Goal: Task Accomplishment & Management: Use online tool/utility

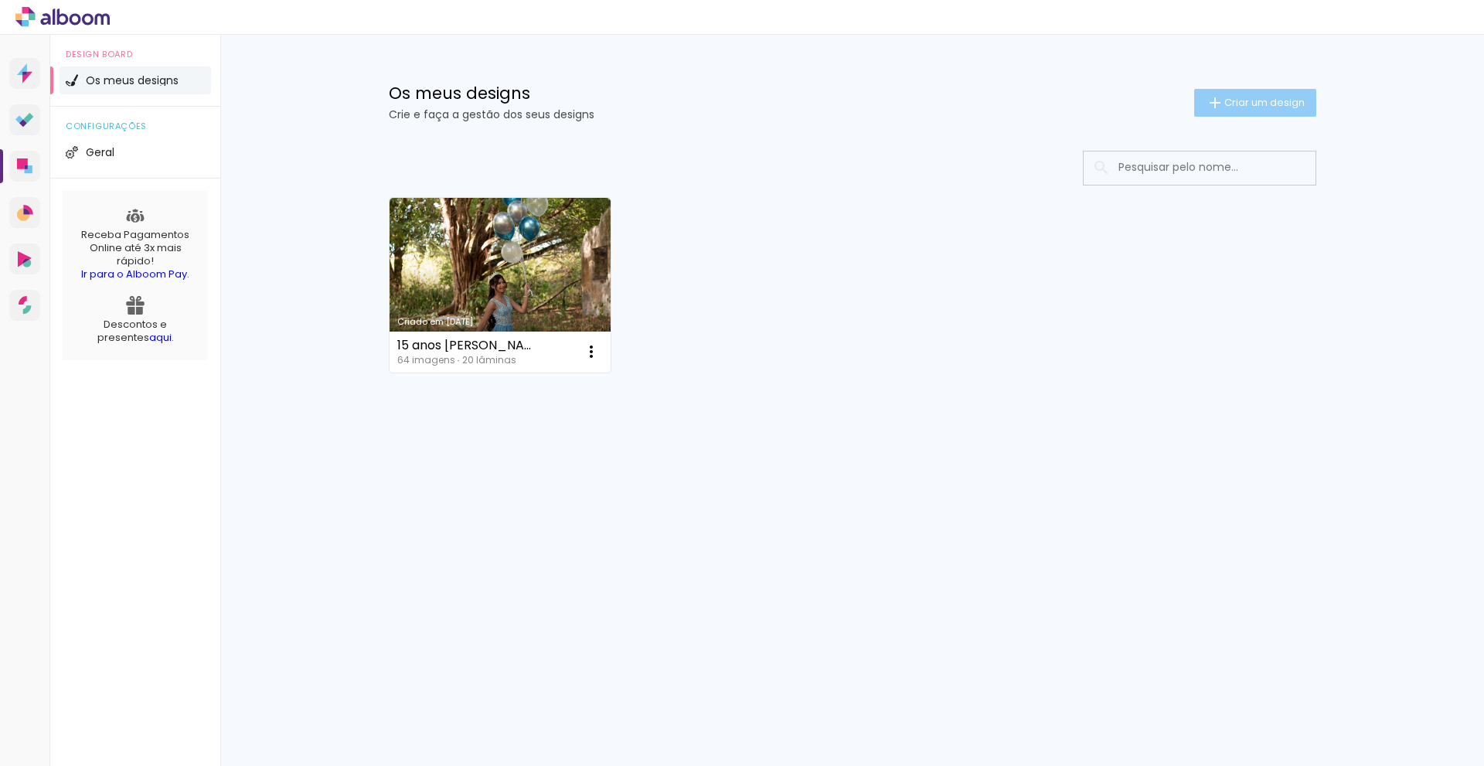
click at [1258, 102] on span "Criar um design" at bounding box center [1264, 102] width 80 height 10
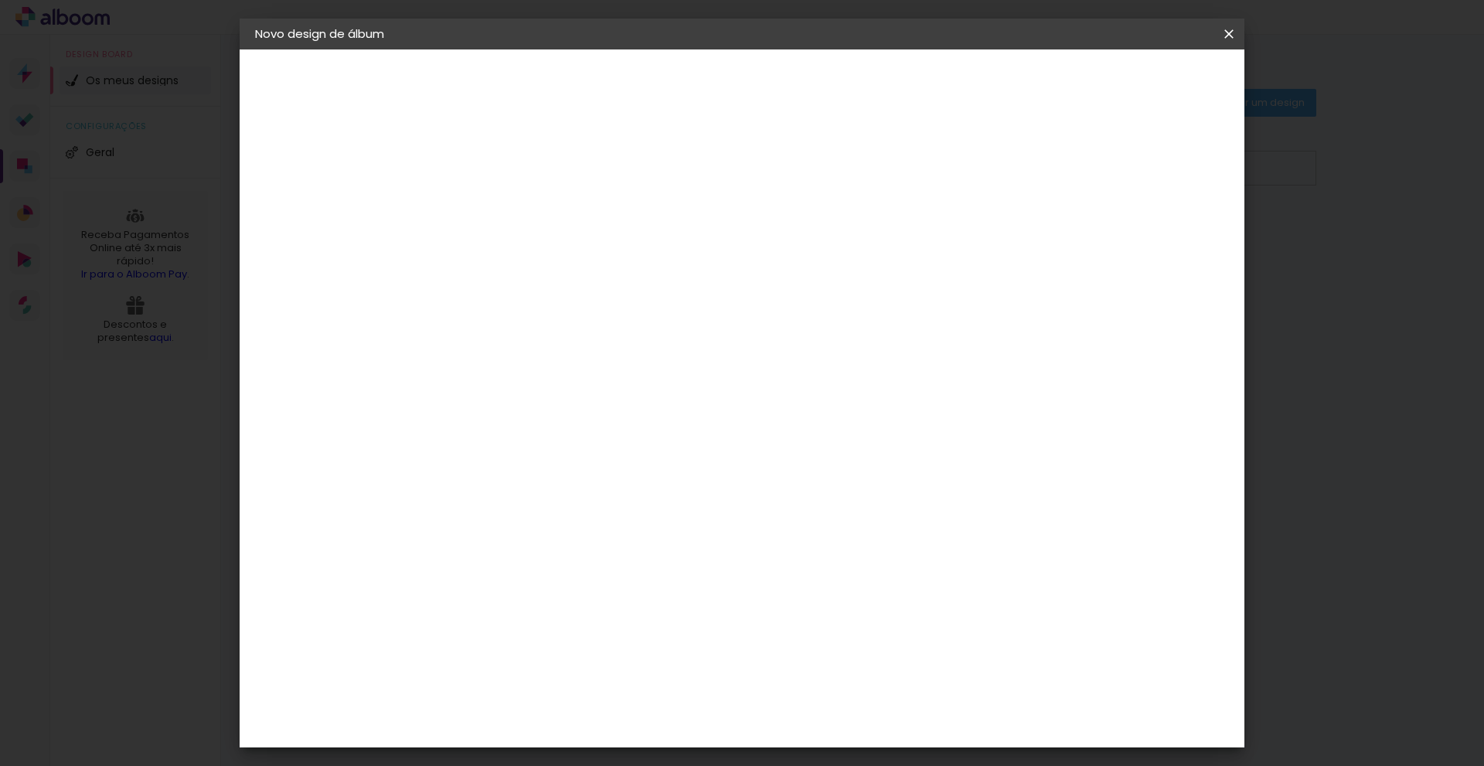
click at [508, 211] on input at bounding box center [508, 208] width 0 height 24
type input "Gestante [PERSON_NAME]"
type paper-input "Gestante [PERSON_NAME]"
click at [0, 0] on slot "Avançar" at bounding box center [0, 0] width 0 height 0
click at [0, 0] on slot "Tamanho Livre" at bounding box center [0, 0] width 0 height 0
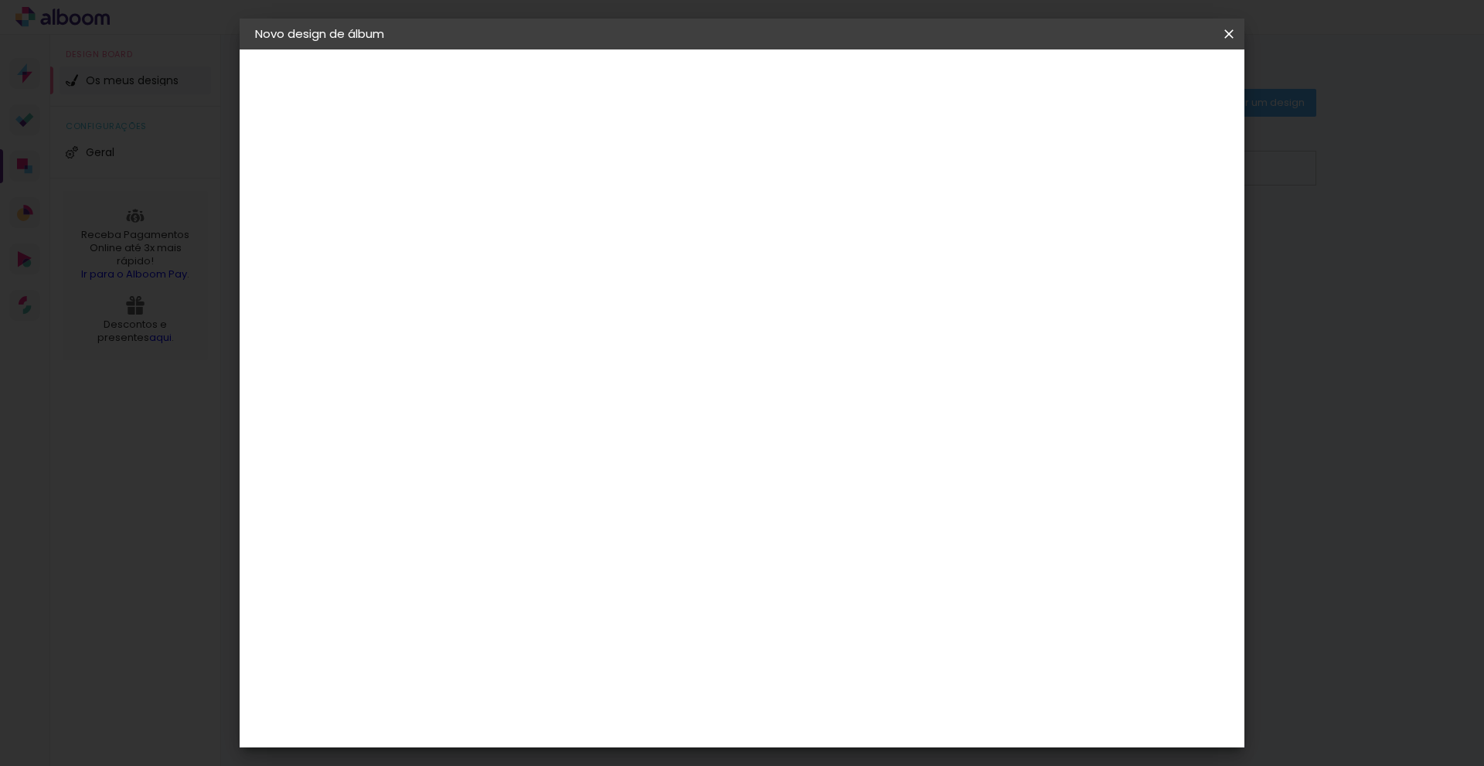
click at [0, 0] on slot "Avançar" at bounding box center [0, 0] width 0 height 0
click at [487, 177] on input "2" at bounding box center [497, 177] width 53 height 19
type input "2"
click at [1039, 71] on paper-button "Voltar" at bounding box center [1007, 82] width 63 height 26
click at [770, 231] on paper-item "Tamanho Livre" at bounding box center [702, 235] width 134 height 34
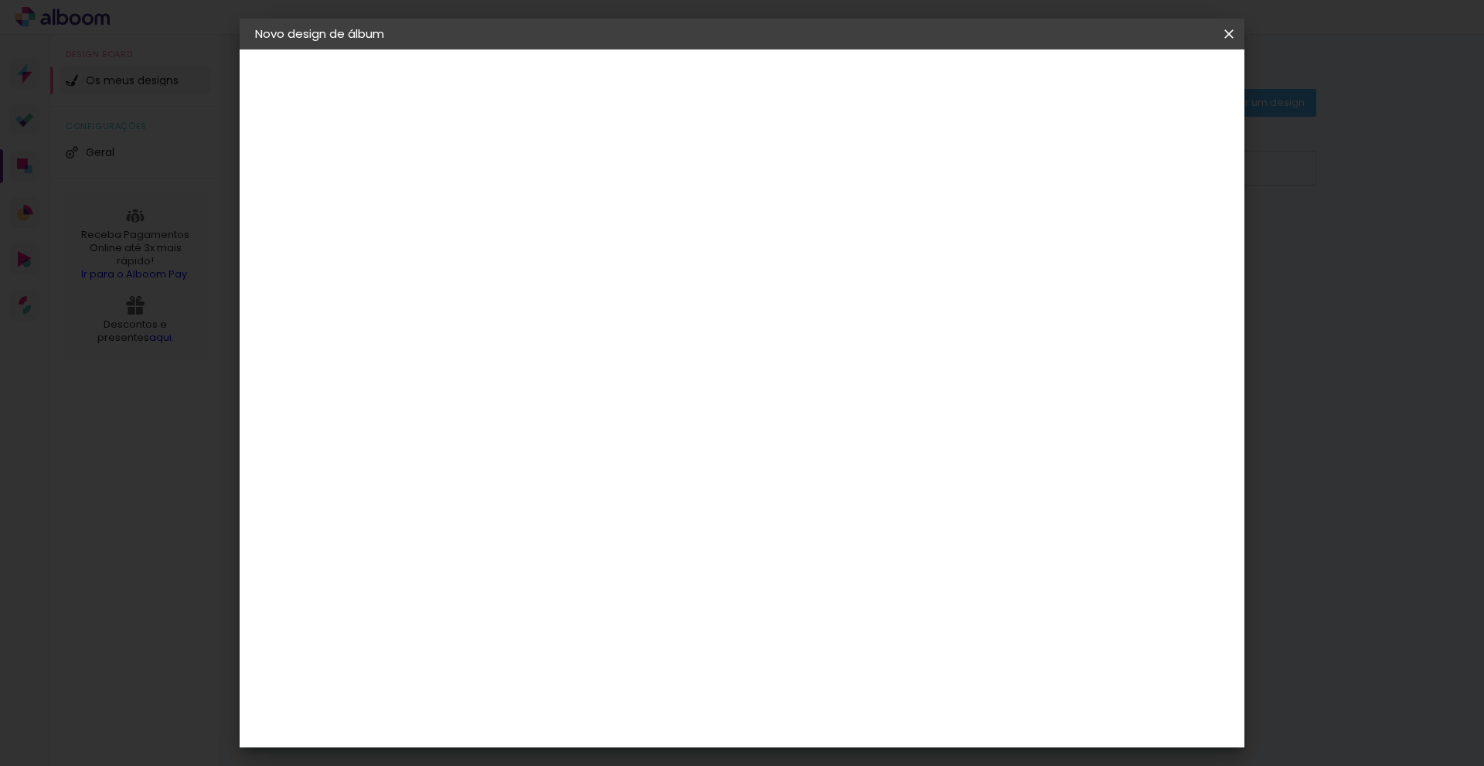
click at [770, 94] on paper-button "Avançar" at bounding box center [732, 82] width 76 height 26
click at [503, 172] on input "number" at bounding box center [497, 177] width 53 height 19
type input "5"
type paper-input "5"
click at [478, 440] on input "30" at bounding box center [459, 438] width 40 height 23
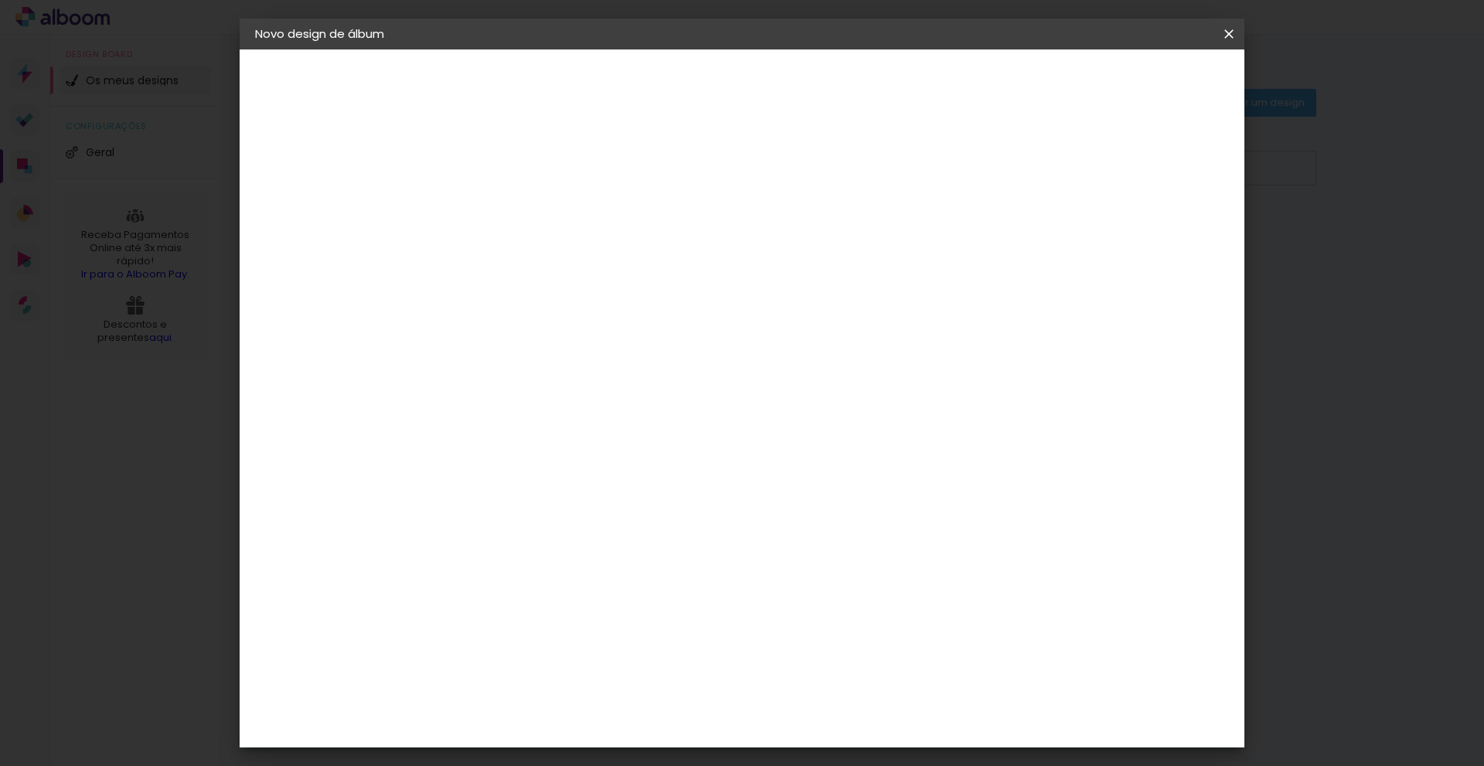
type input "3"
type input "25"
type paper-input "25"
click at [1132, 87] on span "Iniciar design" at bounding box center [1097, 82] width 70 height 11
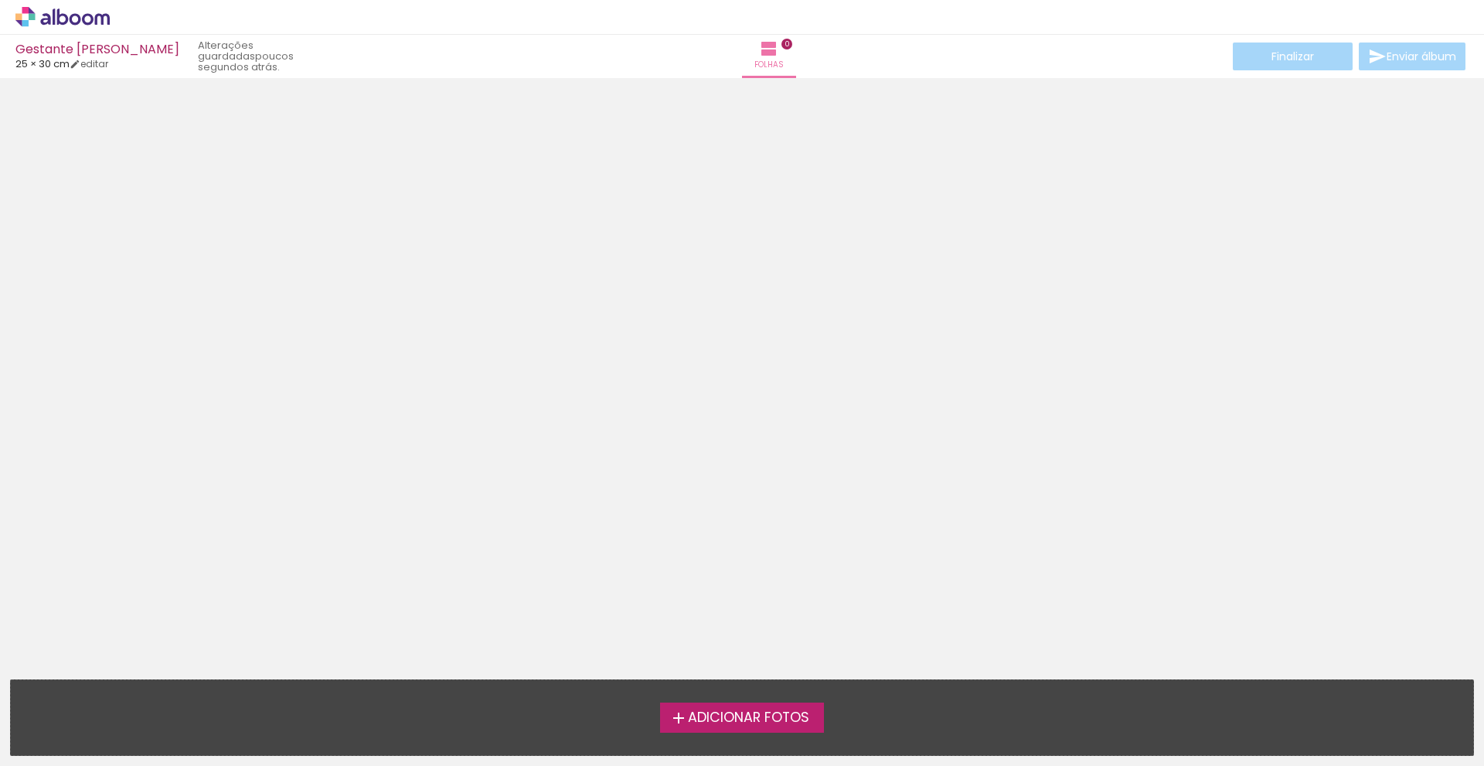
click at [791, 718] on span "Adicionar Fotos" at bounding box center [748, 718] width 121 height 14
click at [0, 0] on input "file" at bounding box center [0, 0] width 0 height 0
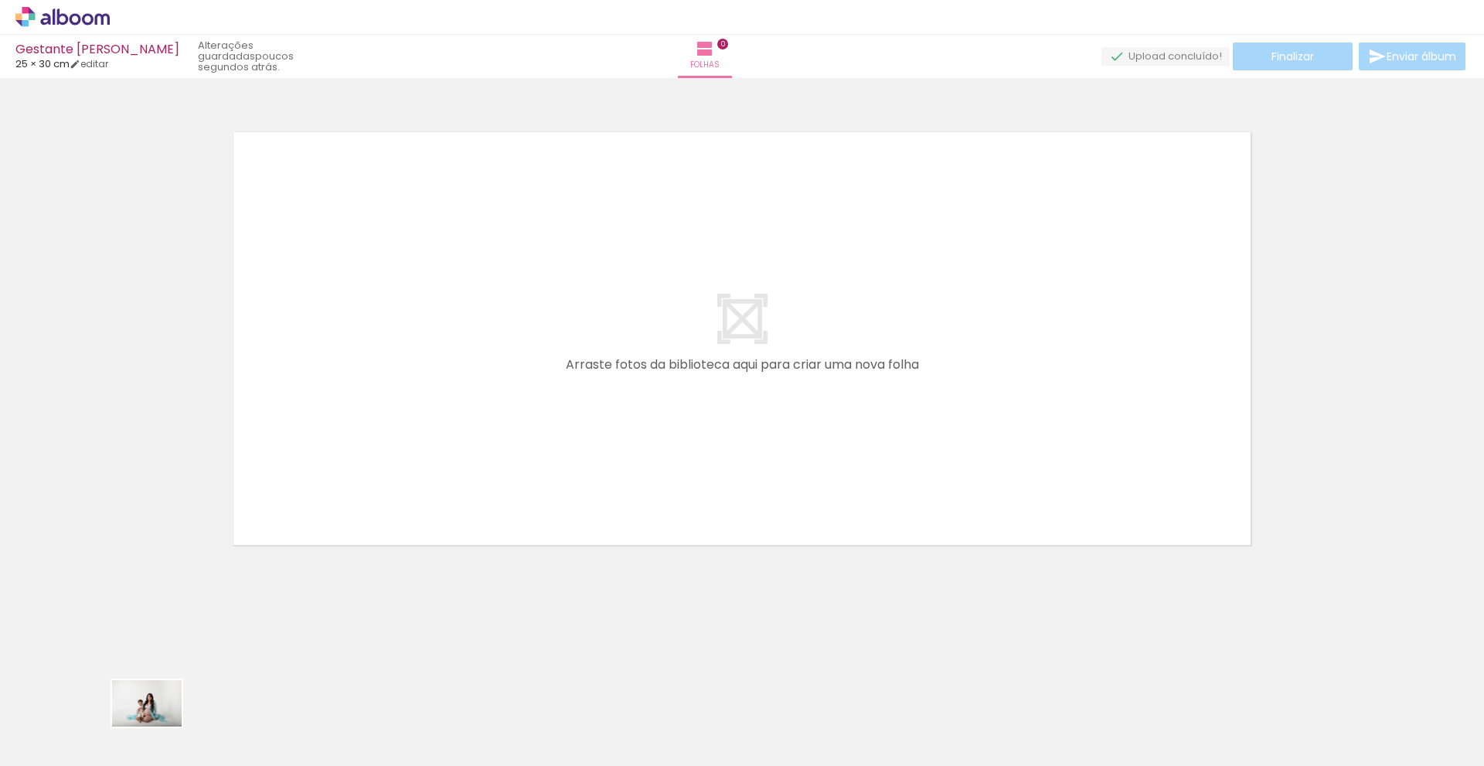
drag, startPoint x: 148, startPoint y: 729, endPoint x: 158, endPoint y: 727, distance: 11.1
click at [158, 727] on div at bounding box center [155, 714] width 77 height 51
click at [155, 718] on div at bounding box center [155, 714] width 77 height 51
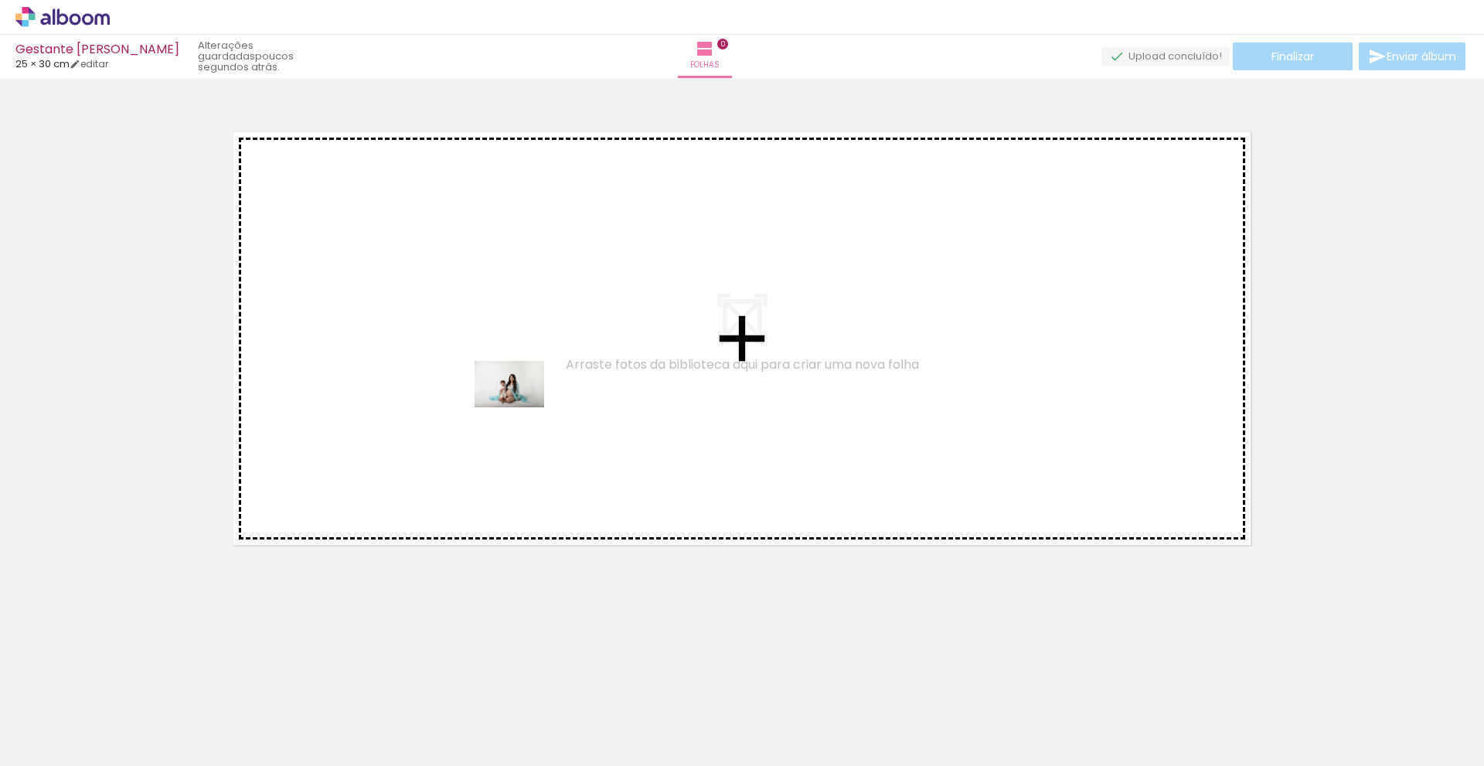
drag, startPoint x: 155, startPoint y: 720, endPoint x: 521, endPoint y: 407, distance: 480.8
click at [521, 407] on quentale-workspace at bounding box center [742, 383] width 1484 height 766
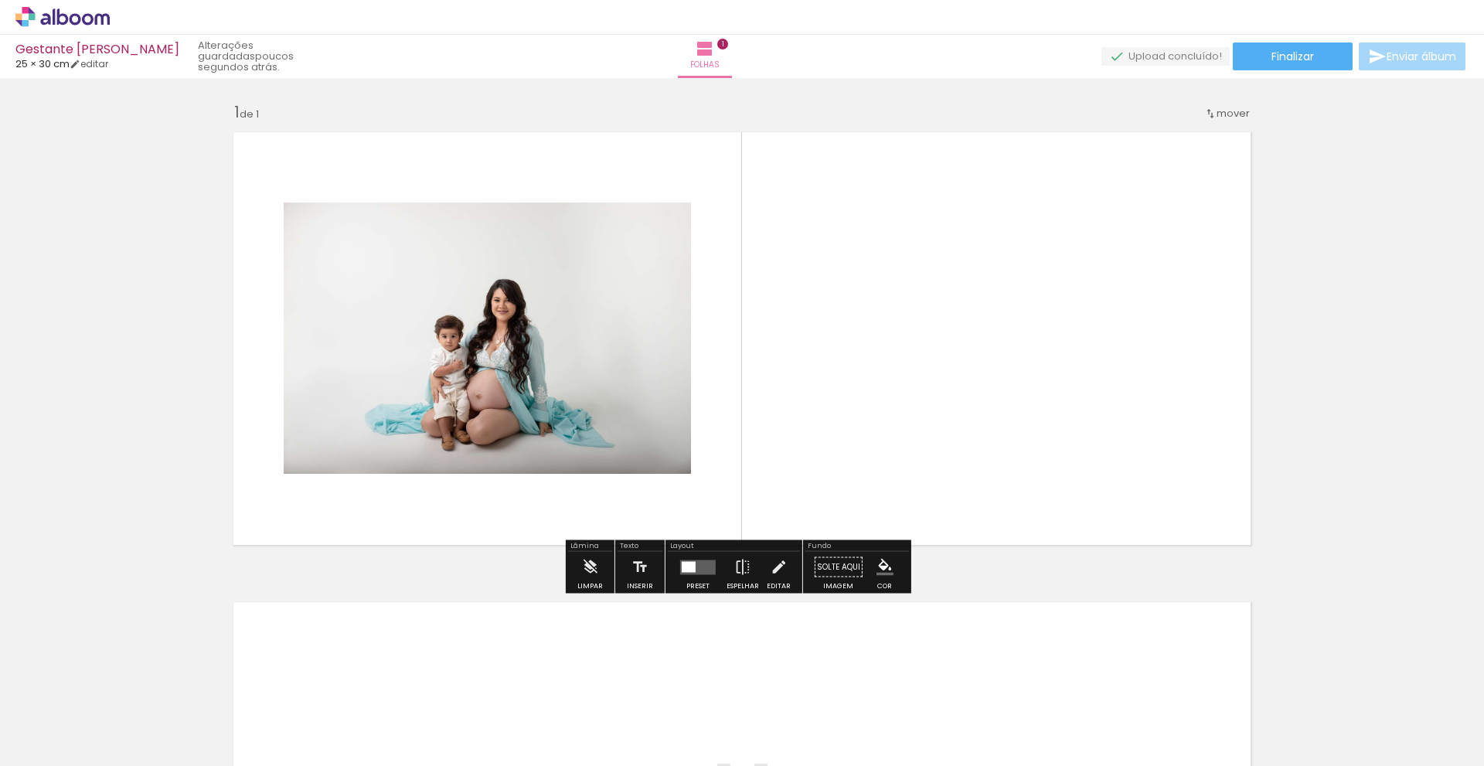
click at [700, 570] on quentale-layouter at bounding box center [698, 567] width 36 height 15
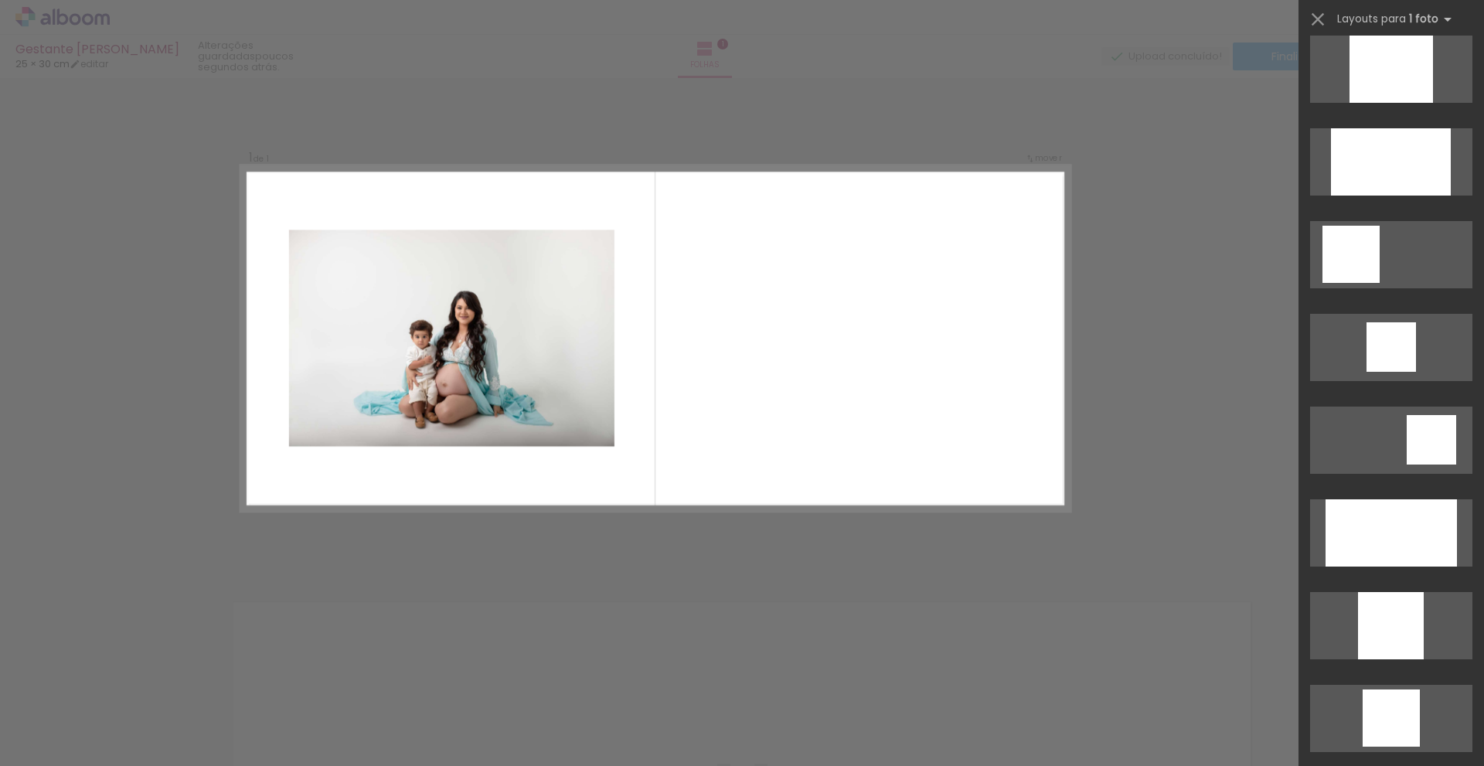
scroll to position [987, 0]
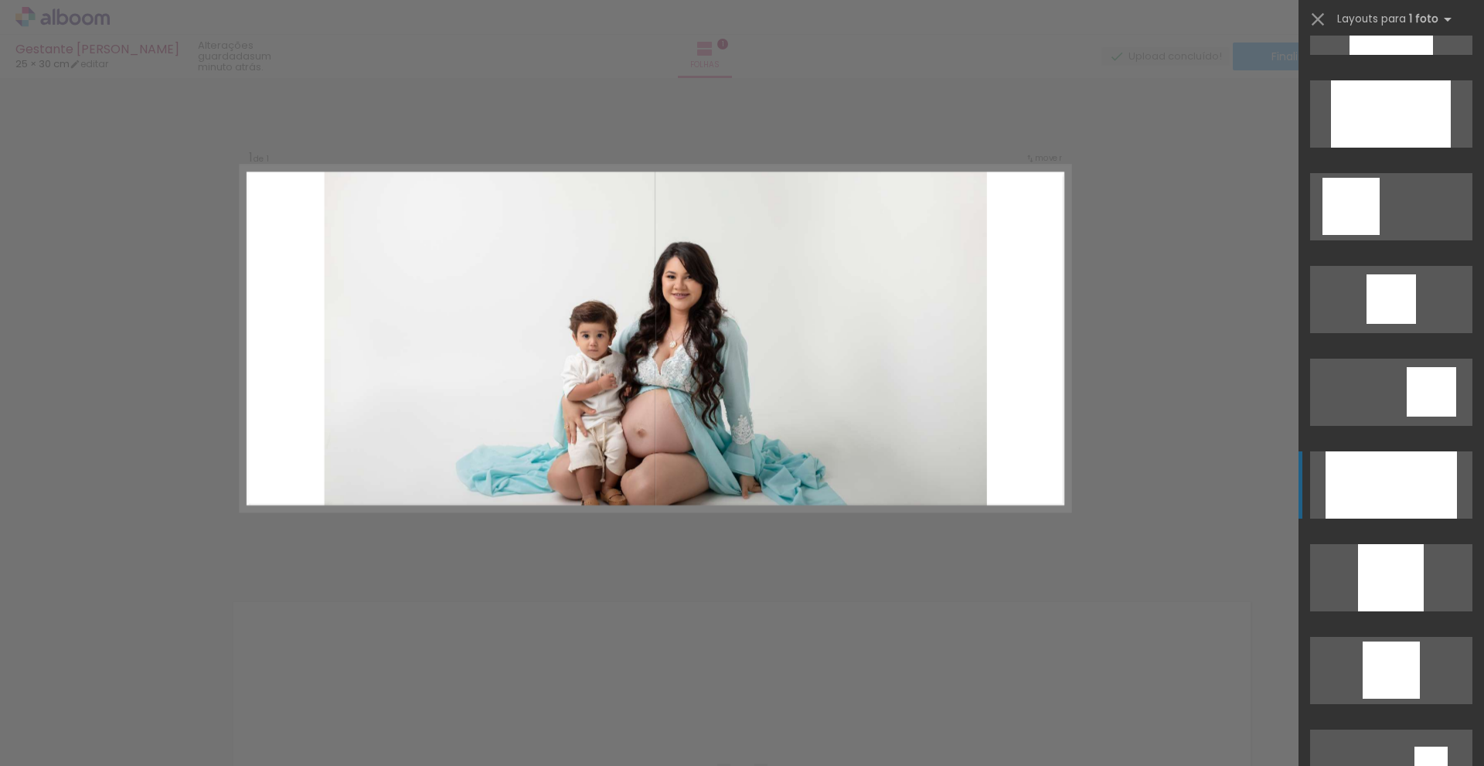
click at [1409, 55] on div at bounding box center [1391, 21] width 83 height 67
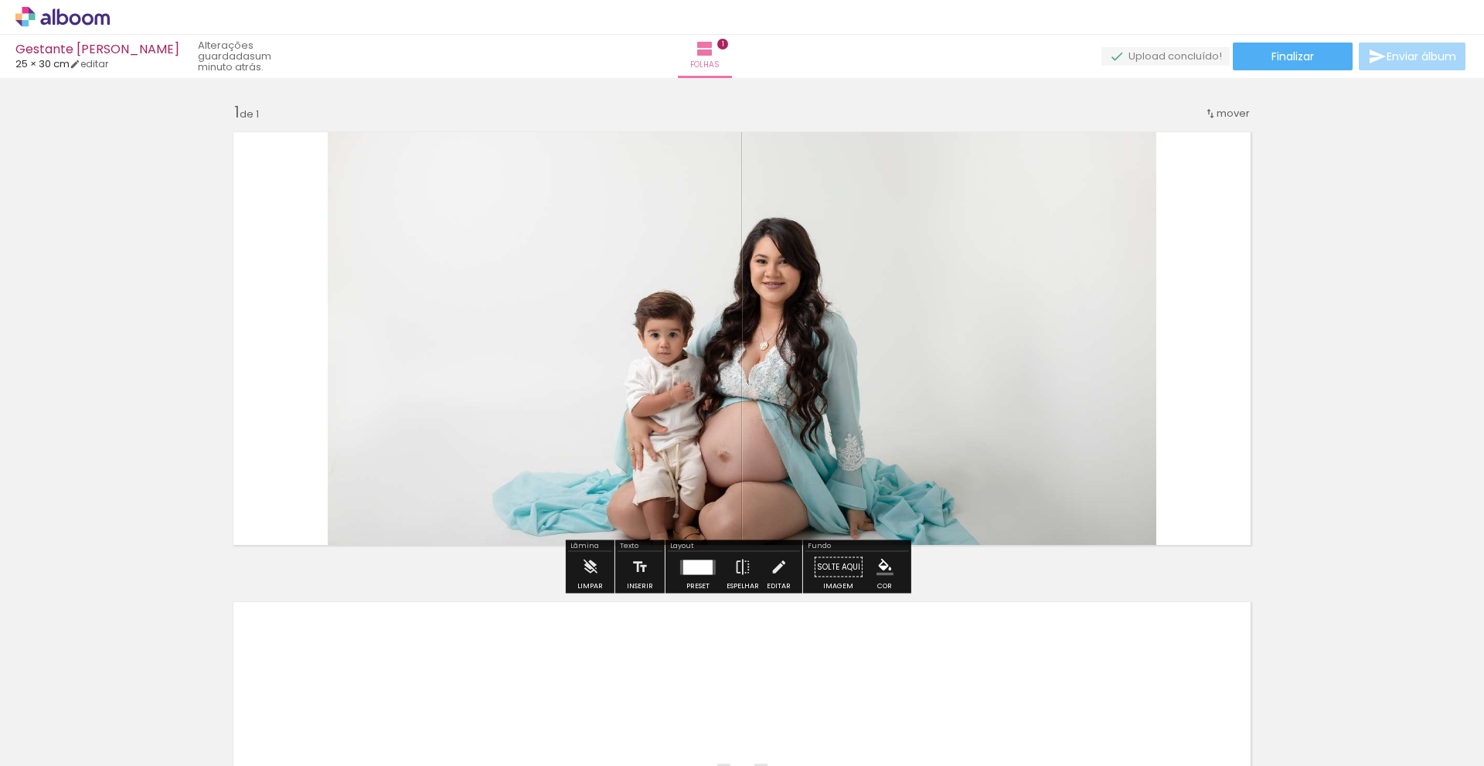
click at [807, 337] on quentale-photo at bounding box center [742, 338] width 829 height 431
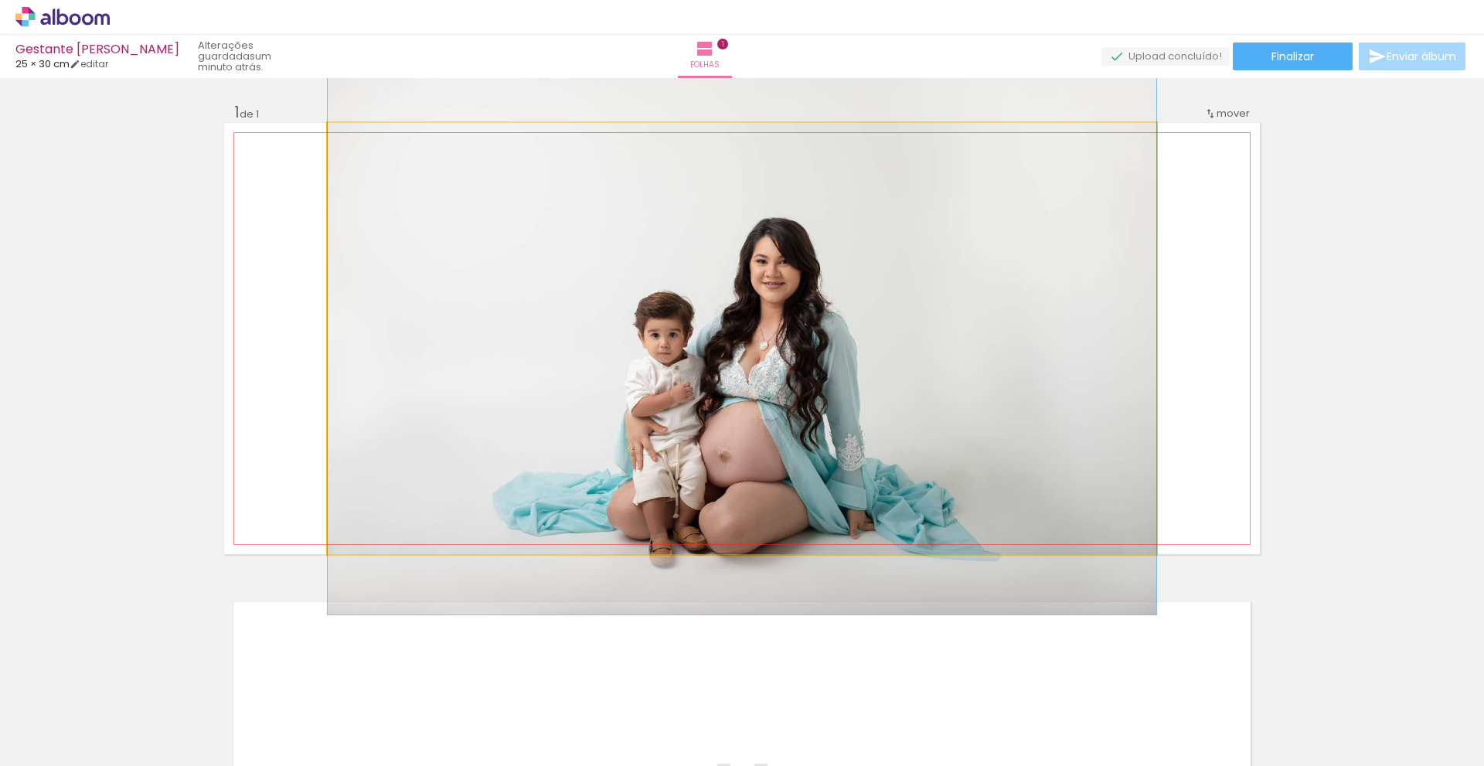
click at [897, 352] on quentale-photo at bounding box center [742, 338] width 829 height 431
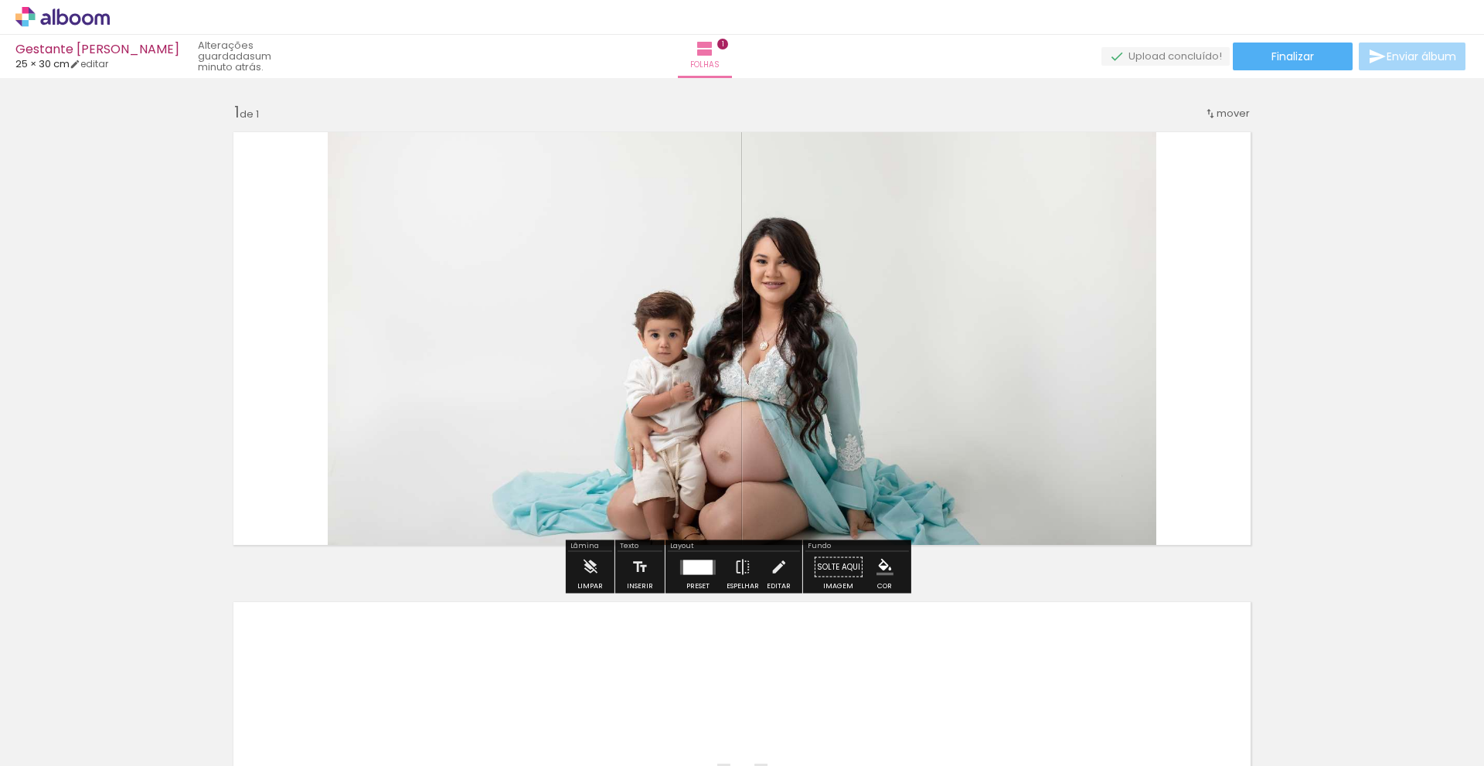
click at [781, 327] on quentale-photo at bounding box center [742, 338] width 829 height 431
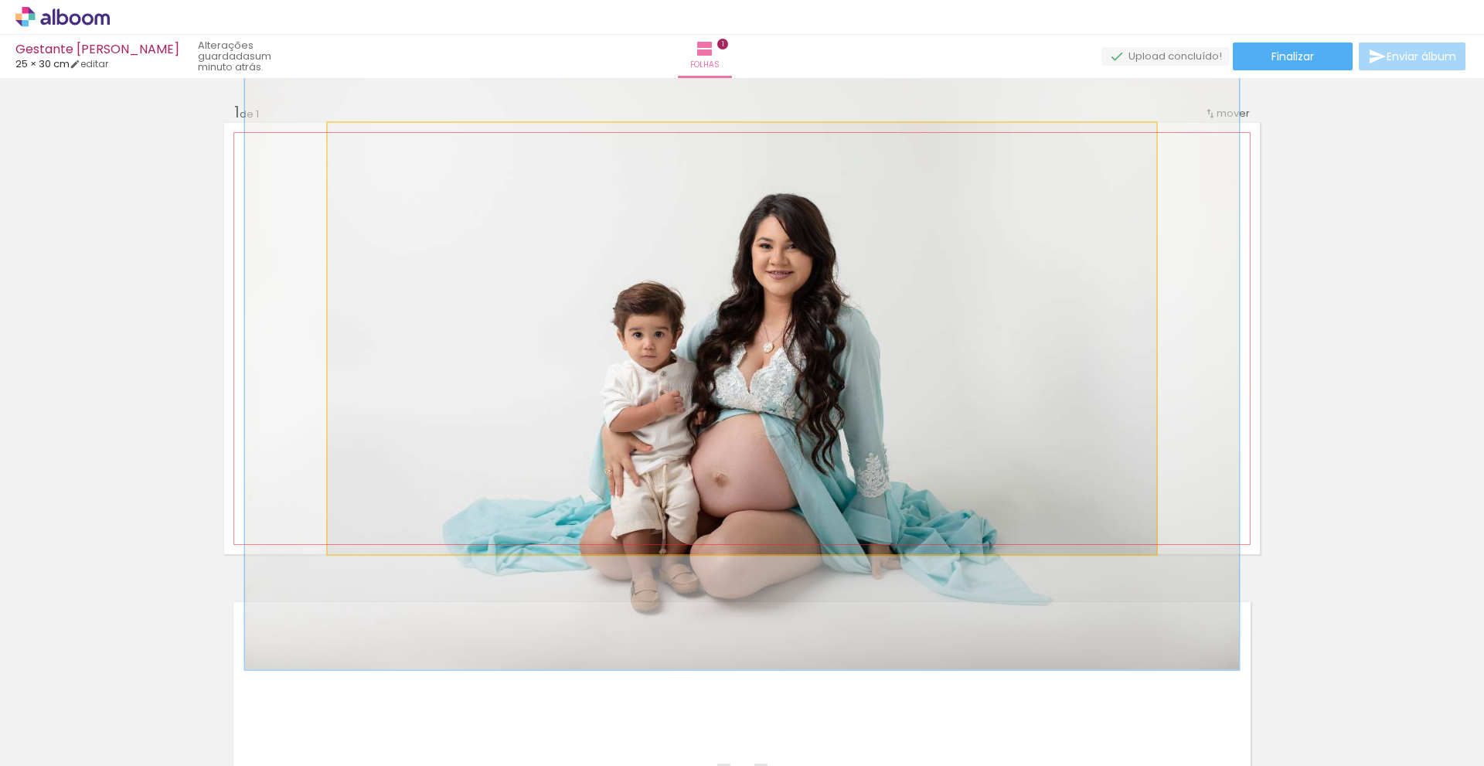
drag, startPoint x: 359, startPoint y: 136, endPoint x: 369, endPoint y: 136, distance: 10.8
type paper-slider "120"
click at [369, 136] on div at bounding box center [375, 139] width 14 height 14
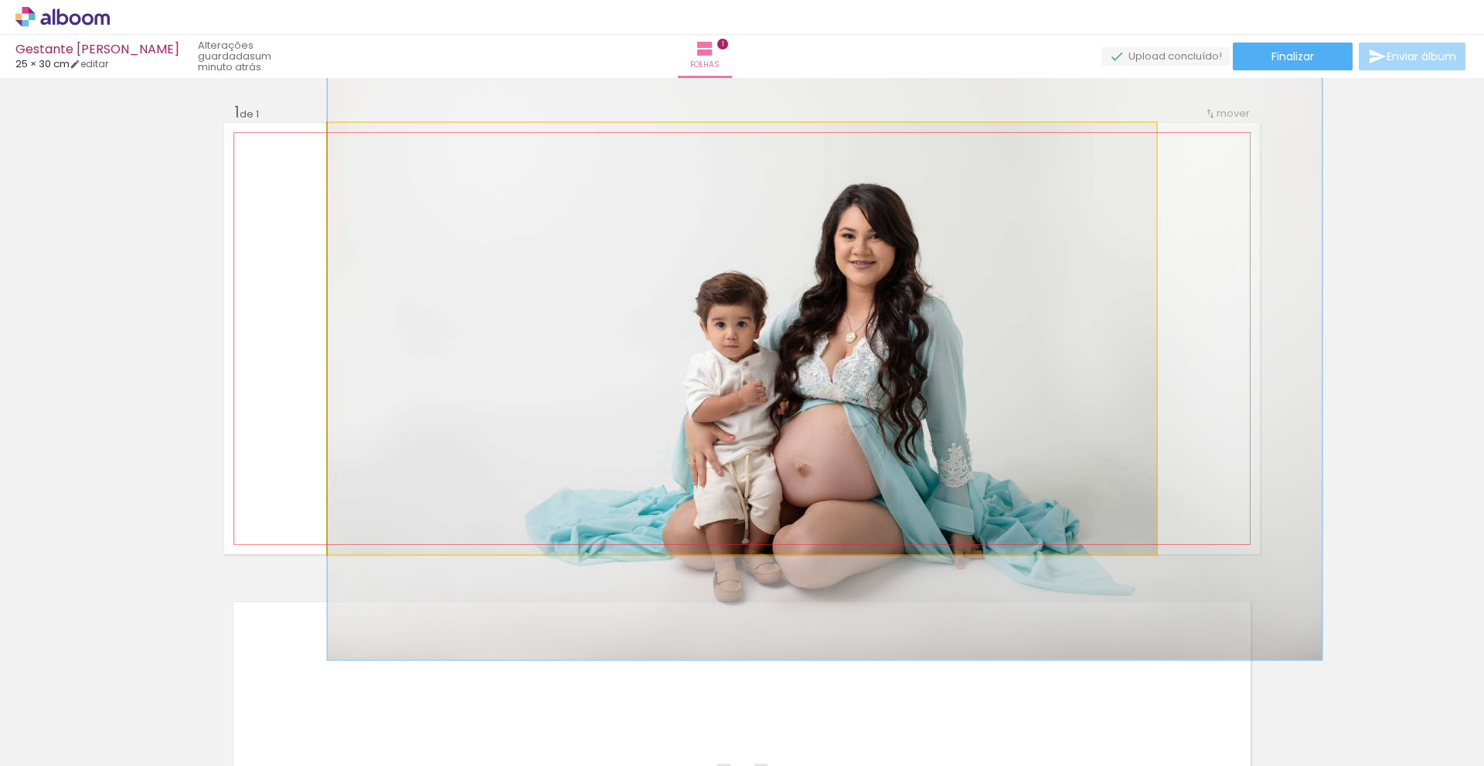
drag, startPoint x: 866, startPoint y: 328, endPoint x: 985, endPoint y: 318, distance: 119.4
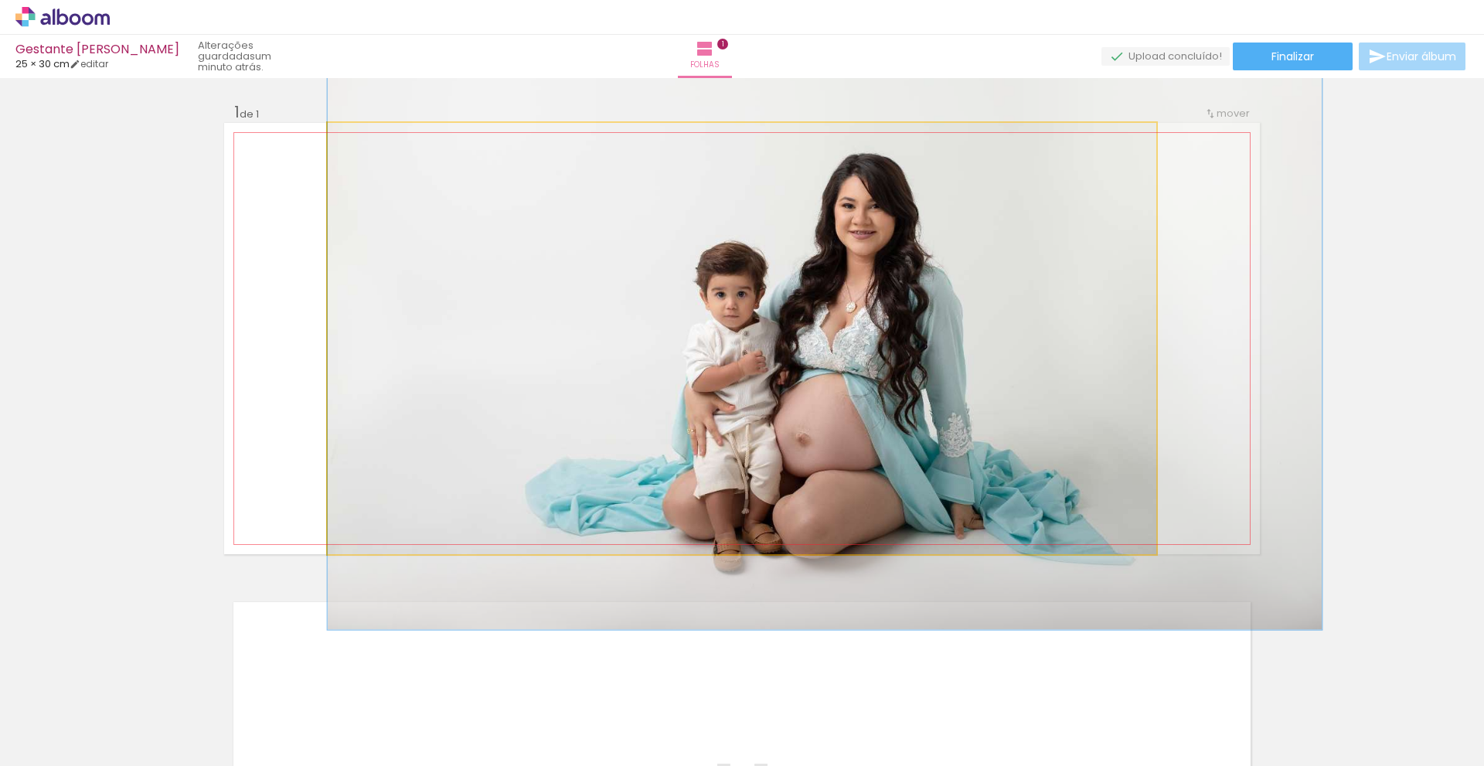
drag, startPoint x: 961, startPoint y: 339, endPoint x: 1017, endPoint y: 308, distance: 64.0
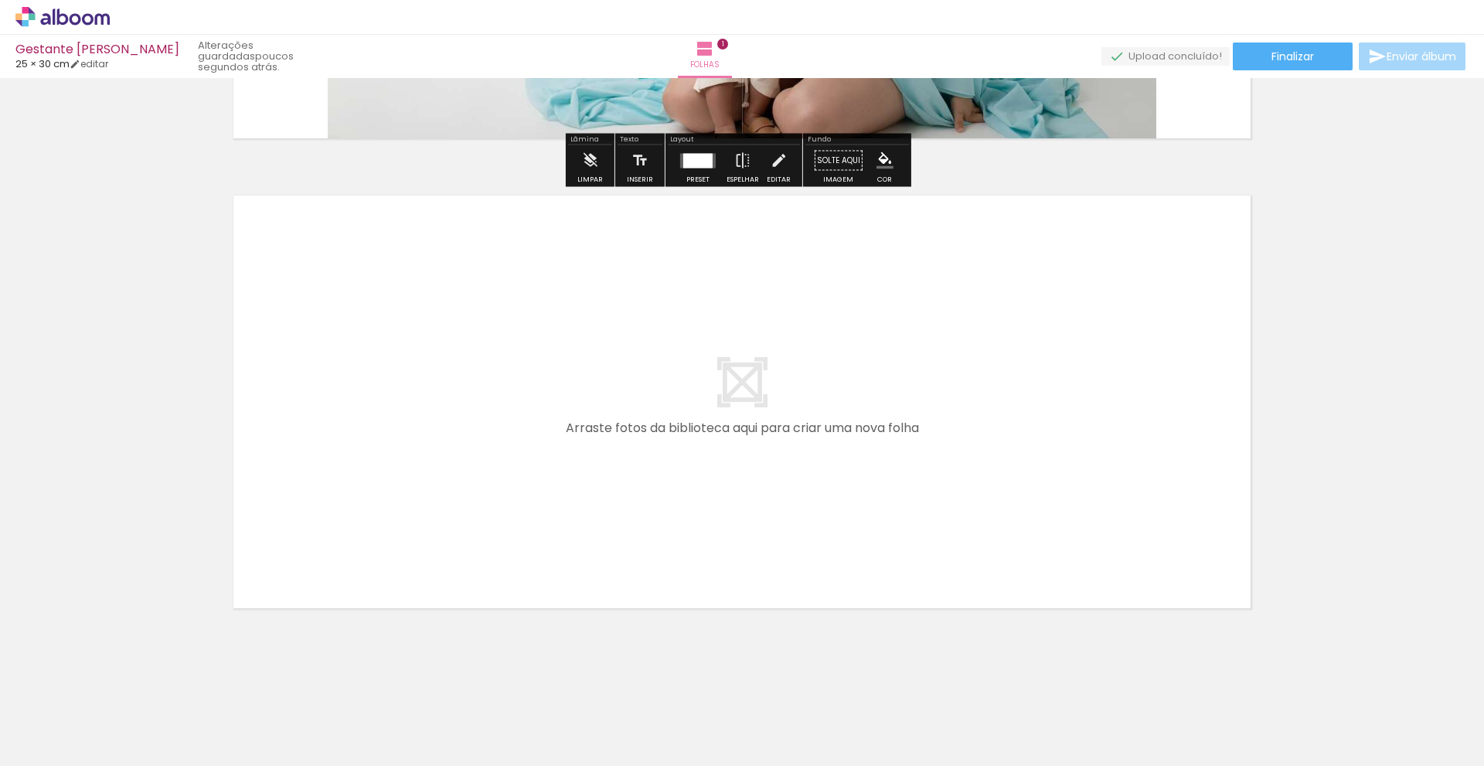
scroll to position [409, 0]
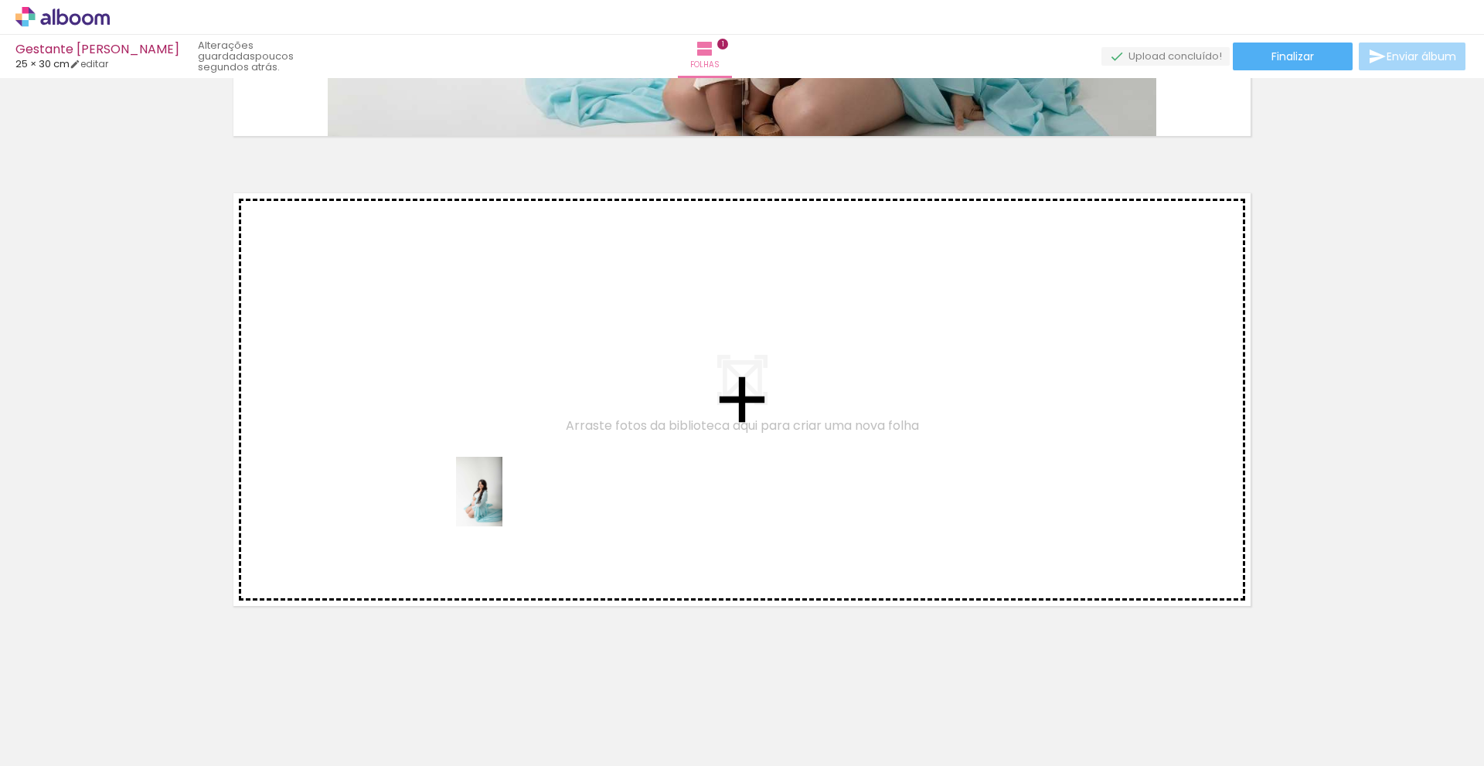
drag, startPoint x: 245, startPoint y: 721, endPoint x: 502, endPoint y: 503, distance: 337.3
click at [502, 503] on quentale-workspace at bounding box center [742, 383] width 1484 height 766
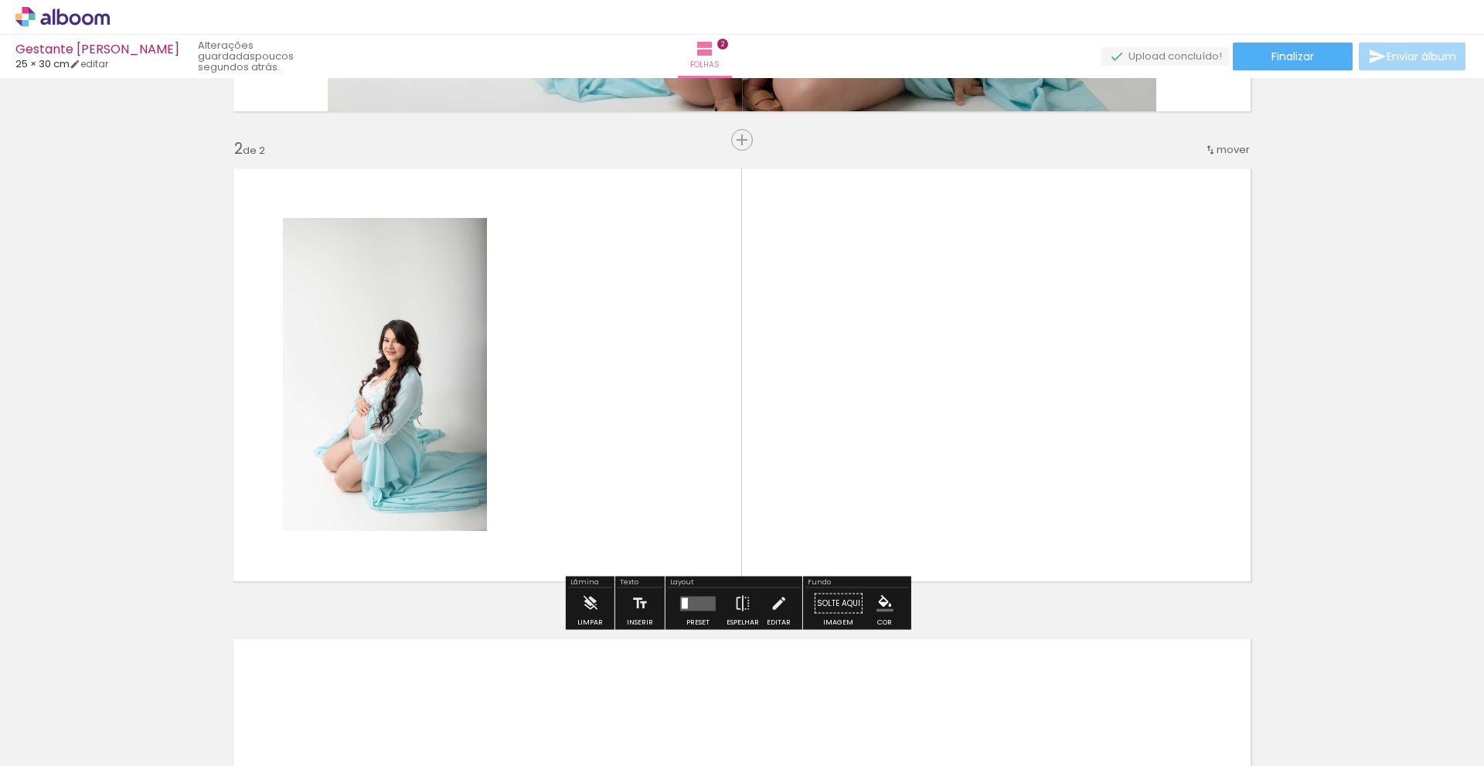
scroll to position [435, 0]
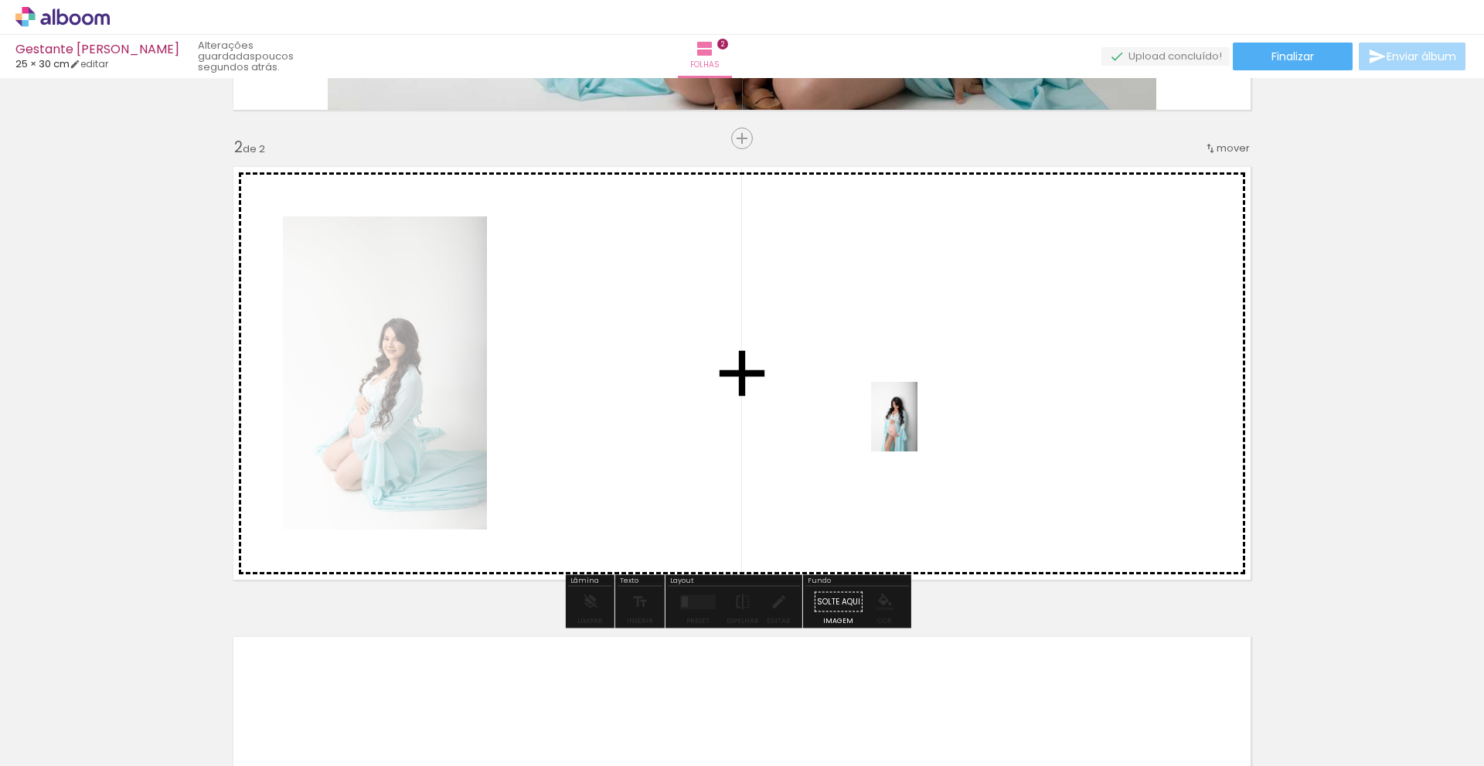
drag, startPoint x: 422, startPoint y: 736, endPoint x: 918, endPoint y: 428, distance: 583.2
click at [918, 428] on quentale-workspace at bounding box center [742, 383] width 1484 height 766
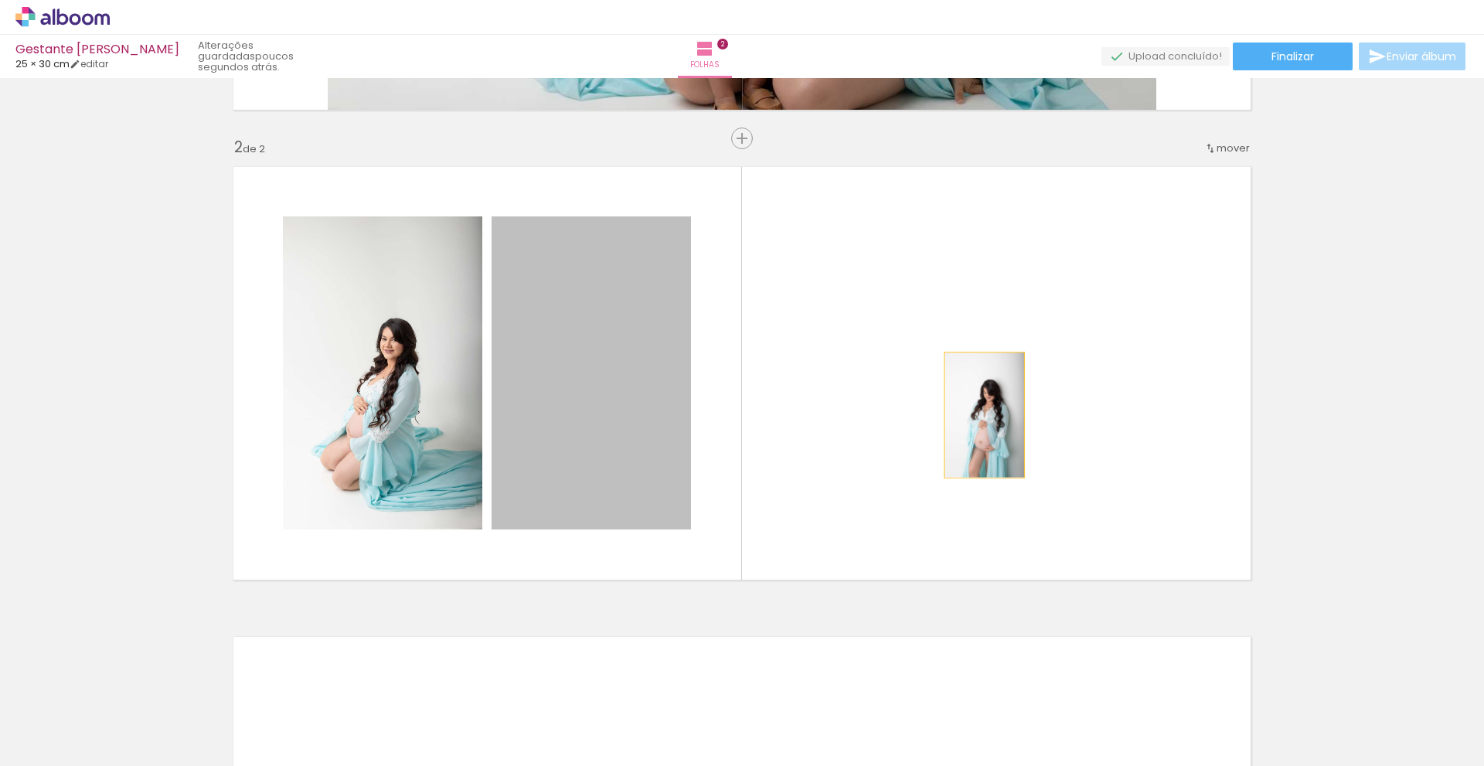
drag, startPoint x: 598, startPoint y: 416, endPoint x: 996, endPoint y: 412, distance: 398.1
click at [996, 412] on quentale-layouter at bounding box center [742, 373] width 1036 height 431
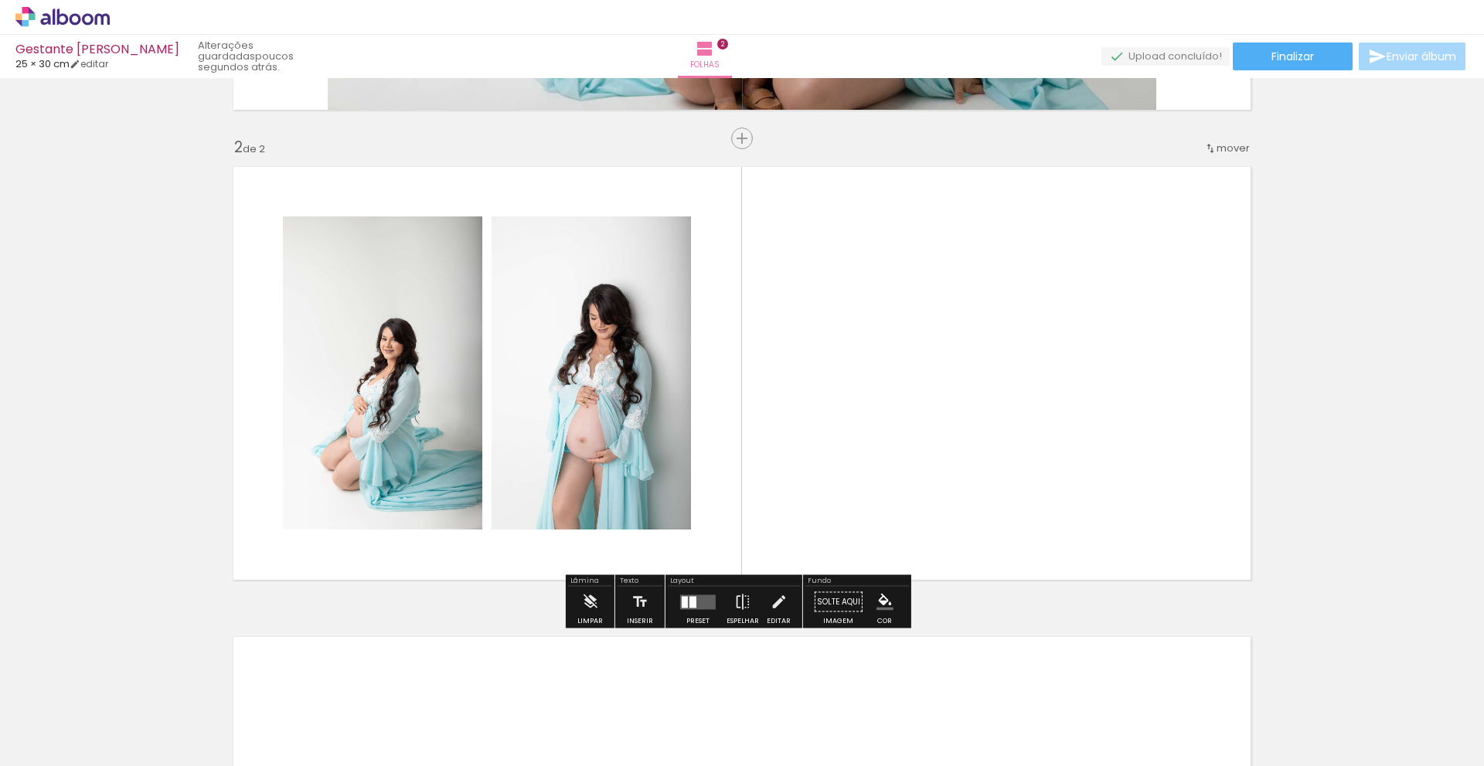
click at [694, 600] on quentale-layouter at bounding box center [698, 601] width 36 height 15
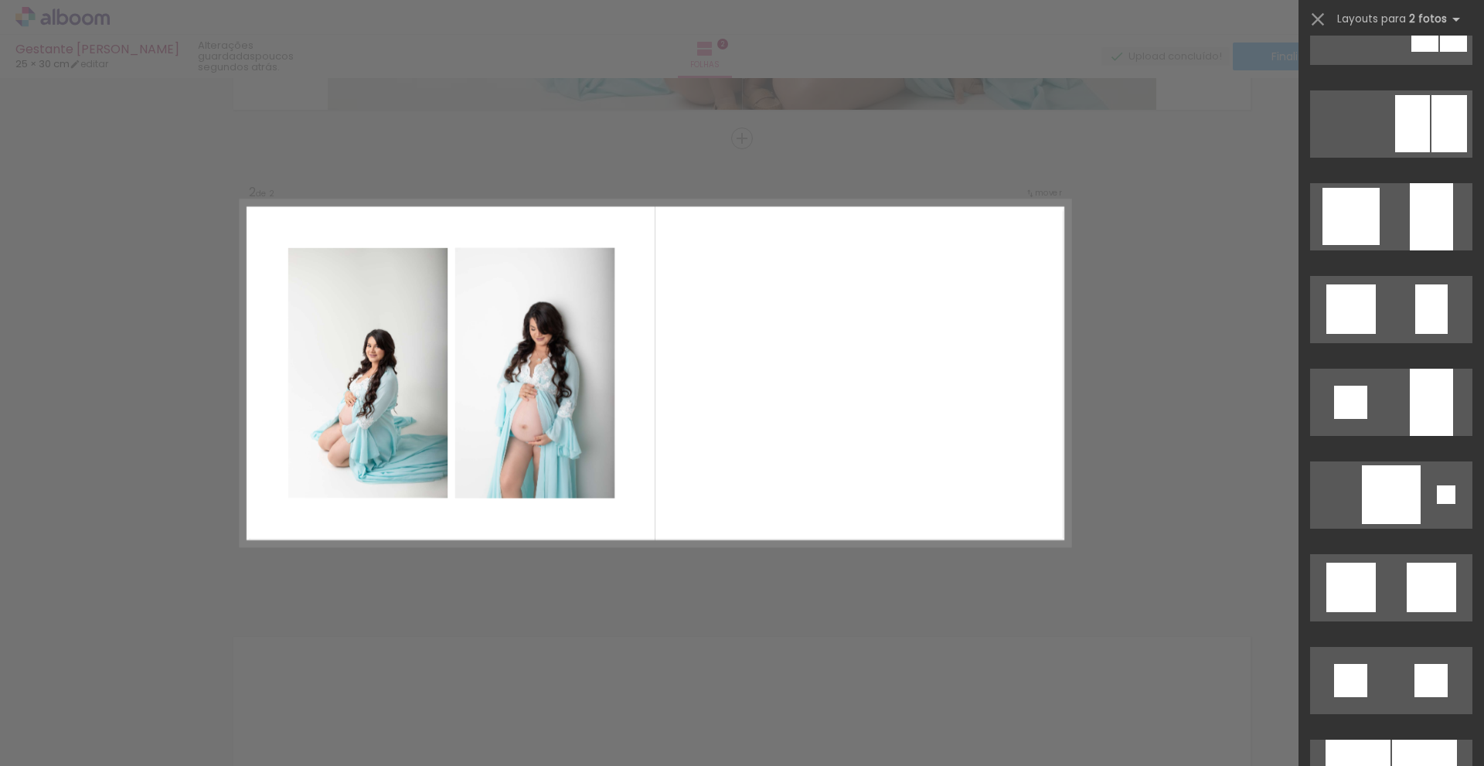
scroll to position [1153, 0]
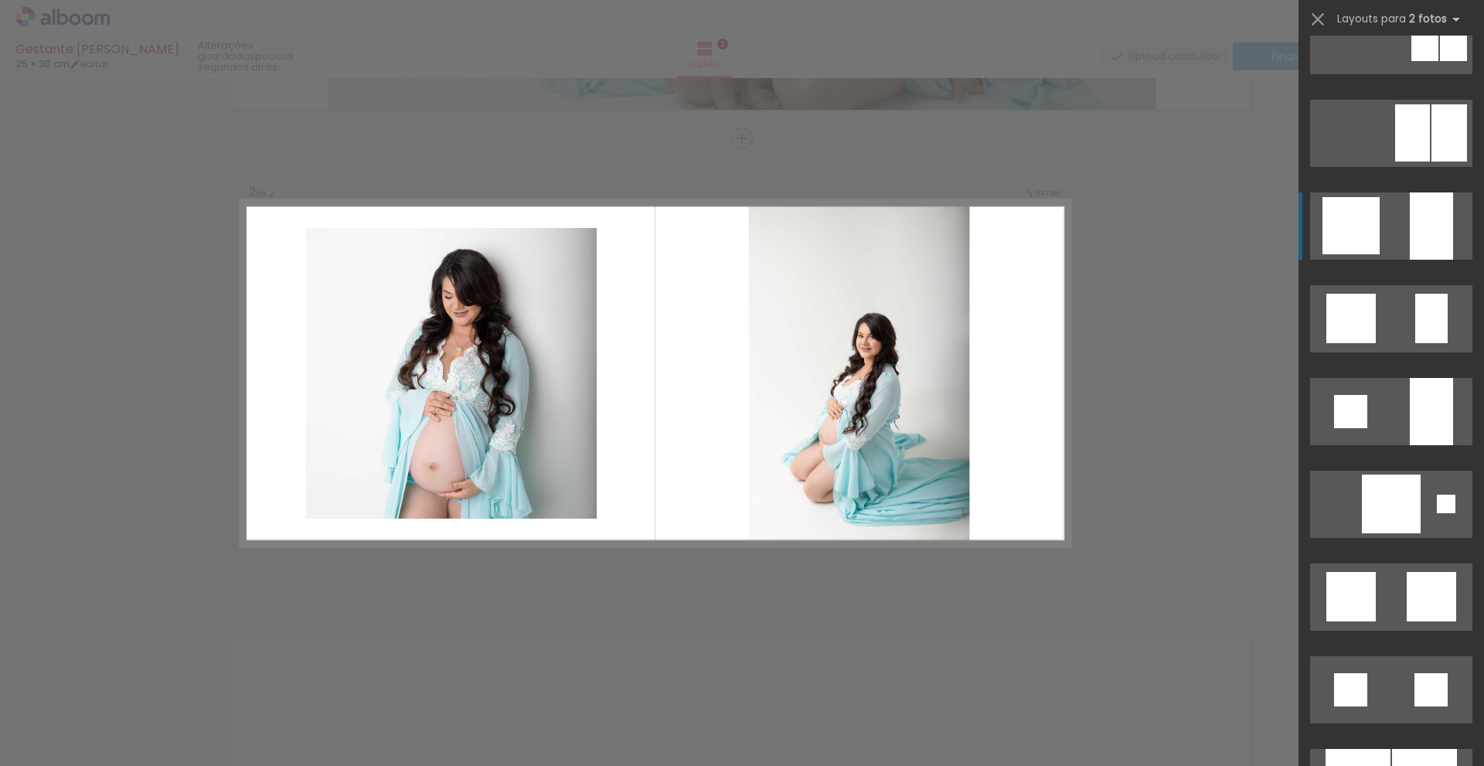
click at [1384, 656] on quentale-layouter at bounding box center [1391, 689] width 162 height 67
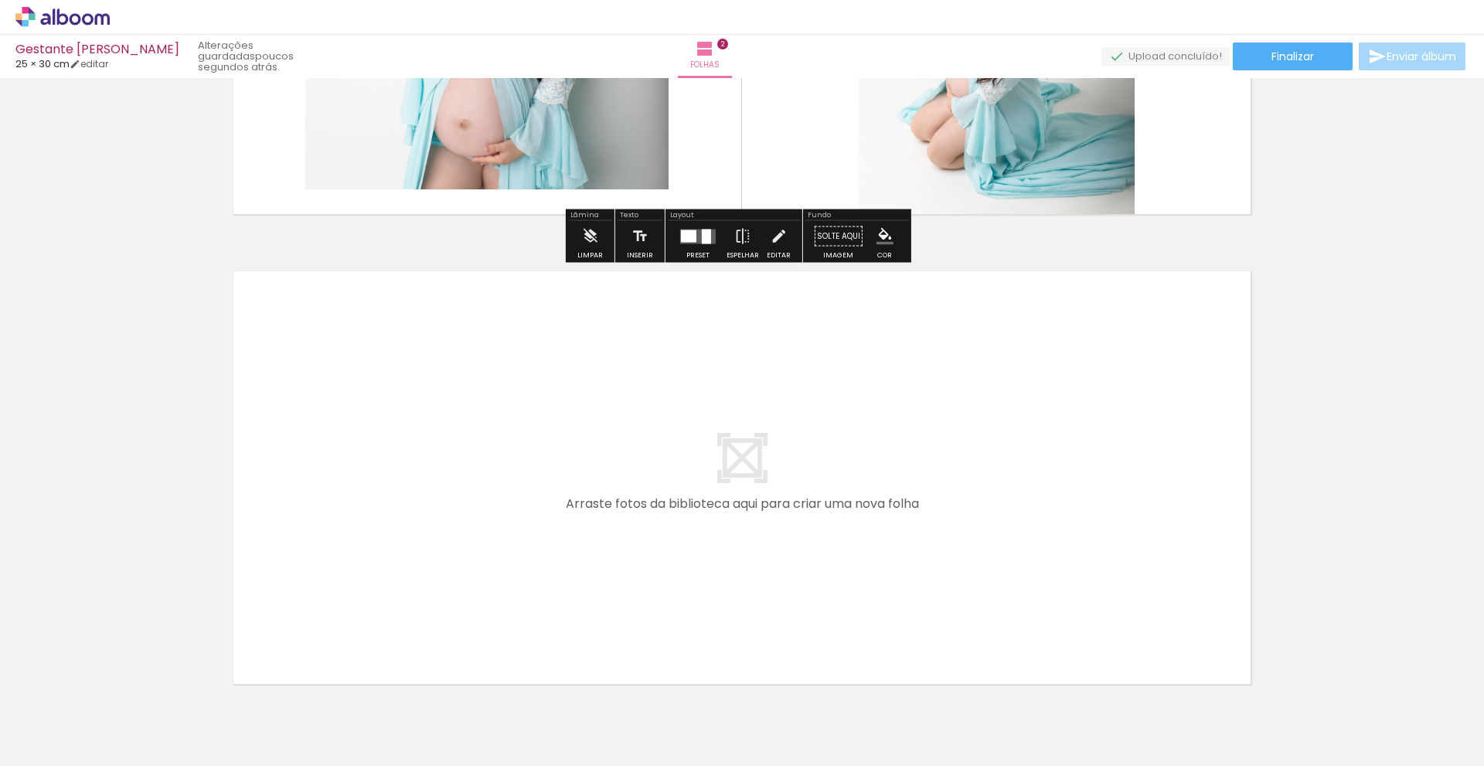
scroll to position [822, 0]
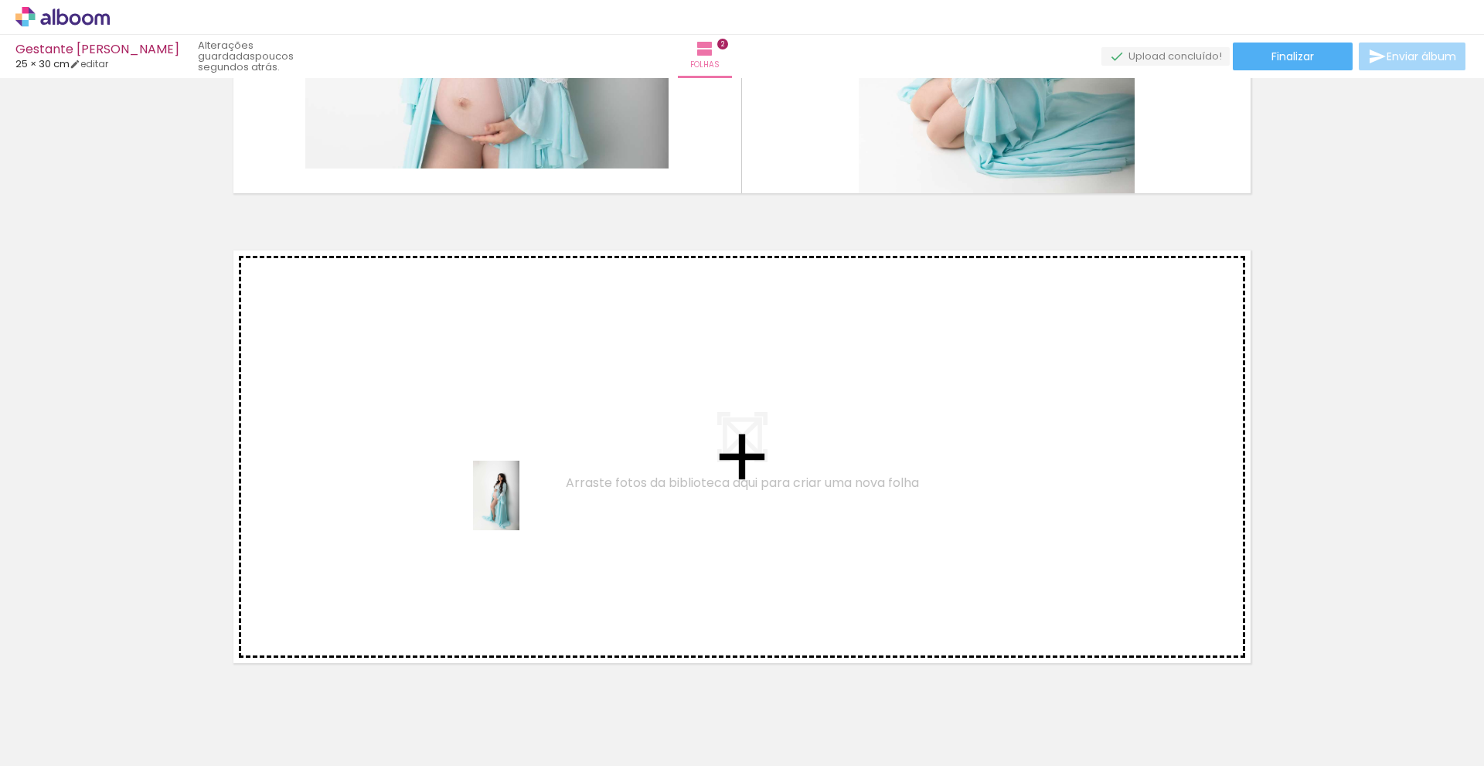
drag, startPoint x: 501, startPoint y: 727, endPoint x: 519, endPoint y: 507, distance: 220.3
click at [519, 507] on quentale-workspace at bounding box center [742, 383] width 1484 height 766
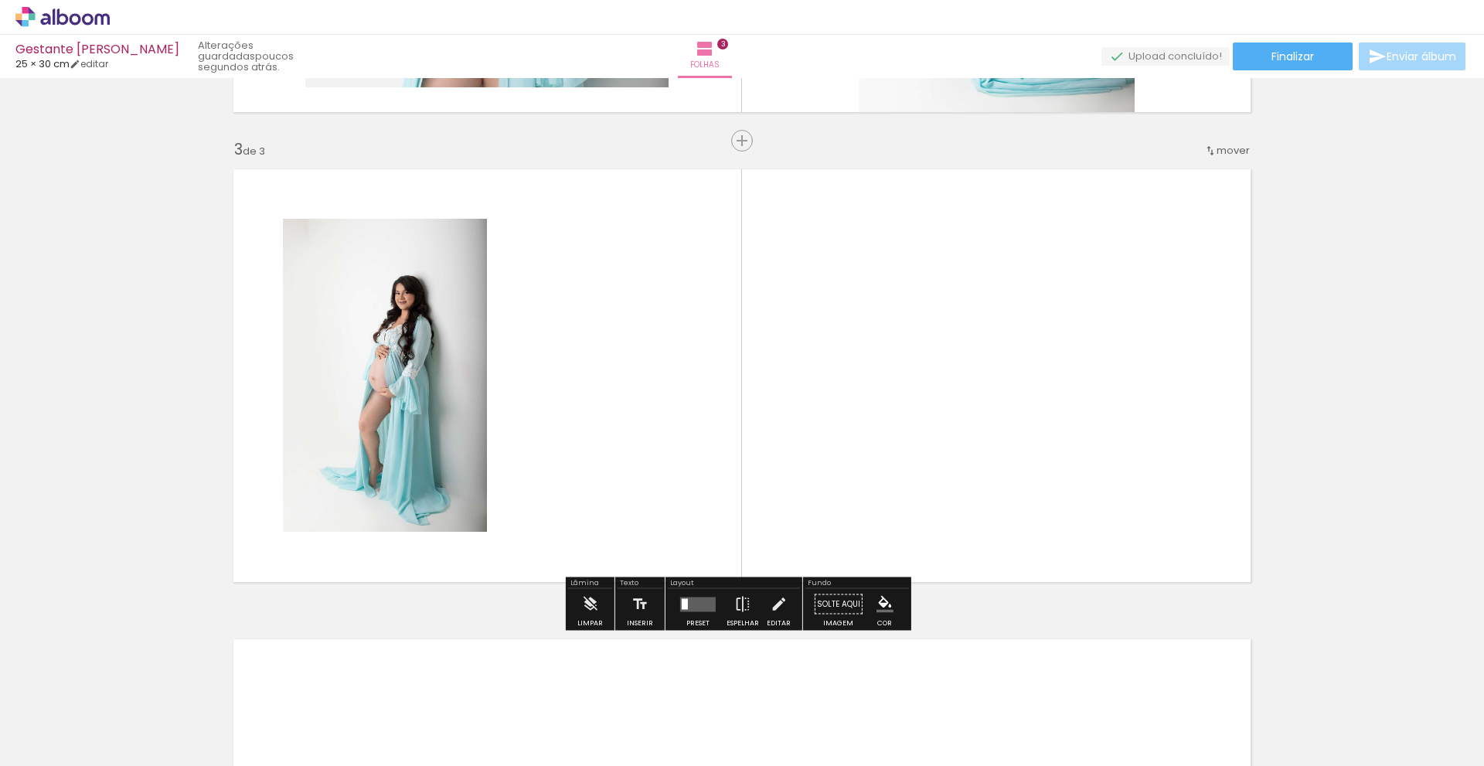
scroll to position [905, 0]
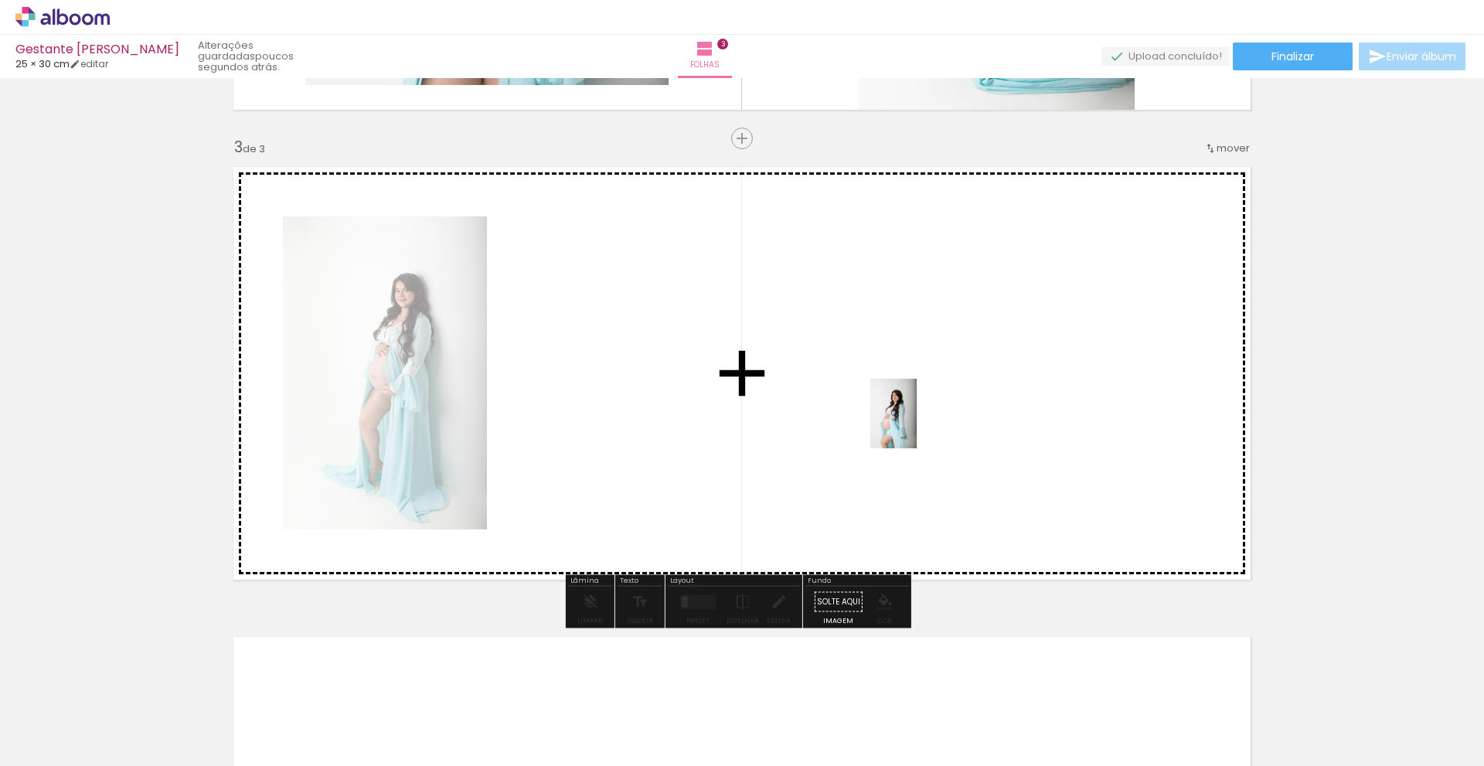
drag, startPoint x: 597, startPoint y: 734, endPoint x: 925, endPoint y: 420, distance: 454.3
click at [925, 420] on quentale-workspace at bounding box center [742, 383] width 1484 height 766
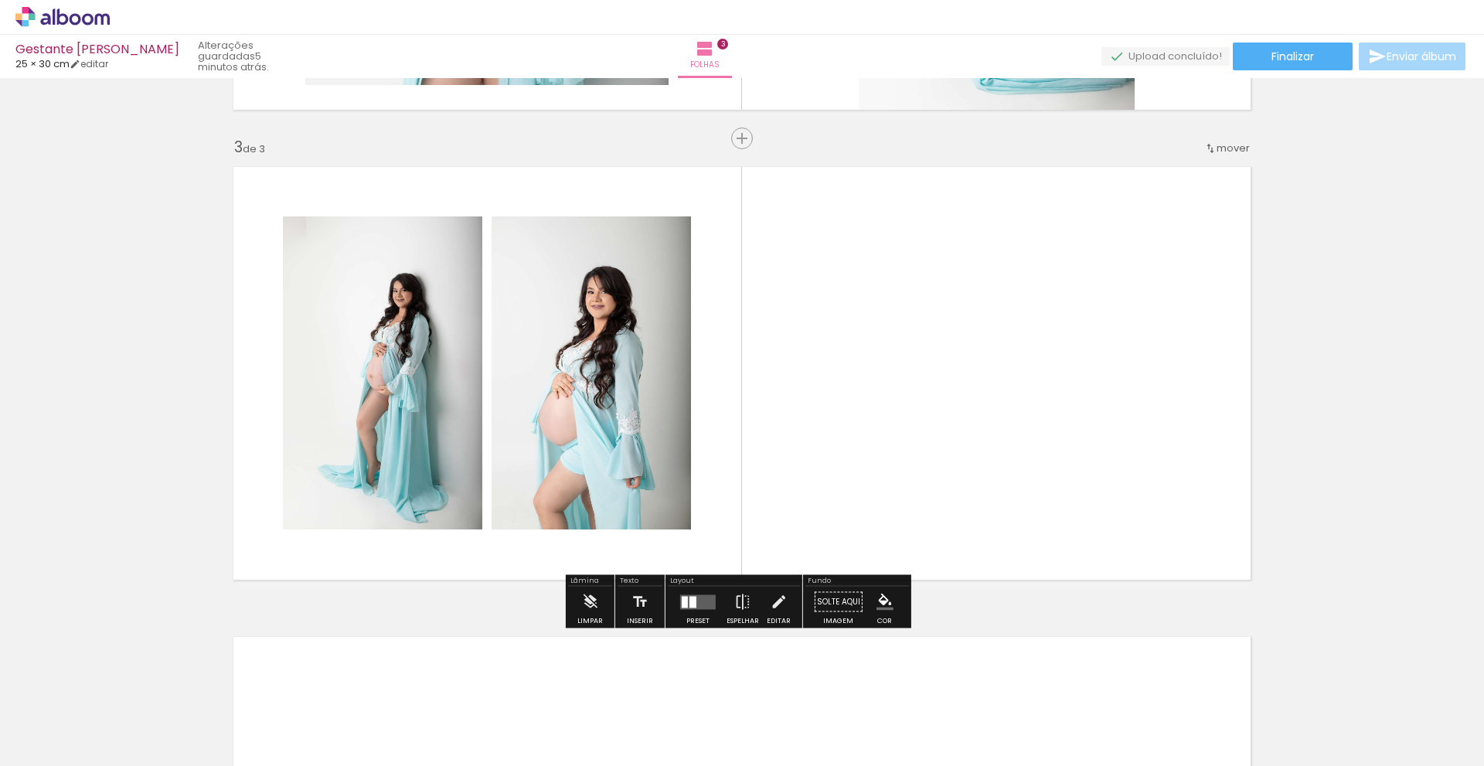
click at [698, 597] on quentale-layouter at bounding box center [698, 601] width 36 height 15
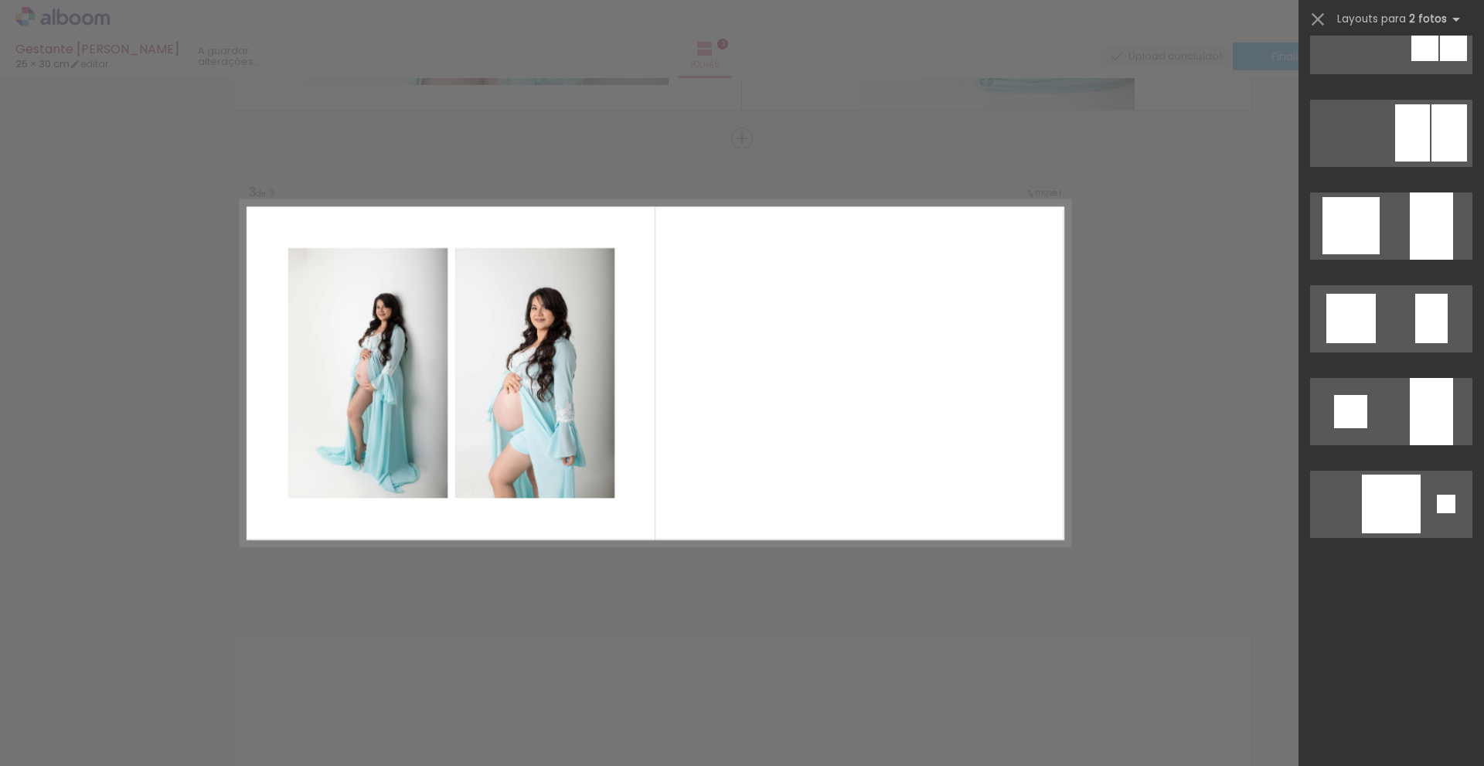
scroll to position [0, 0]
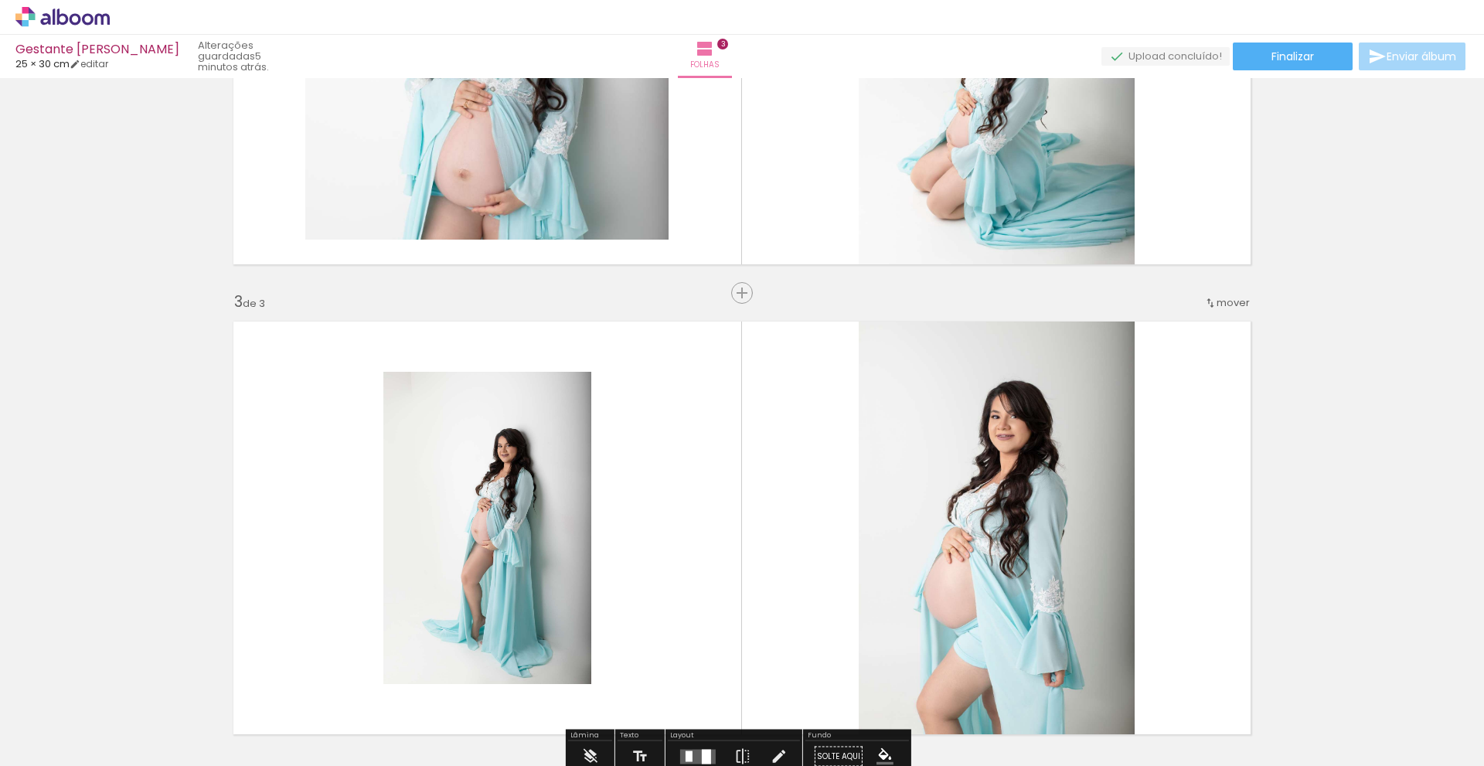
scroll to position [905, 0]
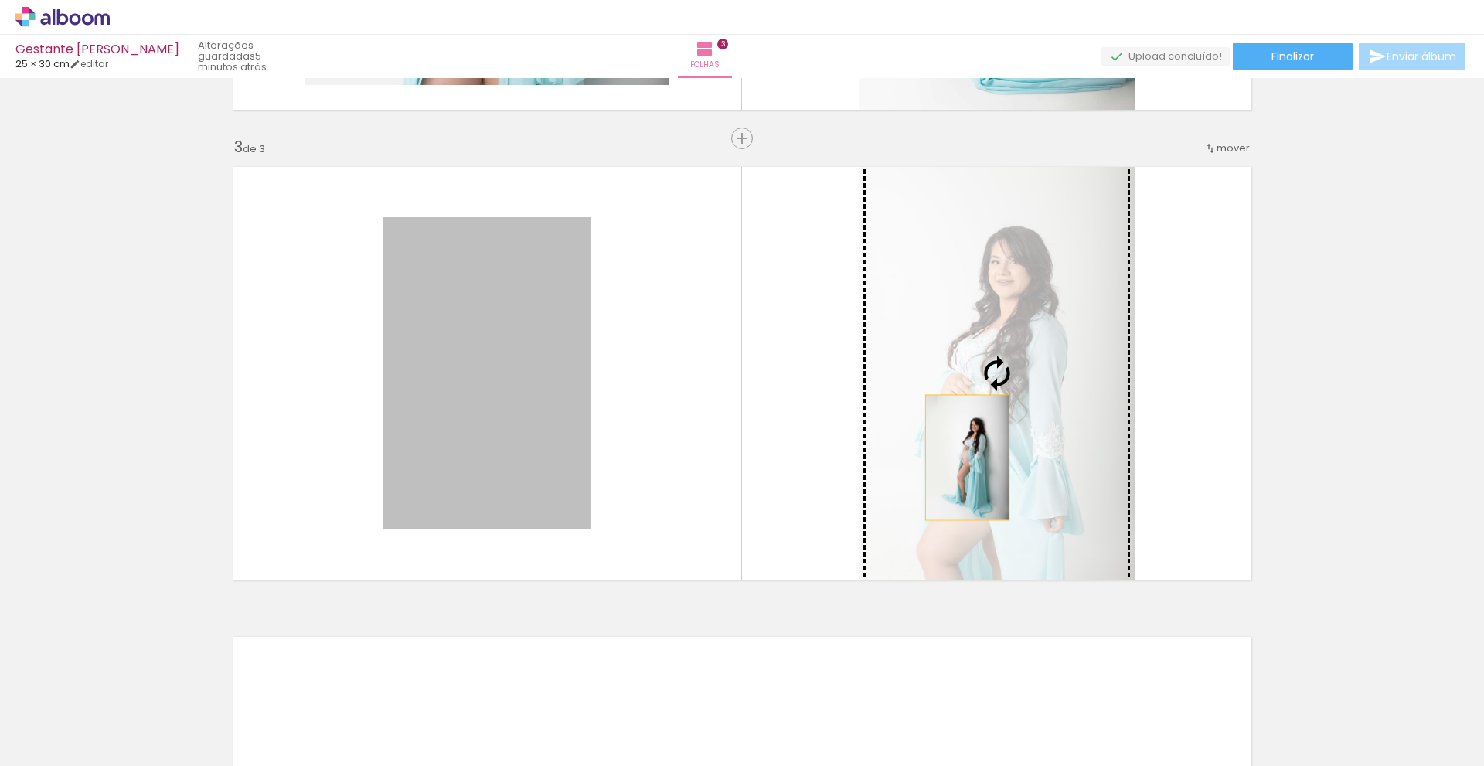
drag, startPoint x: 472, startPoint y: 410, endPoint x: 962, endPoint y: 458, distance: 492.4
click at [0, 0] on slot at bounding box center [0, 0] width 0 height 0
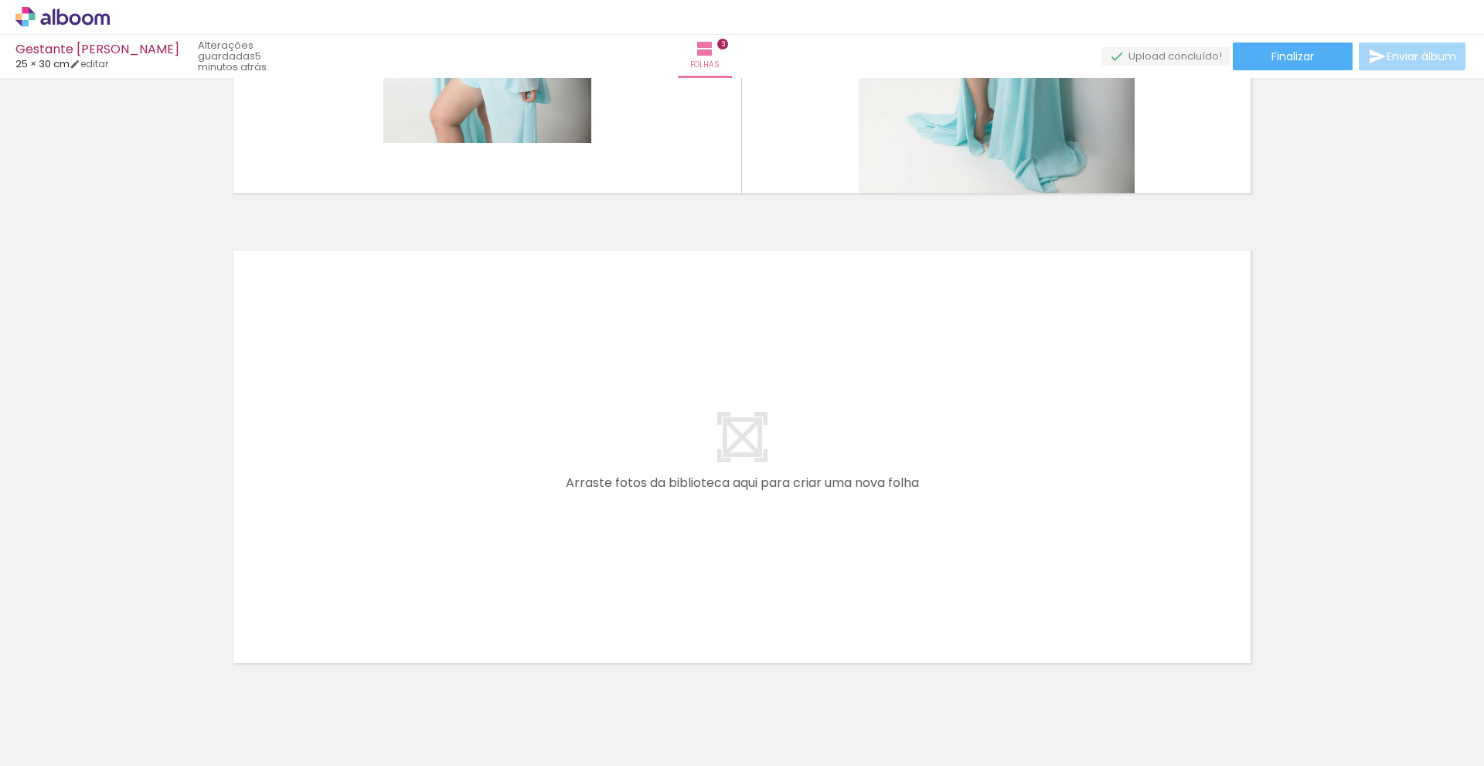
scroll to position [1349, 0]
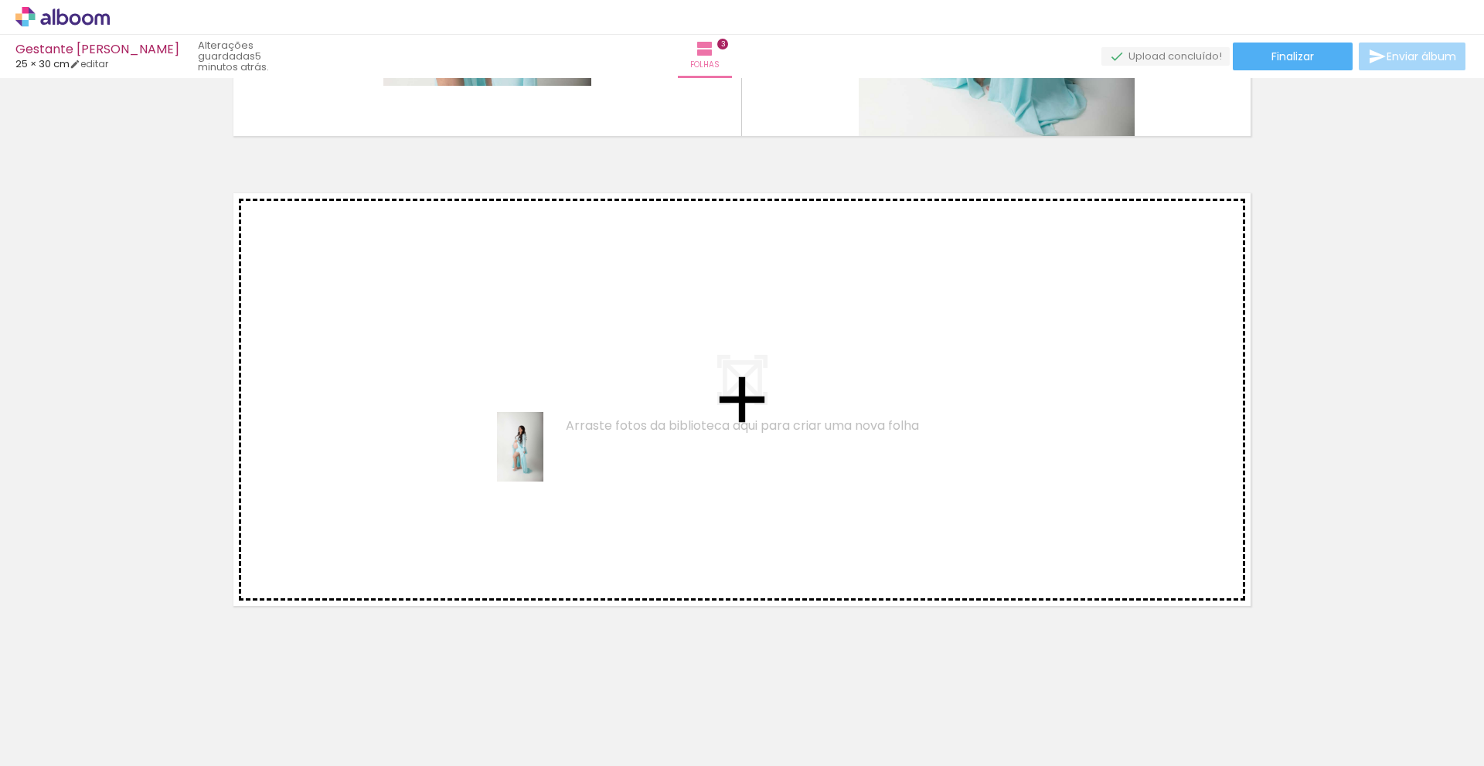
drag, startPoint x: 679, startPoint y: 734, endPoint x: 543, endPoint y: 458, distance: 307.0
click at [543, 458] on quentale-workspace at bounding box center [742, 383] width 1484 height 766
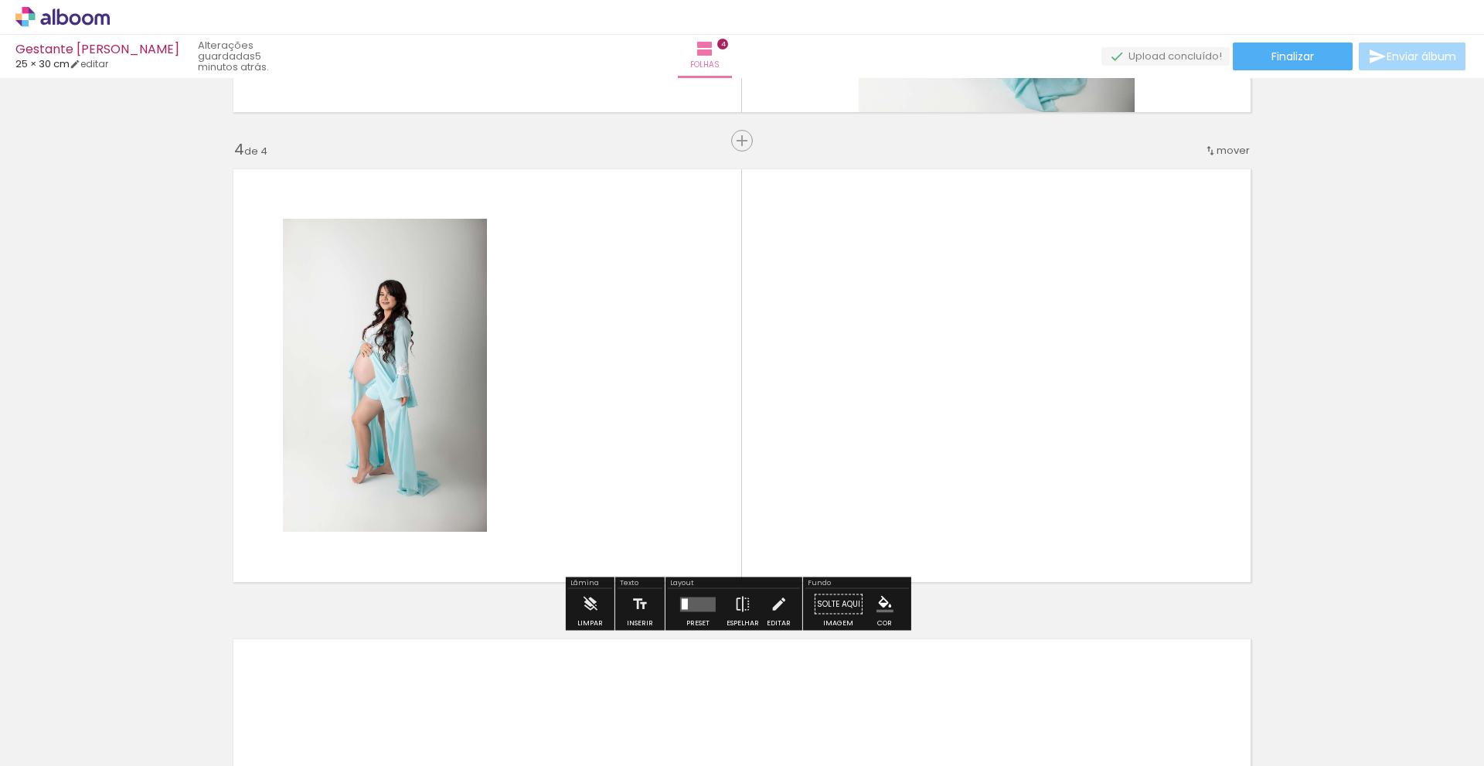
scroll to position [1375, 0]
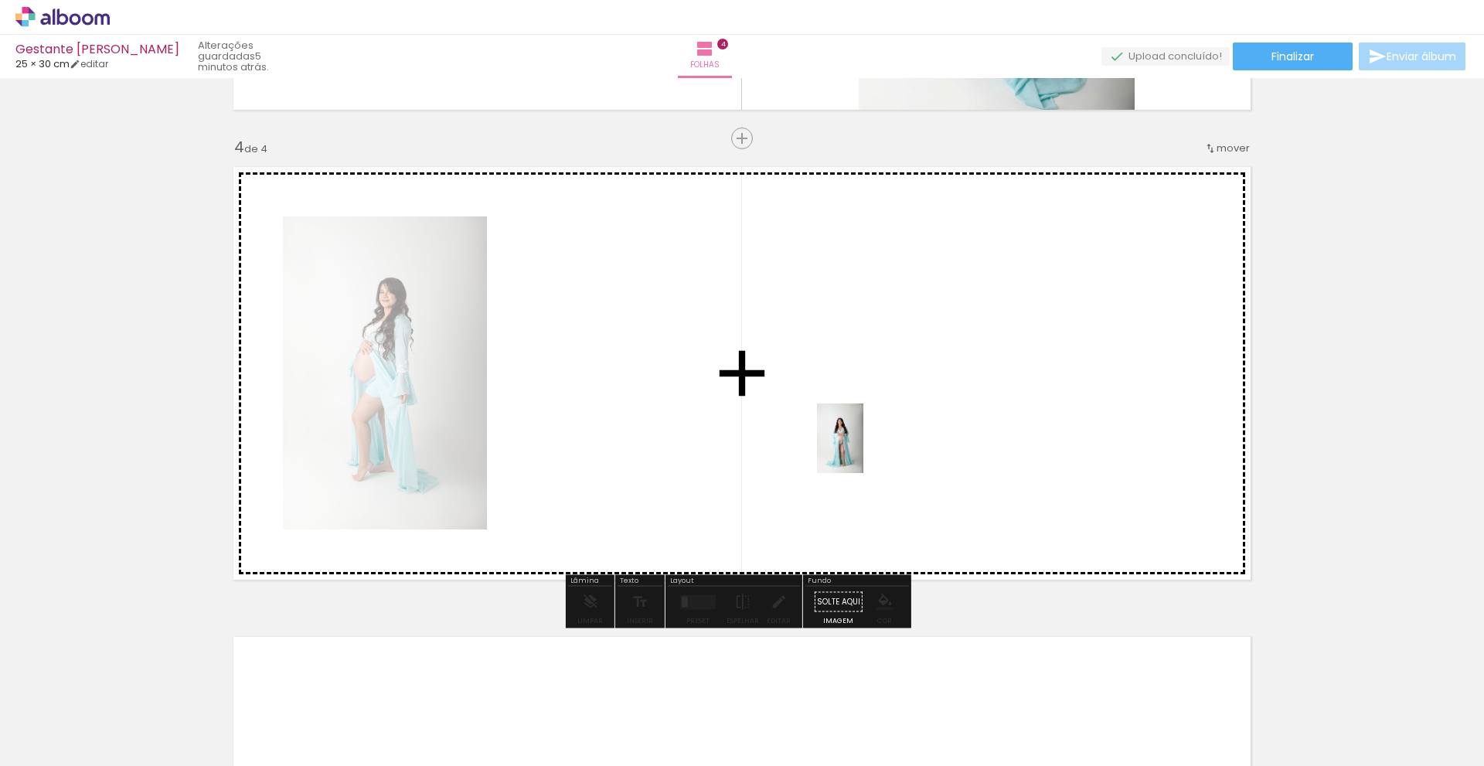
drag, startPoint x: 777, startPoint y: 738, endPoint x: 872, endPoint y: 434, distance: 318.3
click at [872, 434] on quentale-workspace at bounding box center [742, 383] width 1484 height 766
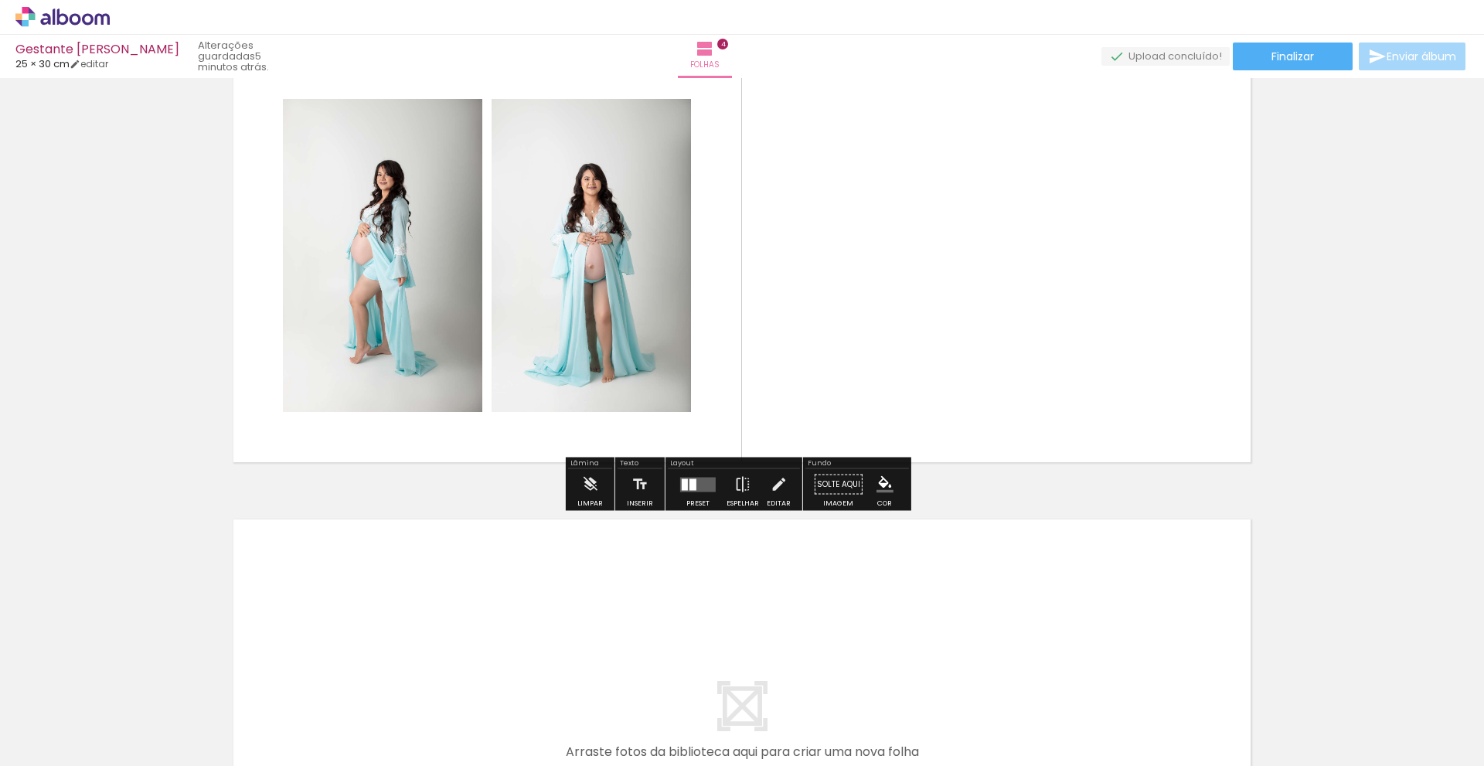
scroll to position [1557, 0]
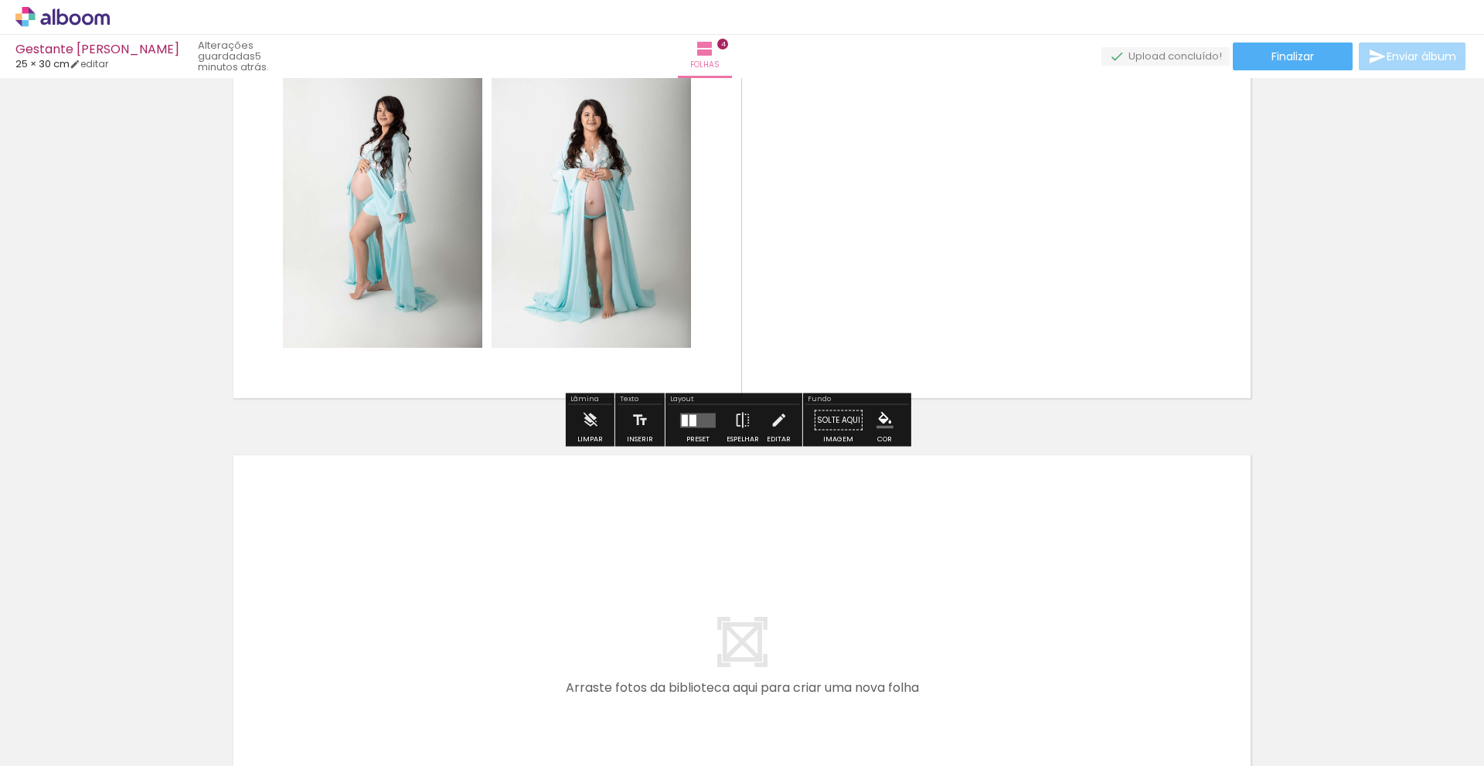
click at [696, 423] on quentale-layouter at bounding box center [698, 420] width 36 height 15
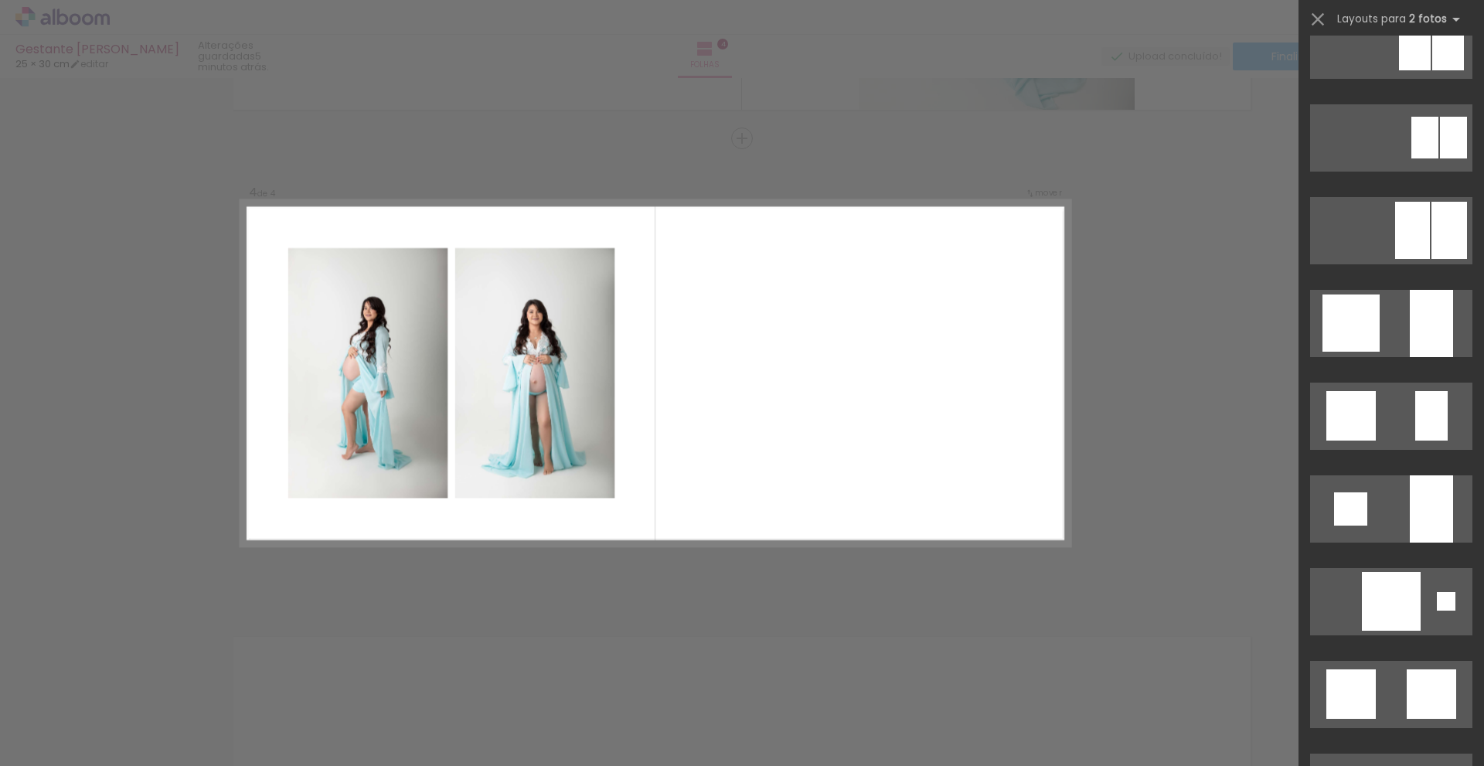
scroll to position [1066, 0]
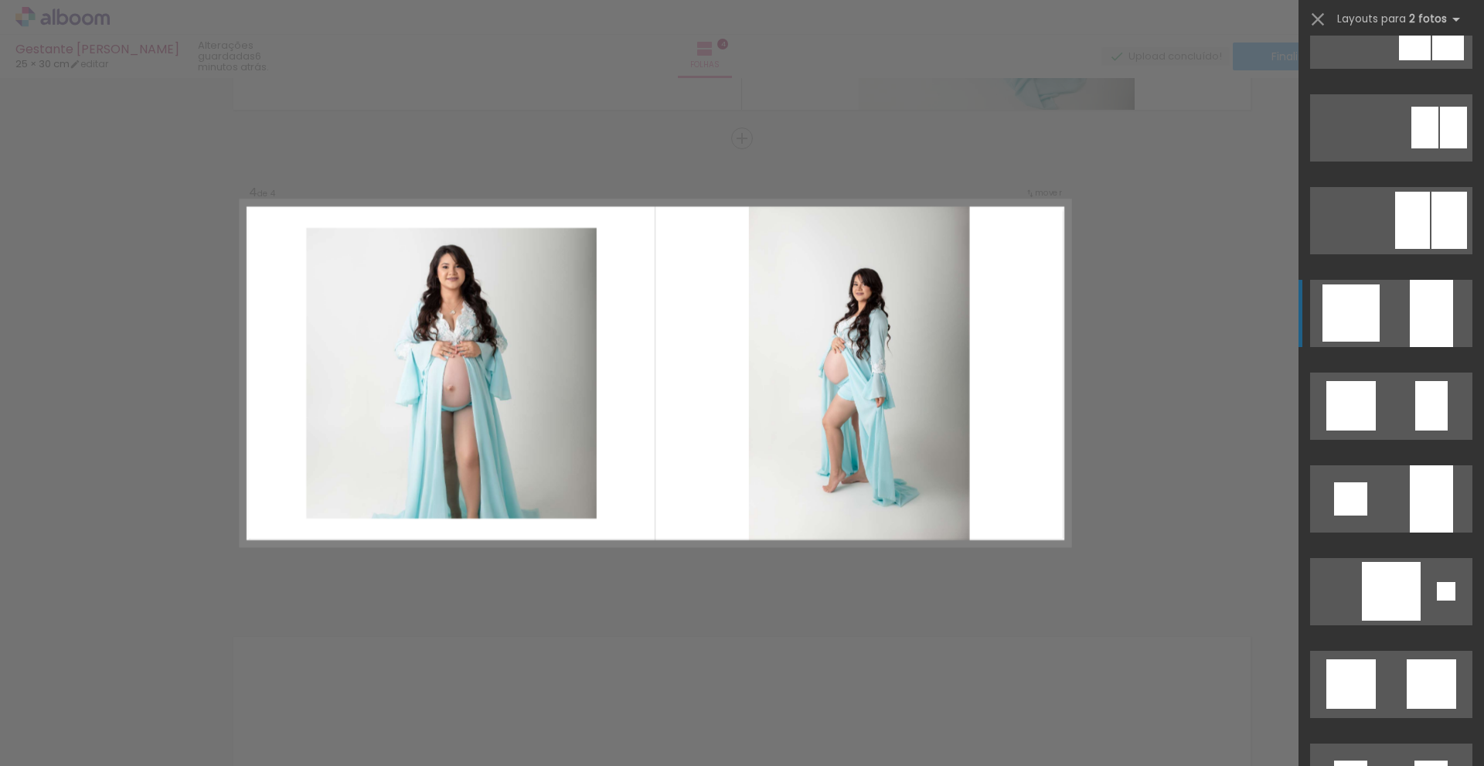
click at [1395, 162] on quentale-layouter at bounding box center [1391, 127] width 162 height 67
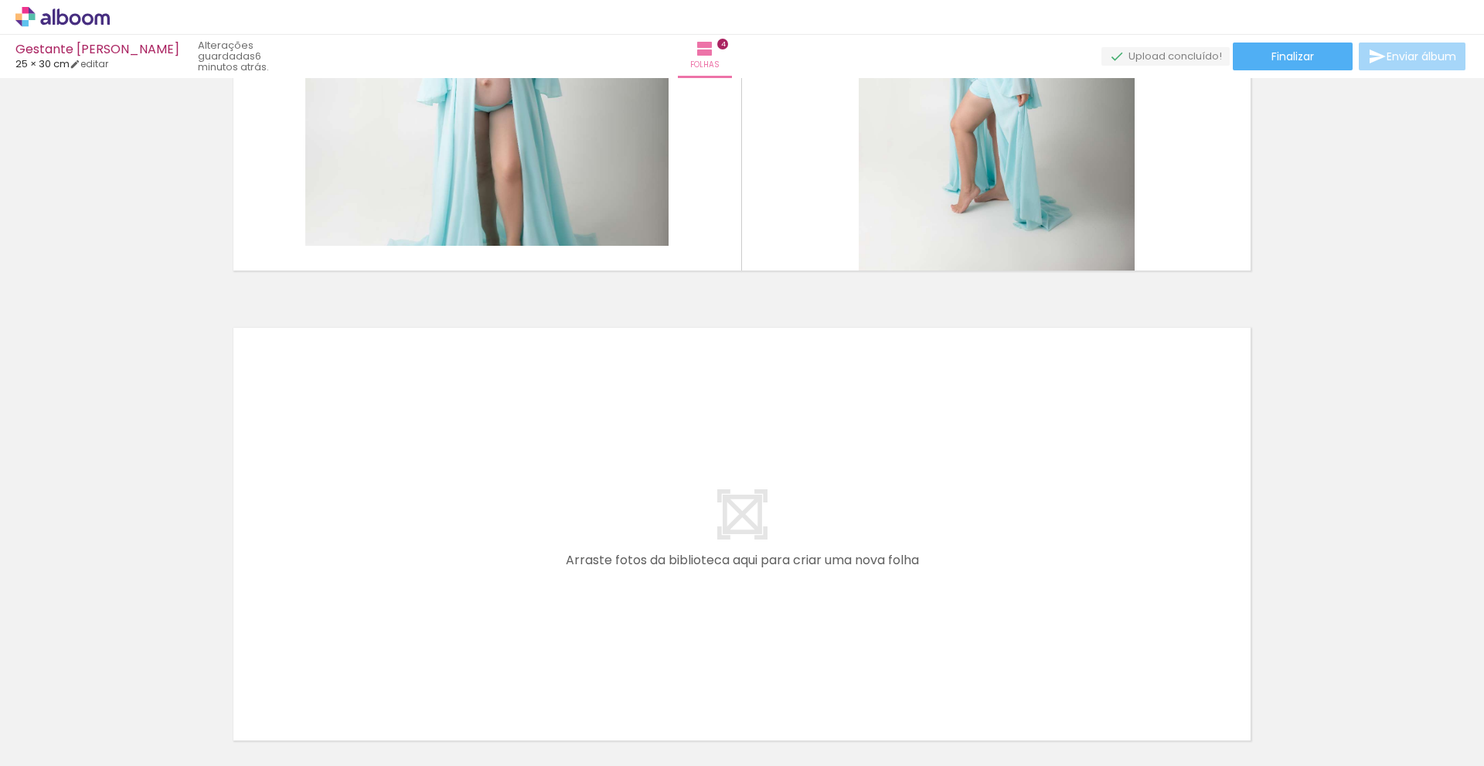
scroll to position [1819, 0]
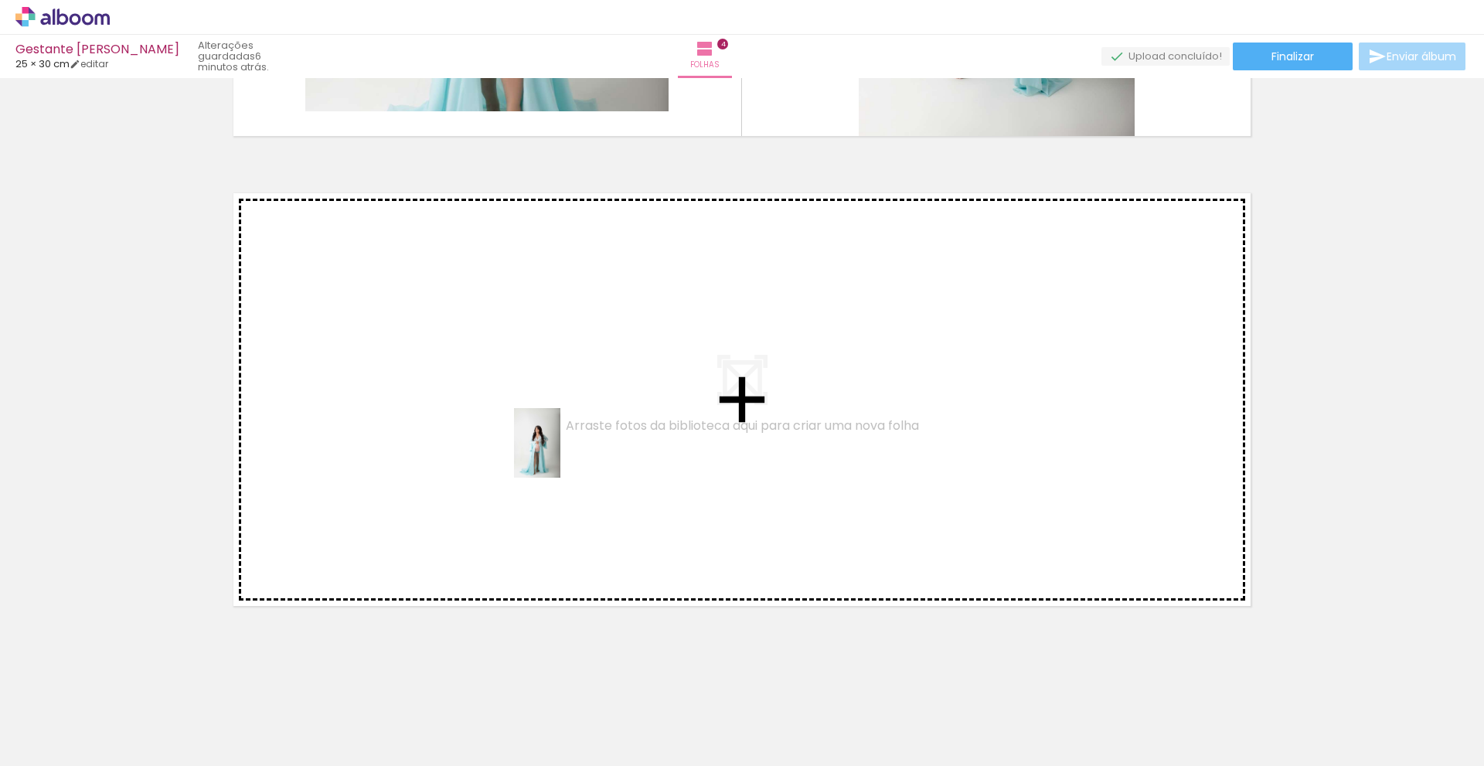
drag, startPoint x: 856, startPoint y: 722, endPoint x: 560, endPoint y: 455, distance: 398.4
click at [560, 455] on quentale-workspace at bounding box center [742, 383] width 1484 height 766
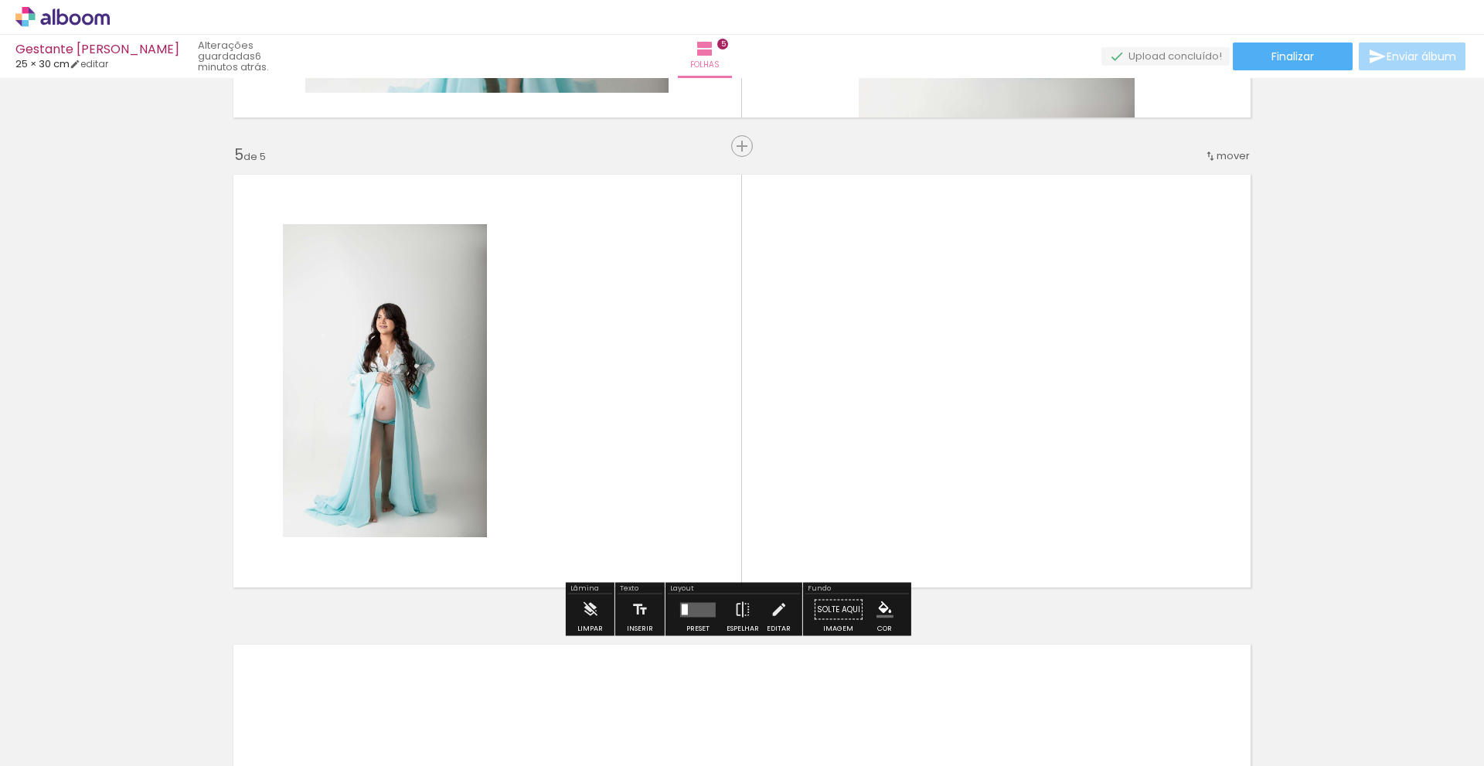
scroll to position [1845, 0]
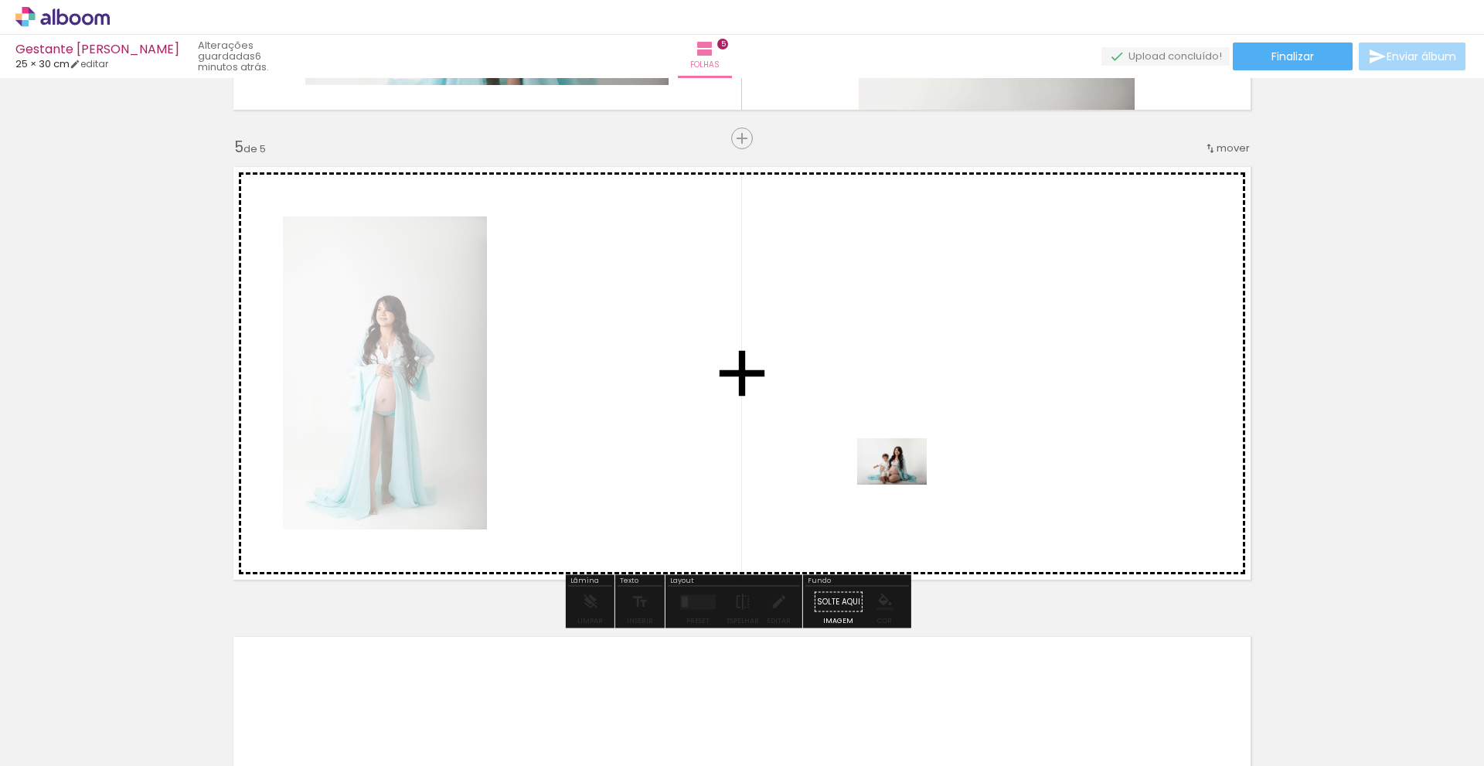
drag, startPoint x: 954, startPoint y: 720, endPoint x: 904, endPoint y: 484, distance: 241.8
click at [904, 484] on quentale-workspace at bounding box center [742, 383] width 1484 height 766
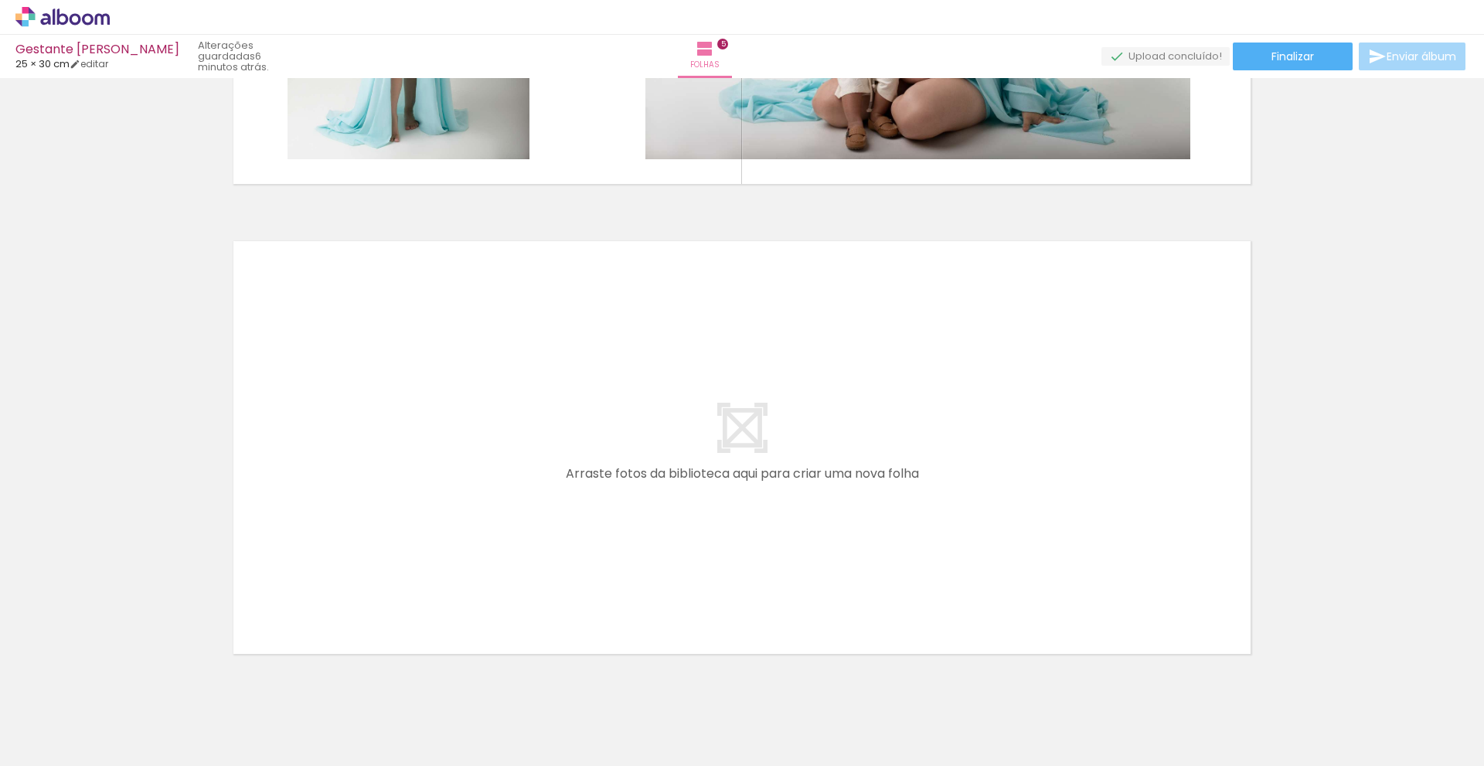
scroll to position [2242, 0]
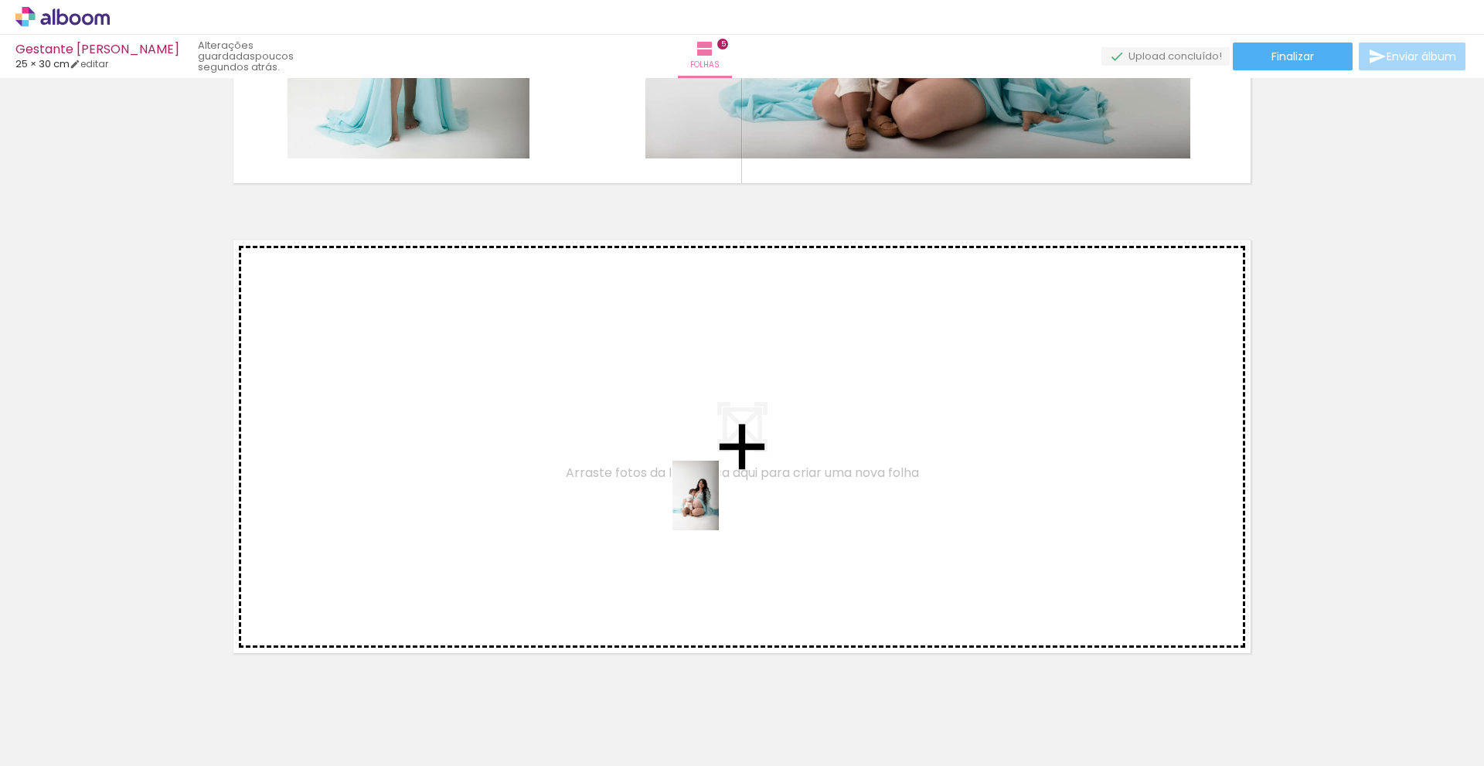
drag, startPoint x: 1032, startPoint y: 731, endPoint x: 718, endPoint y: 506, distance: 386.1
click at [718, 506] on quentale-workspace at bounding box center [742, 383] width 1484 height 766
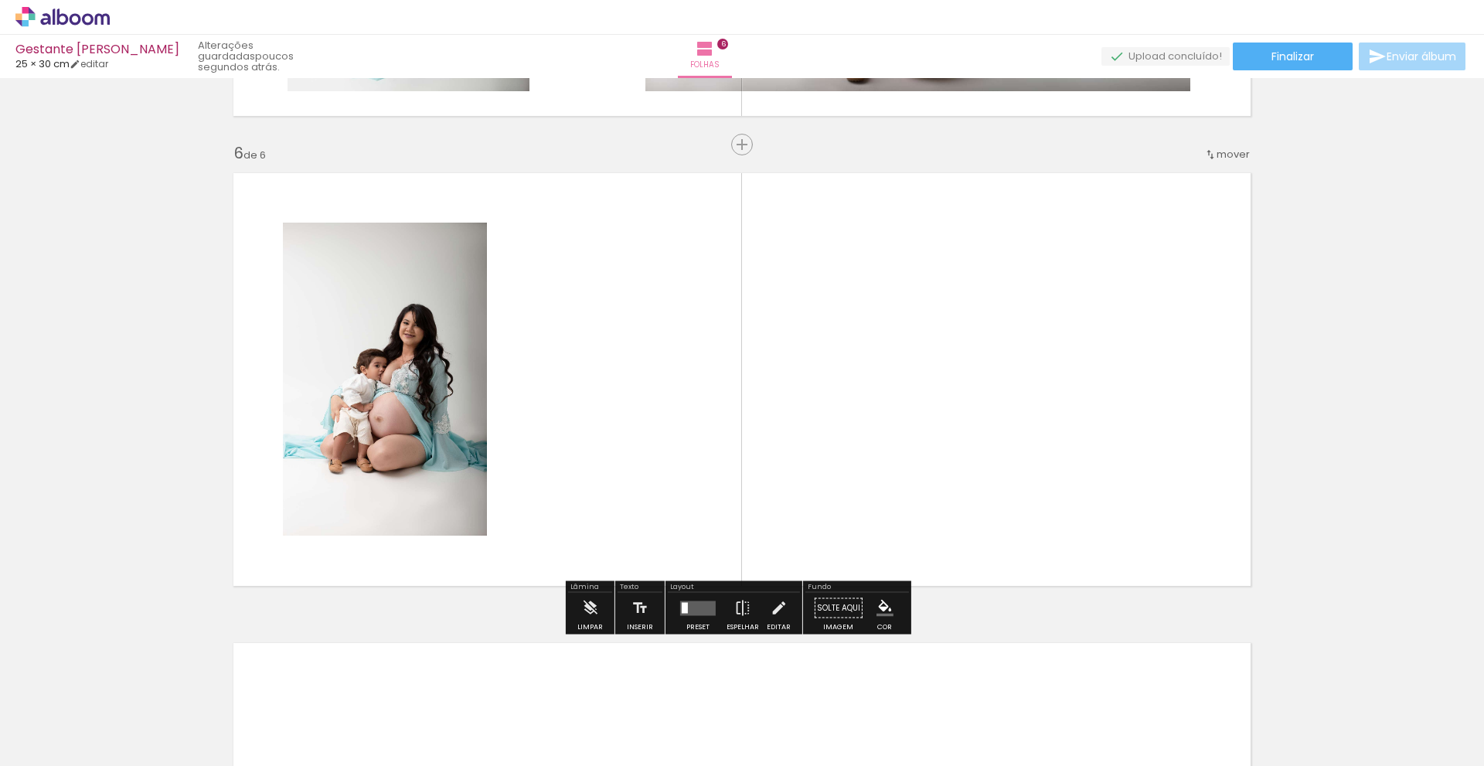
scroll to position [2315, 0]
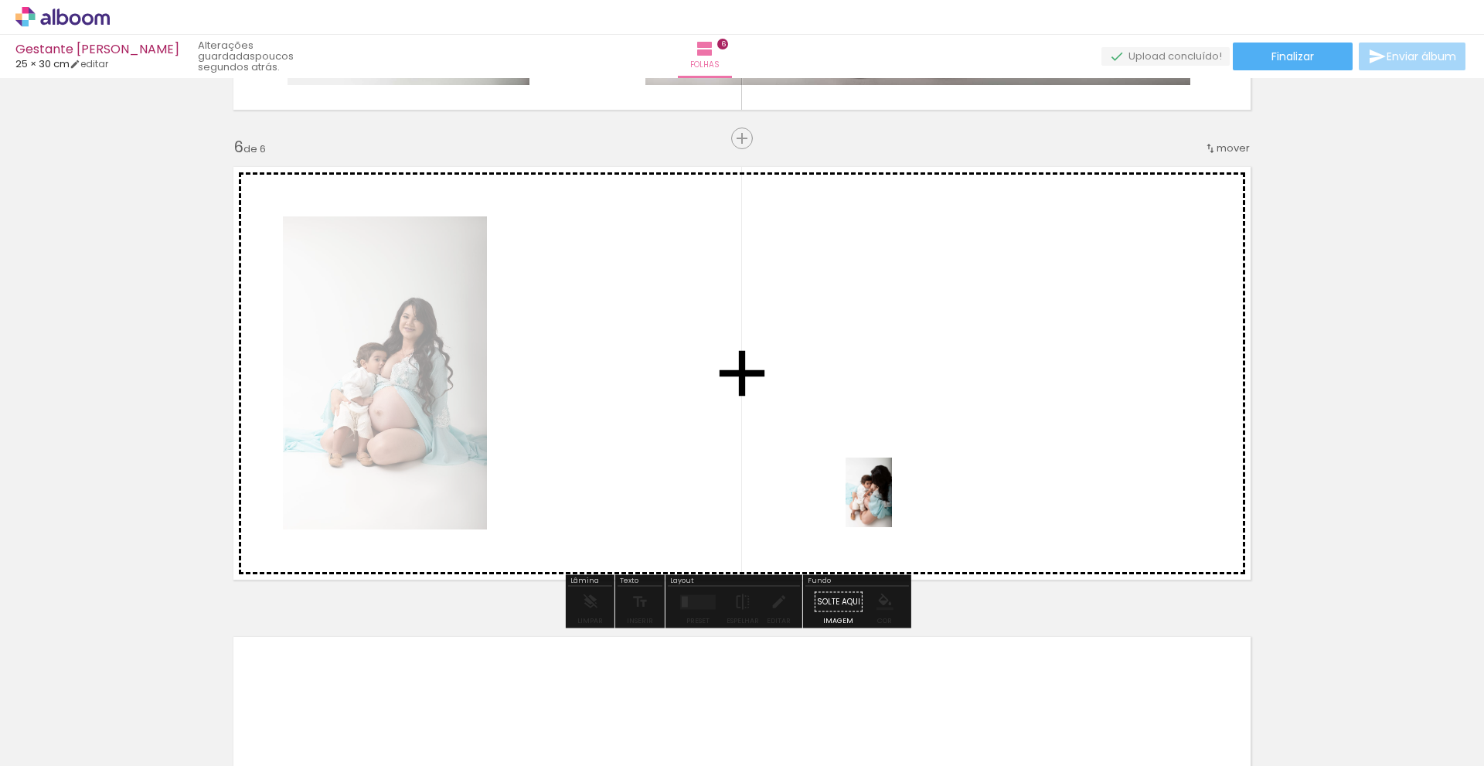
drag, startPoint x: 1112, startPoint y: 740, endPoint x: 890, endPoint y: 494, distance: 331.6
click at [890, 495] on quentale-workspace at bounding box center [742, 383] width 1484 height 766
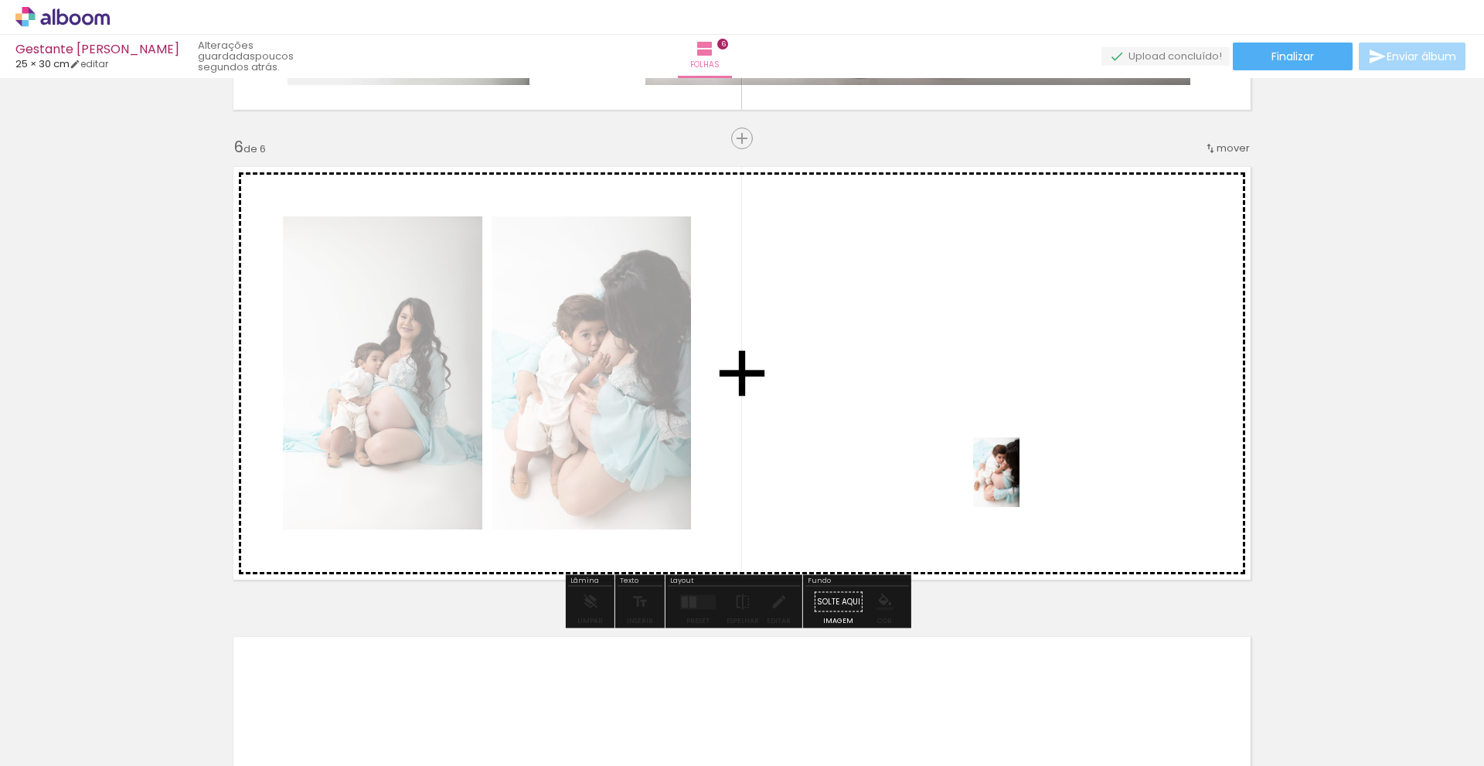
drag, startPoint x: 1197, startPoint y: 739, endPoint x: 1020, endPoint y: 482, distance: 311.7
click at [1020, 482] on quentale-workspace at bounding box center [742, 383] width 1484 height 766
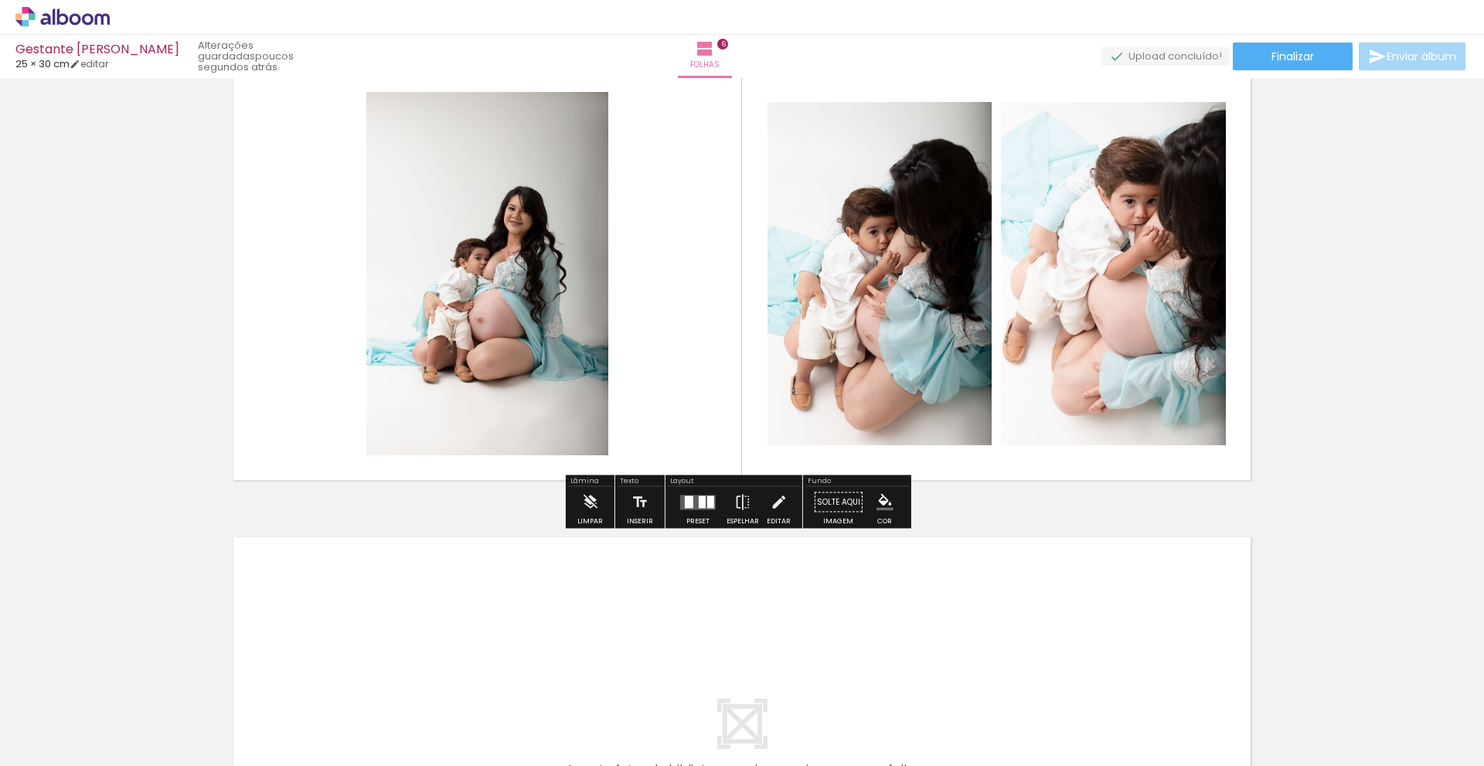
scroll to position [2421, 0]
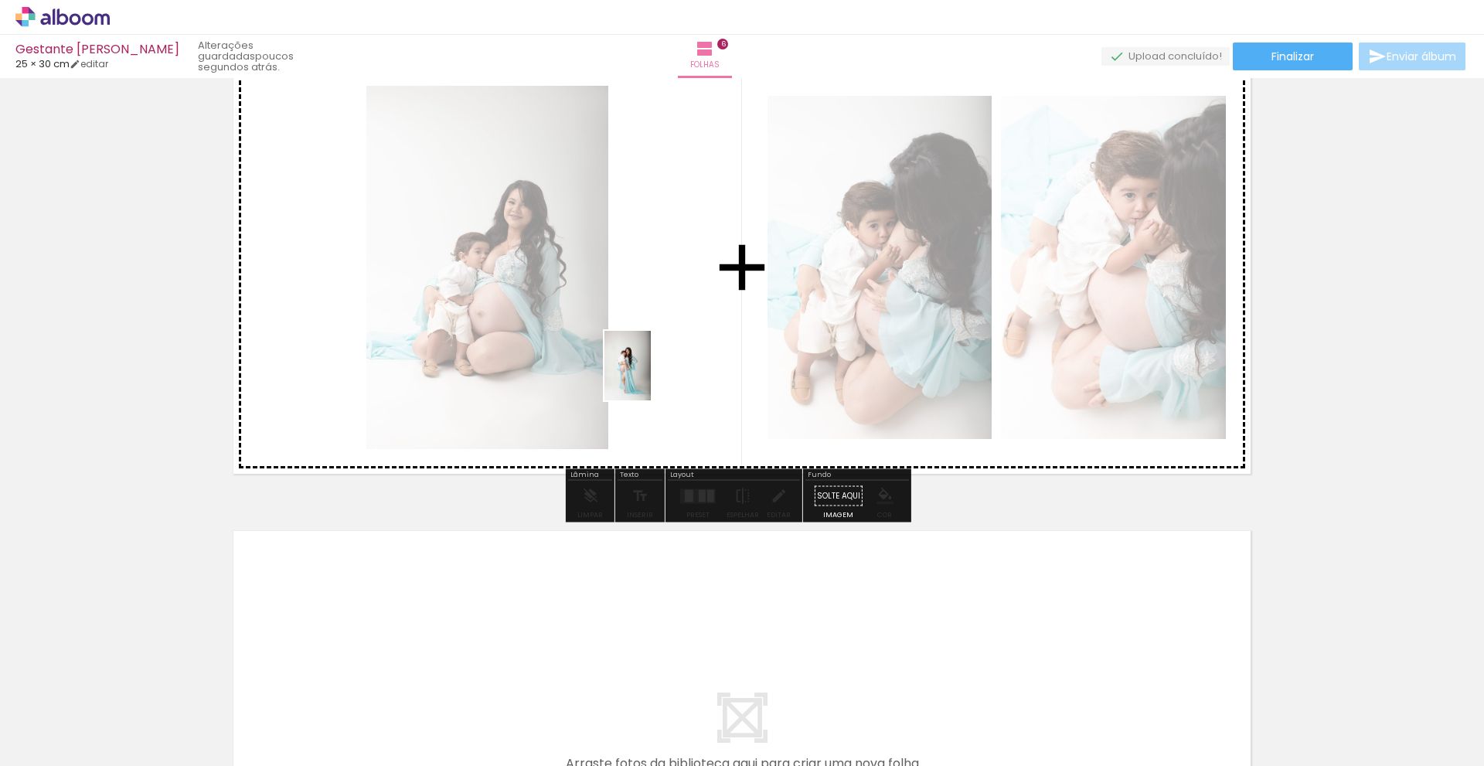
drag, startPoint x: 1182, startPoint y: 727, endPoint x: 652, endPoint y: 375, distance: 635.6
click at [652, 375] on quentale-workspace at bounding box center [742, 383] width 1484 height 766
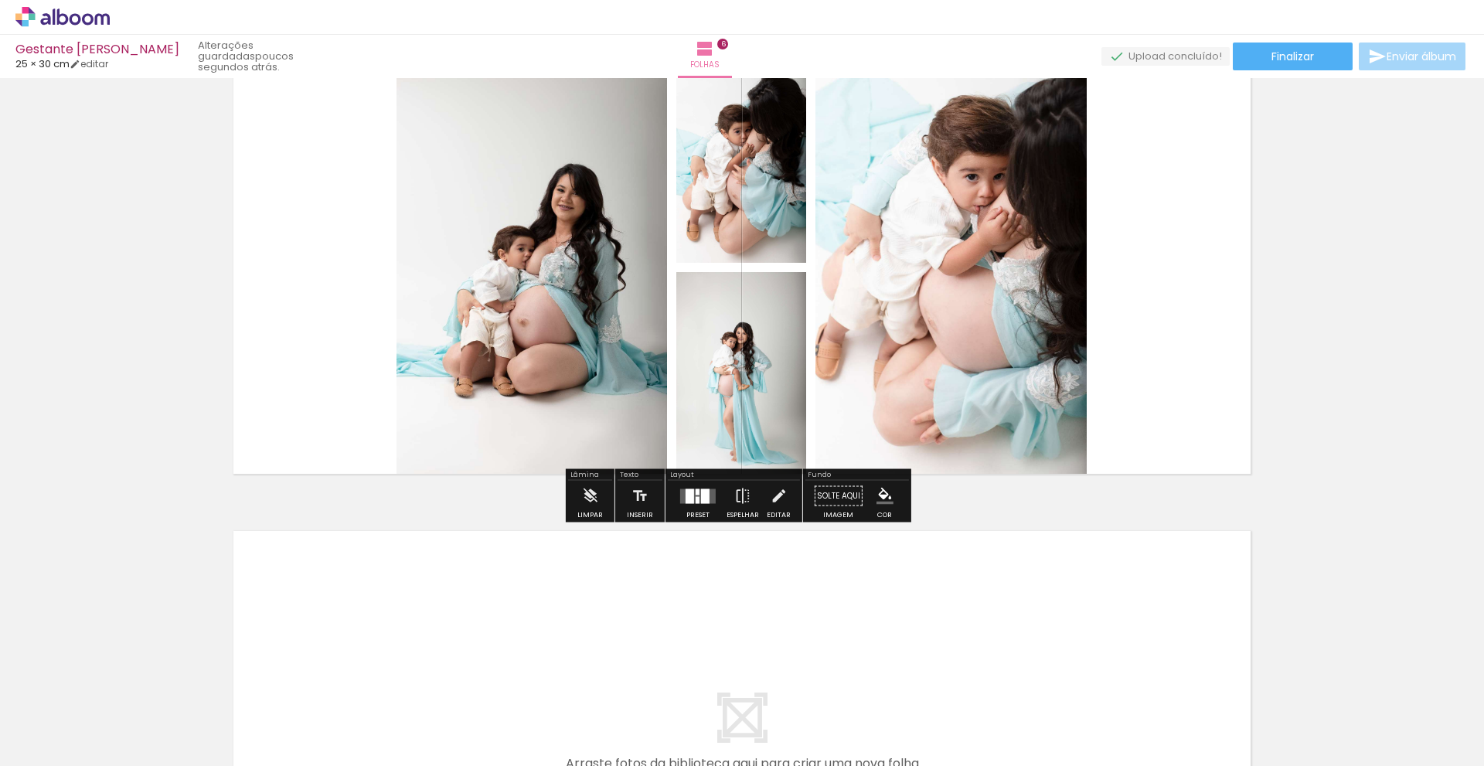
click at [693, 495] on quentale-layouter at bounding box center [698, 496] width 36 height 15
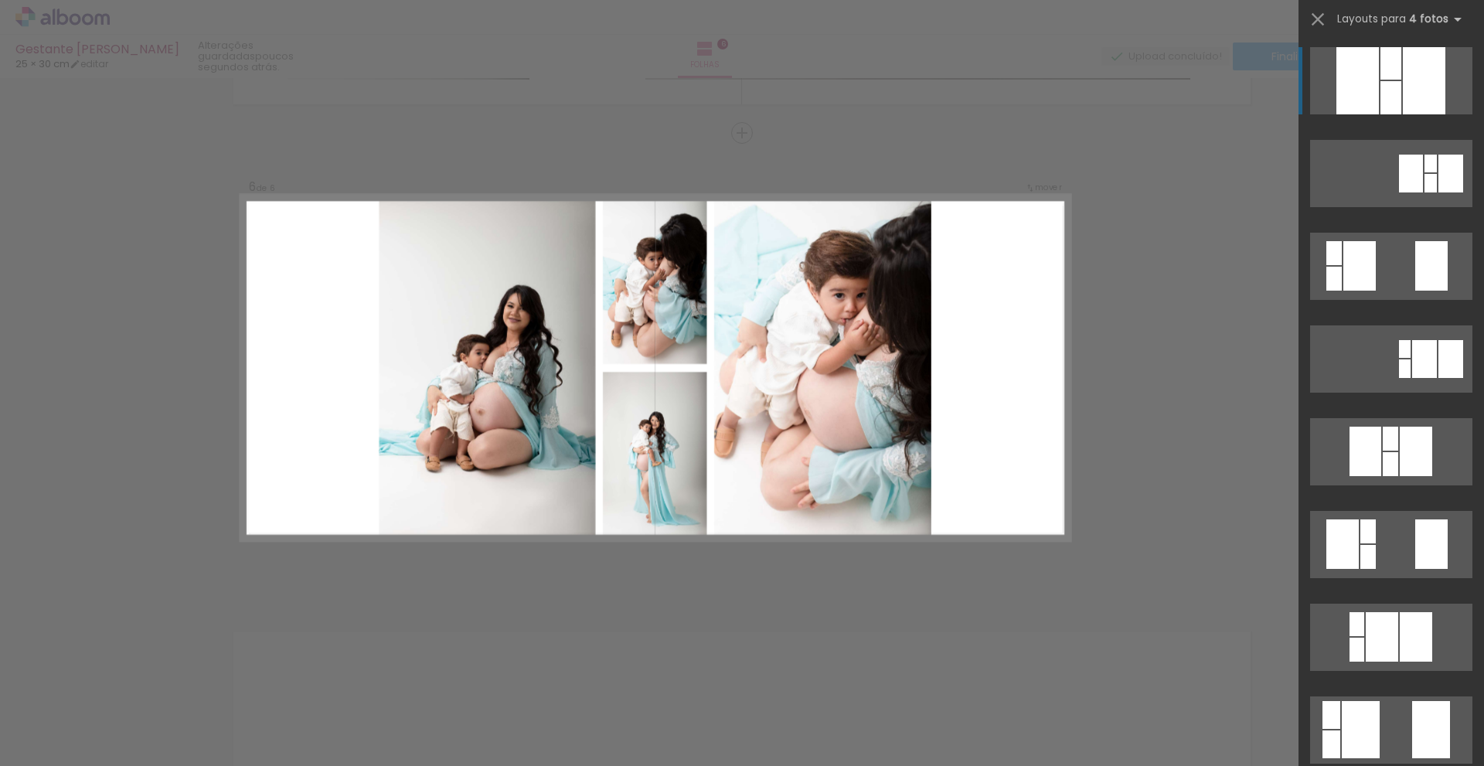
scroll to position [2315, 0]
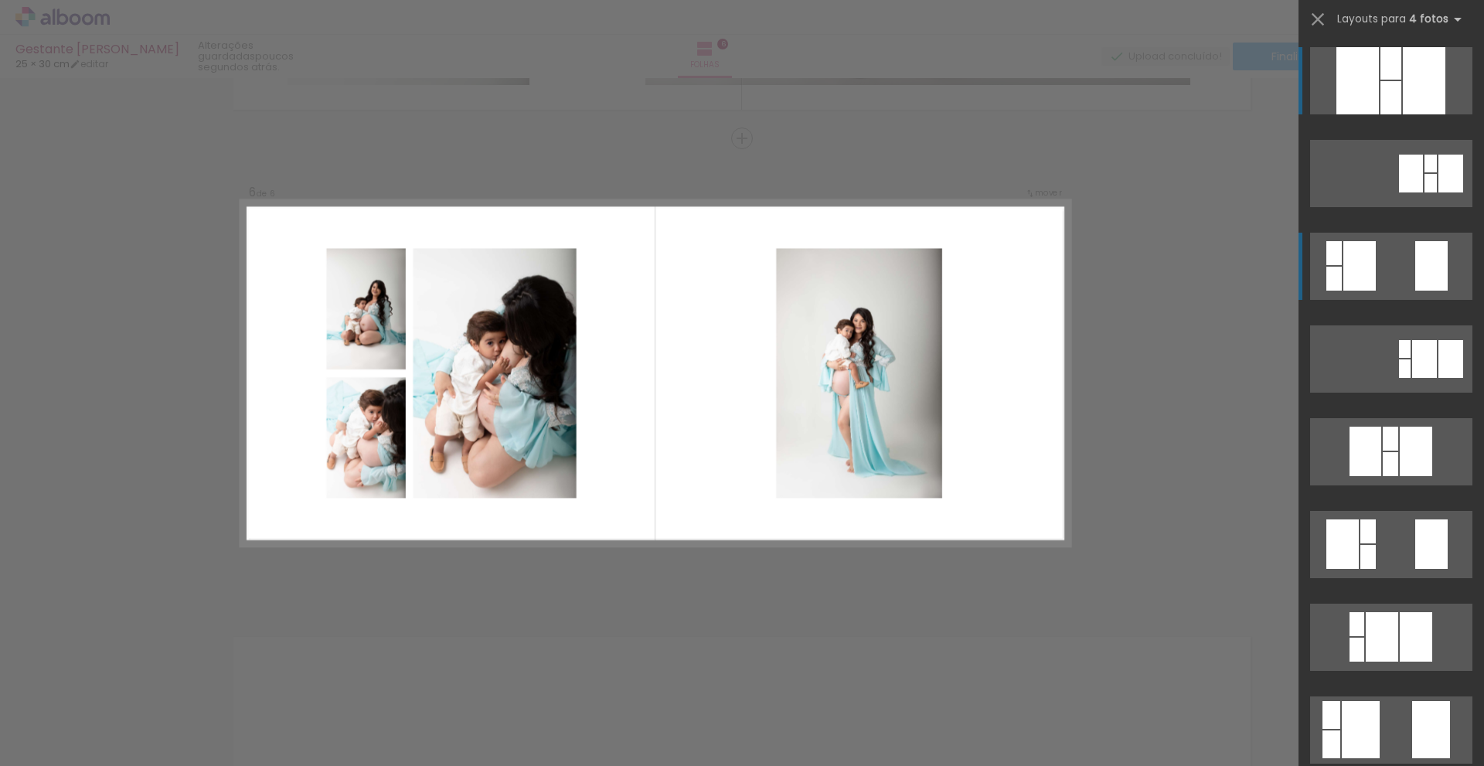
click at [1425, 172] on div at bounding box center [1431, 164] width 12 height 18
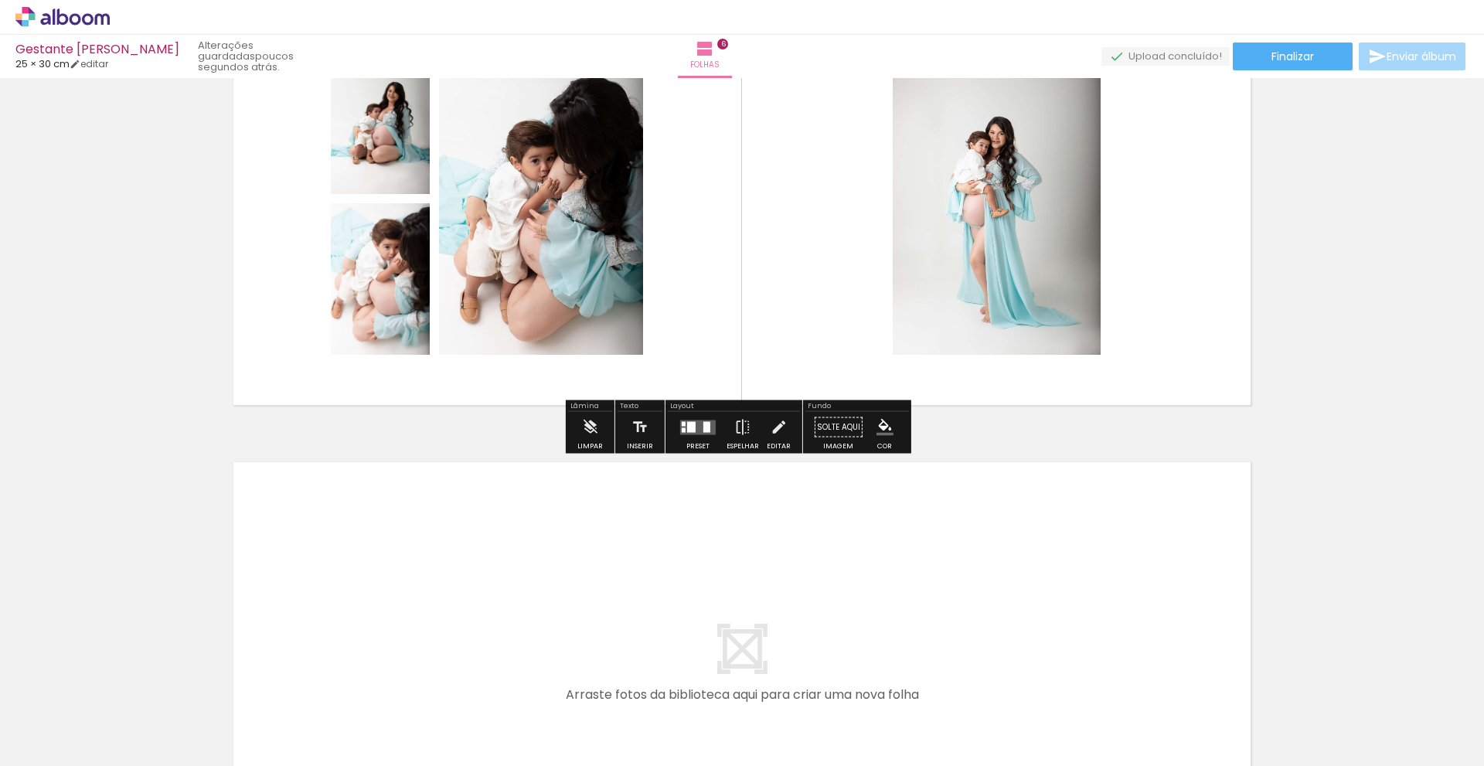
scroll to position [2624, 0]
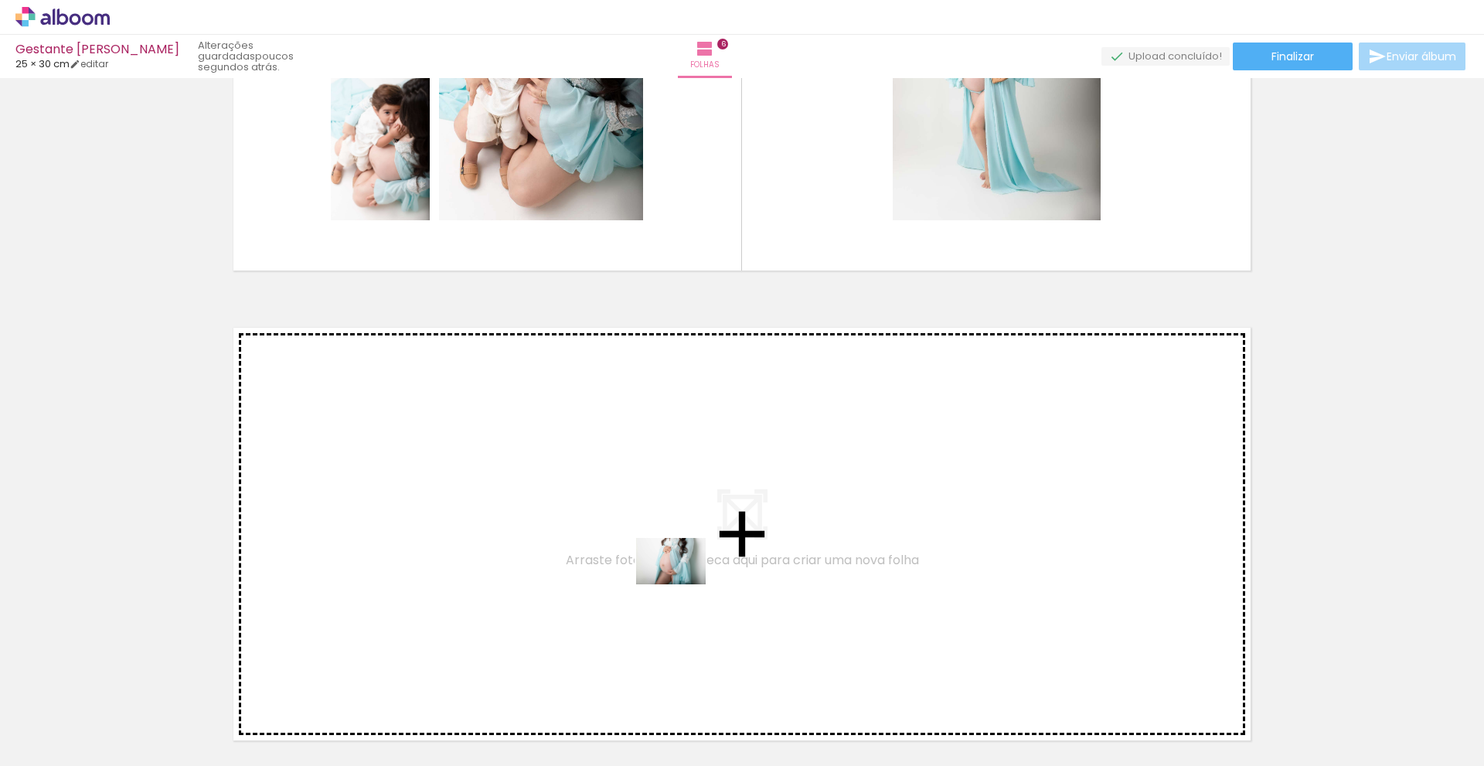
drag, startPoint x: 230, startPoint y: 720, endPoint x: 683, endPoint y: 584, distance: 473.9
click at [683, 584] on quentale-workspace at bounding box center [742, 383] width 1484 height 766
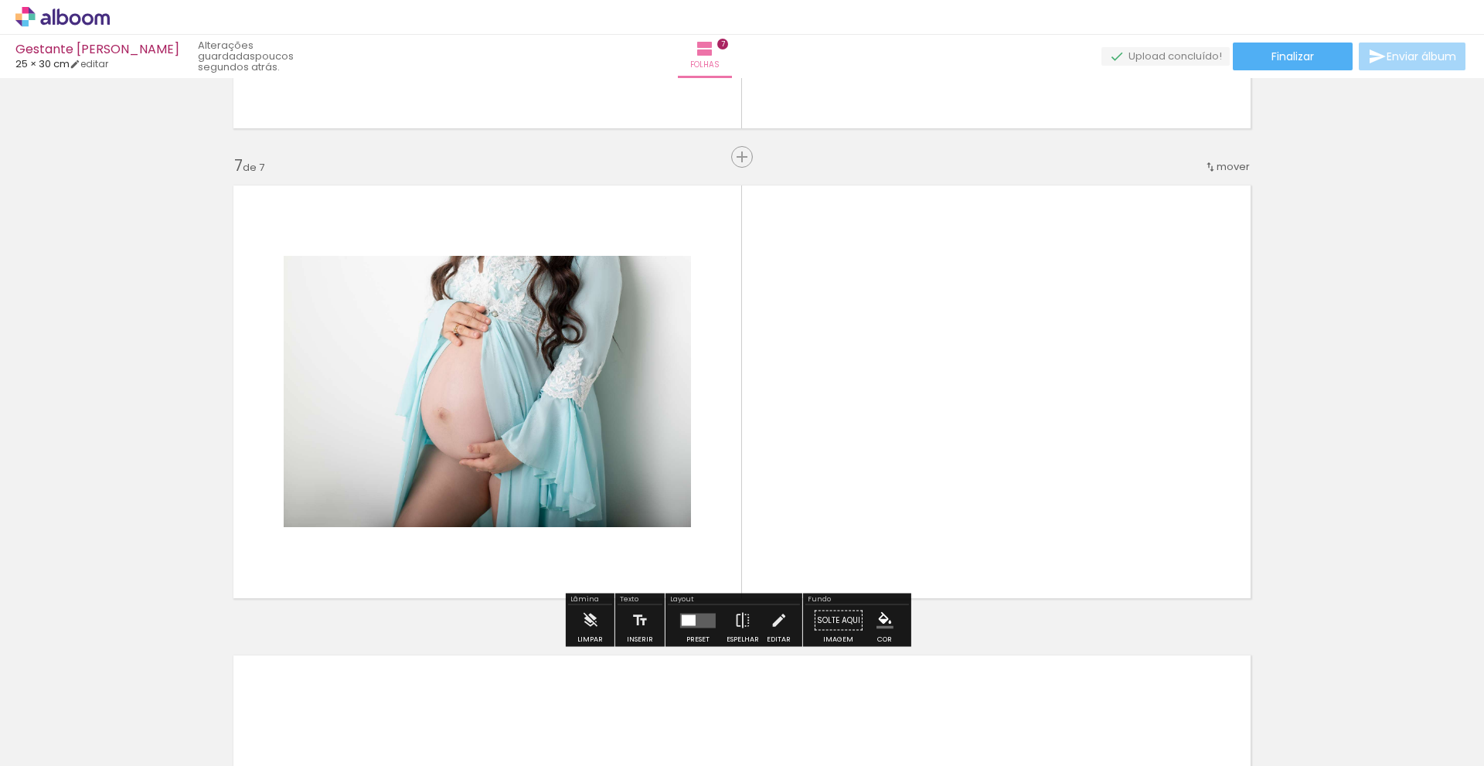
scroll to position [2785, 0]
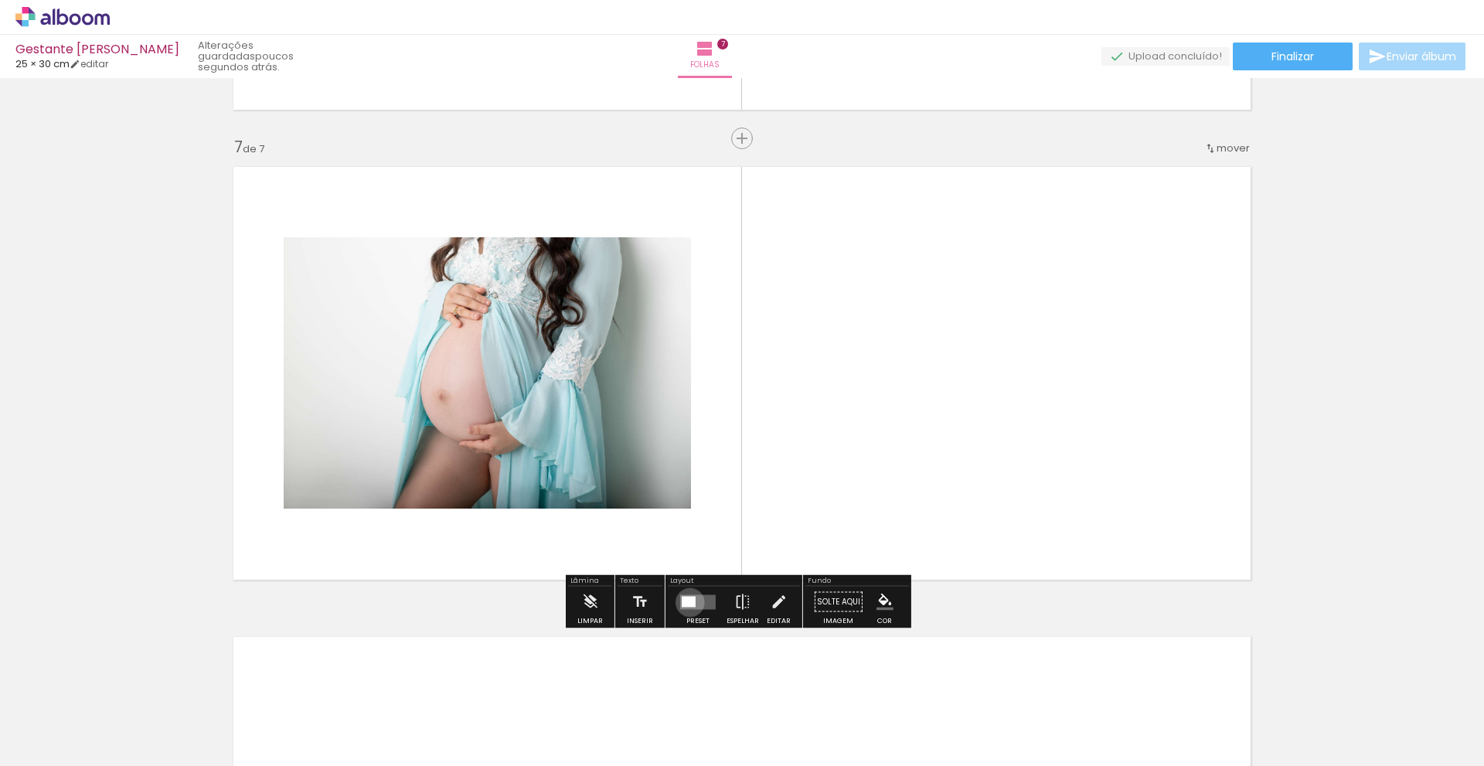
click at [686, 603] on div at bounding box center [689, 601] width 14 height 11
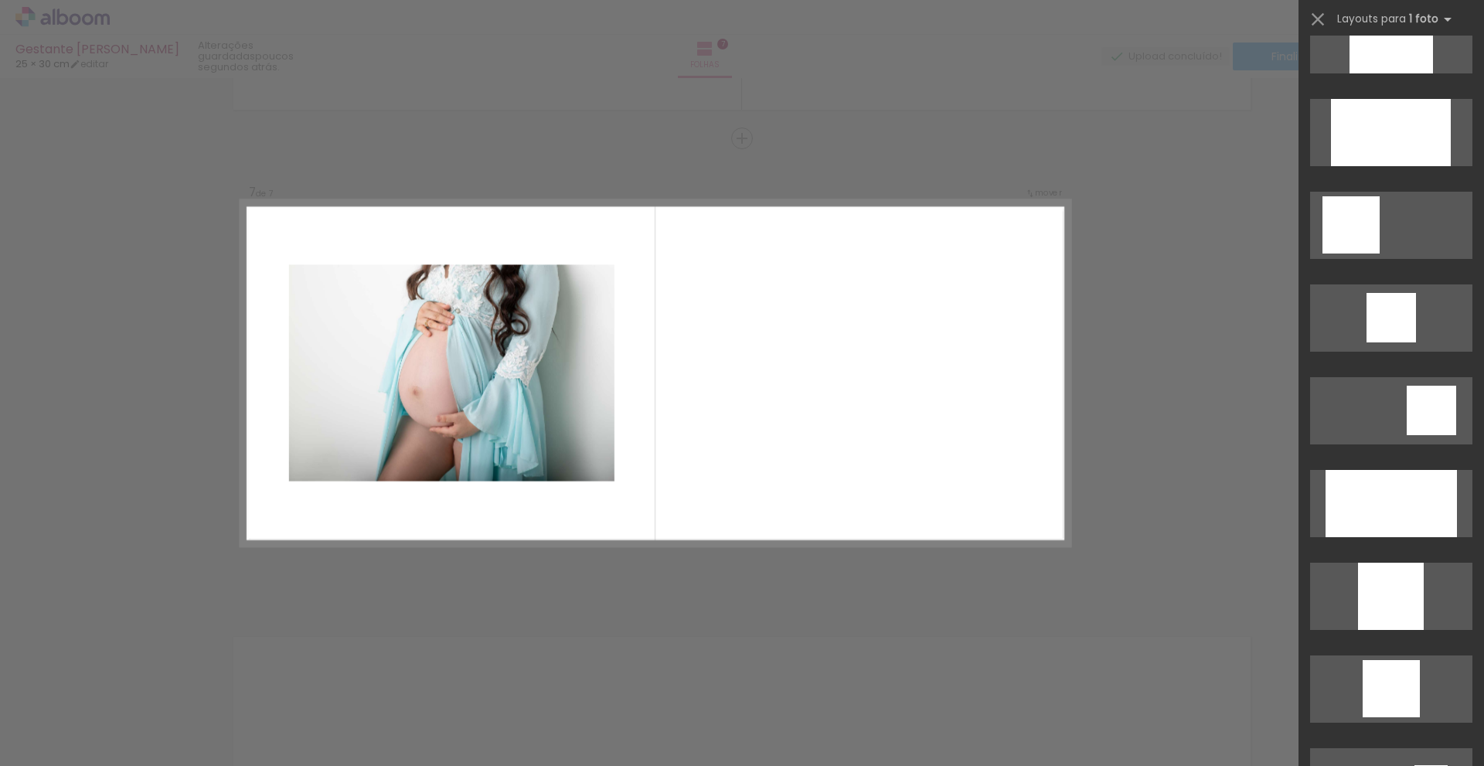
scroll to position [999, 0]
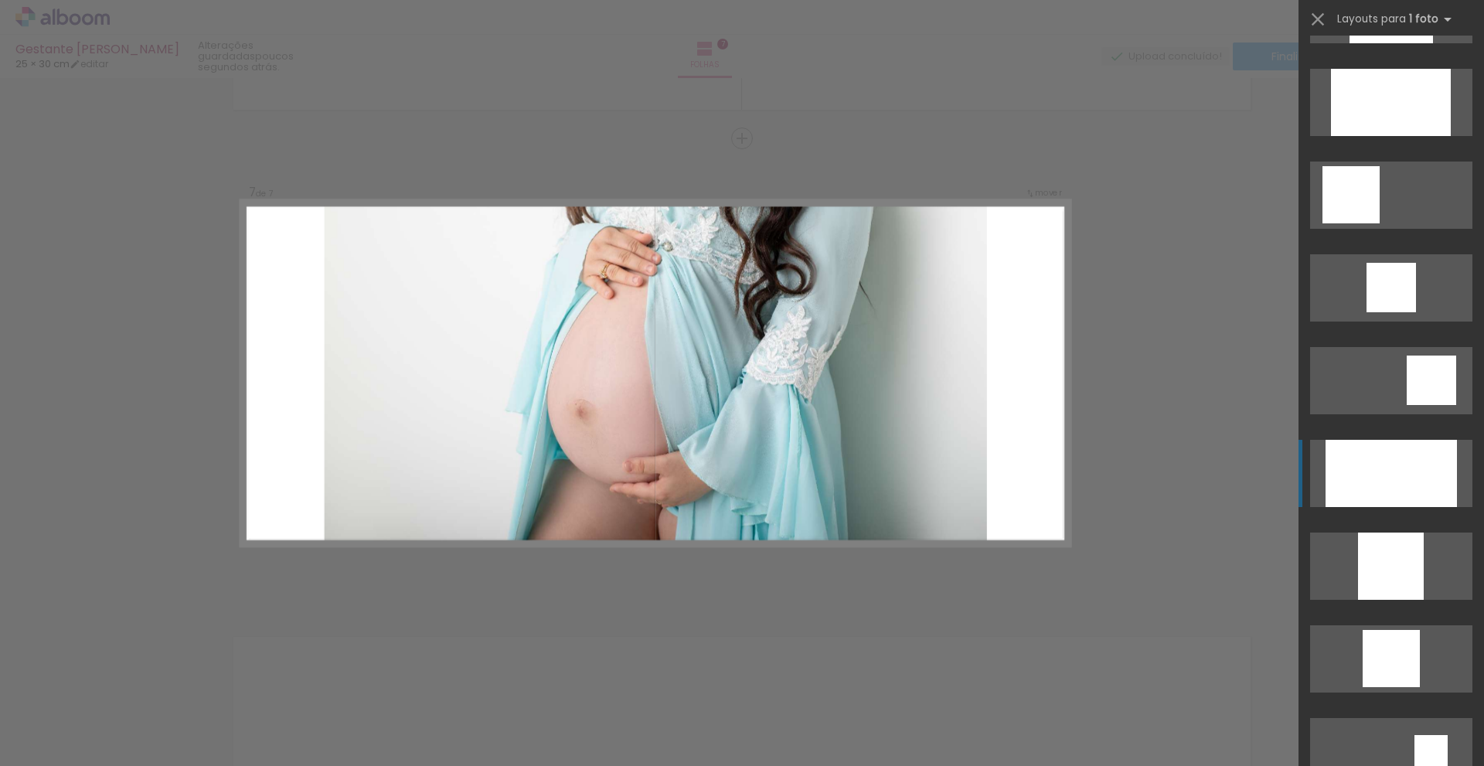
click at [1397, 43] on div at bounding box center [1391, 9] width 83 height 67
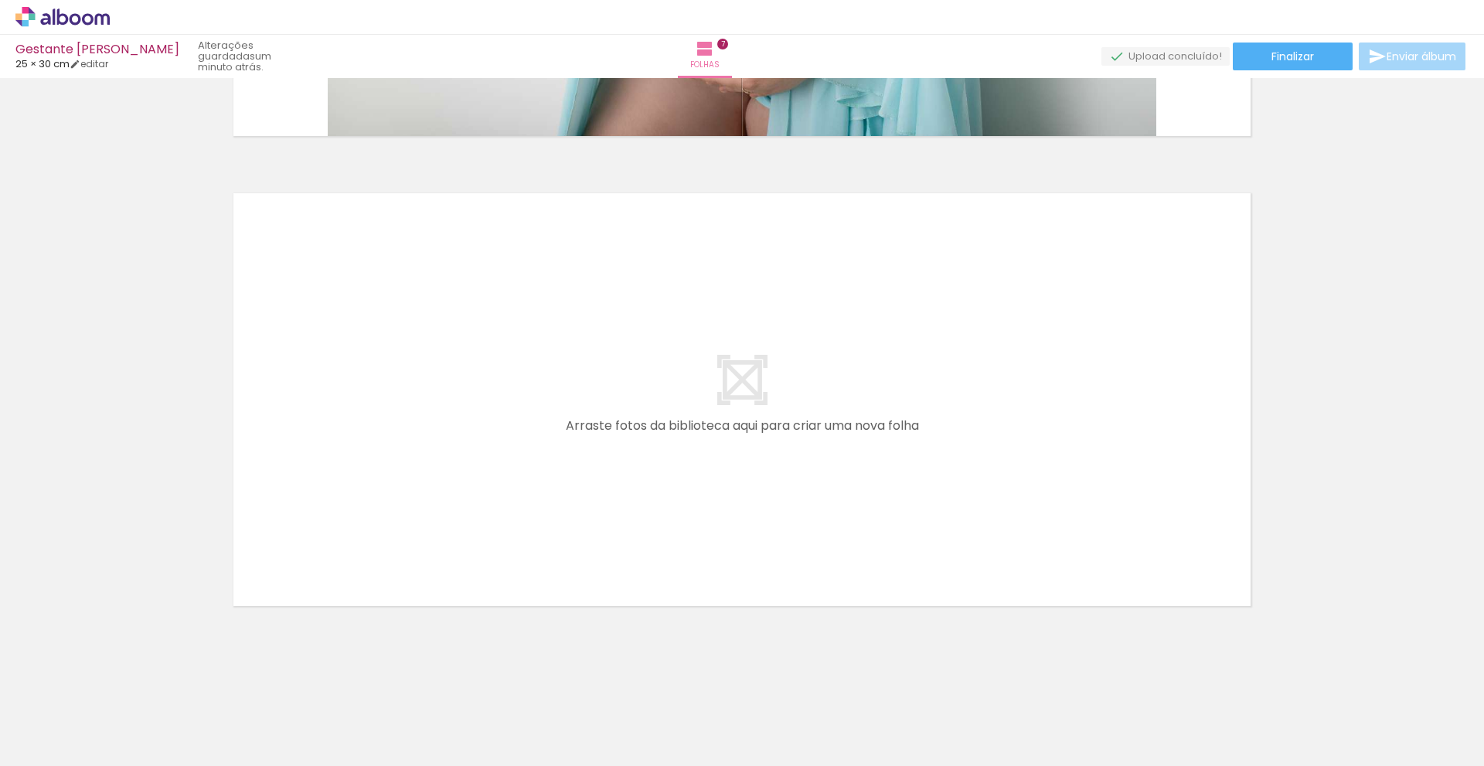
scroll to position [0, 768]
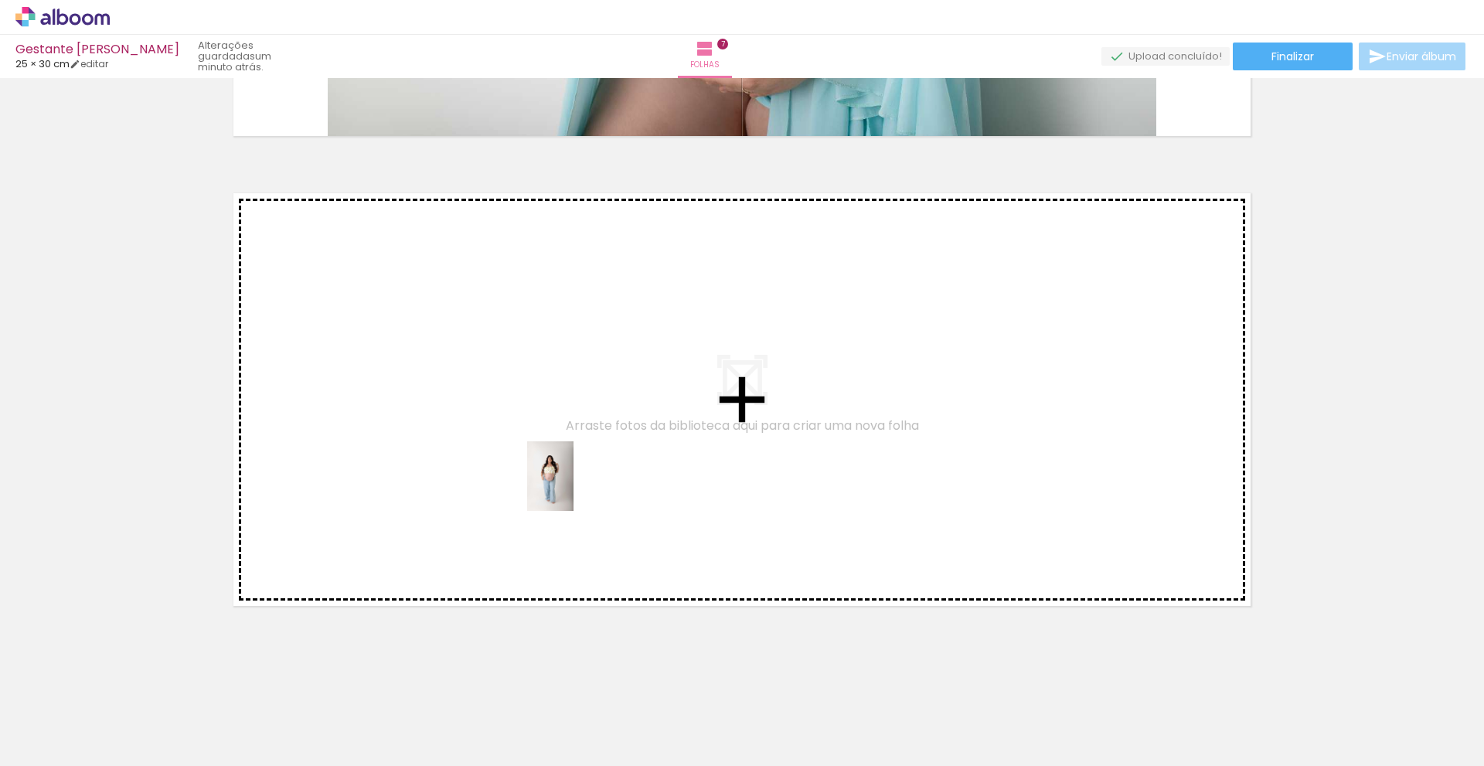
drag, startPoint x: 611, startPoint y: 726, endPoint x: 573, endPoint y: 485, distance: 244.2
click at [573, 485] on quentale-workspace at bounding box center [742, 383] width 1484 height 766
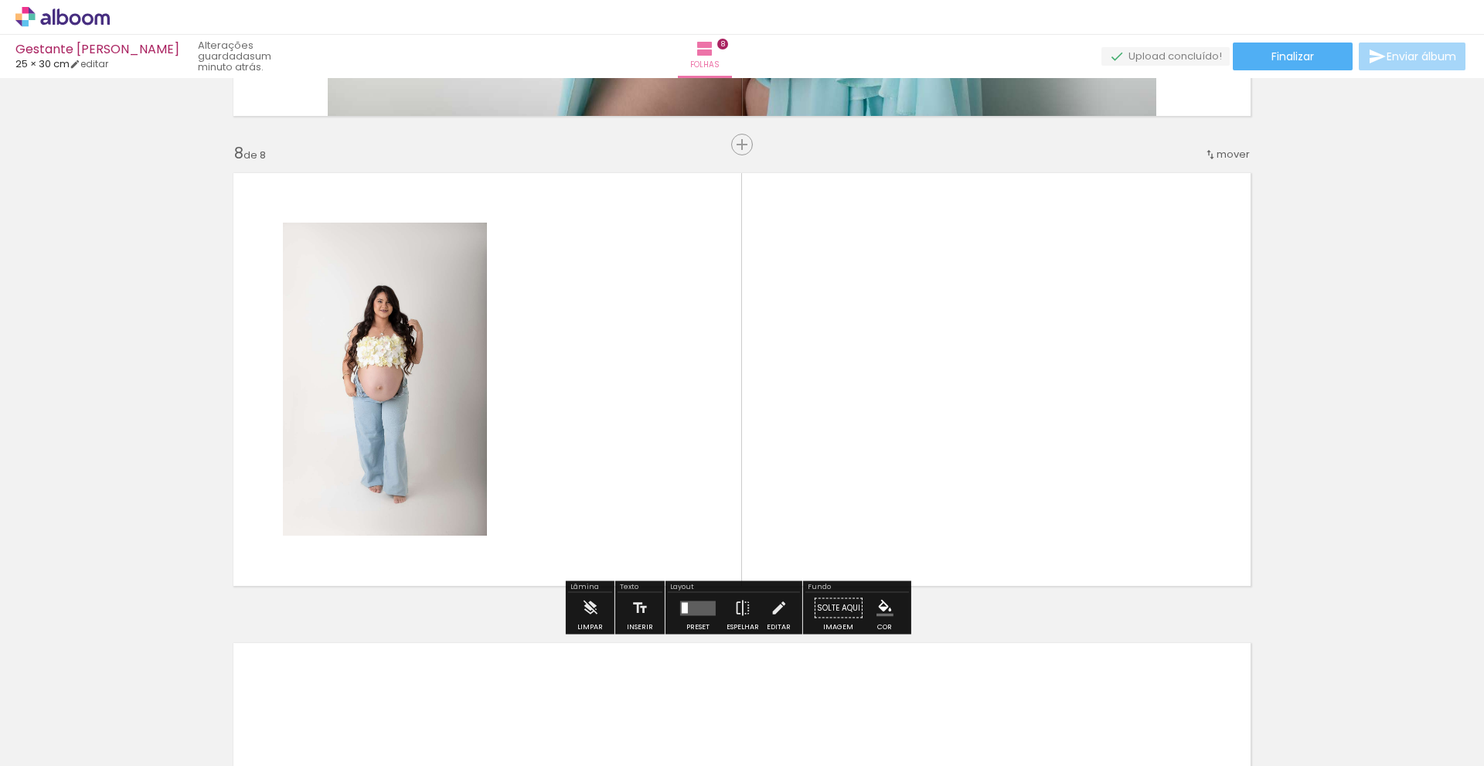
scroll to position [3255, 0]
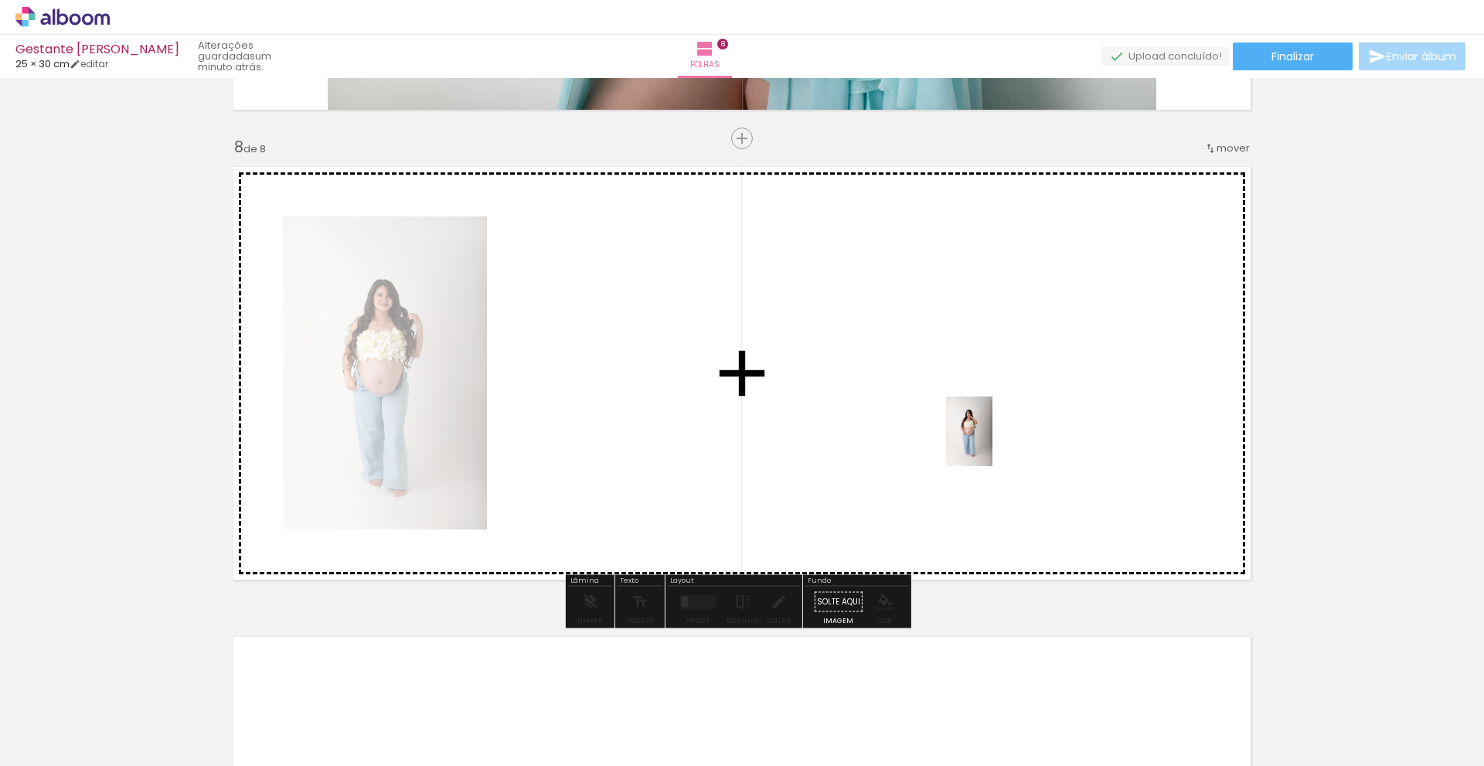
drag, startPoint x: 699, startPoint y: 729, endPoint x: 992, endPoint y: 443, distance: 410.0
click at [992, 443] on quentale-workspace at bounding box center [742, 383] width 1484 height 766
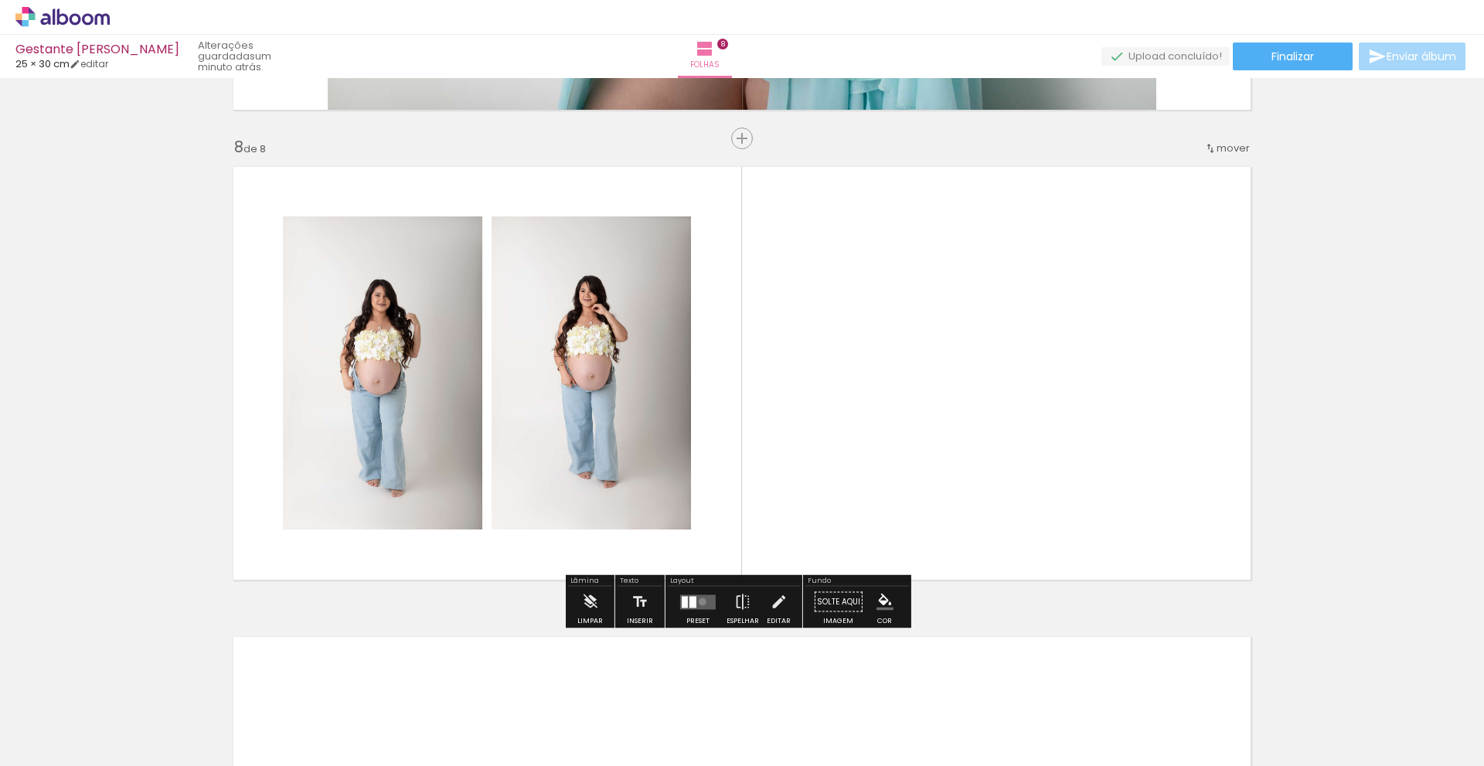
click at [699, 601] on quentale-layouter at bounding box center [698, 601] width 36 height 15
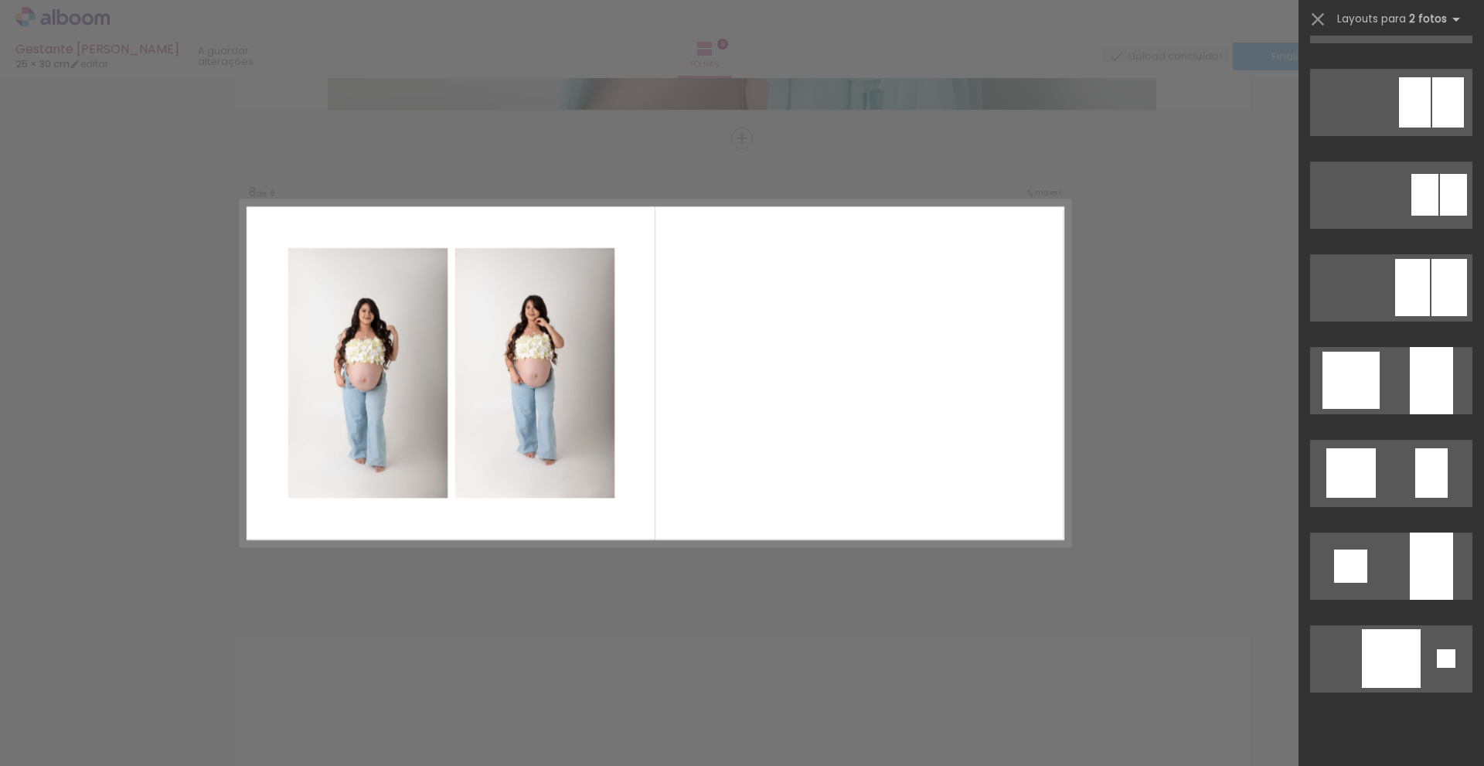
scroll to position [0, 0]
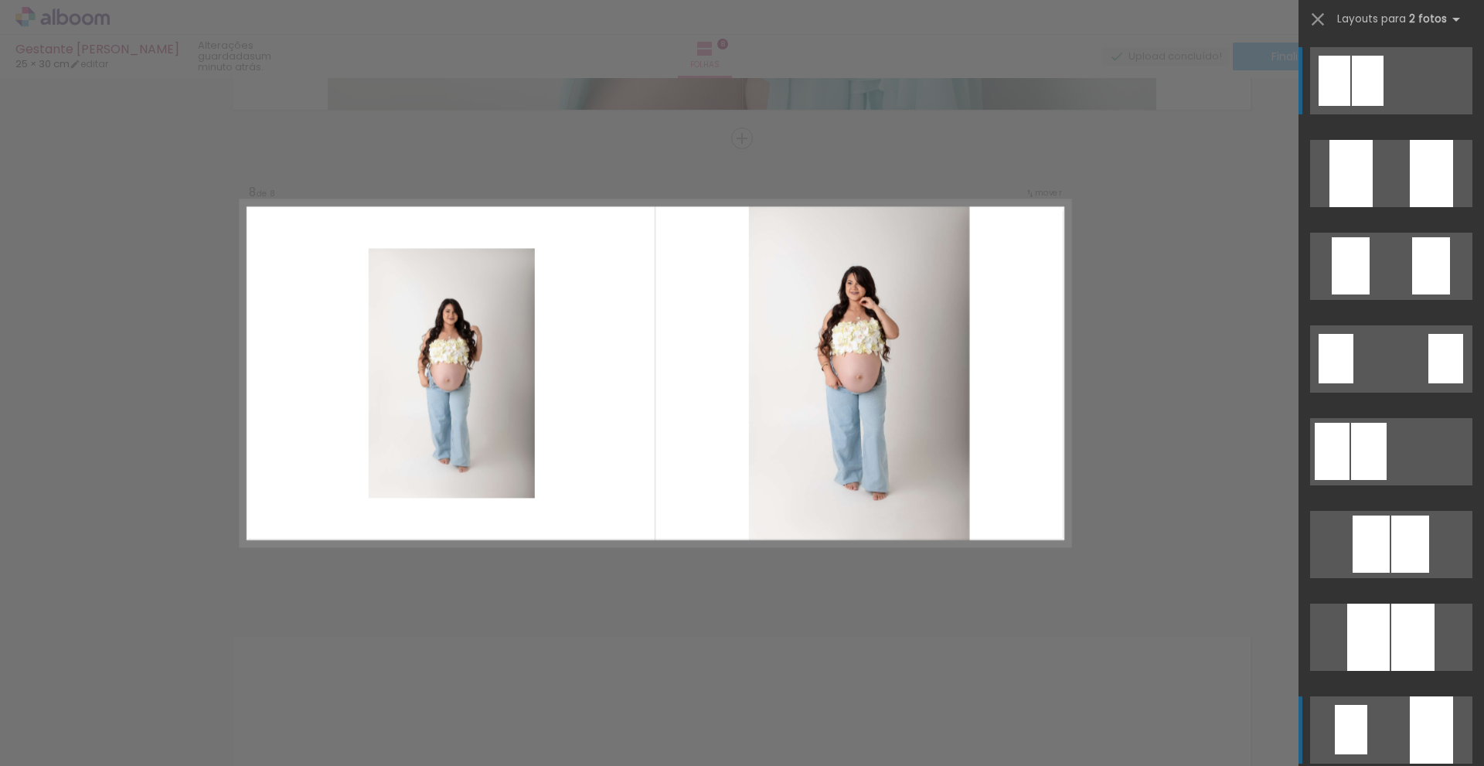
click at [1421, 207] on div at bounding box center [1431, 173] width 43 height 67
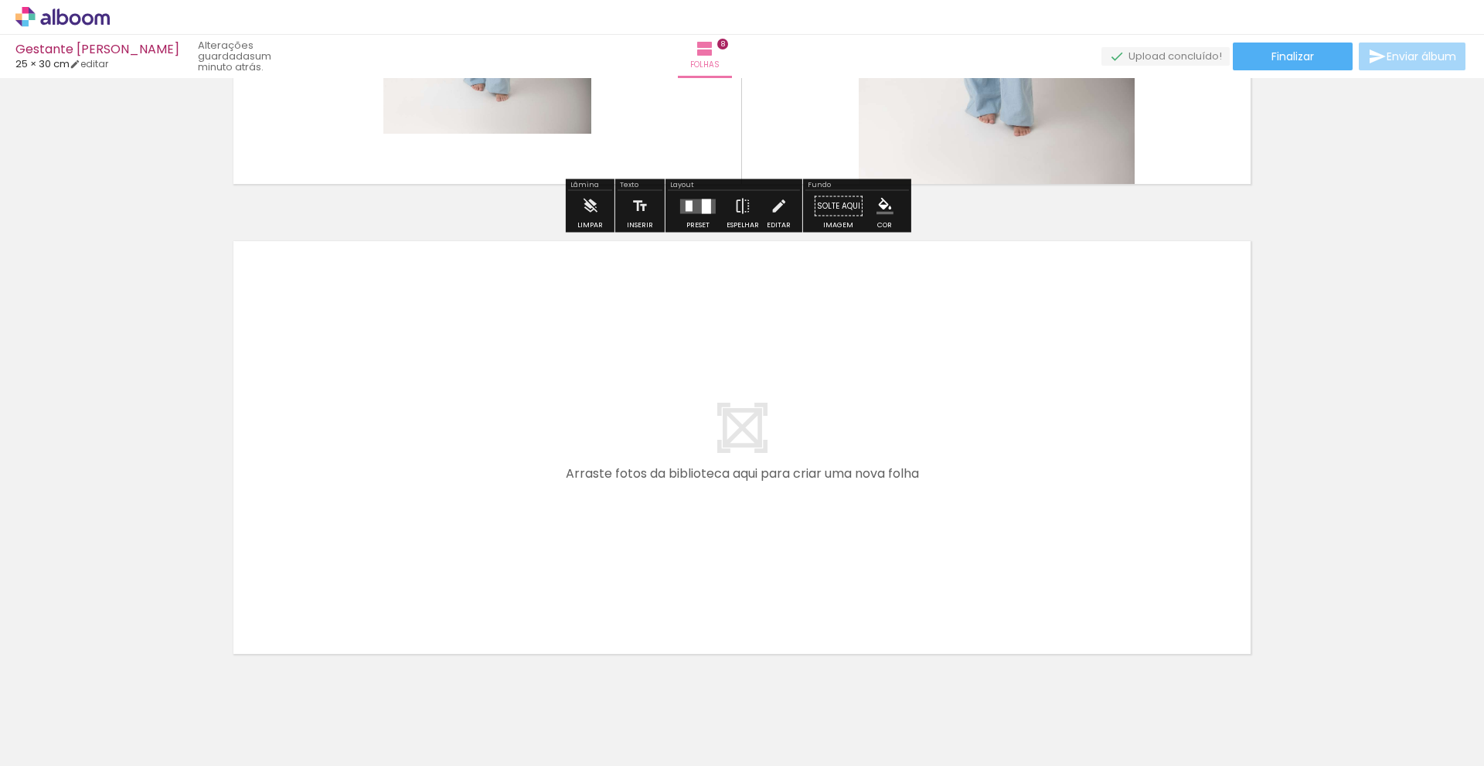
scroll to position [3655, 0]
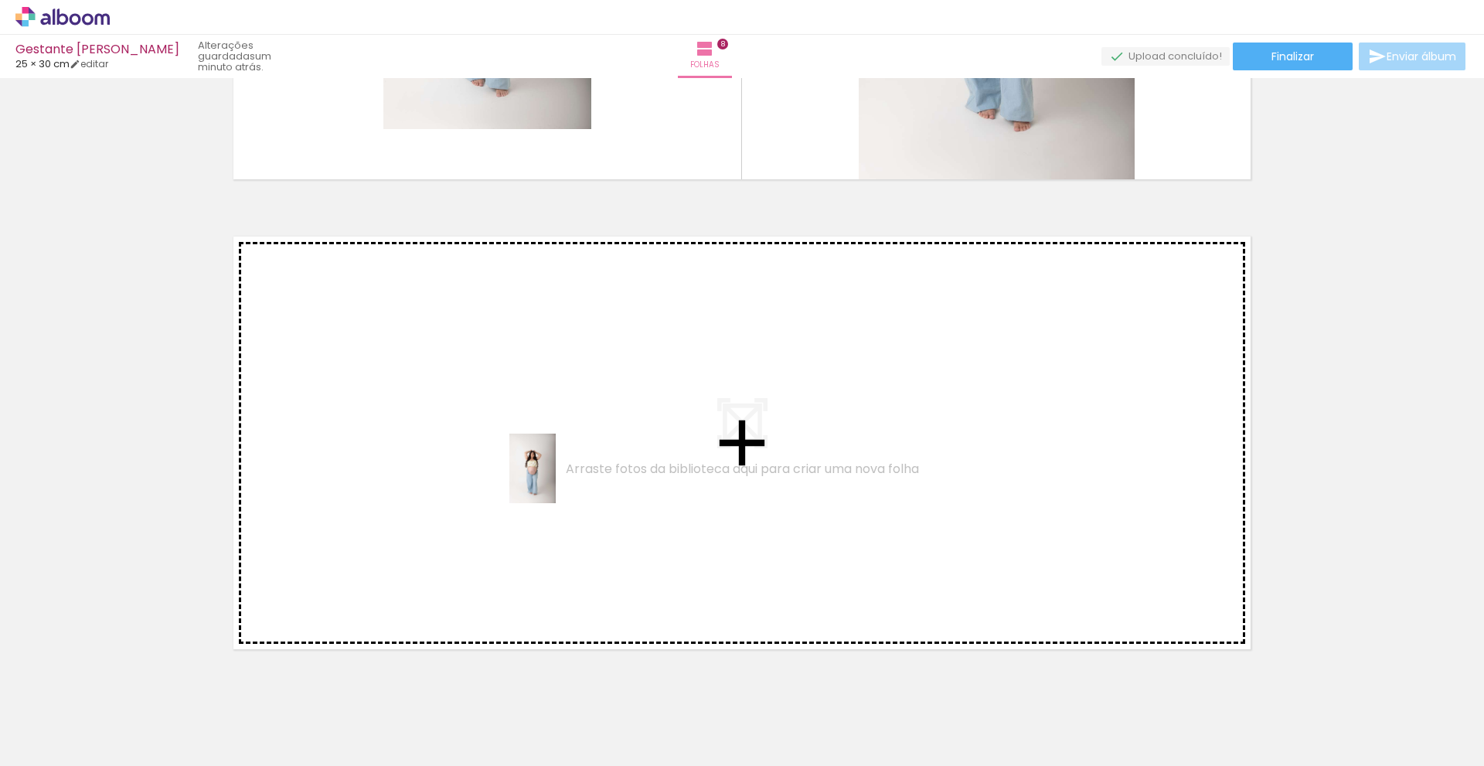
drag, startPoint x: 771, startPoint y: 723, endPoint x: 556, endPoint y: 480, distance: 325.3
click at [556, 480] on quentale-workspace at bounding box center [742, 383] width 1484 height 766
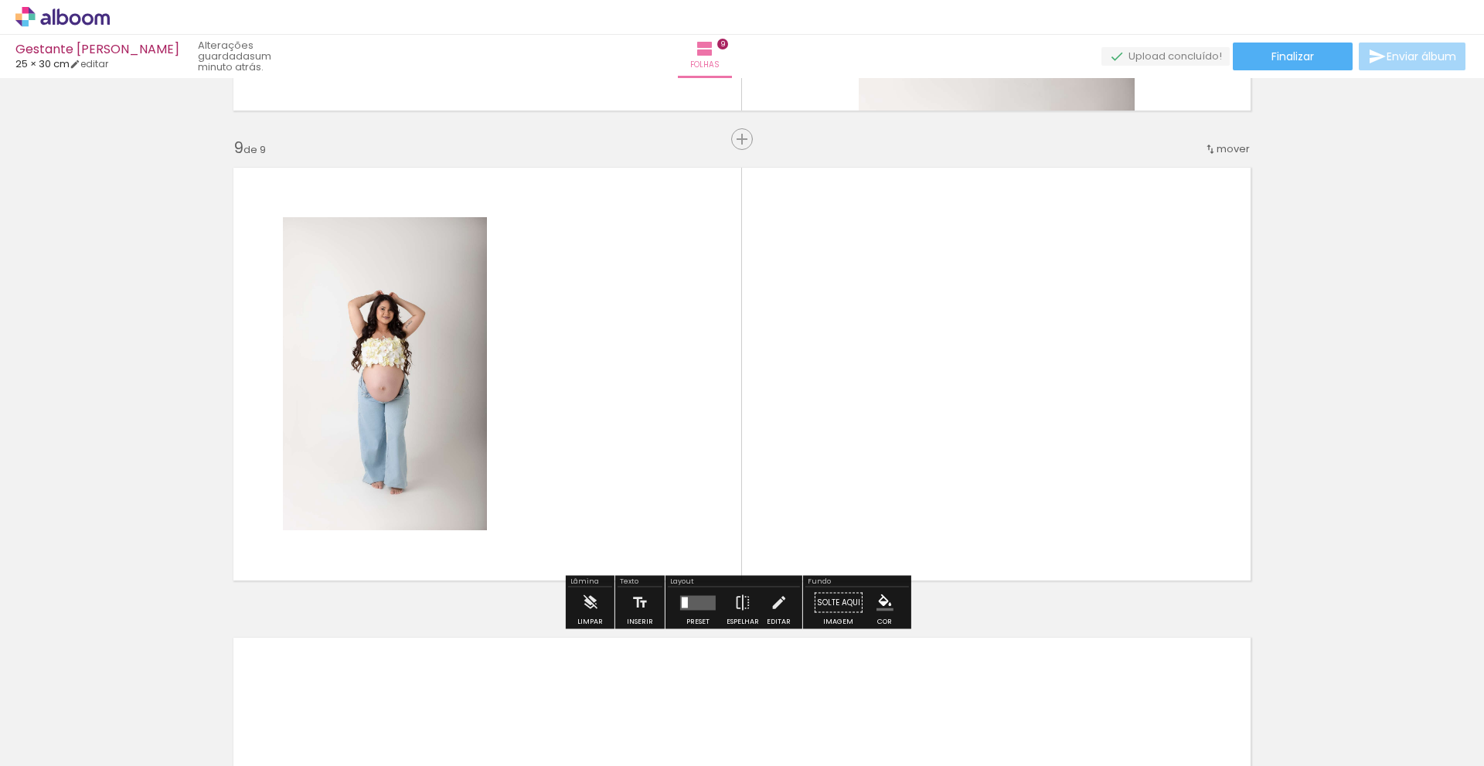
scroll to position [3725, 0]
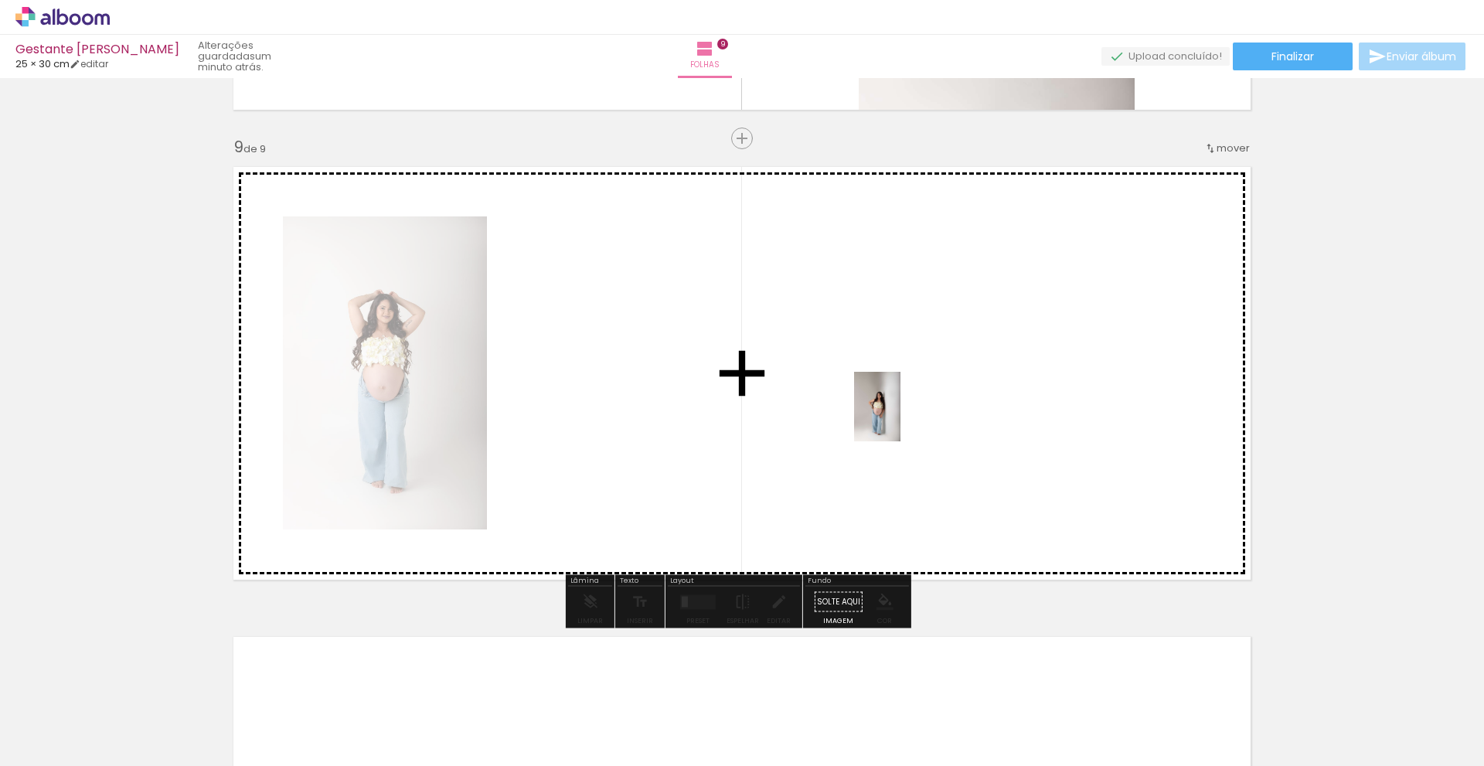
drag, startPoint x: 860, startPoint y: 725, endPoint x: 900, endPoint y: 417, distance: 310.4
click at [900, 417] on quentale-workspace at bounding box center [742, 383] width 1484 height 766
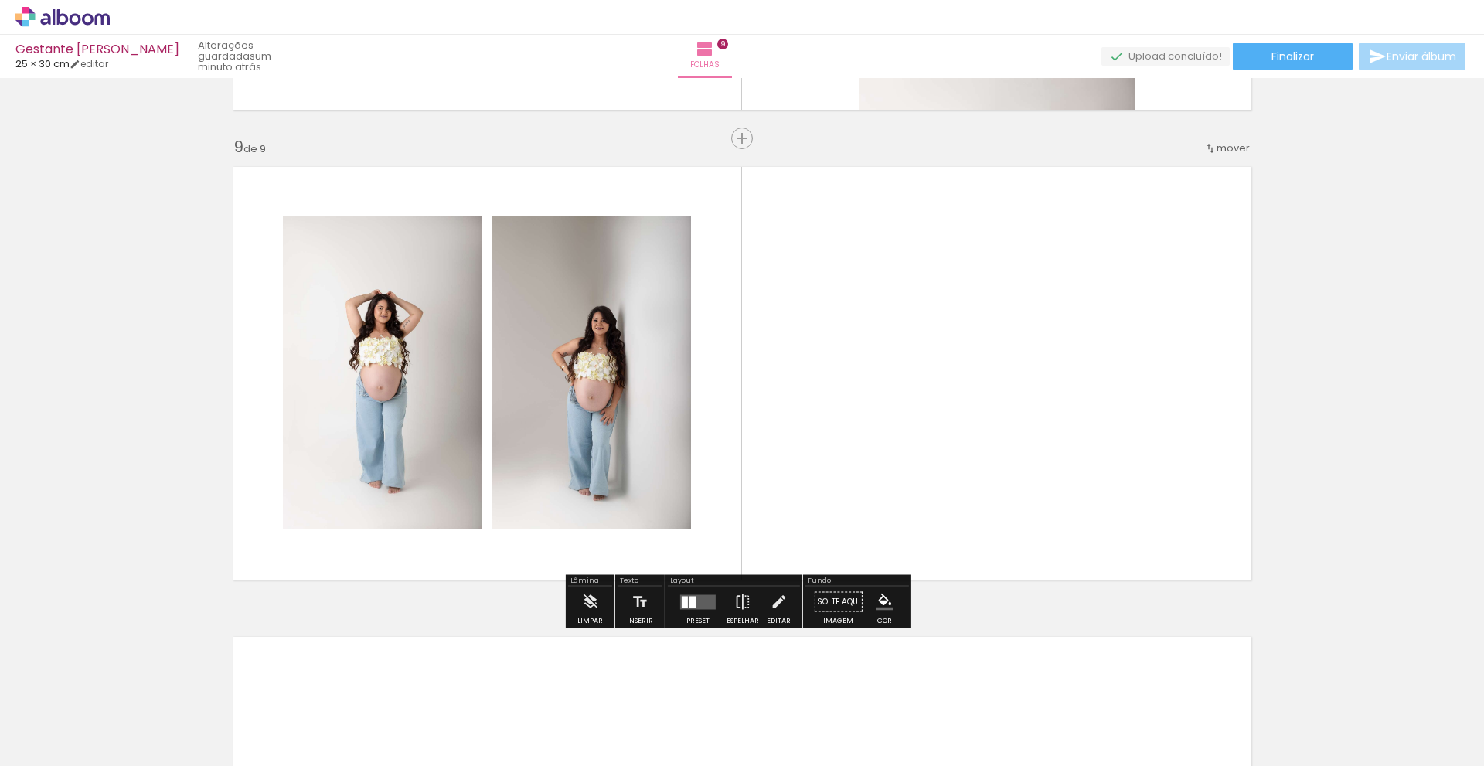
click at [693, 605] on quentale-layouter at bounding box center [698, 601] width 36 height 15
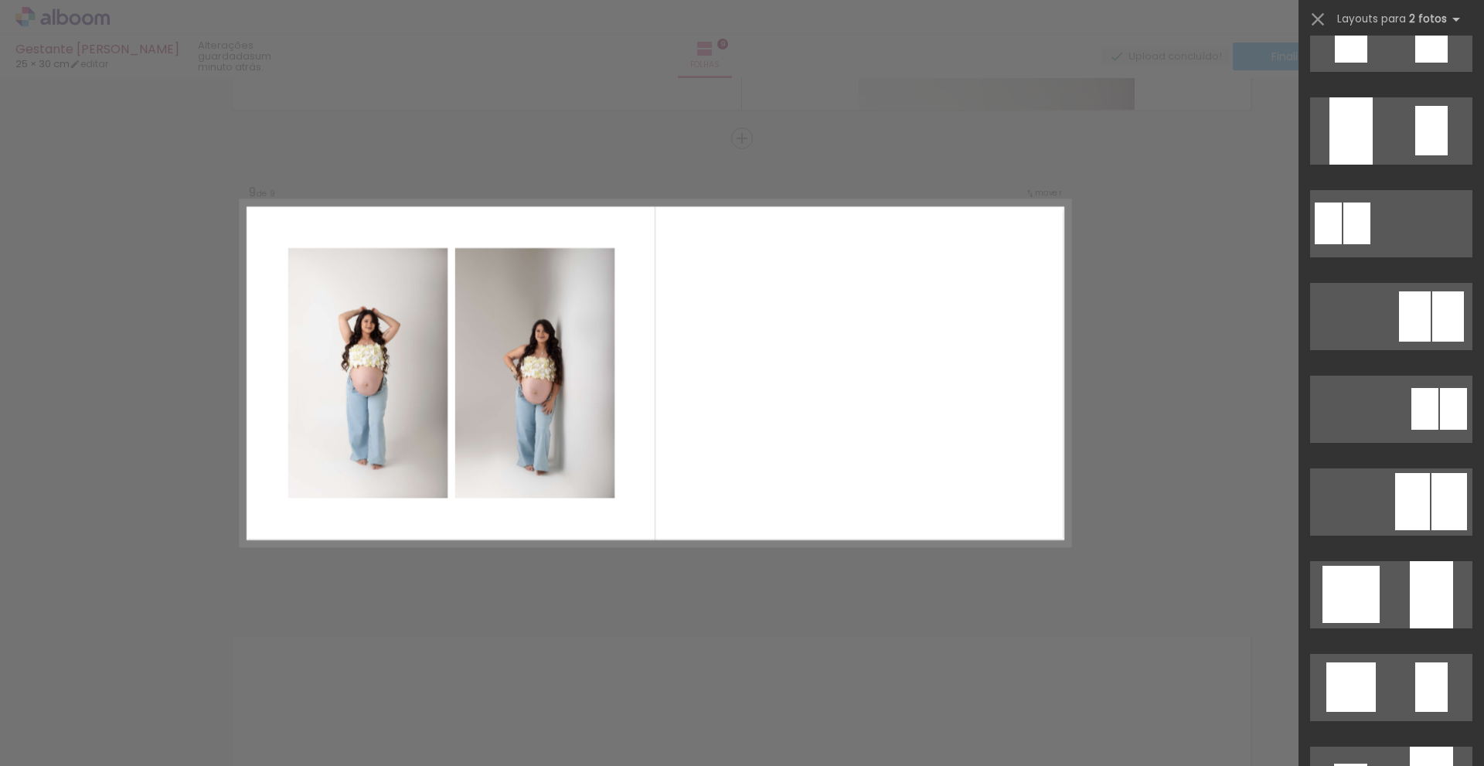
scroll to position [853, 0]
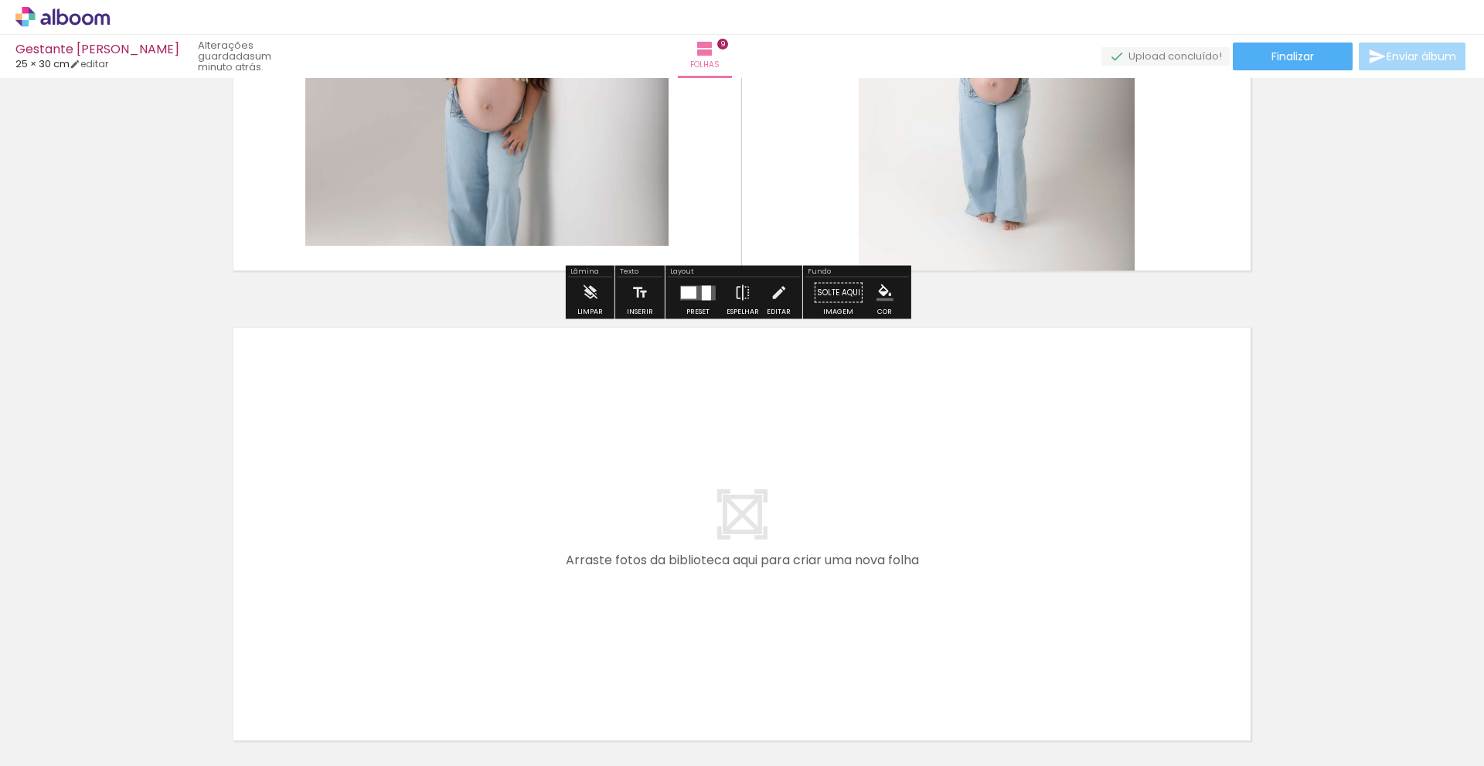
scroll to position [4169, 0]
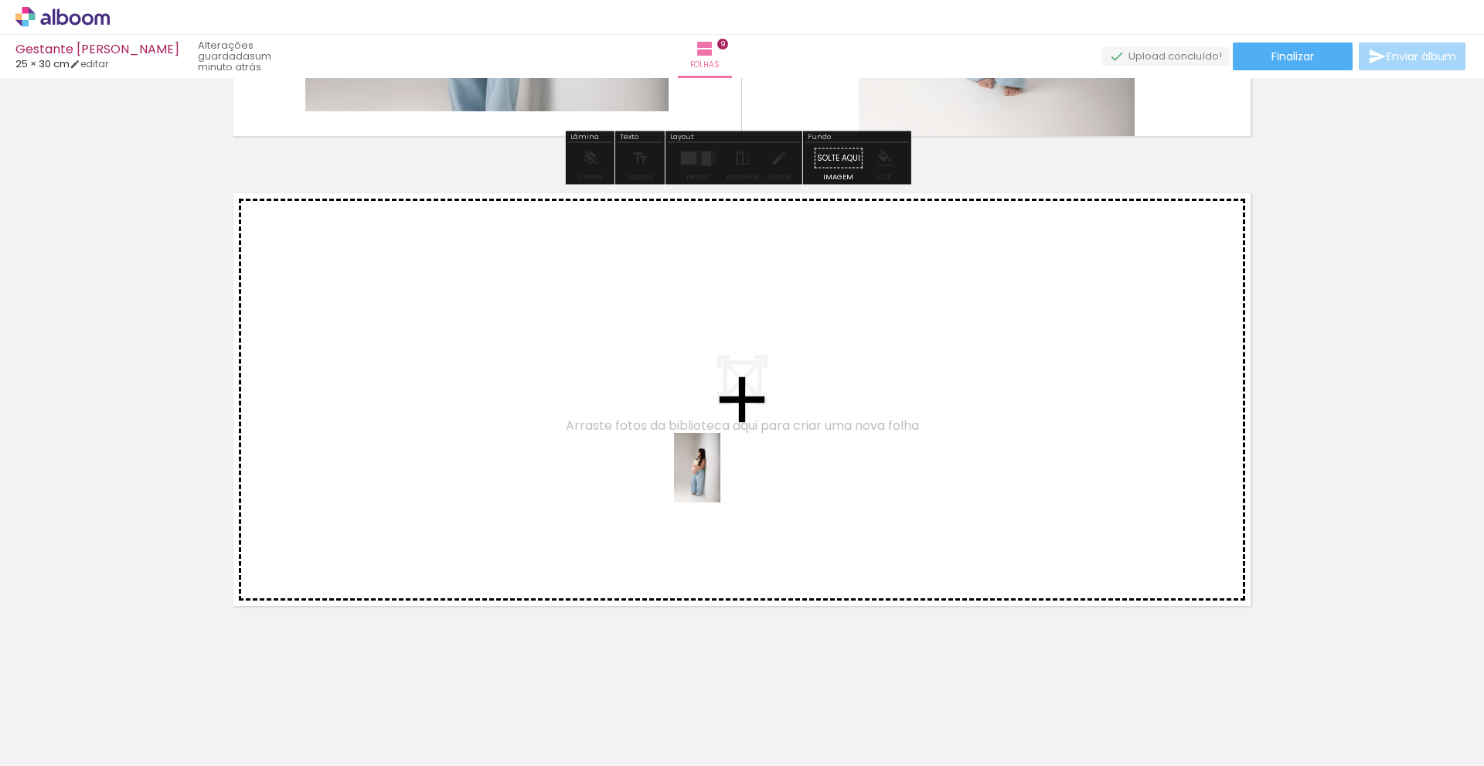
drag, startPoint x: 953, startPoint y: 727, endPoint x: 720, endPoint y: 479, distance: 340.1
click at [720, 479] on quentale-workspace at bounding box center [742, 383] width 1484 height 766
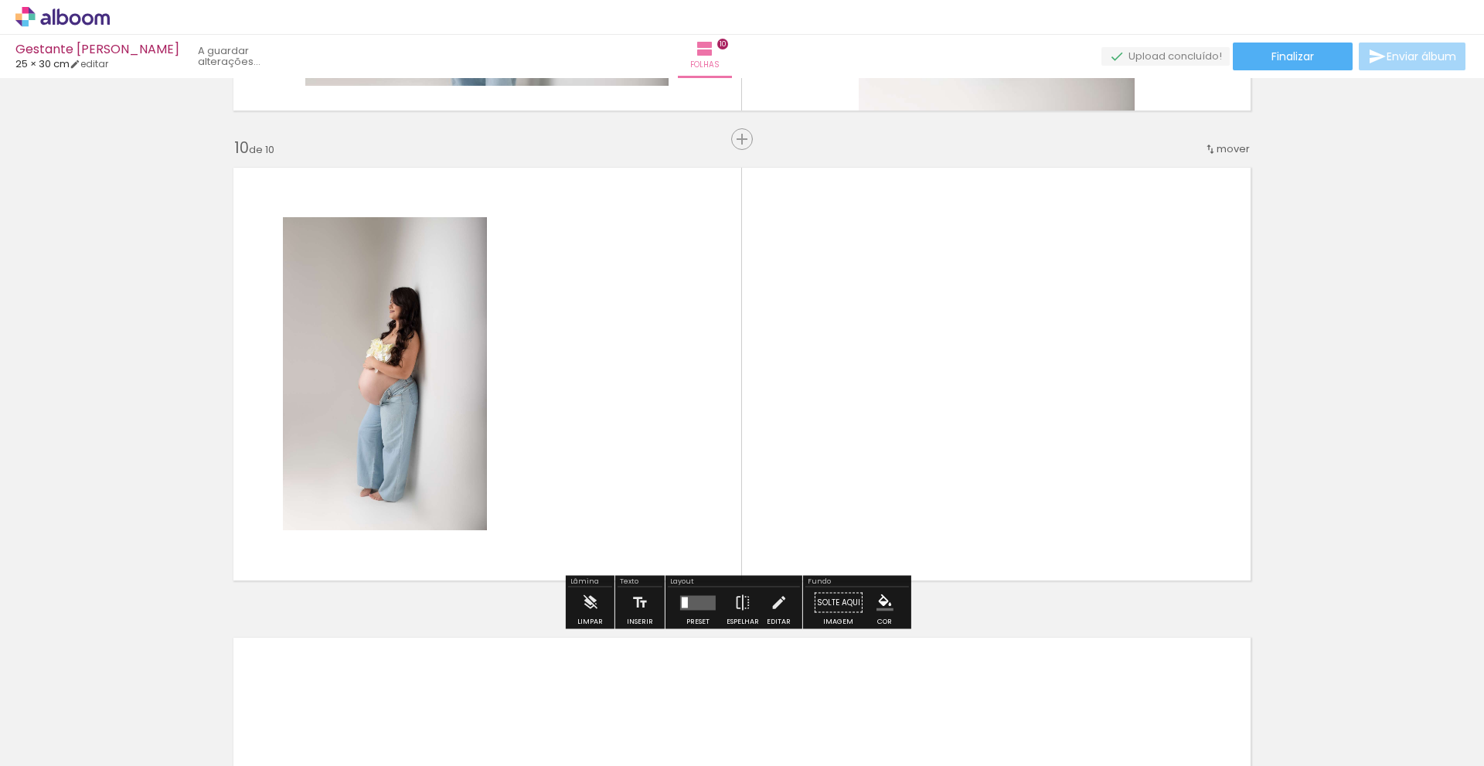
scroll to position [4195, 0]
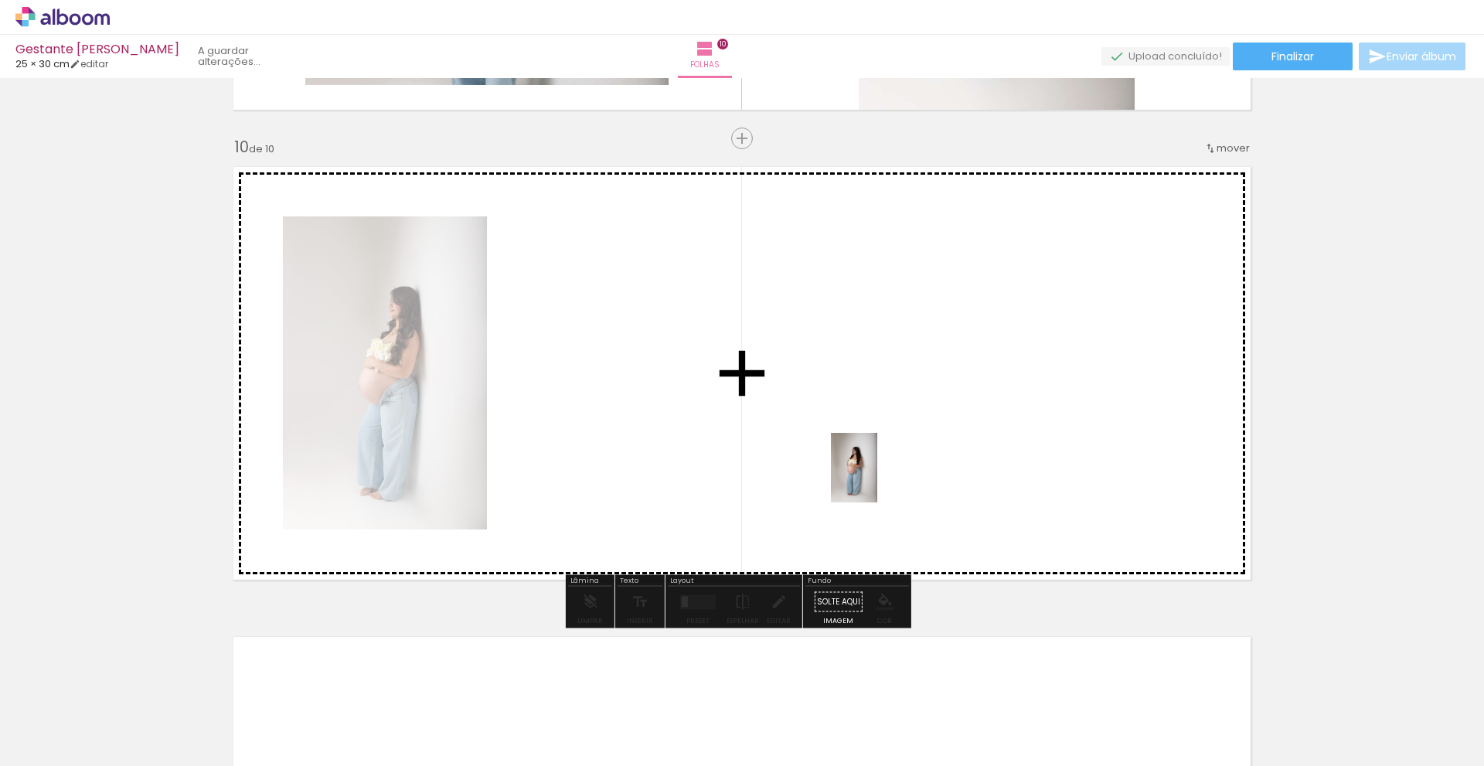
drag, startPoint x: 1041, startPoint y: 725, endPoint x: 877, endPoint y: 479, distance: 295.4
click at [877, 479] on quentale-workspace at bounding box center [742, 383] width 1484 height 766
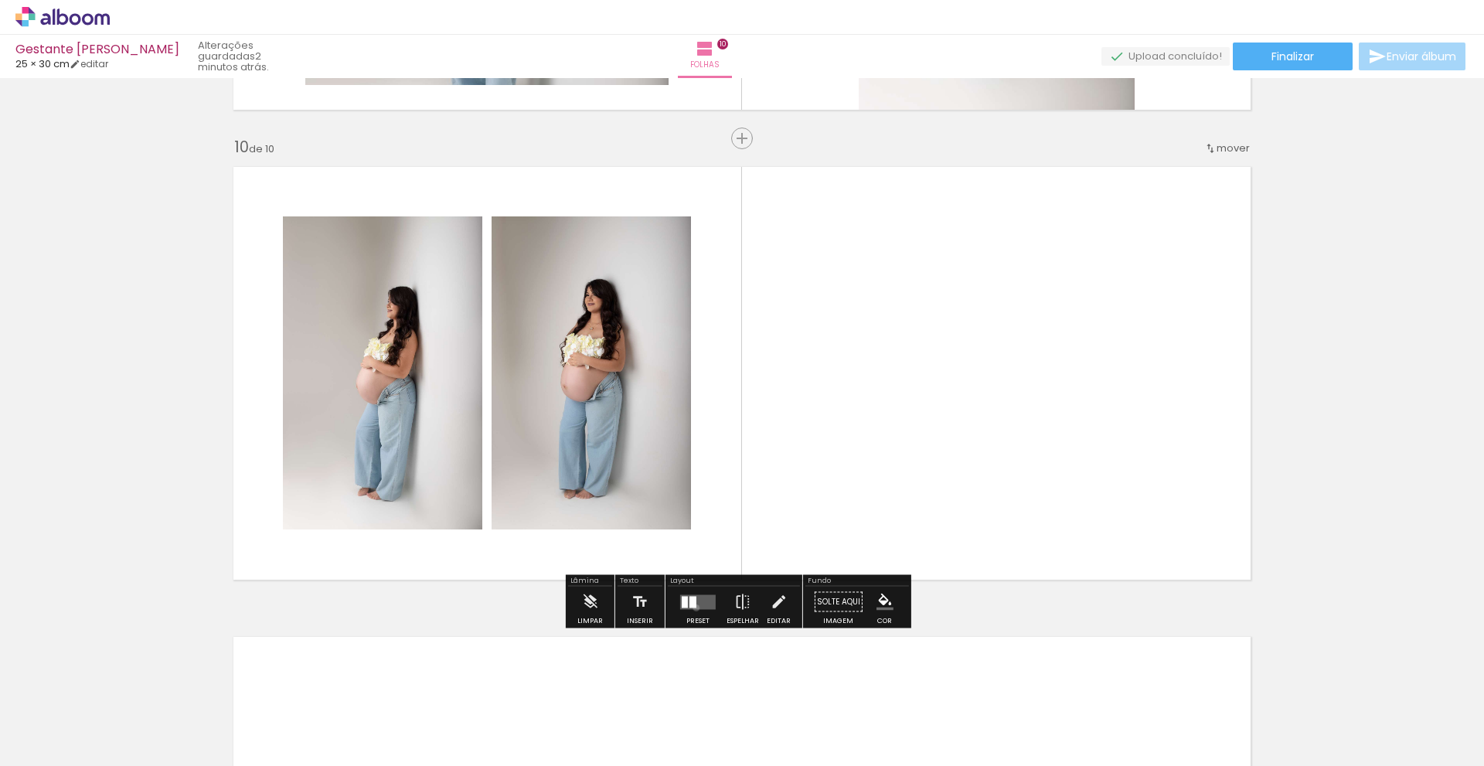
click at [693, 608] on quentale-layouter at bounding box center [698, 601] width 36 height 15
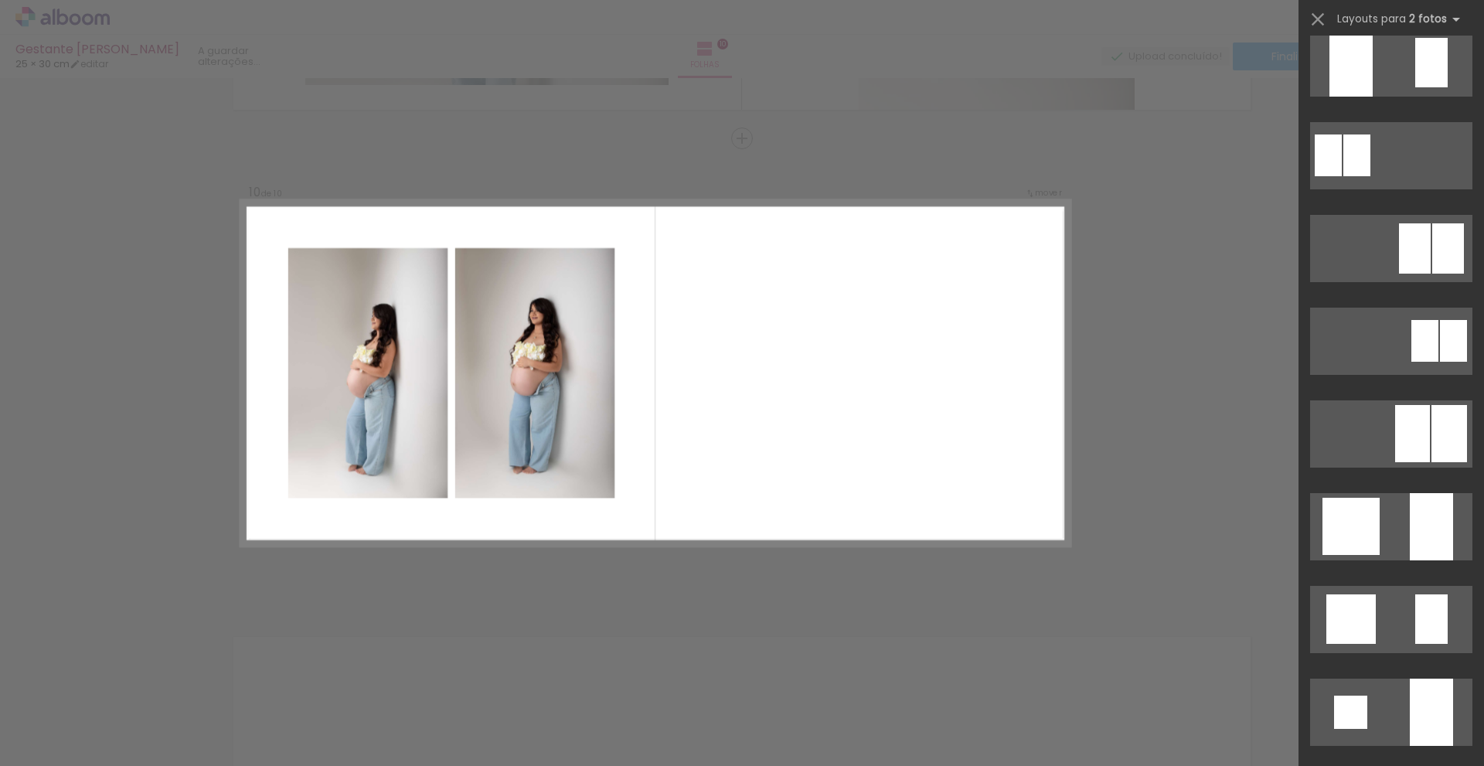
scroll to position [0, 0]
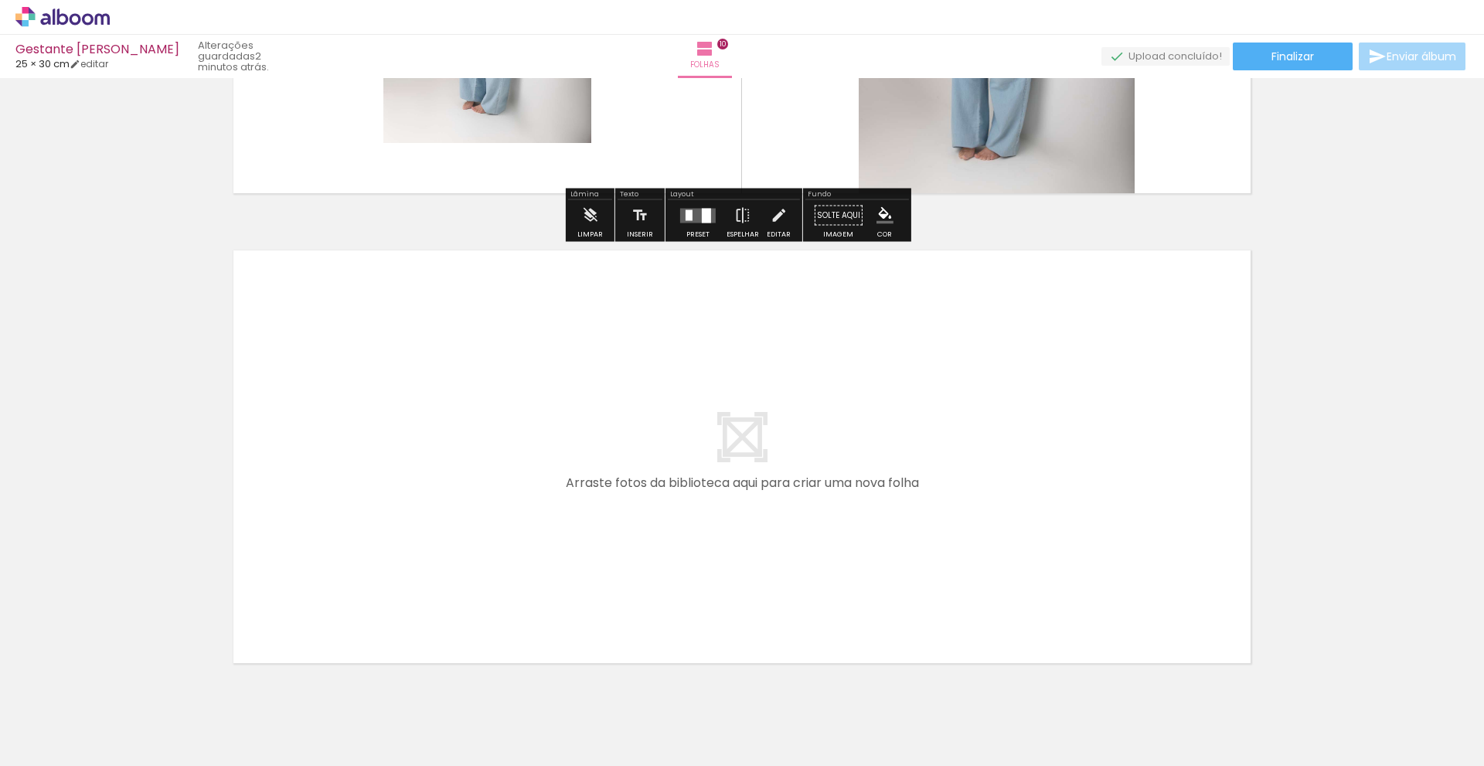
scroll to position [4639, 0]
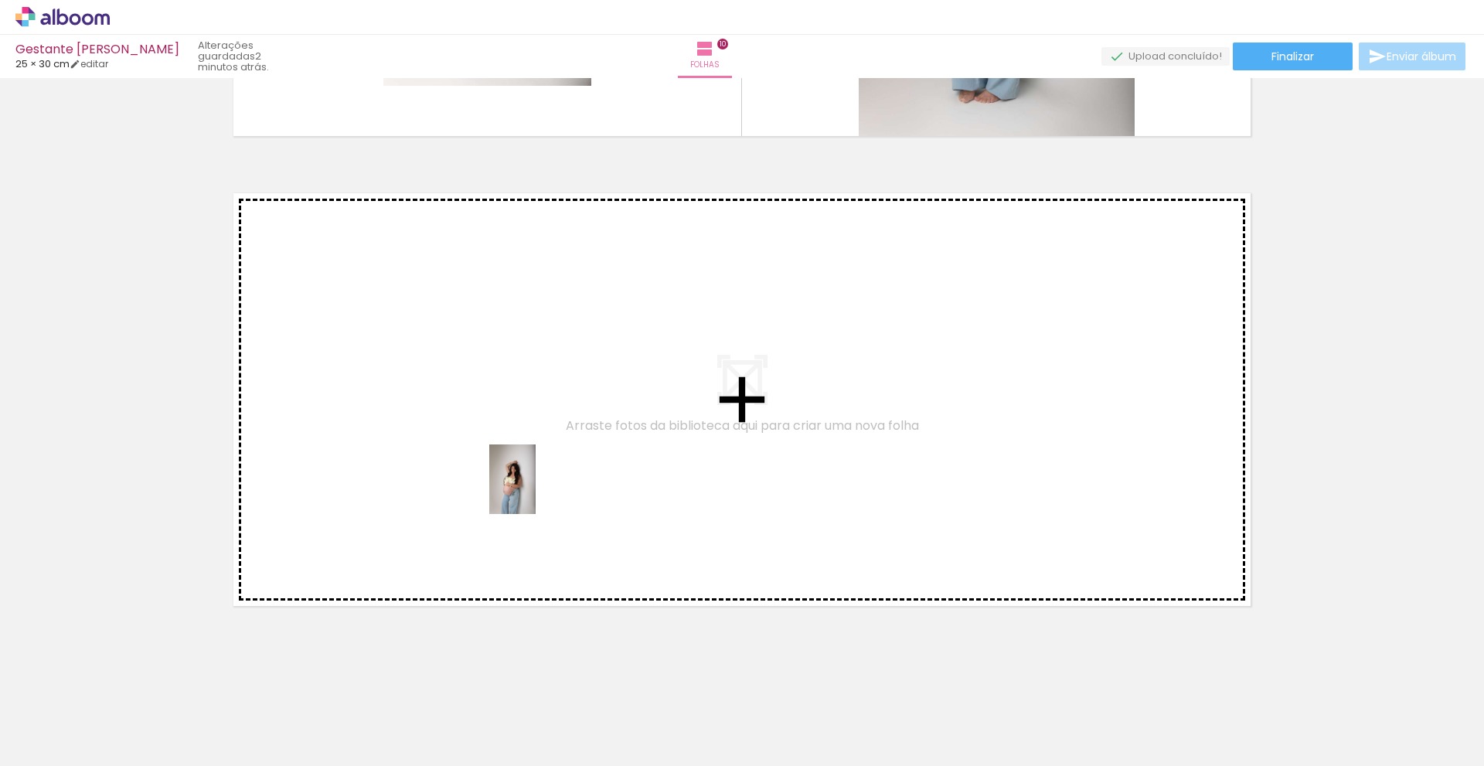
drag, startPoint x: 622, startPoint y: 738, endPoint x: 529, endPoint y: 457, distance: 296.3
click at [529, 457] on quentale-workspace at bounding box center [742, 383] width 1484 height 766
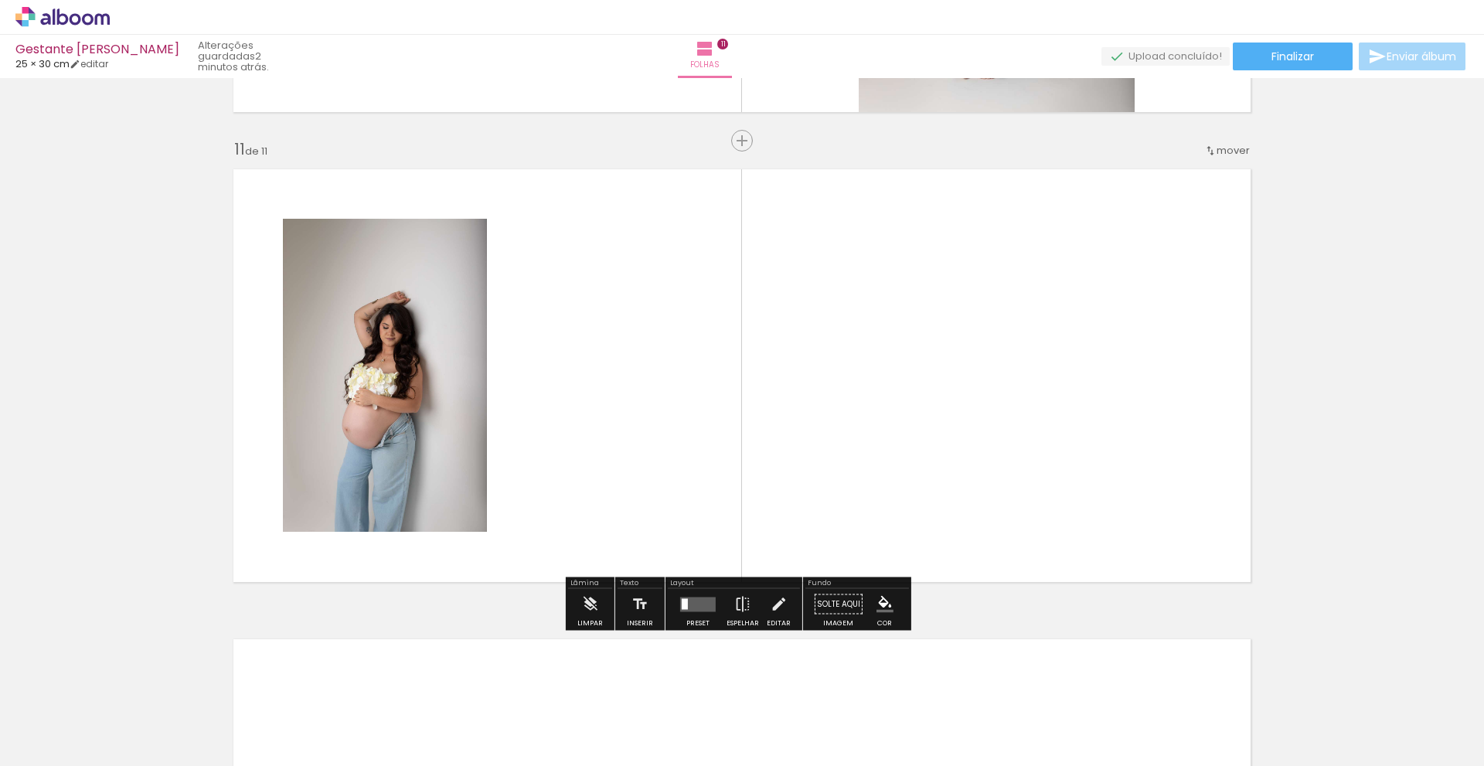
scroll to position [4665, 0]
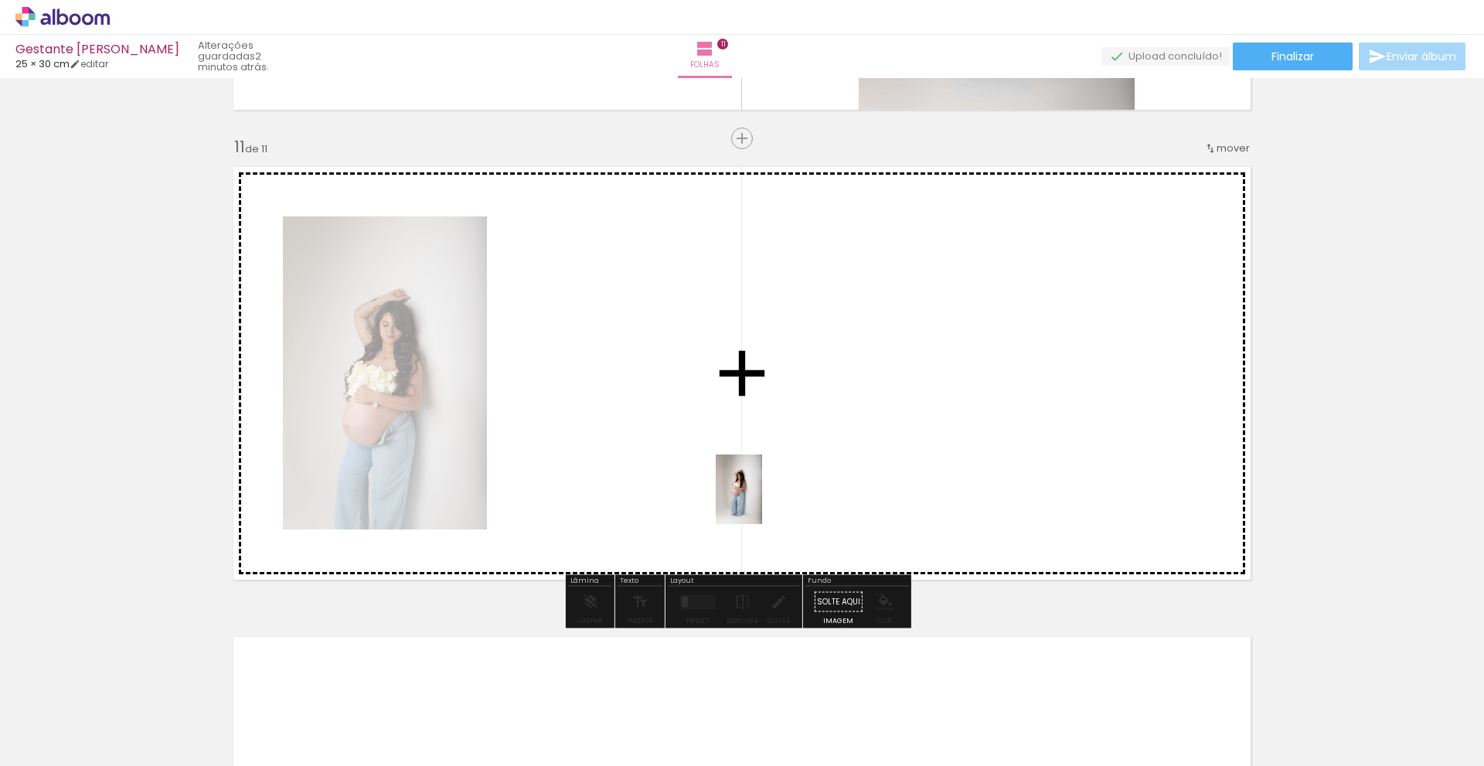
drag, startPoint x: 707, startPoint y: 730, endPoint x: 762, endPoint y: 501, distance: 235.3
click at [762, 501] on quentale-workspace at bounding box center [742, 383] width 1484 height 766
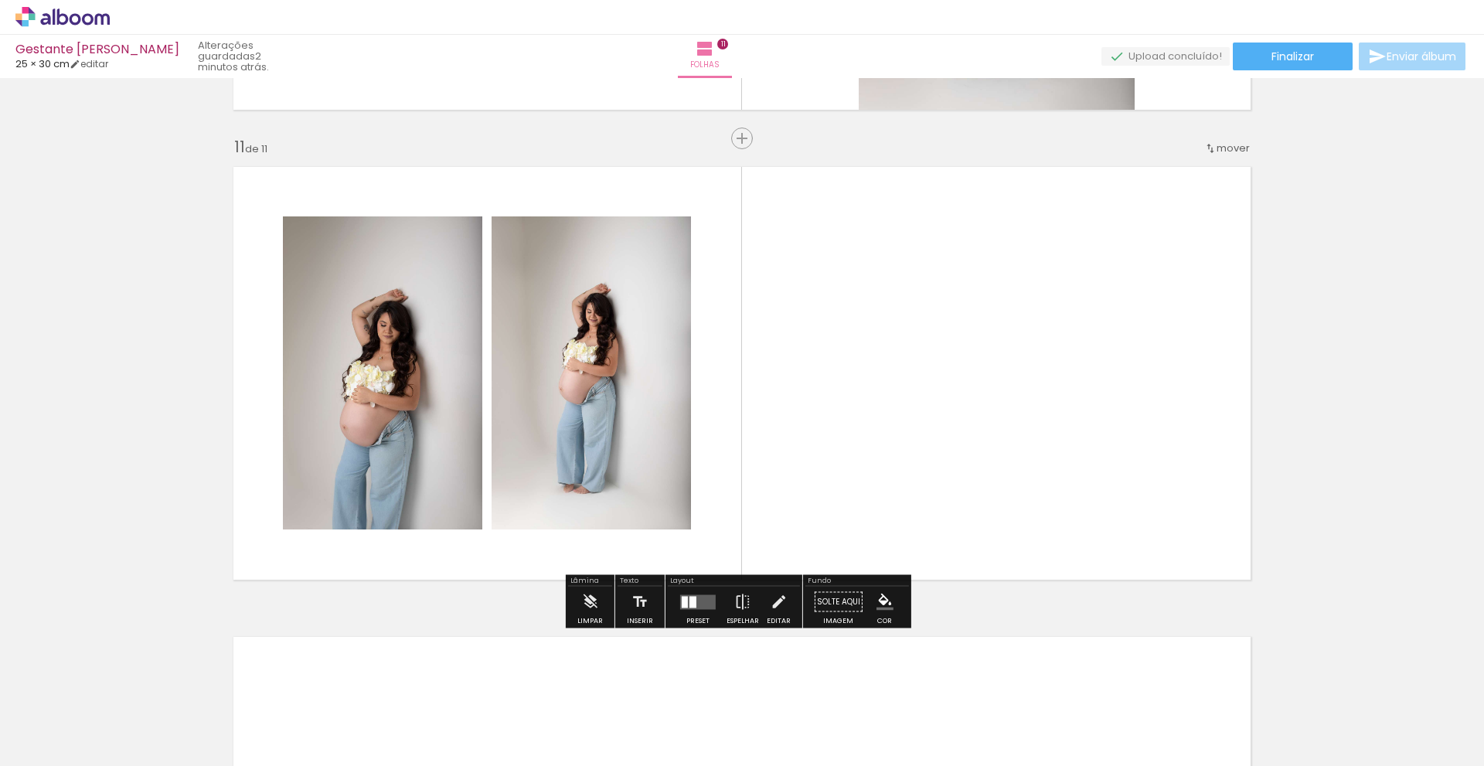
click at [693, 612] on div at bounding box center [698, 602] width 42 height 31
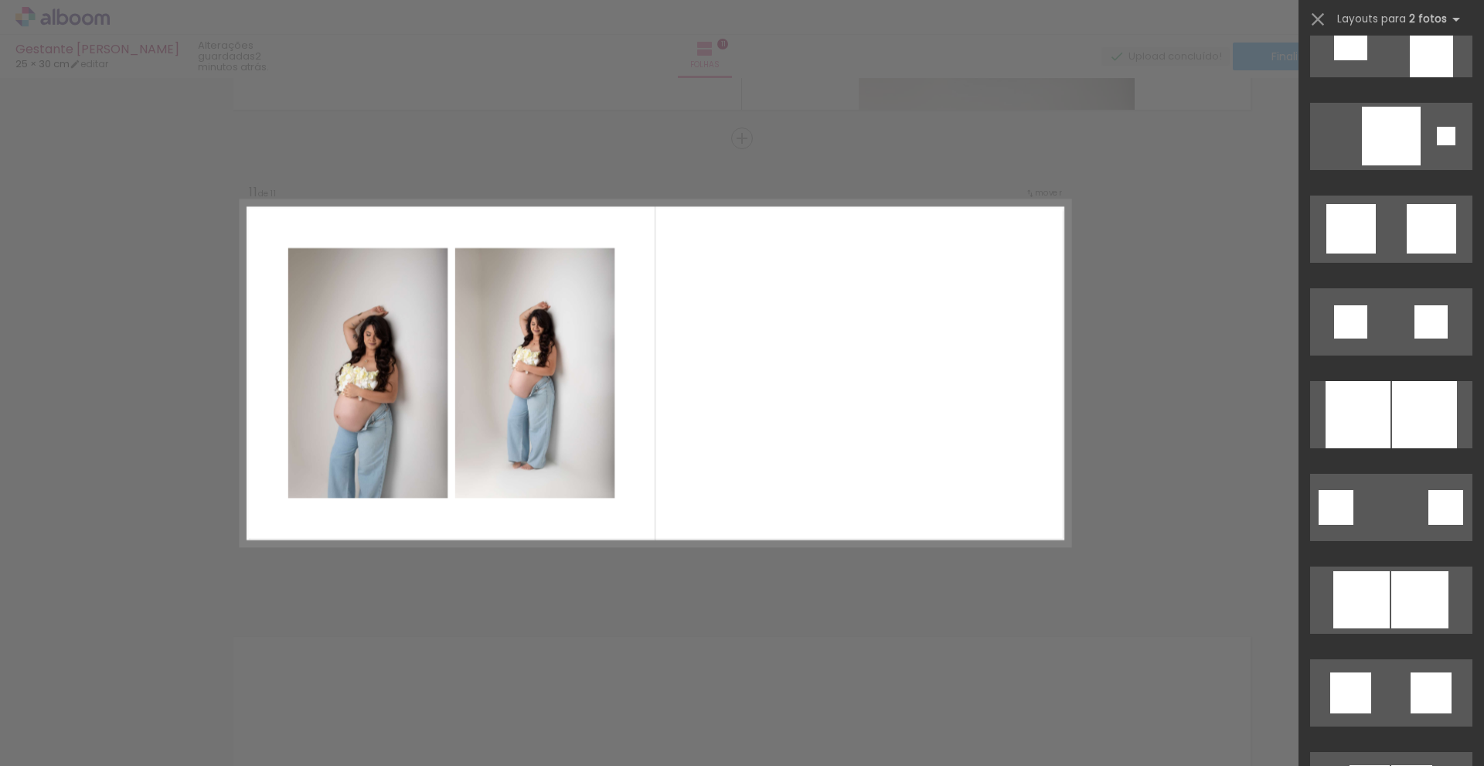
scroll to position [1599, 0]
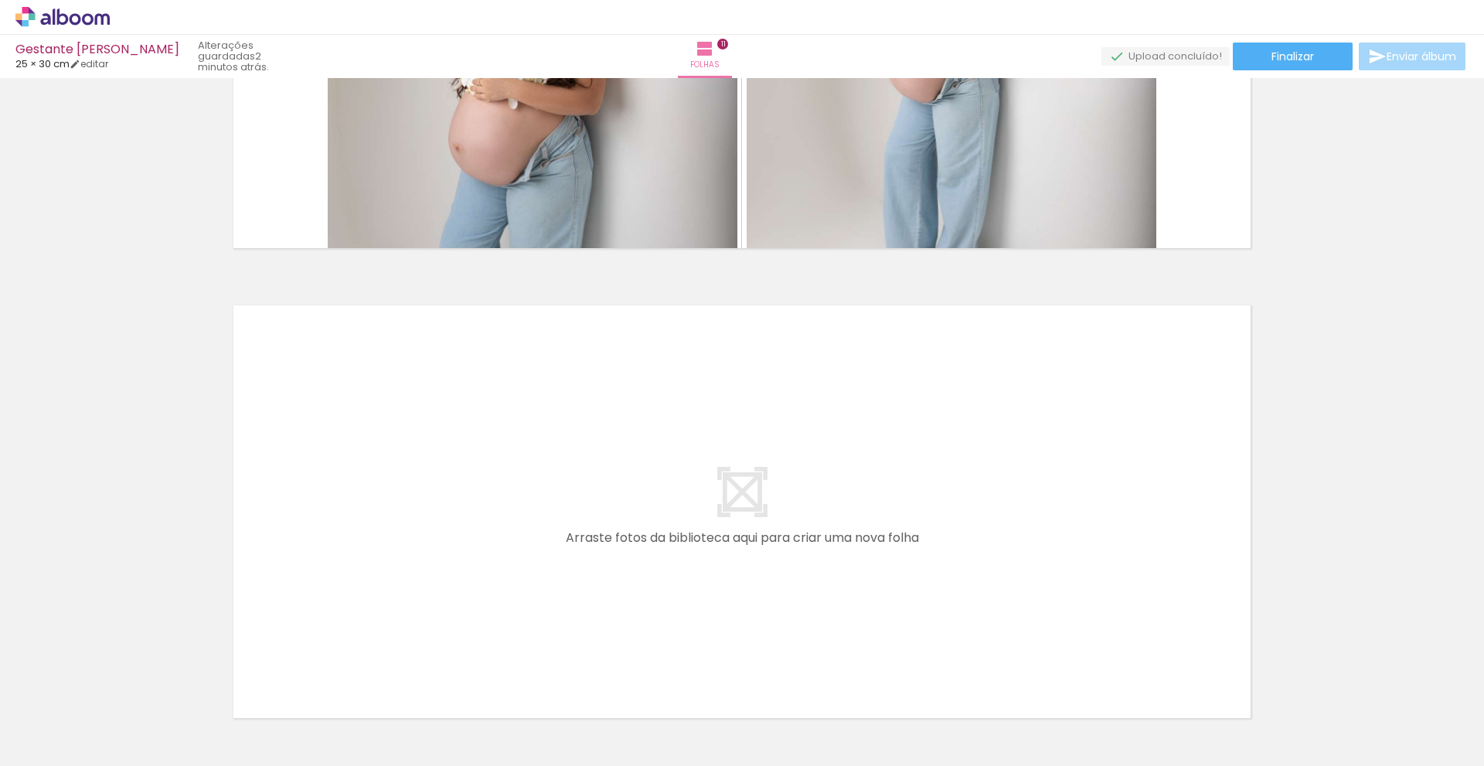
scroll to position [5051, 0]
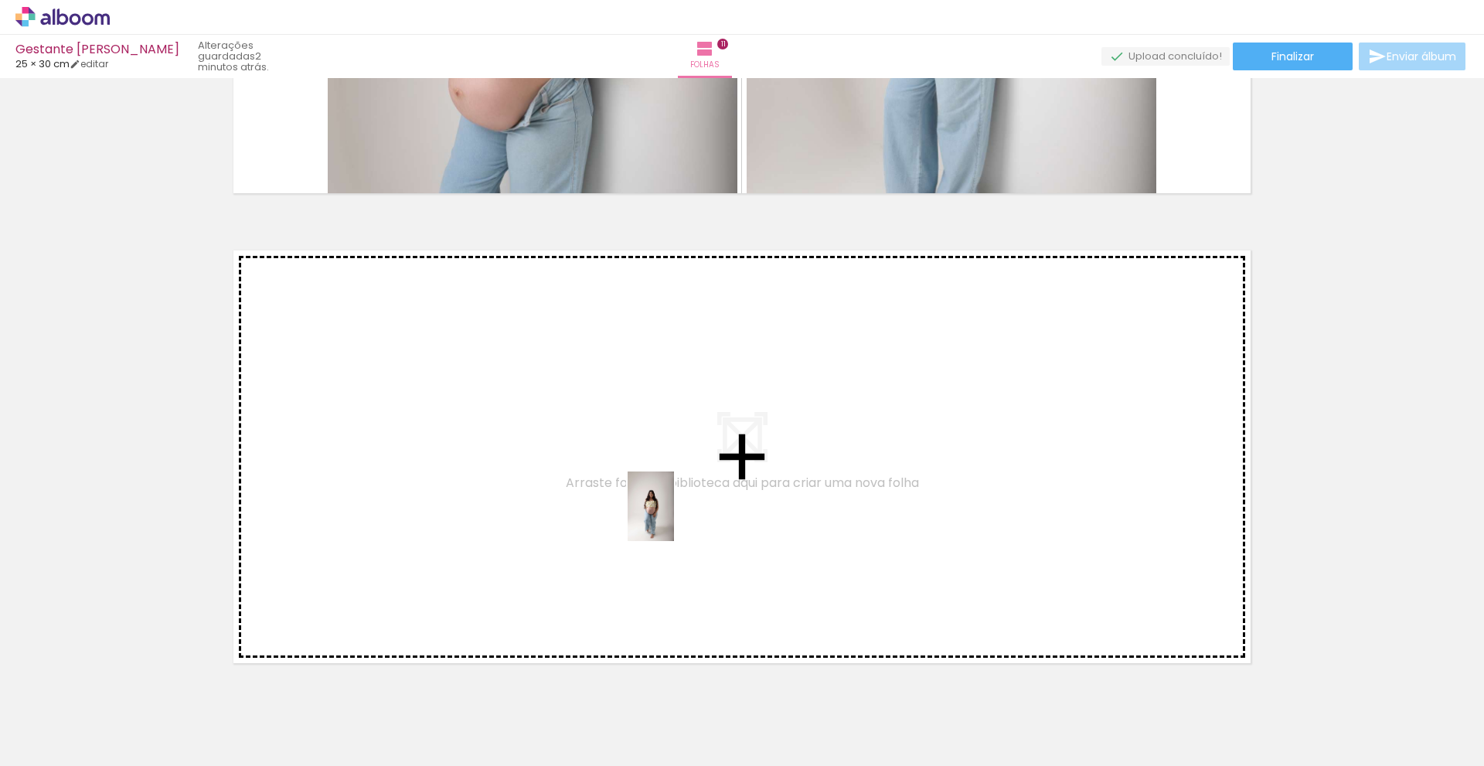
drag, startPoint x: 791, startPoint y: 730, endPoint x: 672, endPoint y: 516, distance: 245.3
click at [672, 516] on quentale-workspace at bounding box center [742, 383] width 1484 height 766
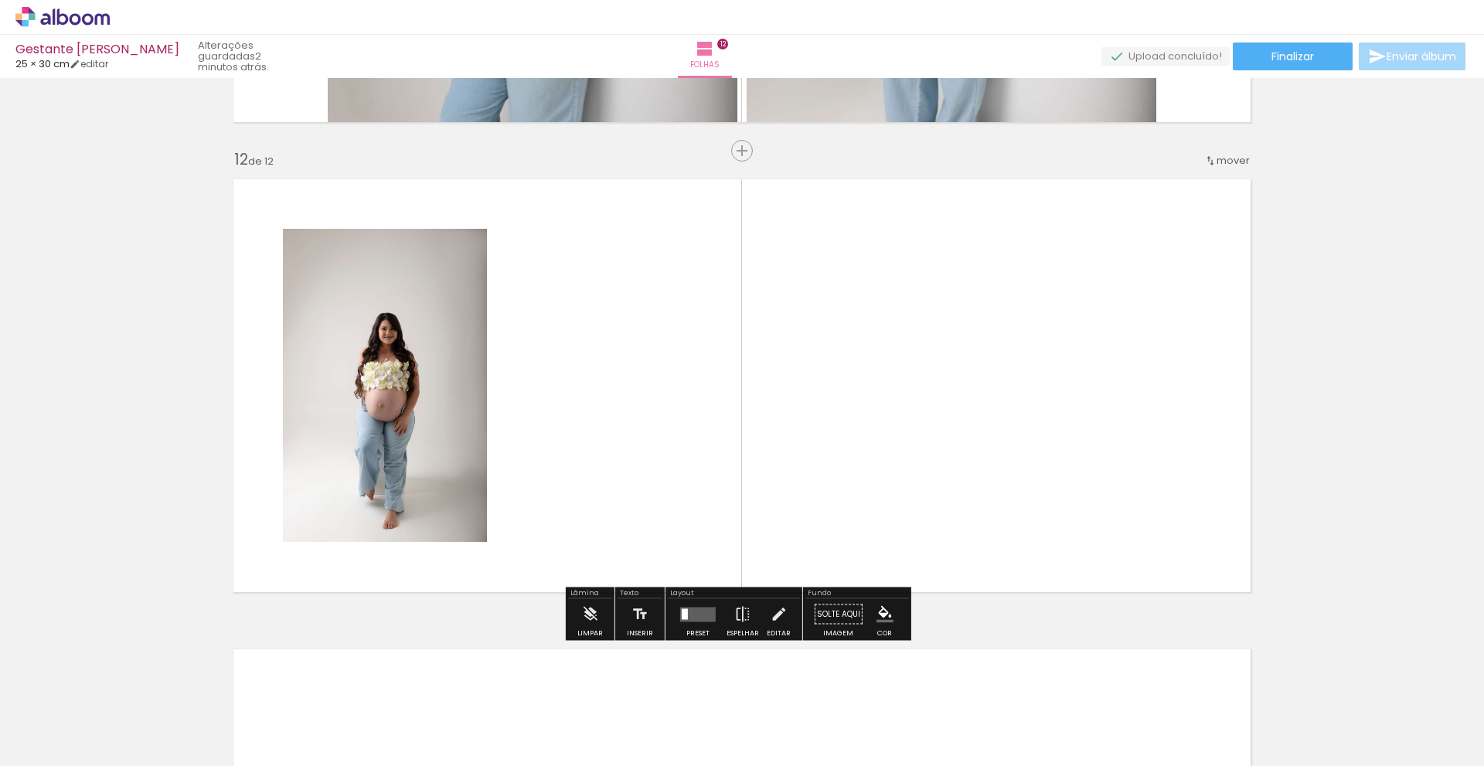
scroll to position [5135, 0]
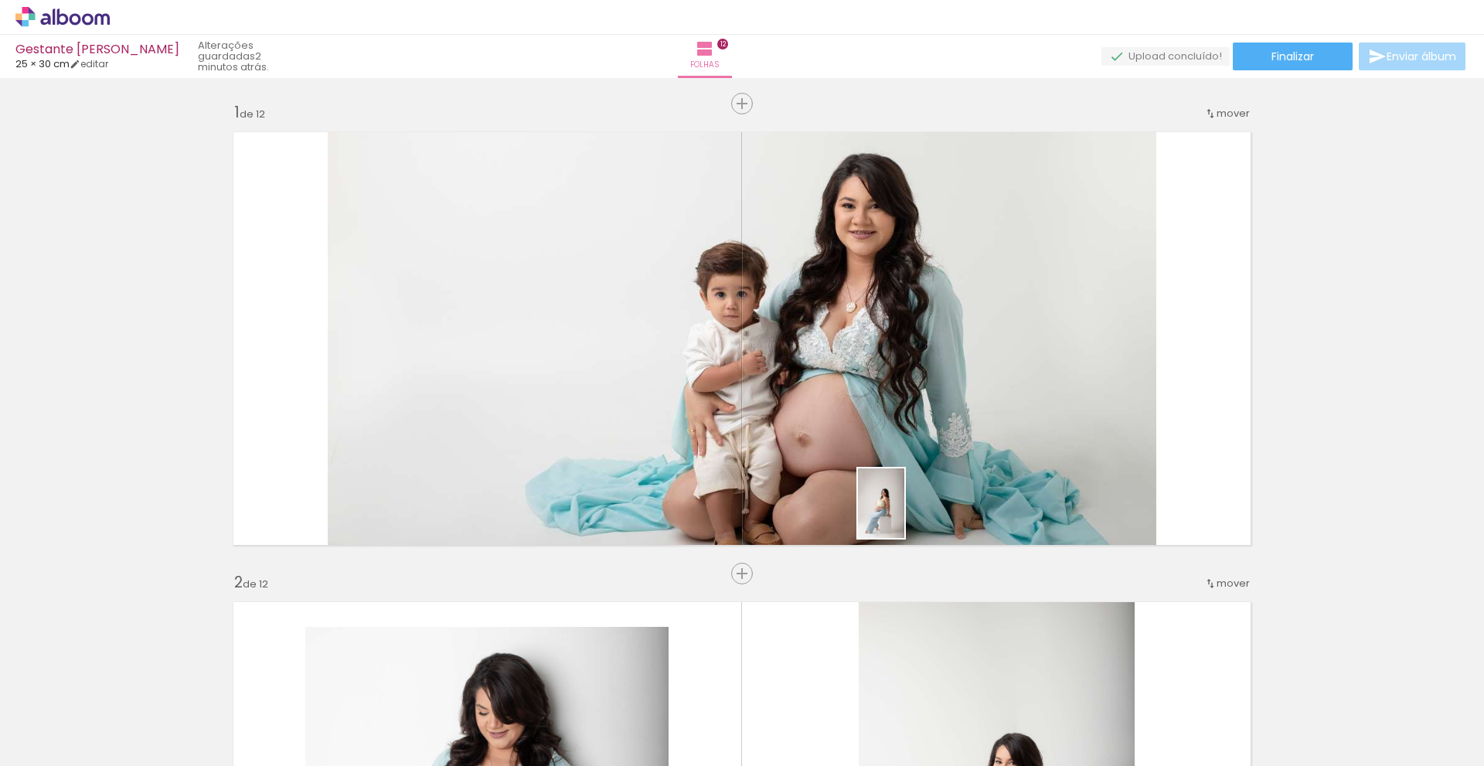
click at [911, 492] on quentale-workspace at bounding box center [742, 383] width 1484 height 766
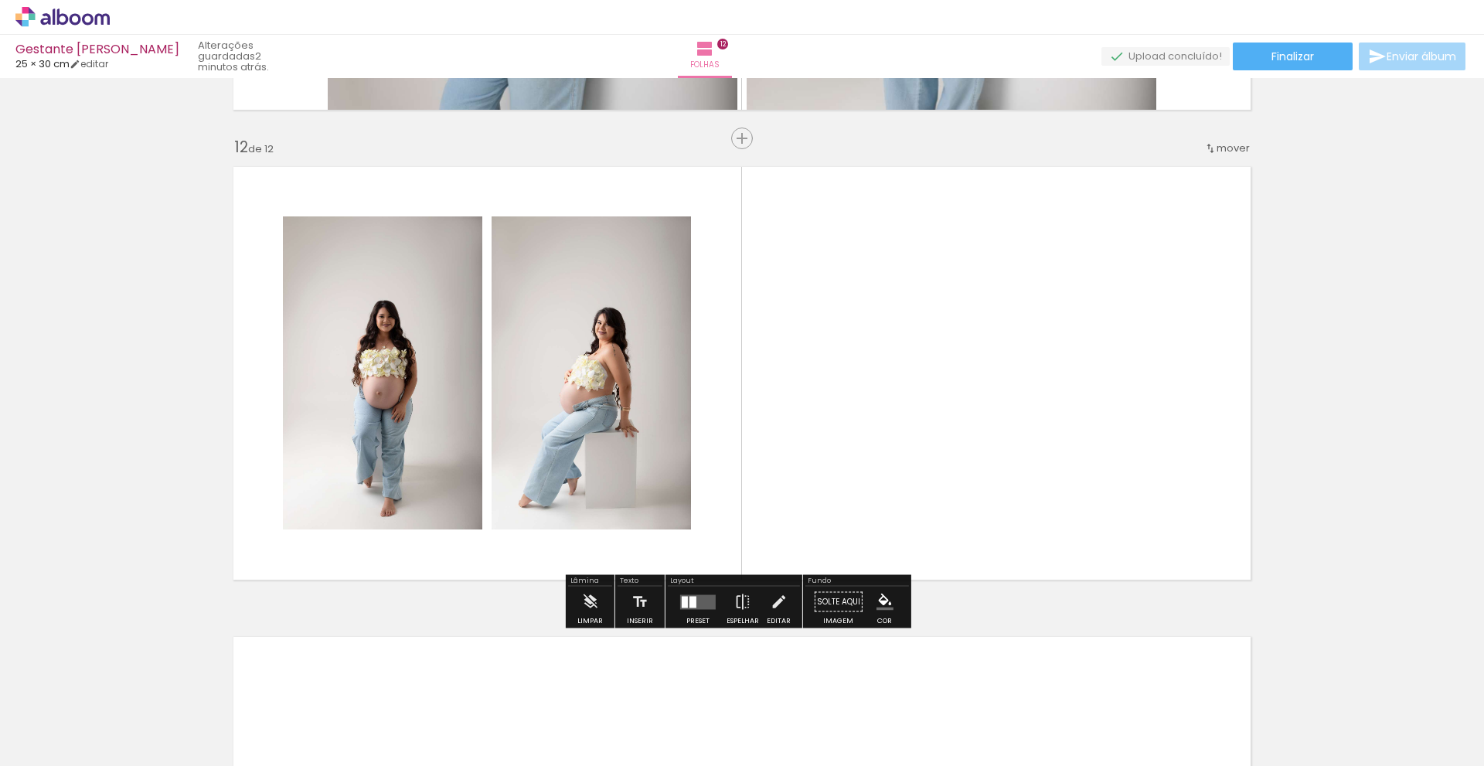
scroll to position [0, 1271]
click at [696, 608] on quentale-layouter at bounding box center [698, 601] width 36 height 15
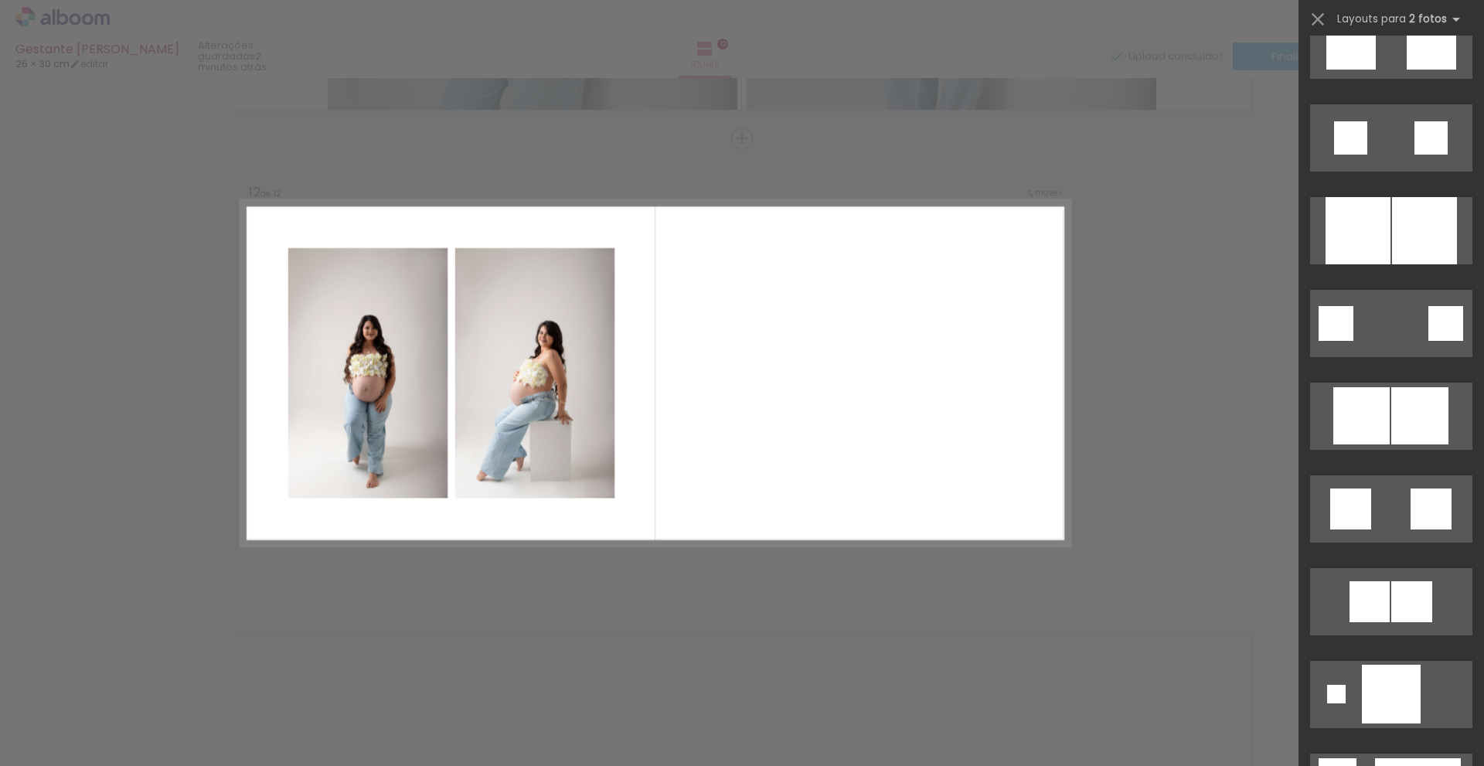
scroll to position [1714, 0]
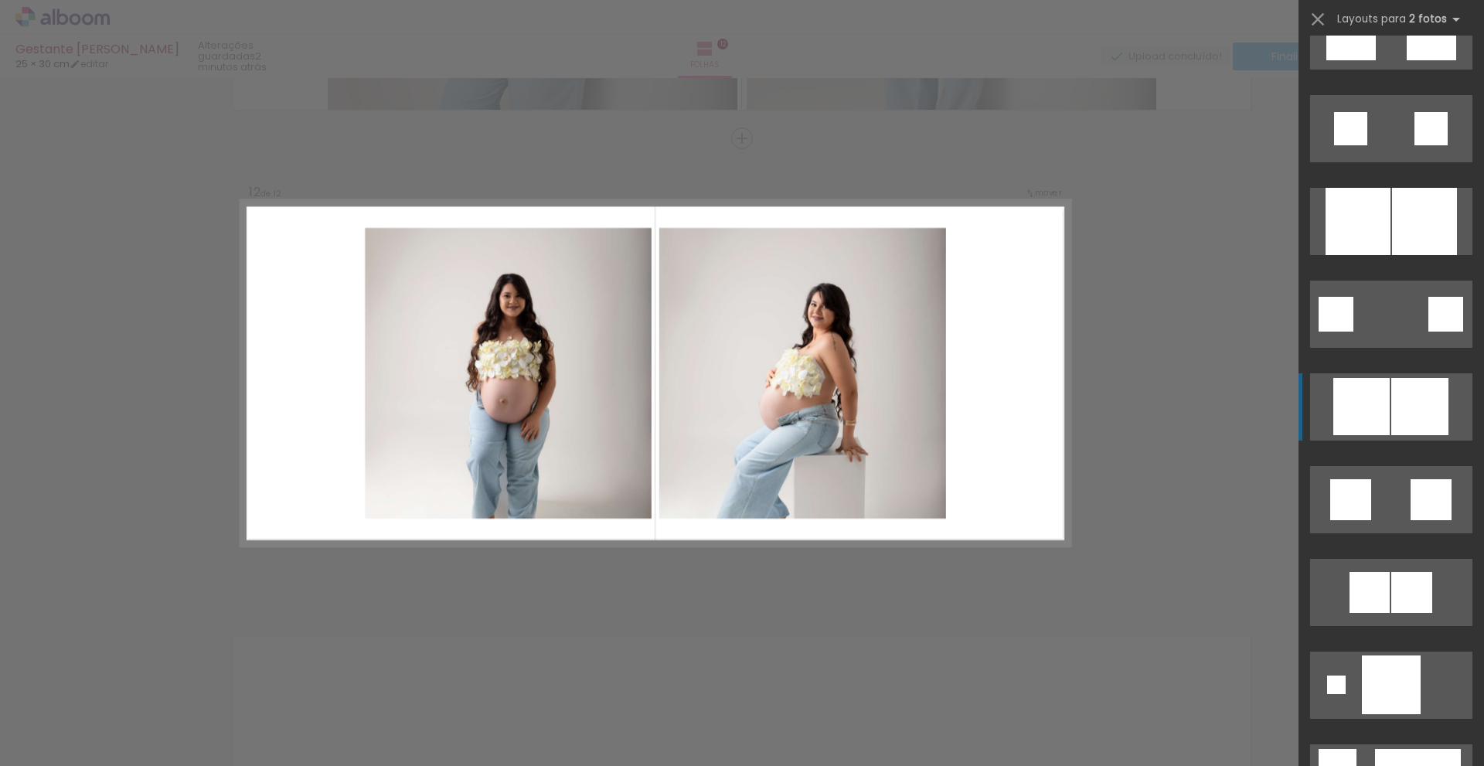
click at [1353, 332] on div at bounding box center [1336, 314] width 35 height 35
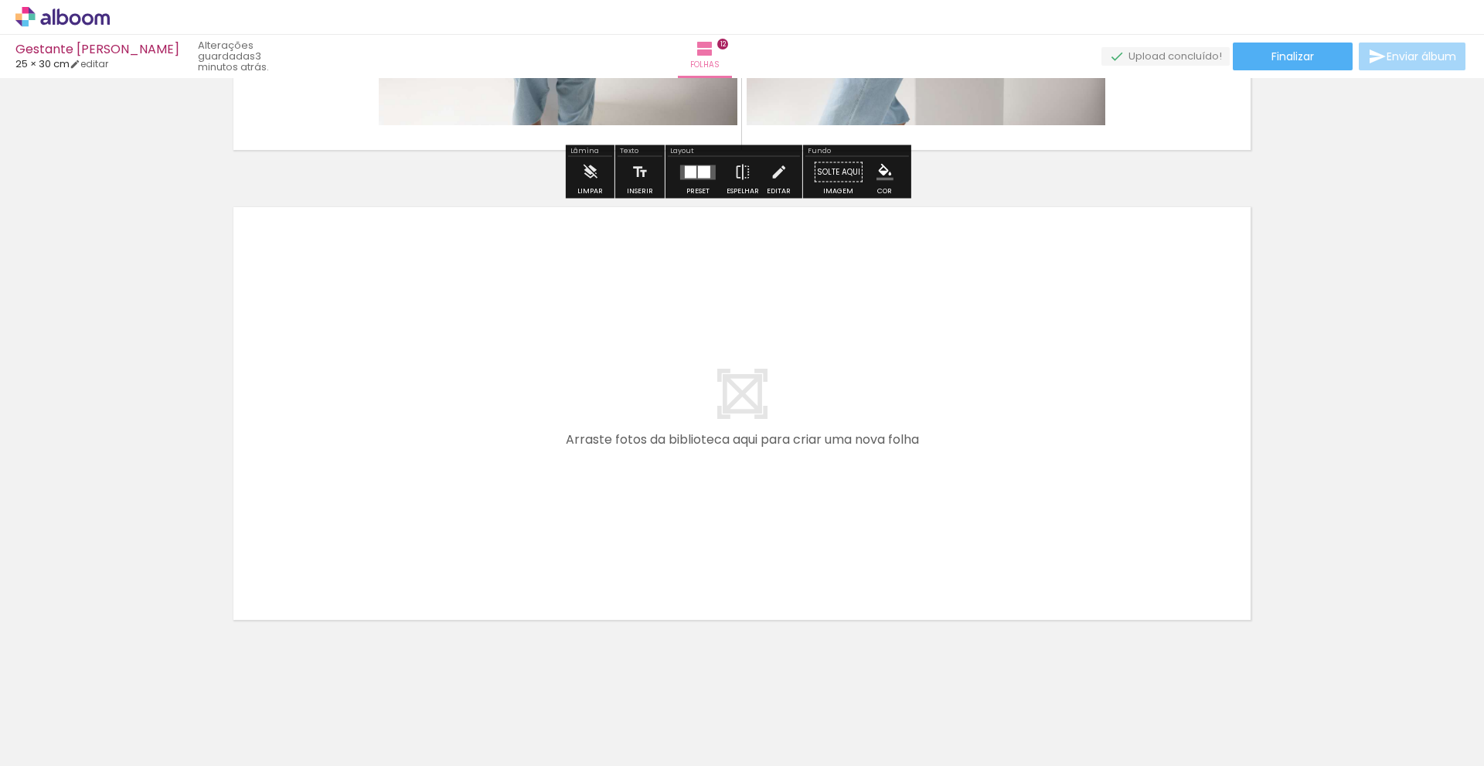
scroll to position [5578, 0]
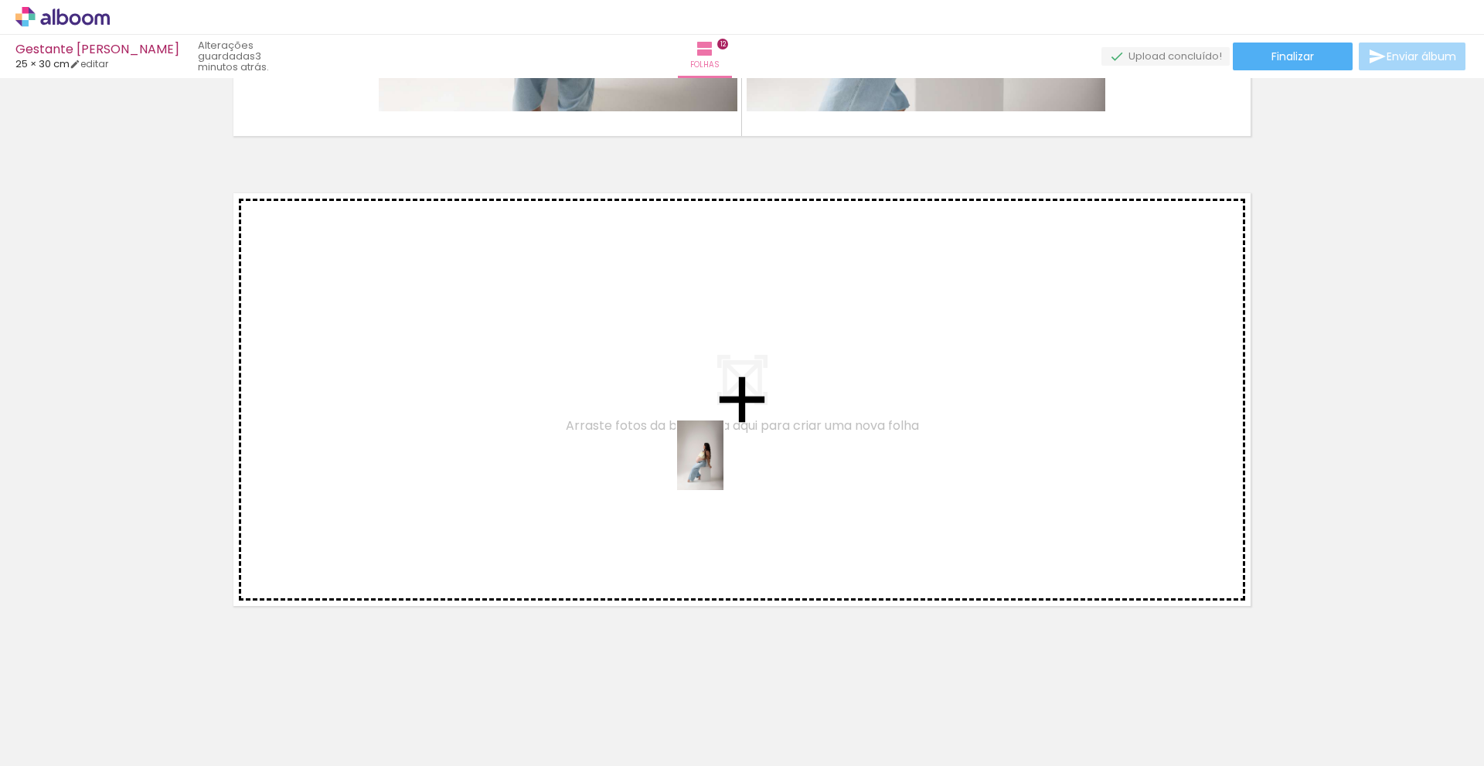
drag, startPoint x: 972, startPoint y: 715, endPoint x: 723, endPoint y: 466, distance: 352.5
click at [723, 466] on quentale-workspace at bounding box center [742, 383] width 1484 height 766
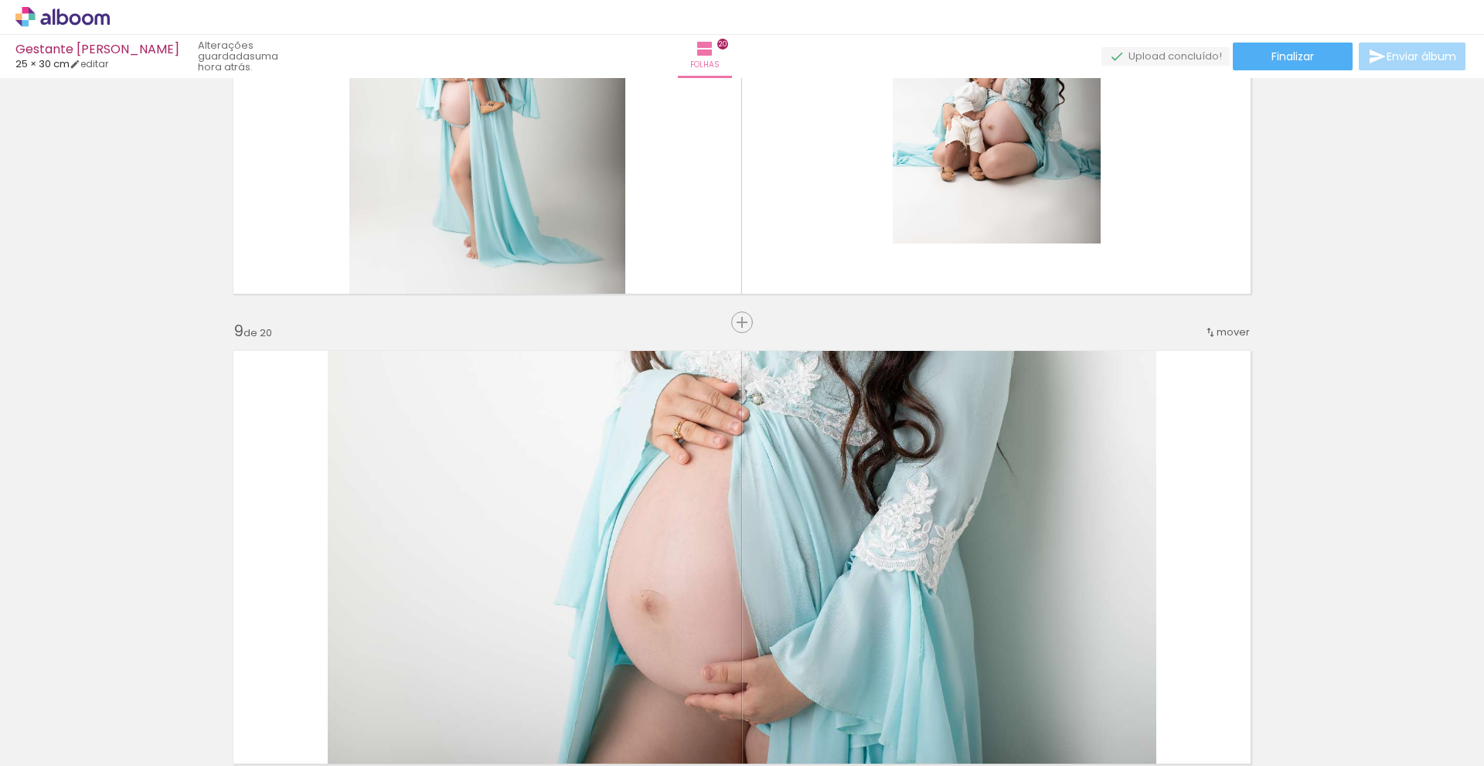
scroll to position [0, 557]
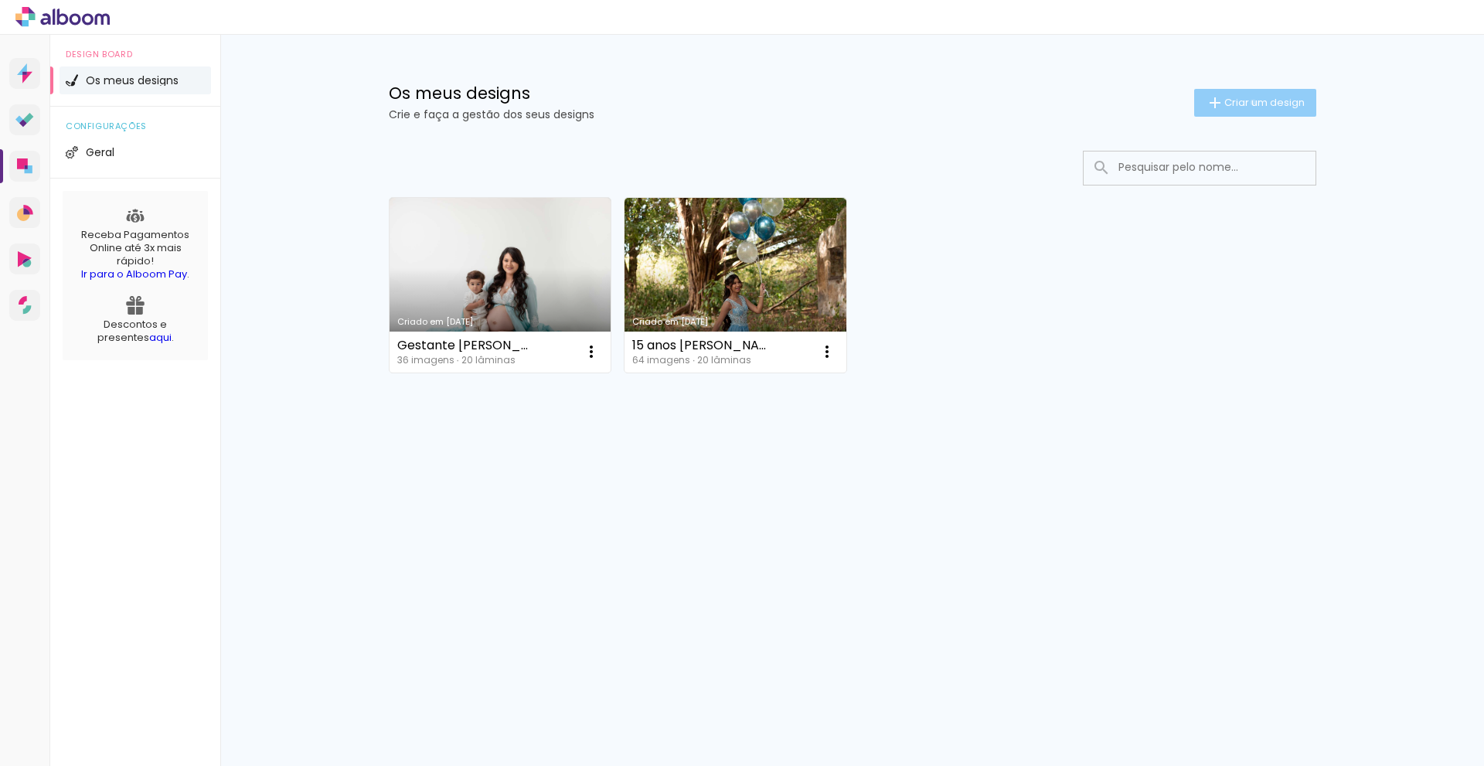
click at [1250, 102] on span "Criar um design" at bounding box center [1264, 102] width 80 height 10
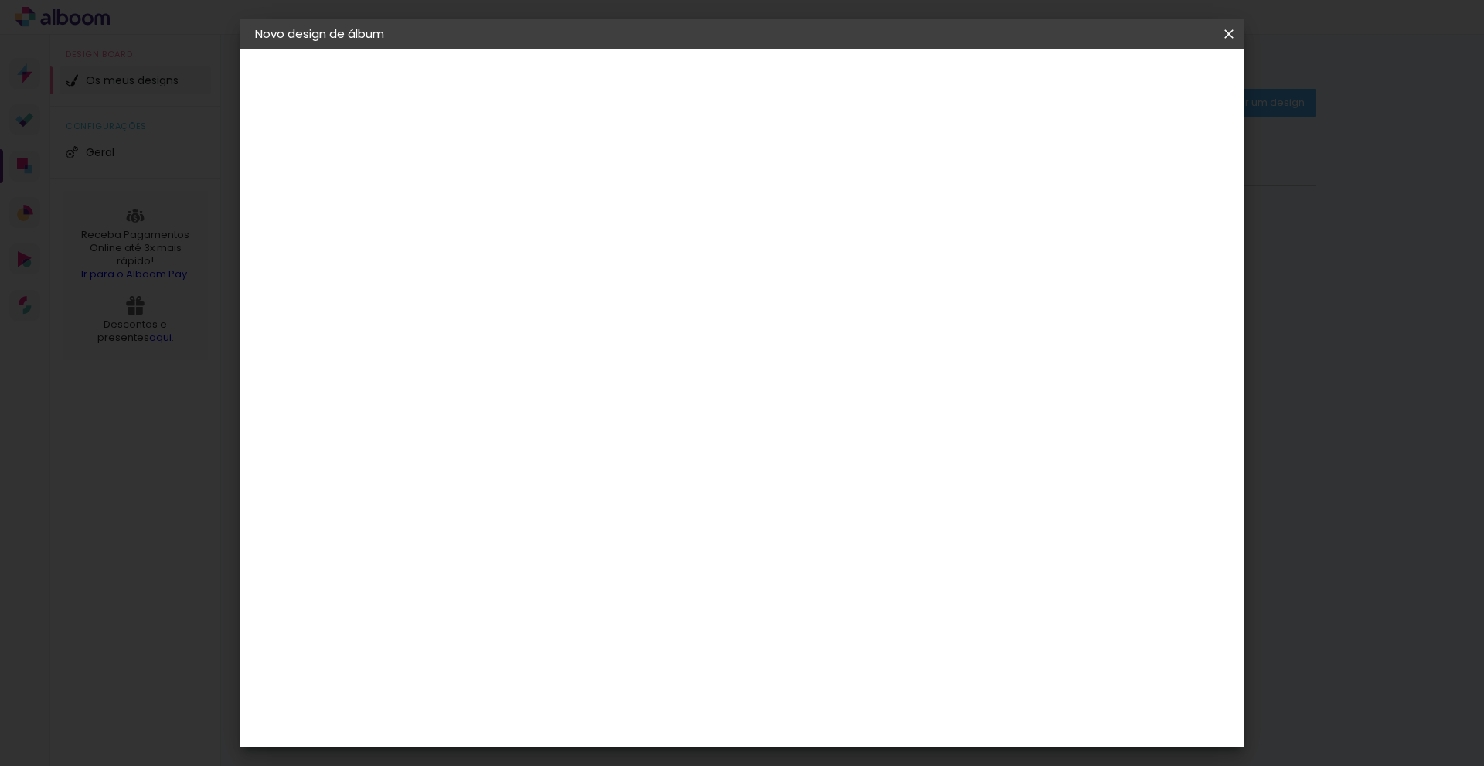
click at [508, 207] on input at bounding box center [508, 208] width 0 height 24
type input "FORMATURA LAÍSE"
type paper-input "FORMATURA LAÍSE"
click at [0, 0] on slot "Avançar" at bounding box center [0, 0] width 0 height 0
click at [0, 0] on slot "Tamanho Livre" at bounding box center [0, 0] width 0 height 0
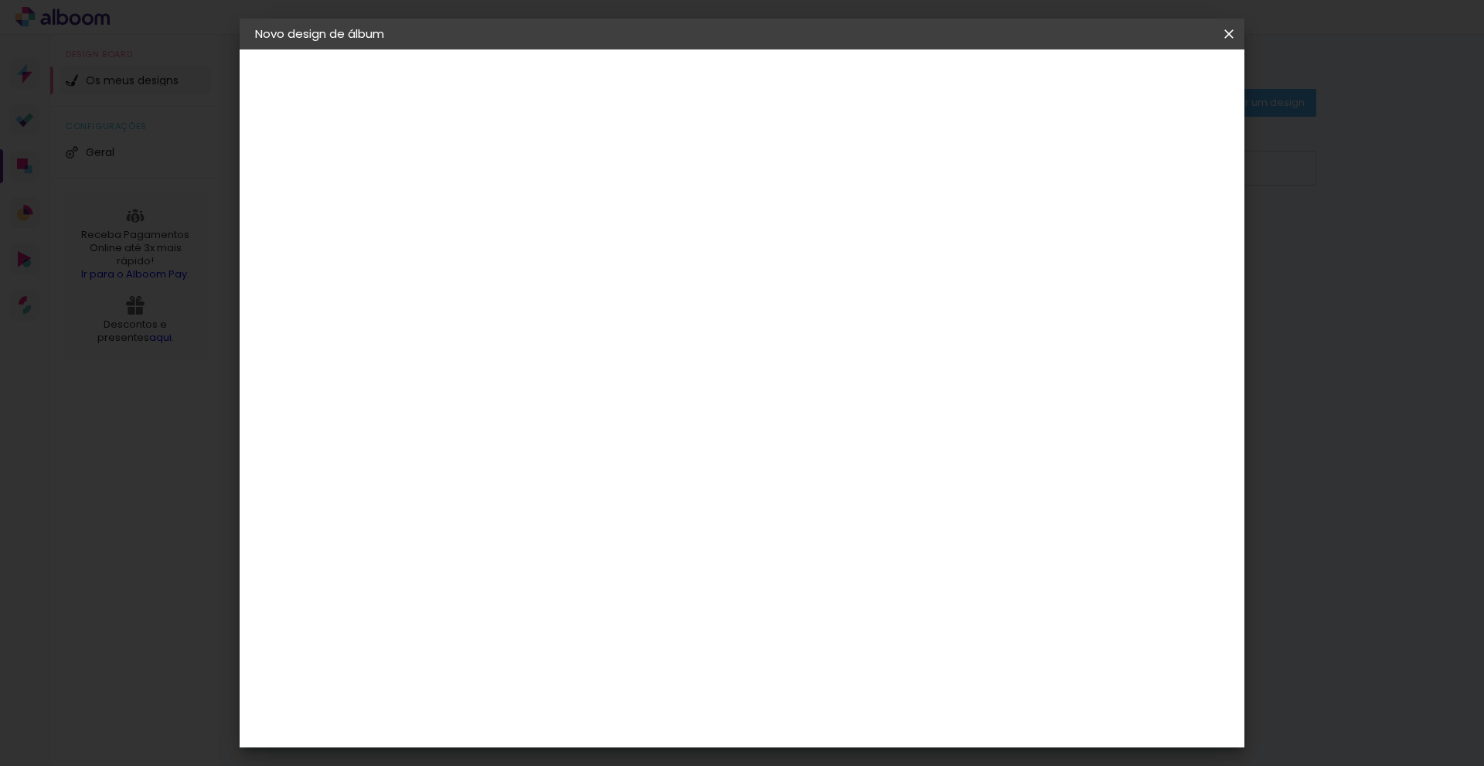
click at [0, 0] on slot "Avançar" at bounding box center [0, 0] width 0 height 0
click at [483, 436] on div "cm" at bounding box center [488, 438] width 19 height 23
type input "3"
type input "25"
type paper-input "25"
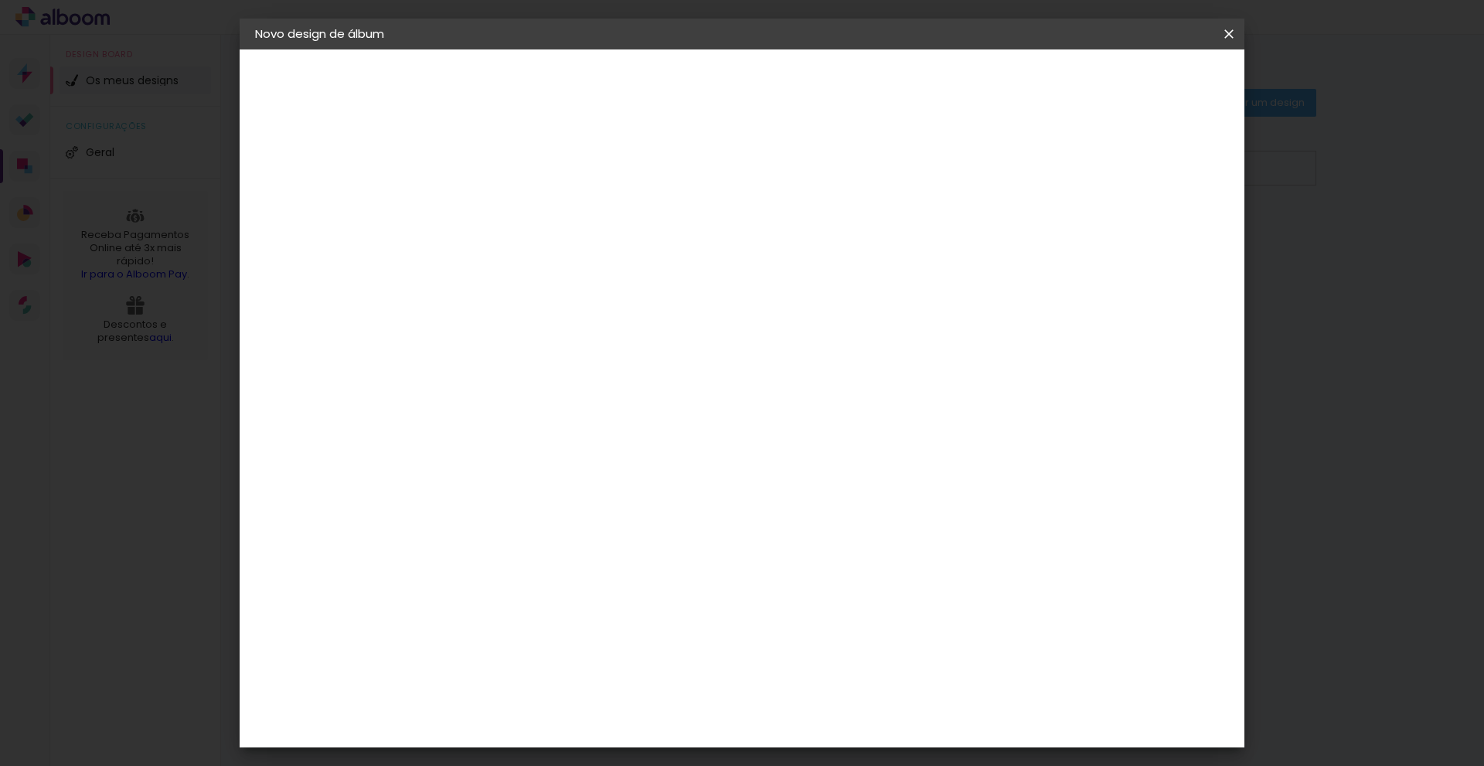
click at [1132, 83] on span "Iniciar design" at bounding box center [1097, 82] width 70 height 11
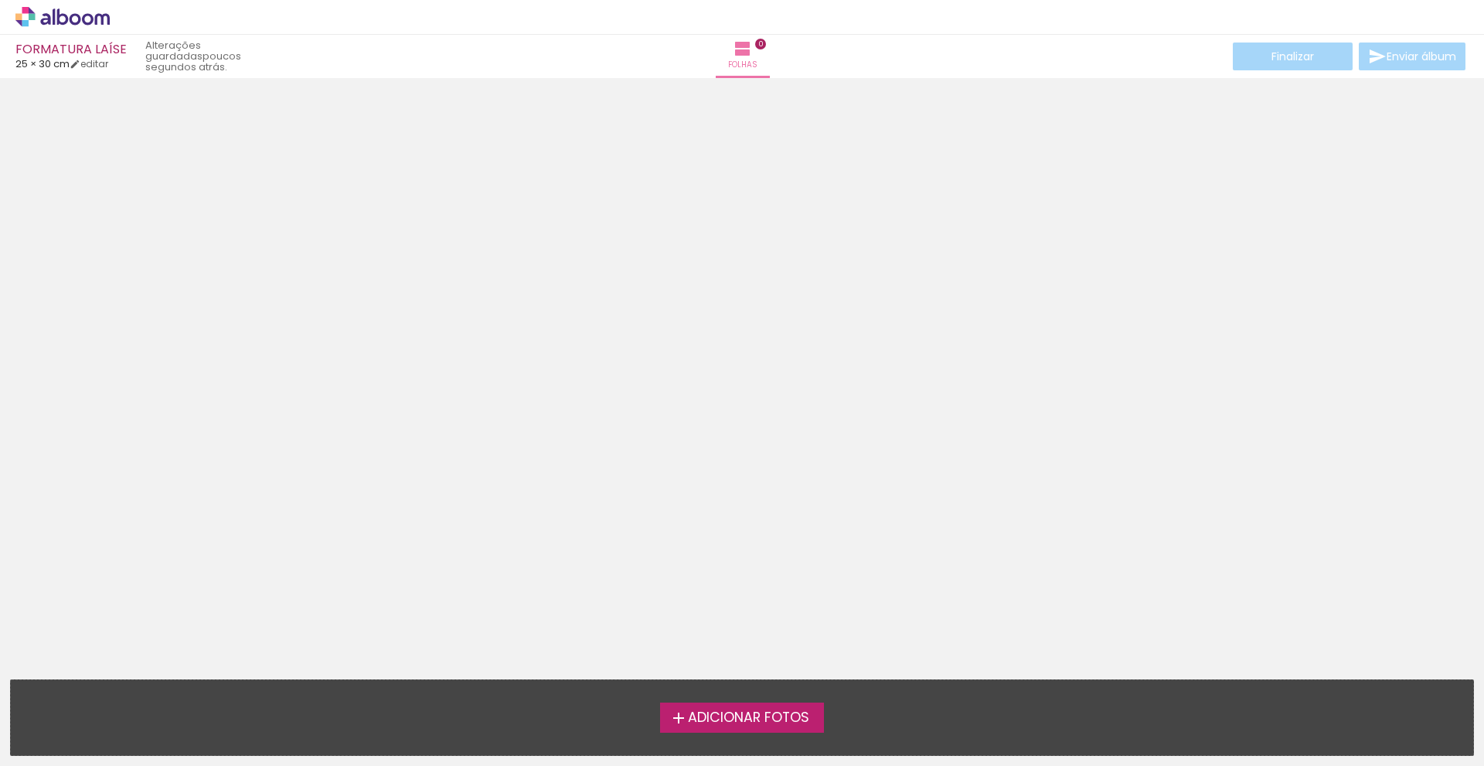
click at [760, 720] on span "Adicionar Fotos" at bounding box center [748, 718] width 121 height 14
click at [0, 0] on input "file" at bounding box center [0, 0] width 0 height 0
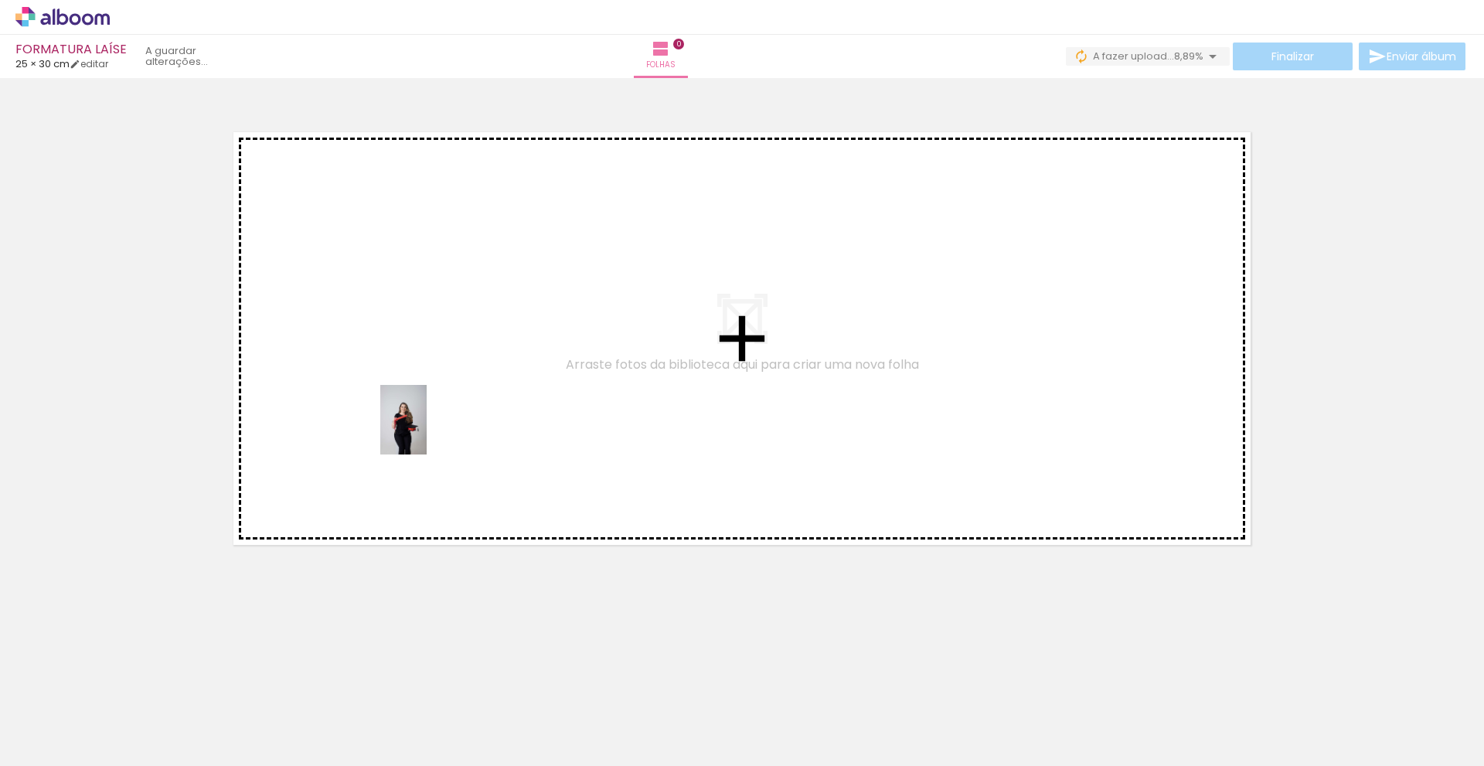
drag, startPoint x: 177, startPoint y: 715, endPoint x: 427, endPoint y: 431, distance: 377.9
click at [427, 431] on quentale-workspace at bounding box center [742, 383] width 1484 height 766
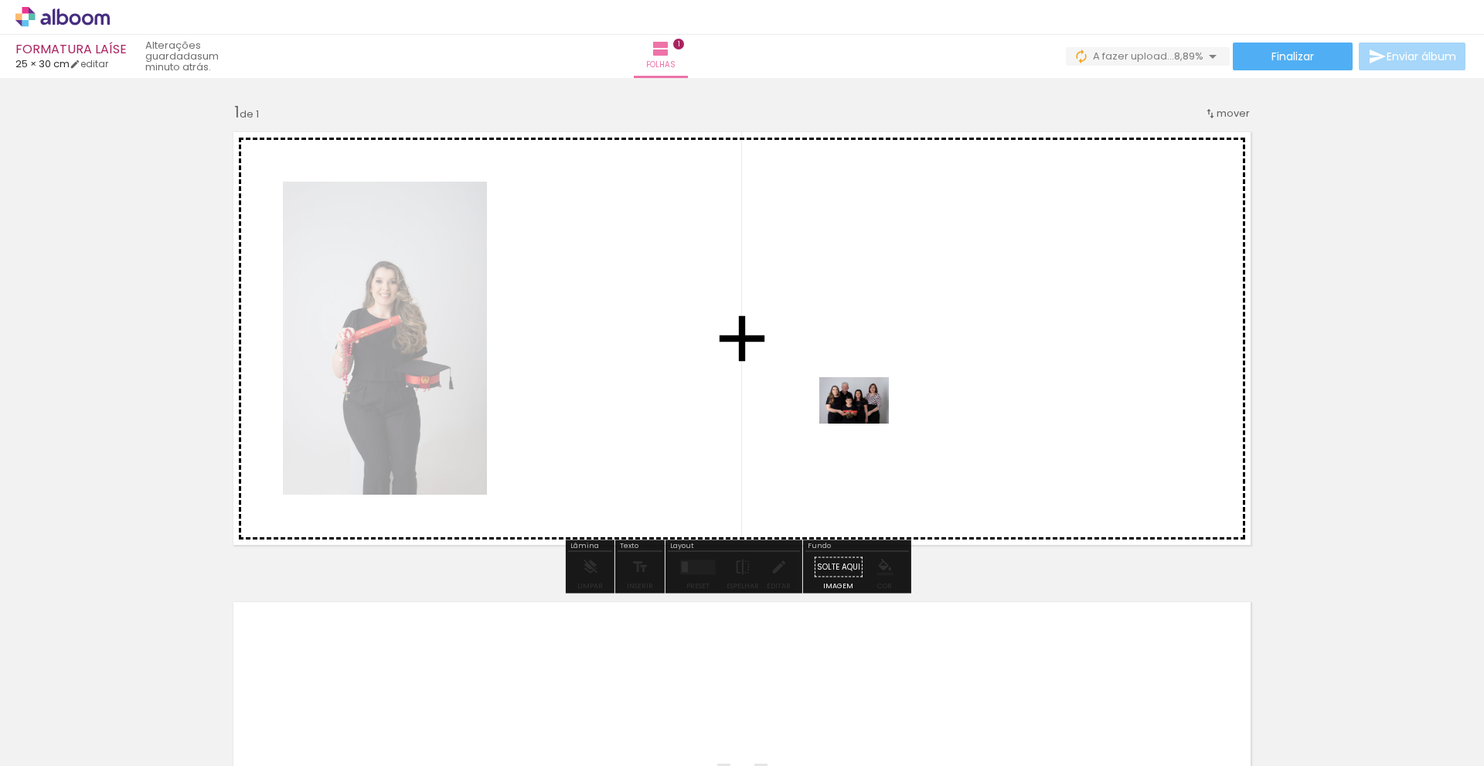
drag, startPoint x: 256, startPoint y: 719, endPoint x: 896, endPoint y: 420, distance: 706.1
click at [896, 420] on quentale-workspace at bounding box center [742, 383] width 1484 height 766
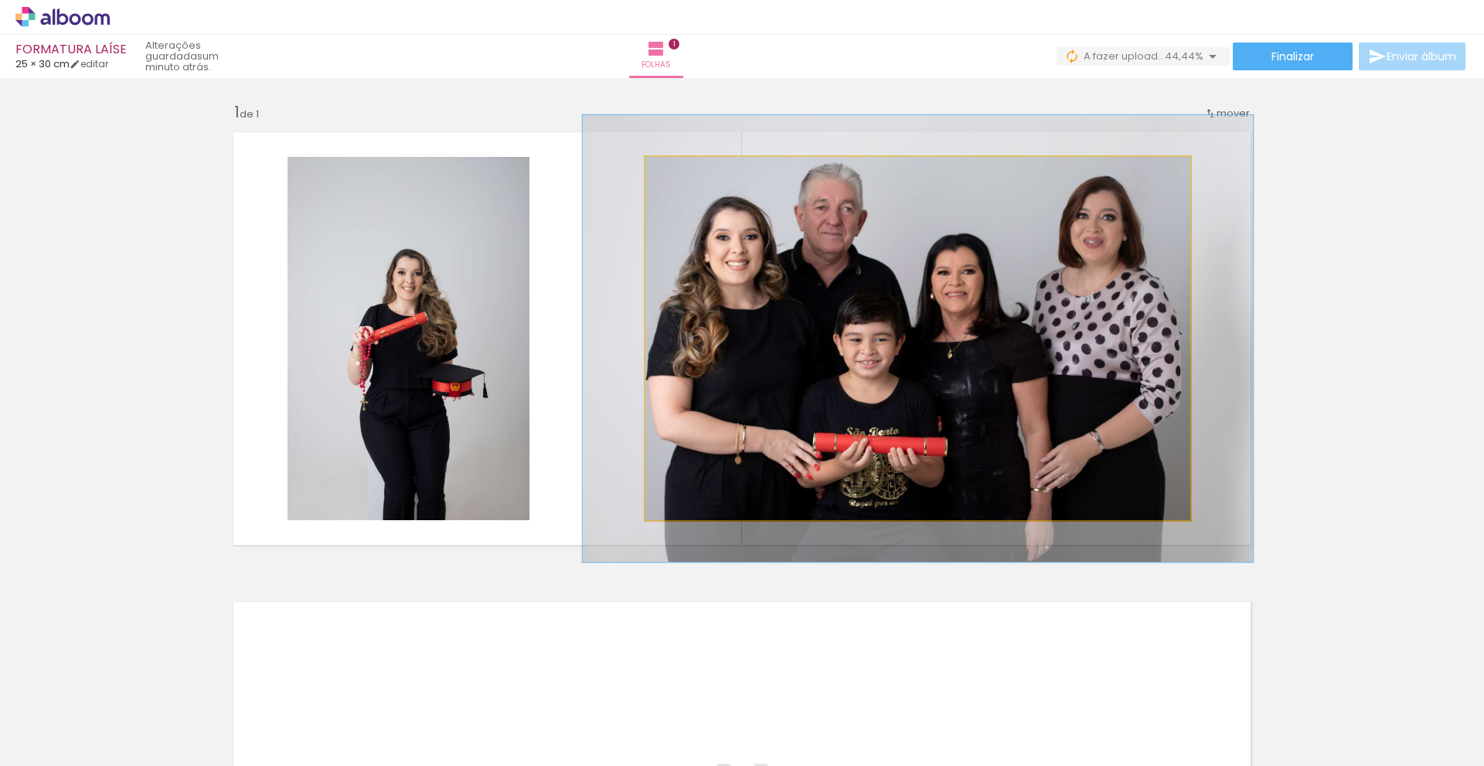
drag, startPoint x: 675, startPoint y: 175, endPoint x: 687, endPoint y: 175, distance: 12.4
click at [687, 175] on div at bounding box center [694, 173] width 14 height 14
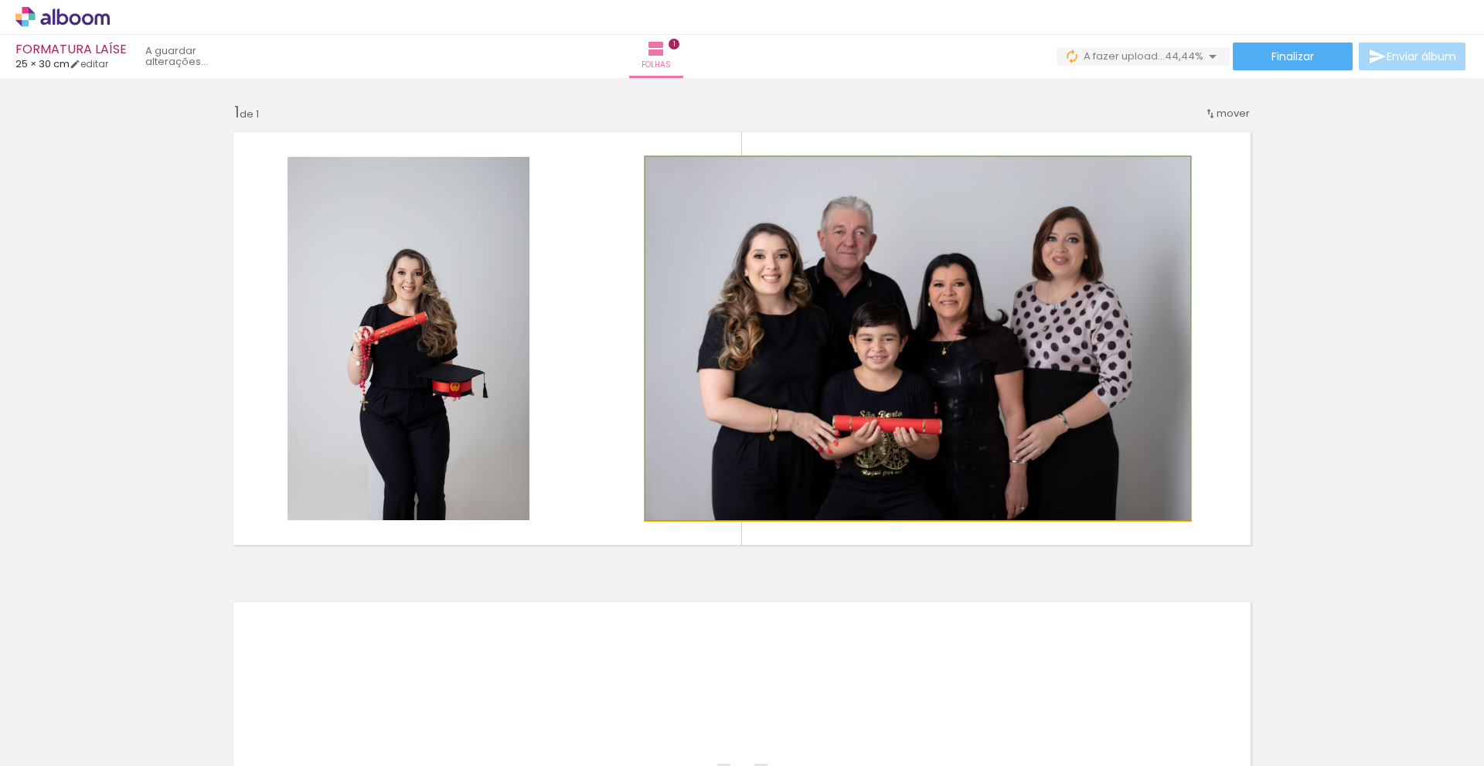
drag, startPoint x: 687, startPoint y: 175, endPoint x: 670, endPoint y: 175, distance: 17.0
type paper-slider "100"
click at [675, 175] on div at bounding box center [682, 173] width 14 height 14
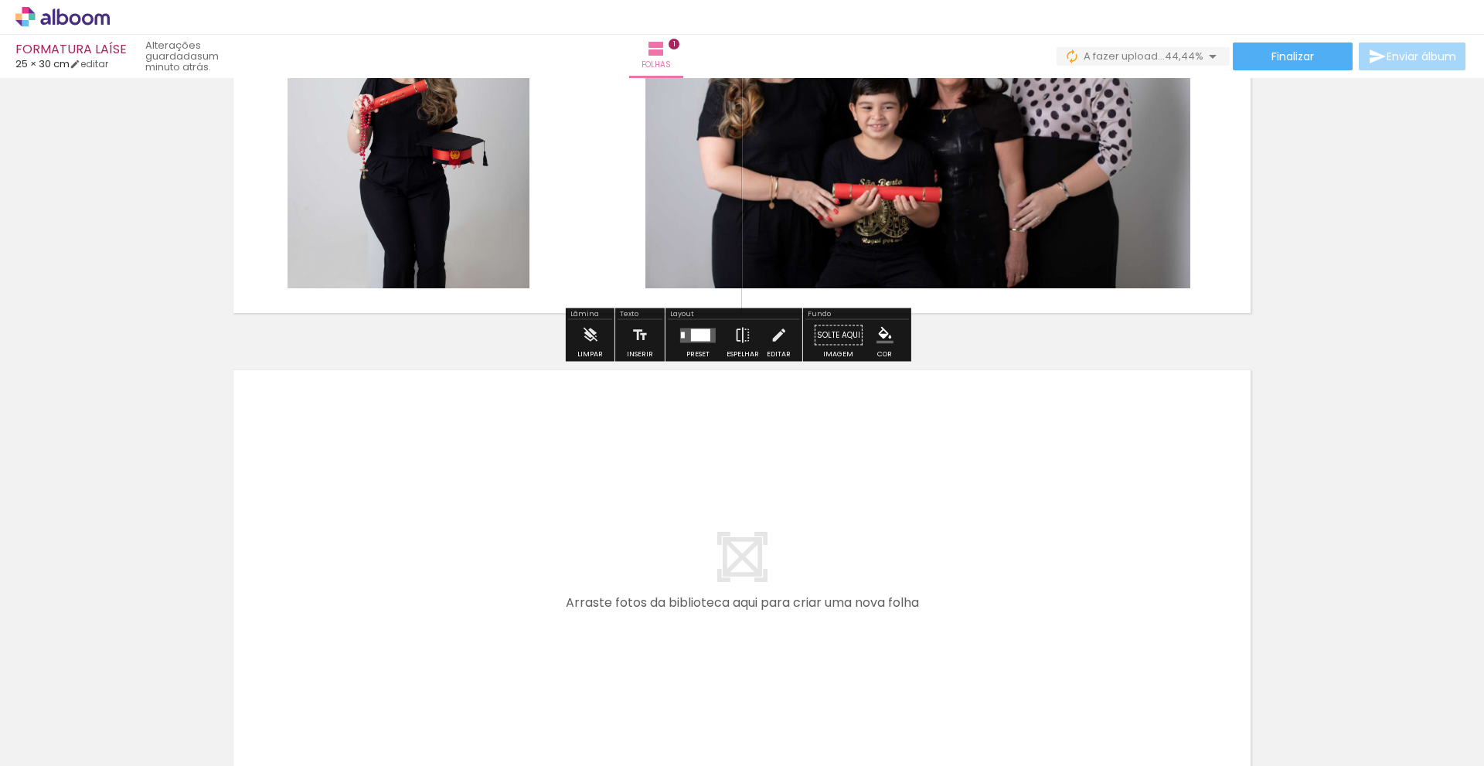
scroll to position [409, 0]
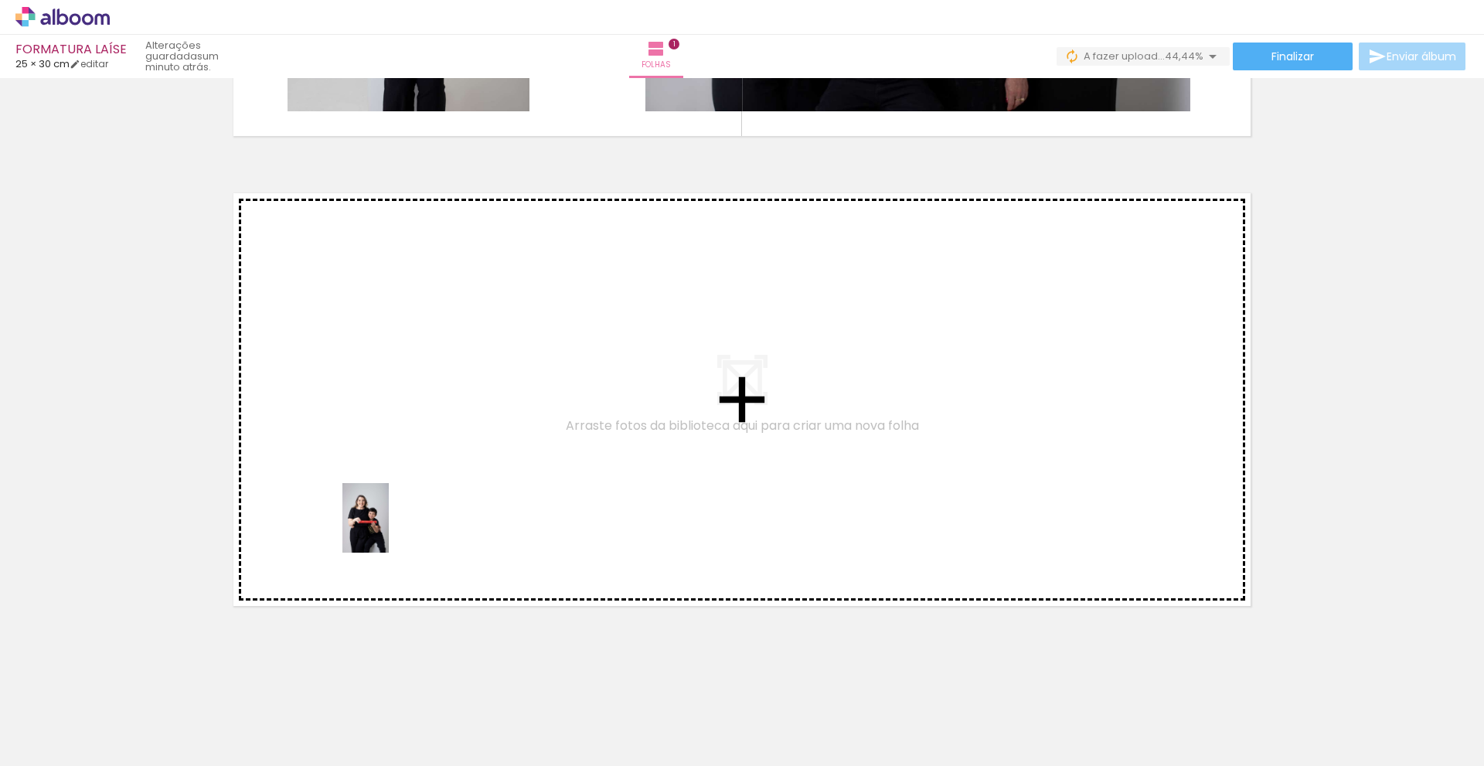
drag, startPoint x: 339, startPoint y: 725, endPoint x: 389, endPoint y: 526, distance: 205.7
click at [389, 526] on quentale-workspace at bounding box center [742, 383] width 1484 height 766
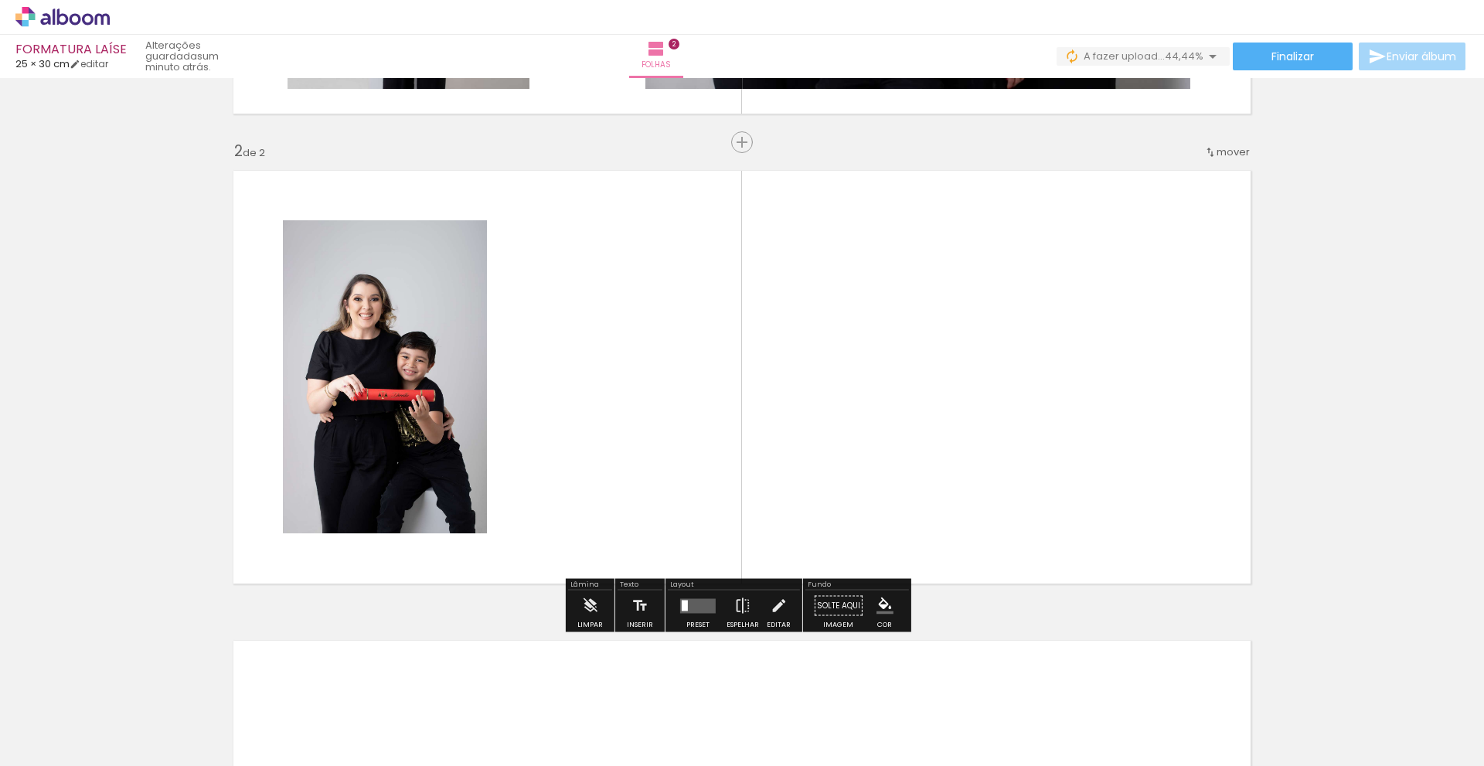
scroll to position [435, 0]
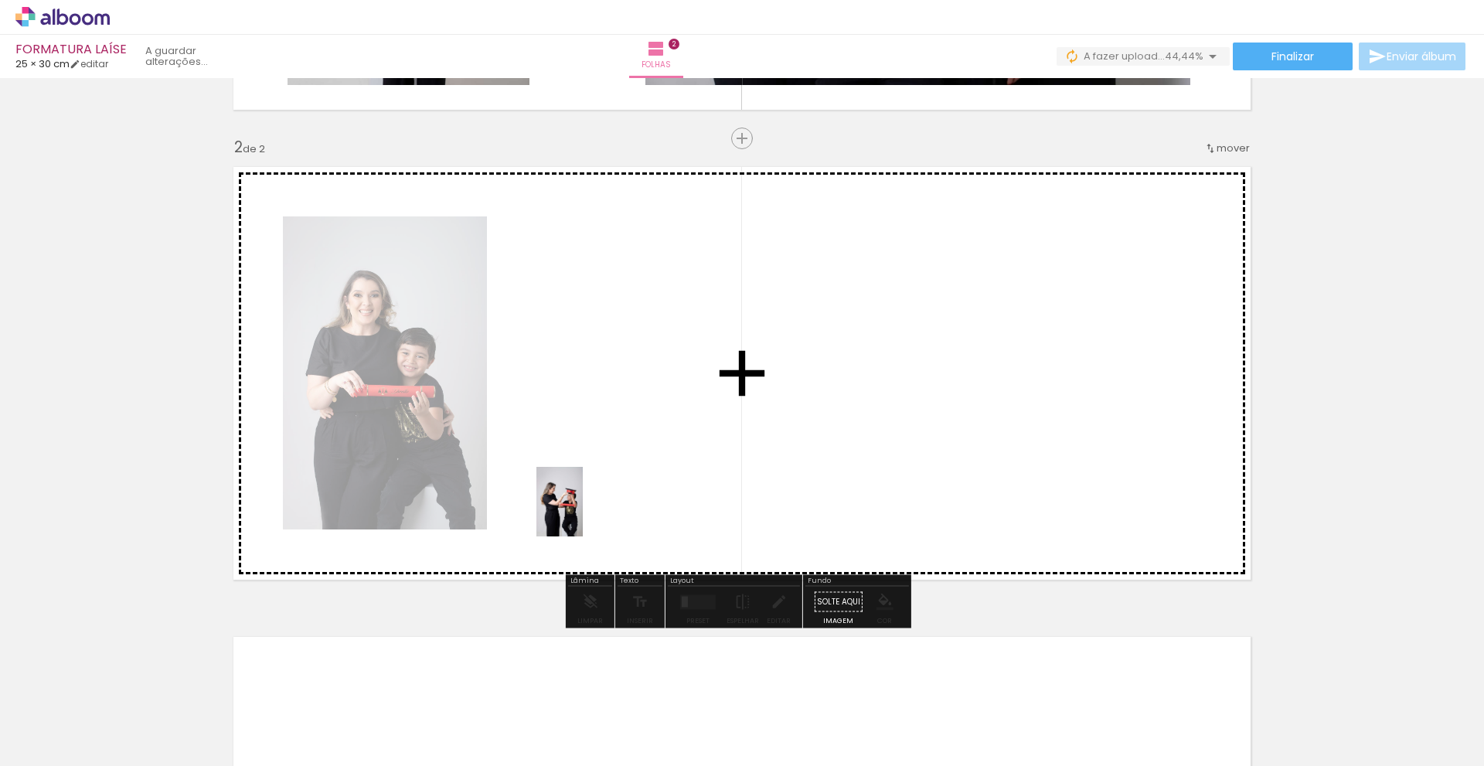
drag, startPoint x: 425, startPoint y: 734, endPoint x: 604, endPoint y: 492, distance: 300.5
click at [604, 492] on quentale-workspace at bounding box center [742, 383] width 1484 height 766
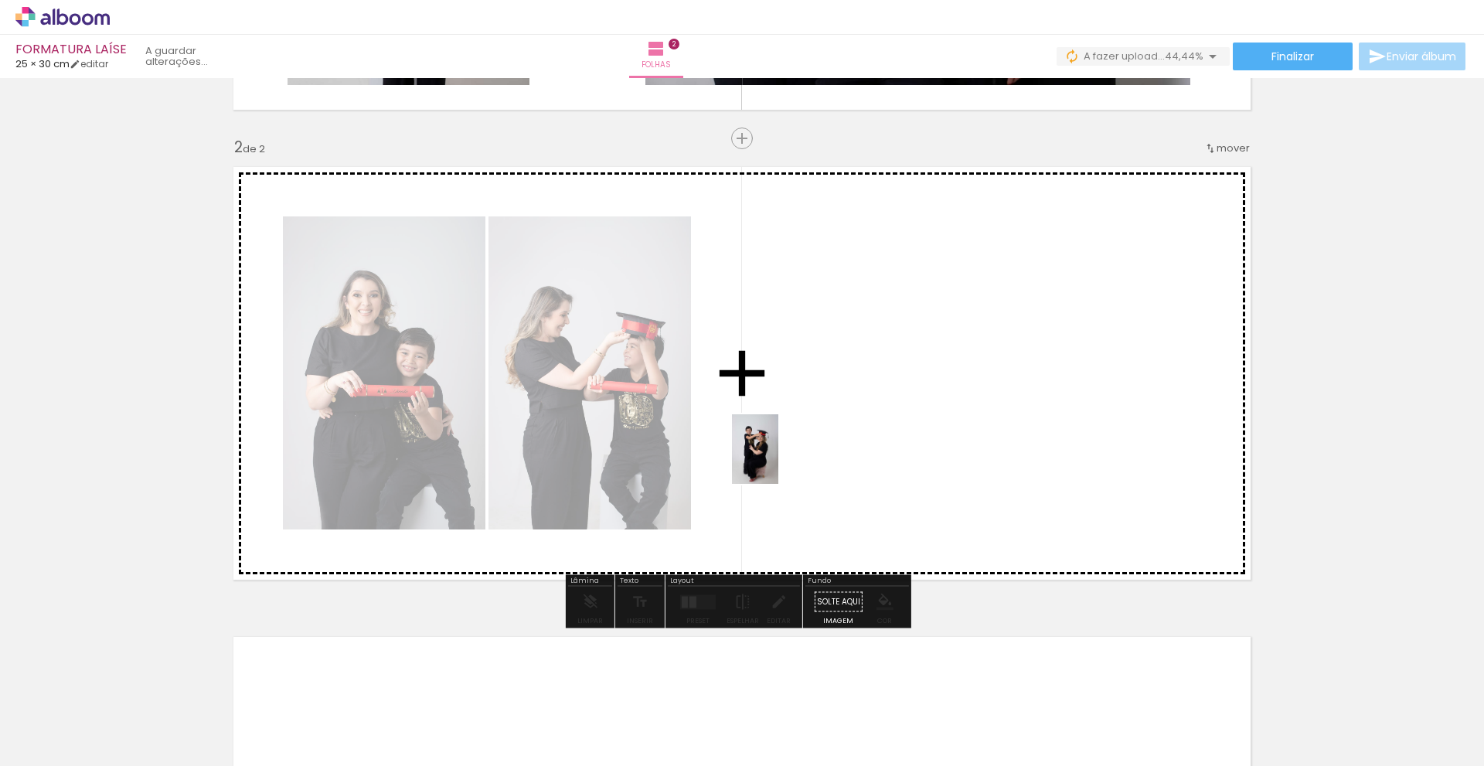
drag, startPoint x: 510, startPoint y: 719, endPoint x: 785, endPoint y: 457, distance: 379.4
click at [785, 457] on quentale-workspace at bounding box center [742, 383] width 1484 height 766
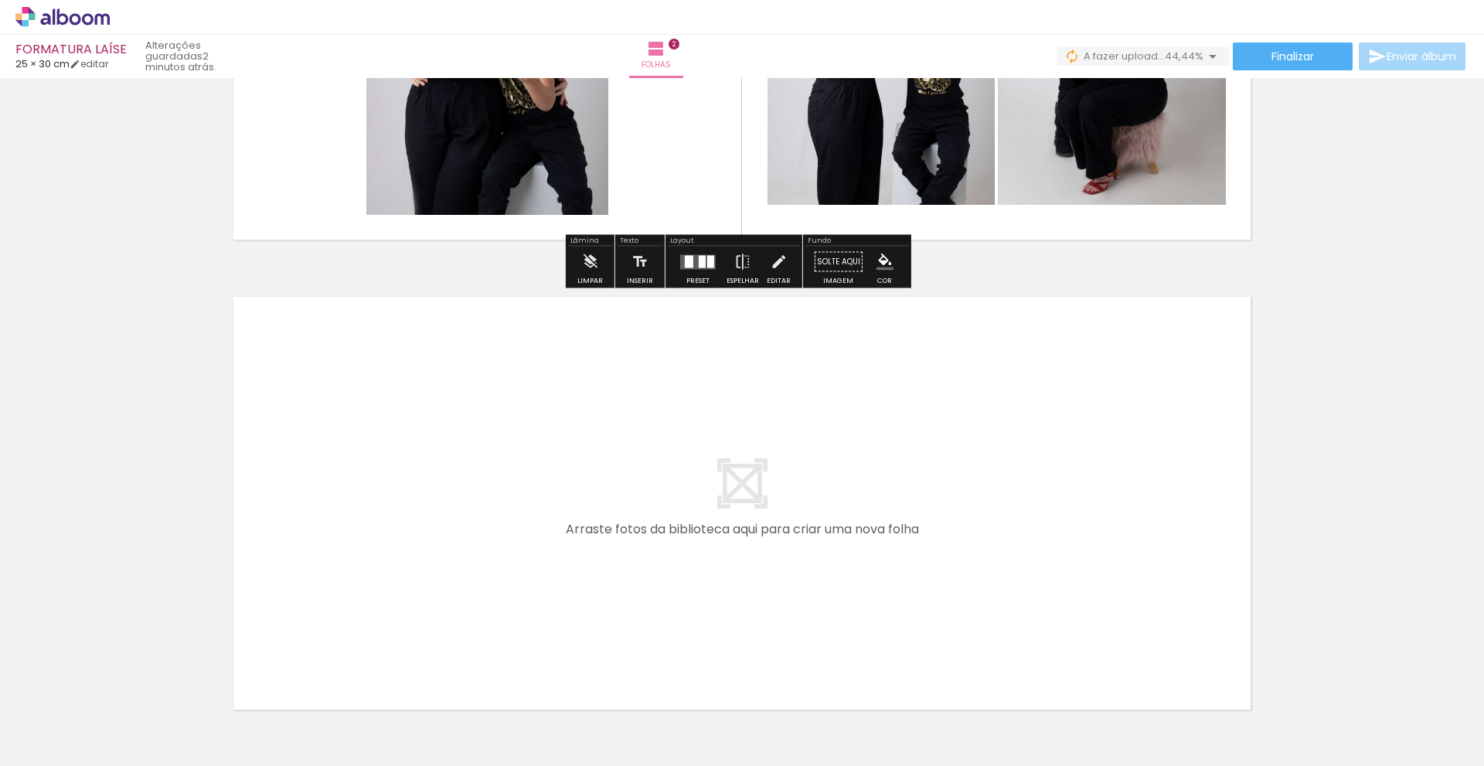
scroll to position [822, 0]
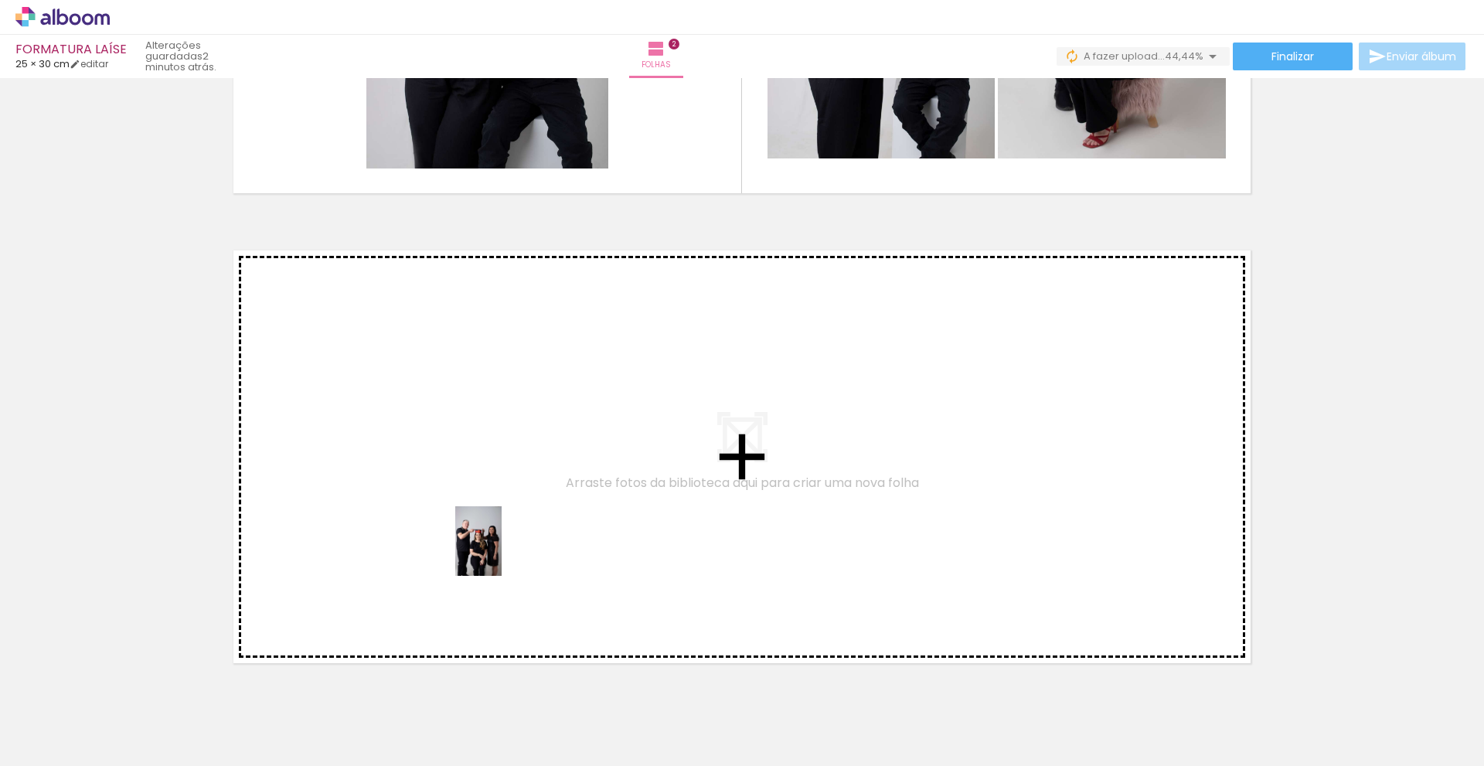
drag, startPoint x: 597, startPoint y: 732, endPoint x: 502, endPoint y: 553, distance: 203.3
click at [502, 553] on quentale-workspace at bounding box center [742, 383] width 1484 height 766
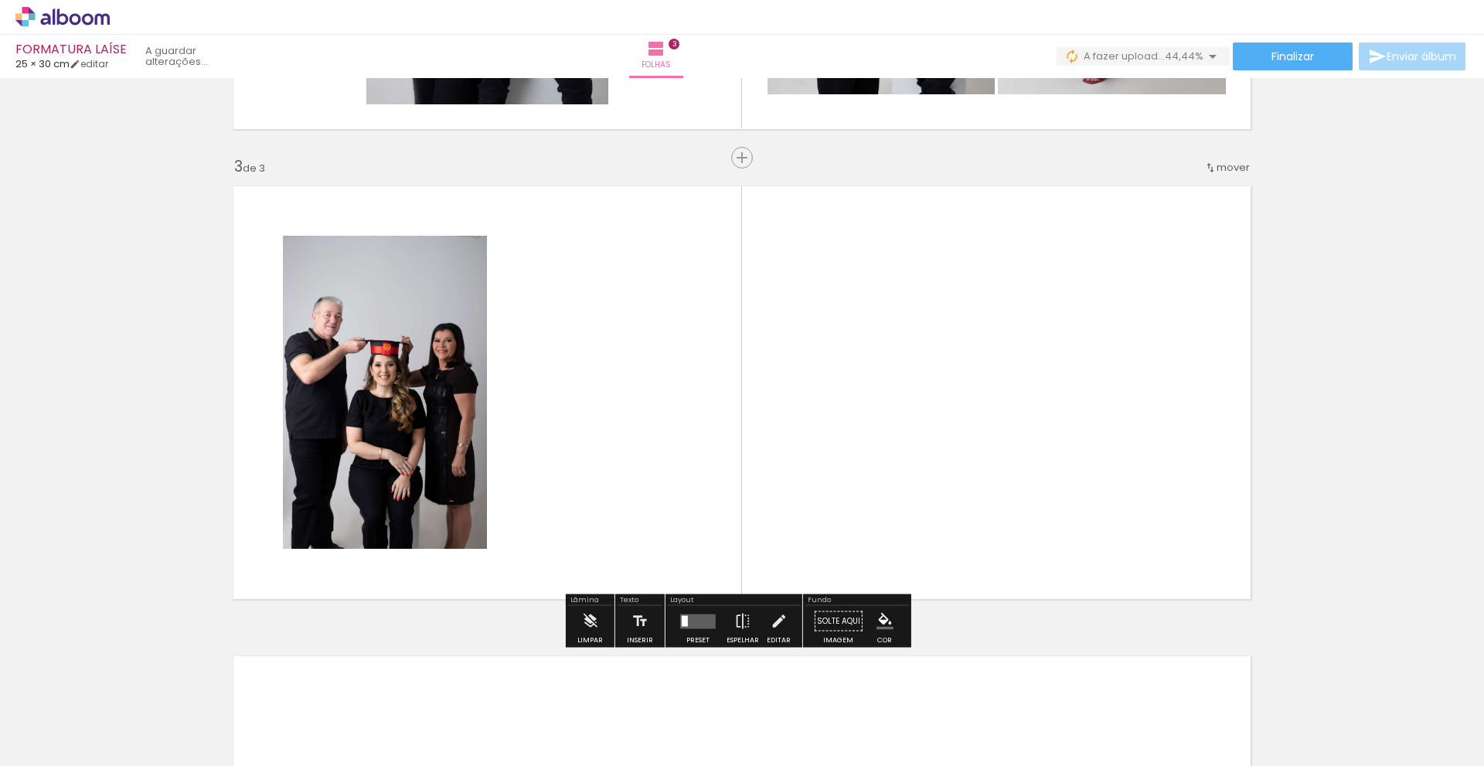
scroll to position [905, 0]
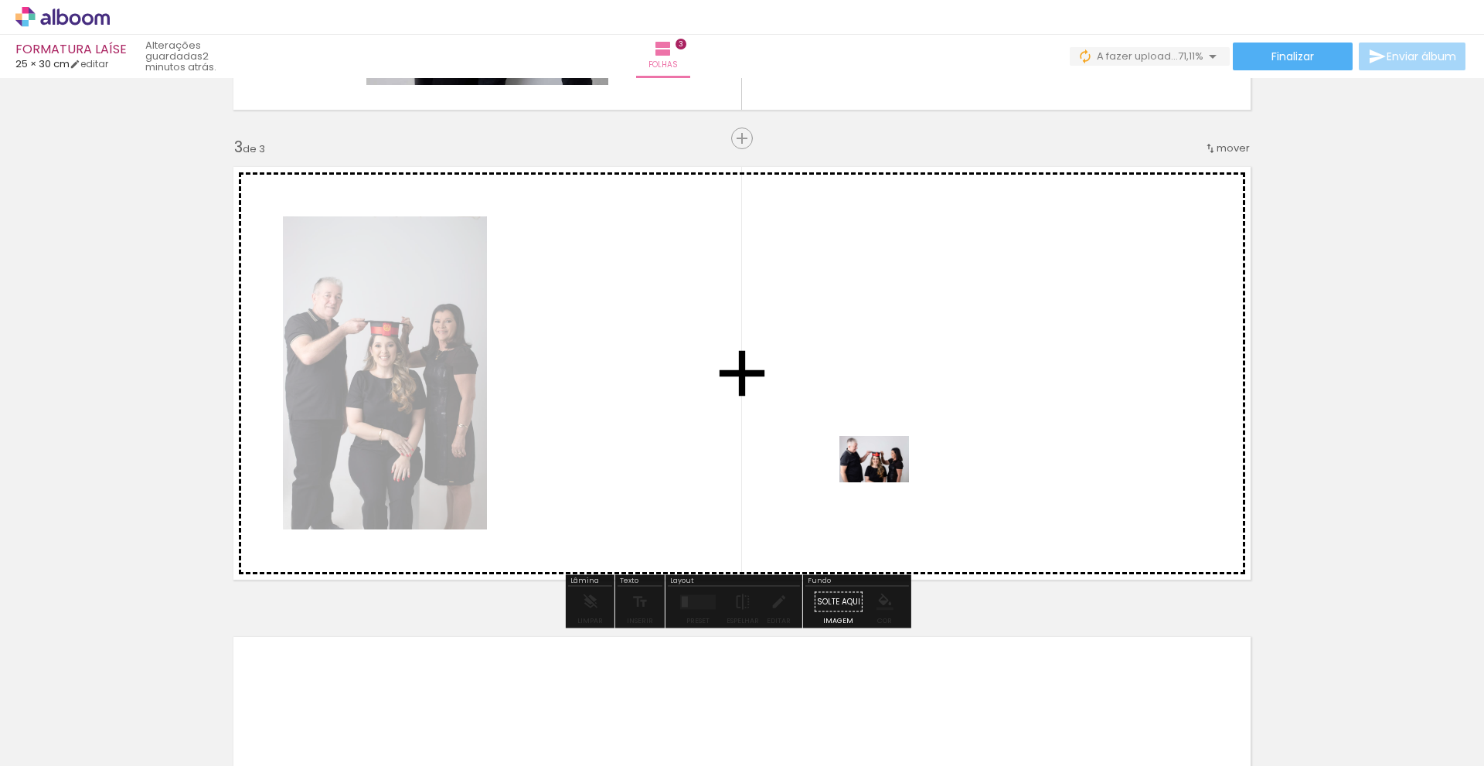
drag, startPoint x: 678, startPoint y: 738, endPoint x: 887, endPoint y: 482, distance: 330.8
click at [887, 482] on quentale-workspace at bounding box center [742, 383] width 1484 height 766
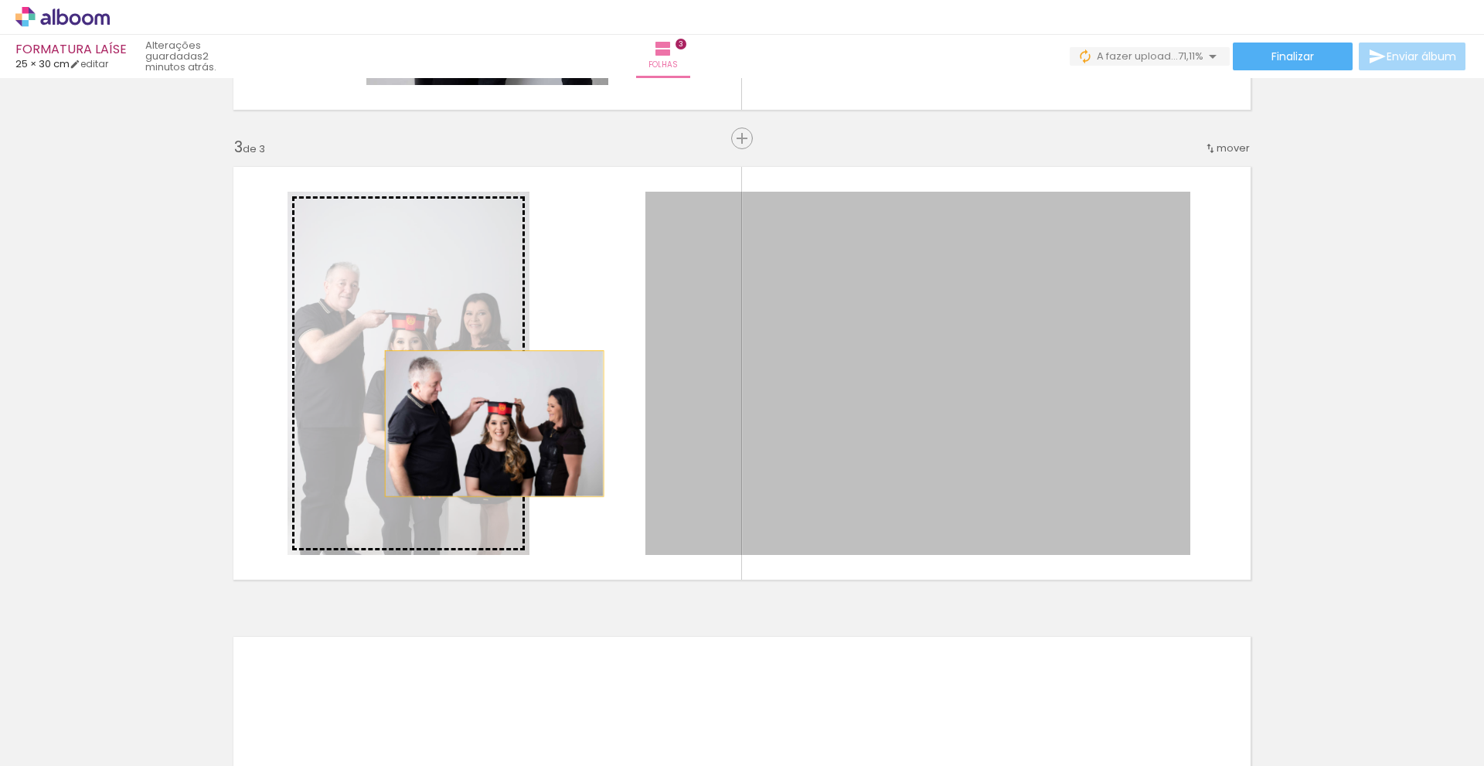
drag, startPoint x: 826, startPoint y: 447, endPoint x: 489, endPoint y: 424, distance: 338.6
click at [0, 0] on slot at bounding box center [0, 0] width 0 height 0
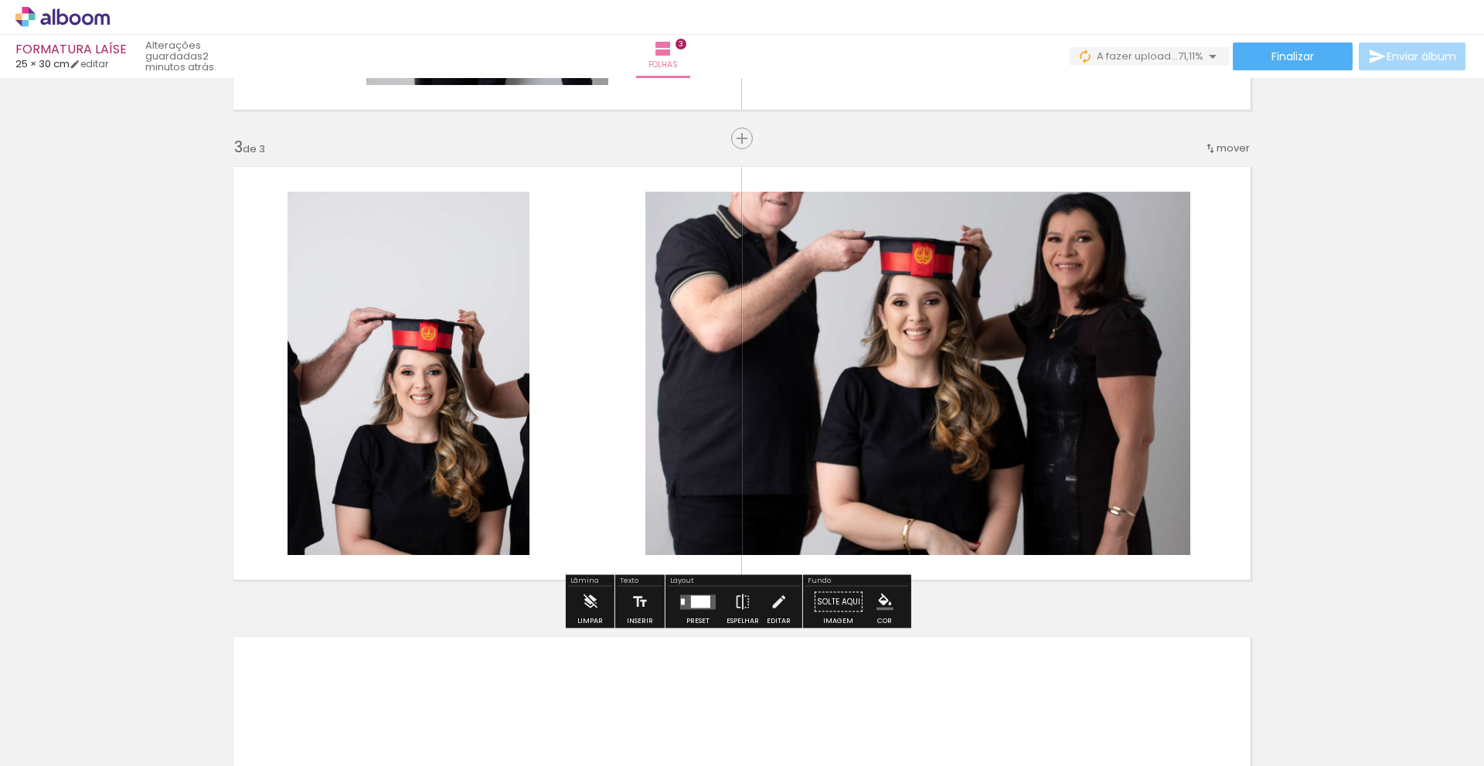
click at [702, 604] on div at bounding box center [700, 601] width 19 height 12
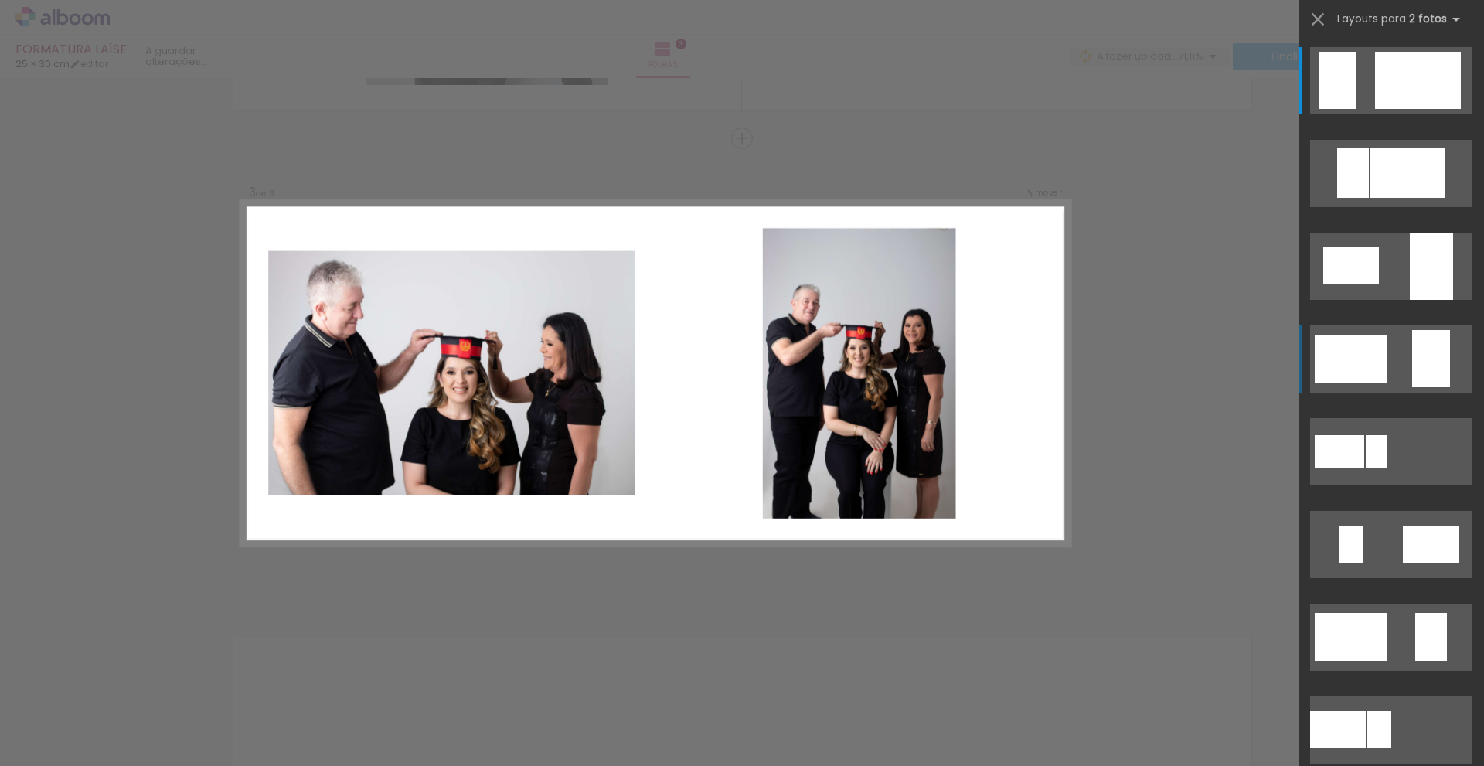
click at [1357, 109] on div at bounding box center [1338, 80] width 38 height 57
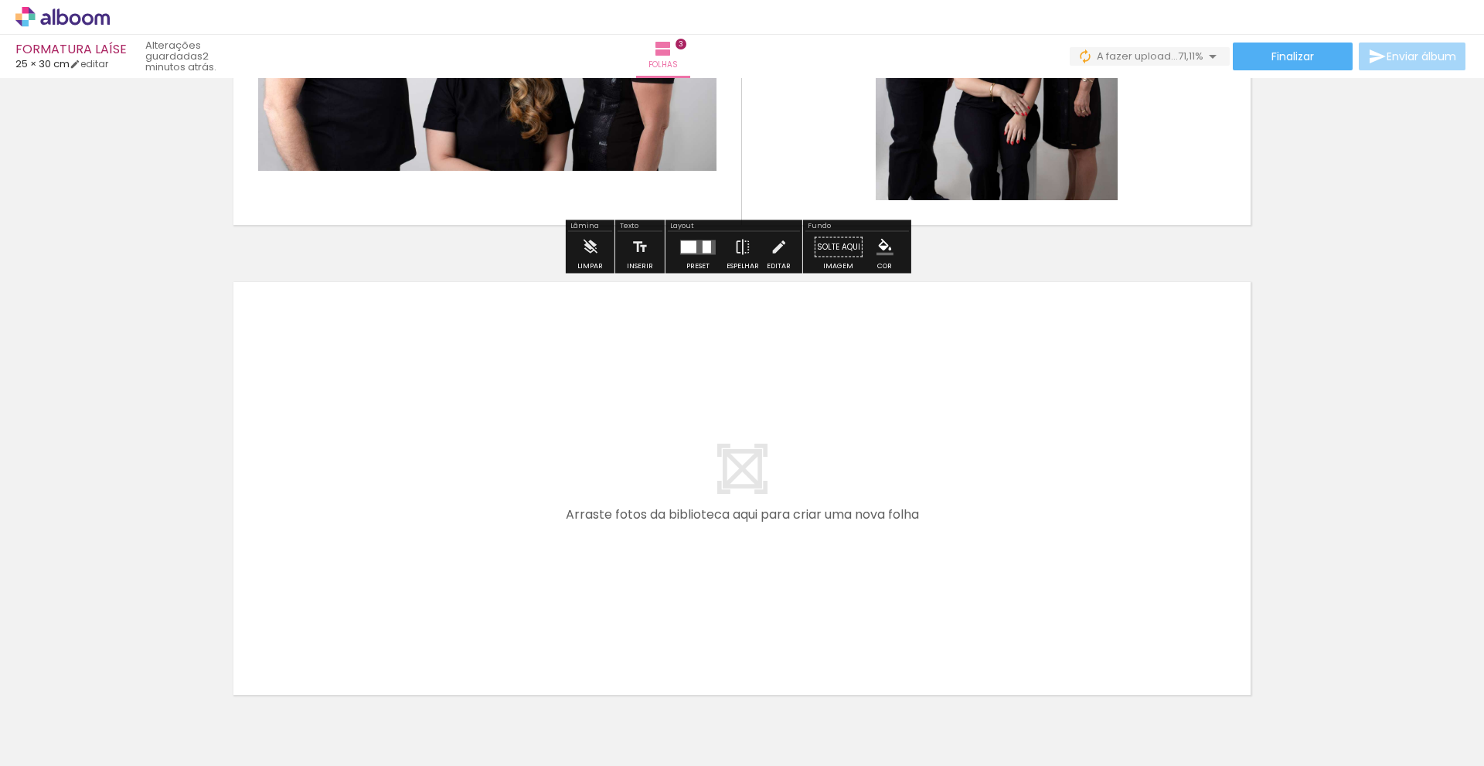
scroll to position [1292, 0]
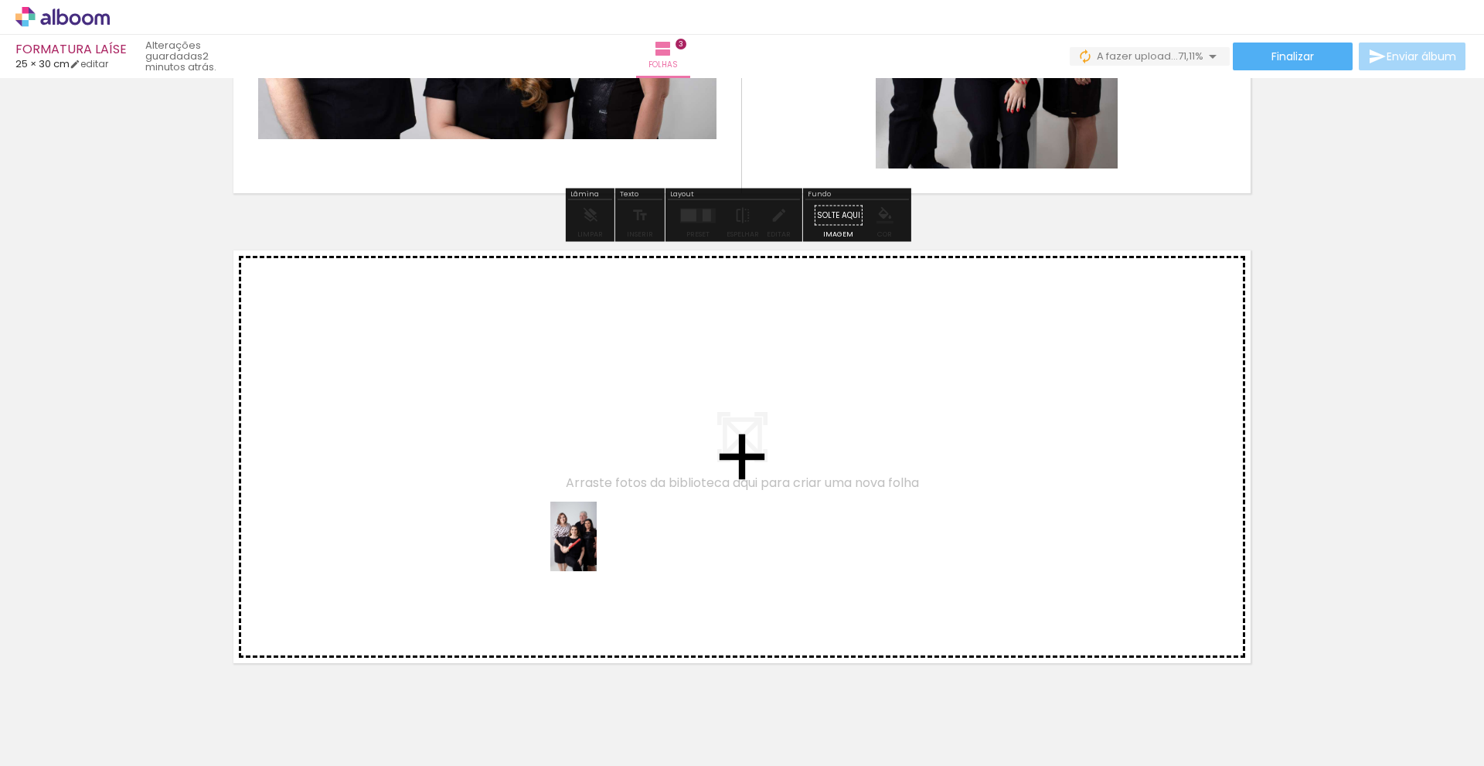
drag, startPoint x: 771, startPoint y: 729, endPoint x: 597, endPoint y: 547, distance: 252.0
click at [597, 547] on quentale-workspace at bounding box center [742, 383] width 1484 height 766
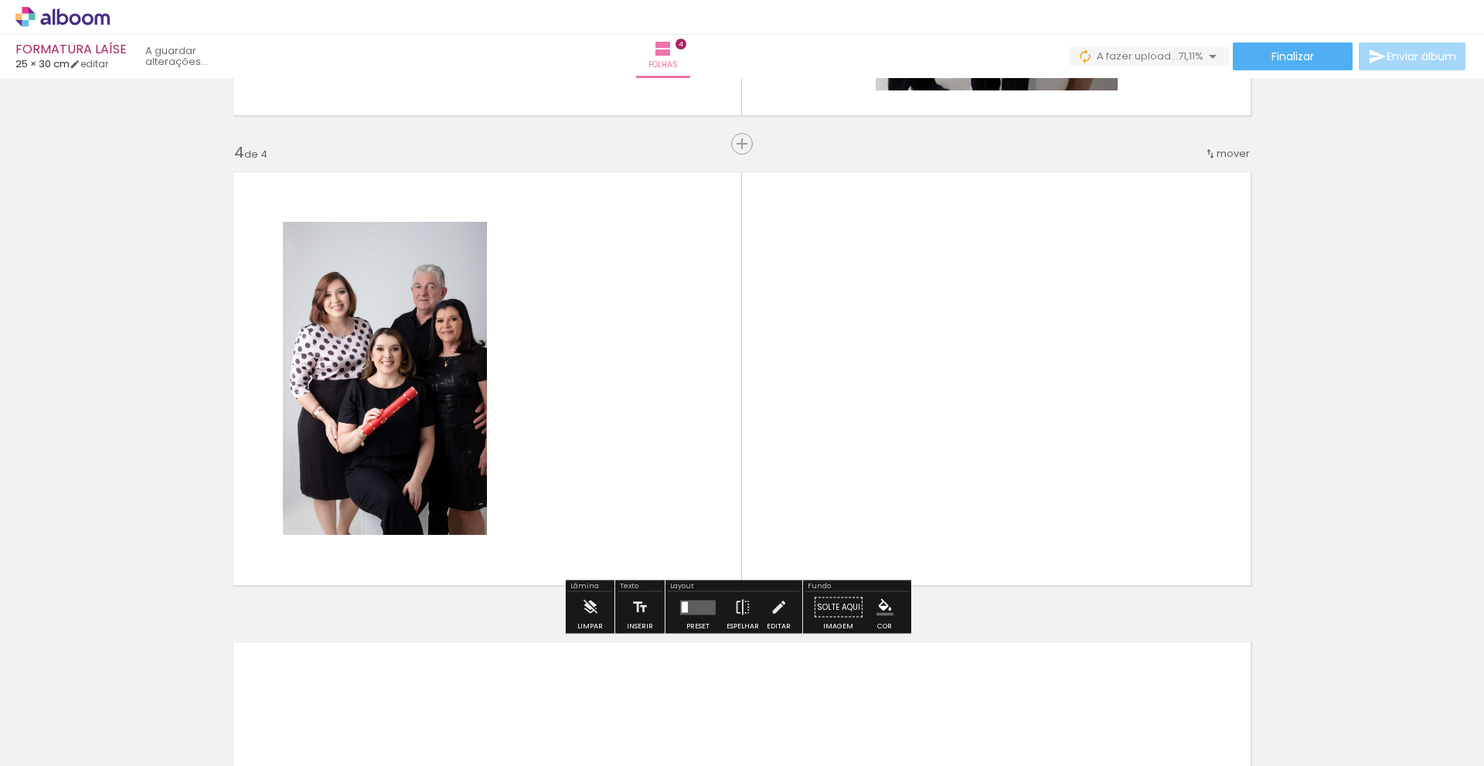
scroll to position [1375, 0]
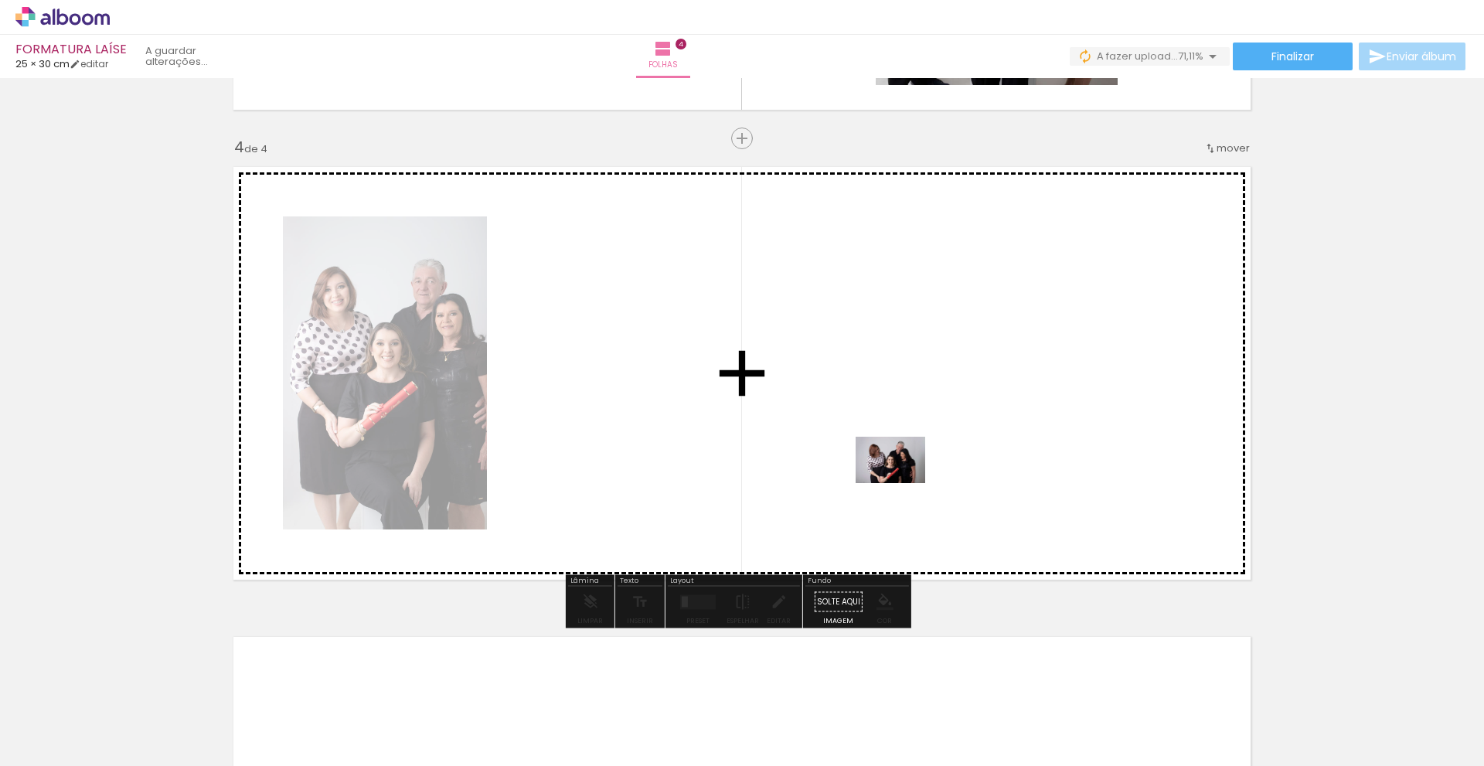
drag, startPoint x: 856, startPoint y: 738, endPoint x: 902, endPoint y: 483, distance: 259.3
click at [902, 483] on quentale-workspace at bounding box center [742, 383] width 1484 height 766
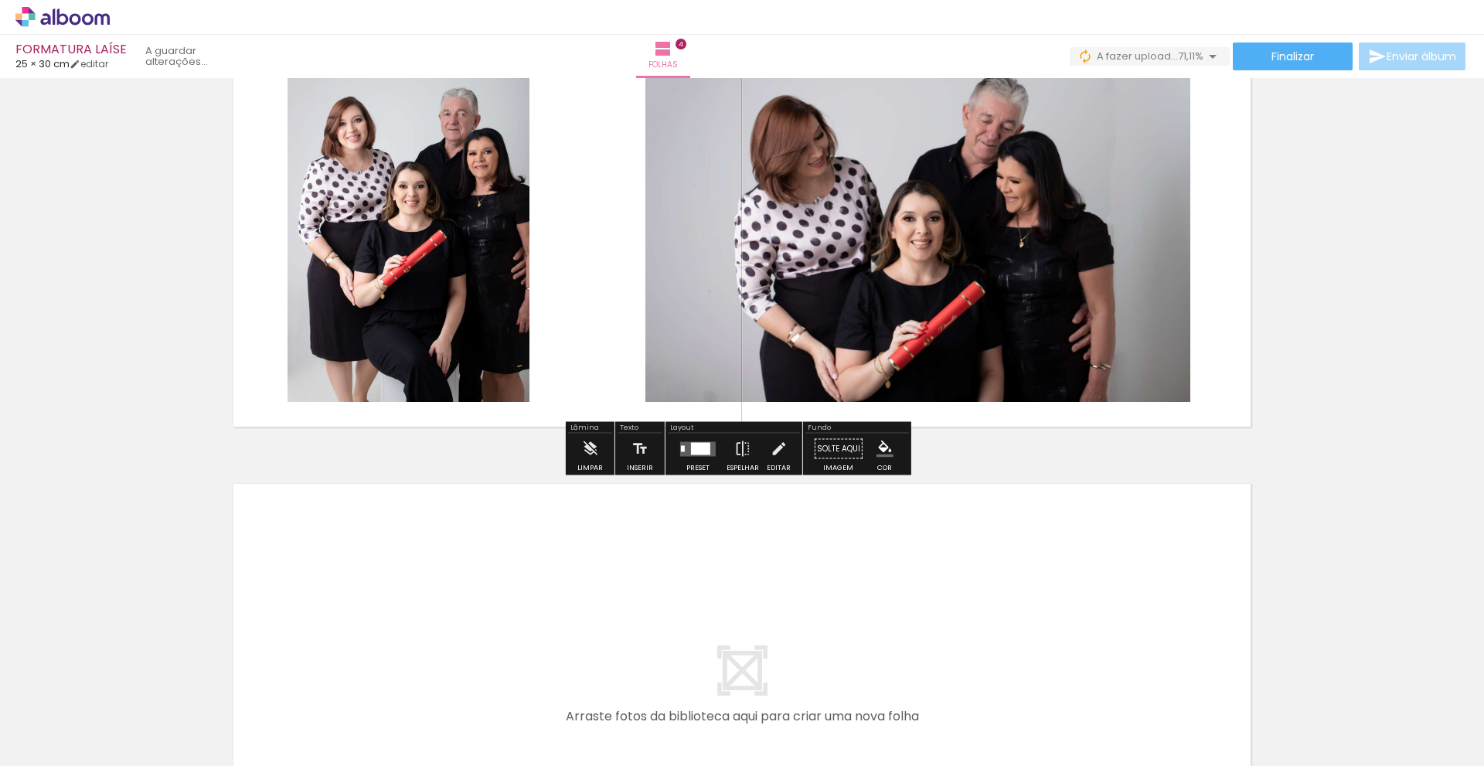
scroll to position [1530, 0]
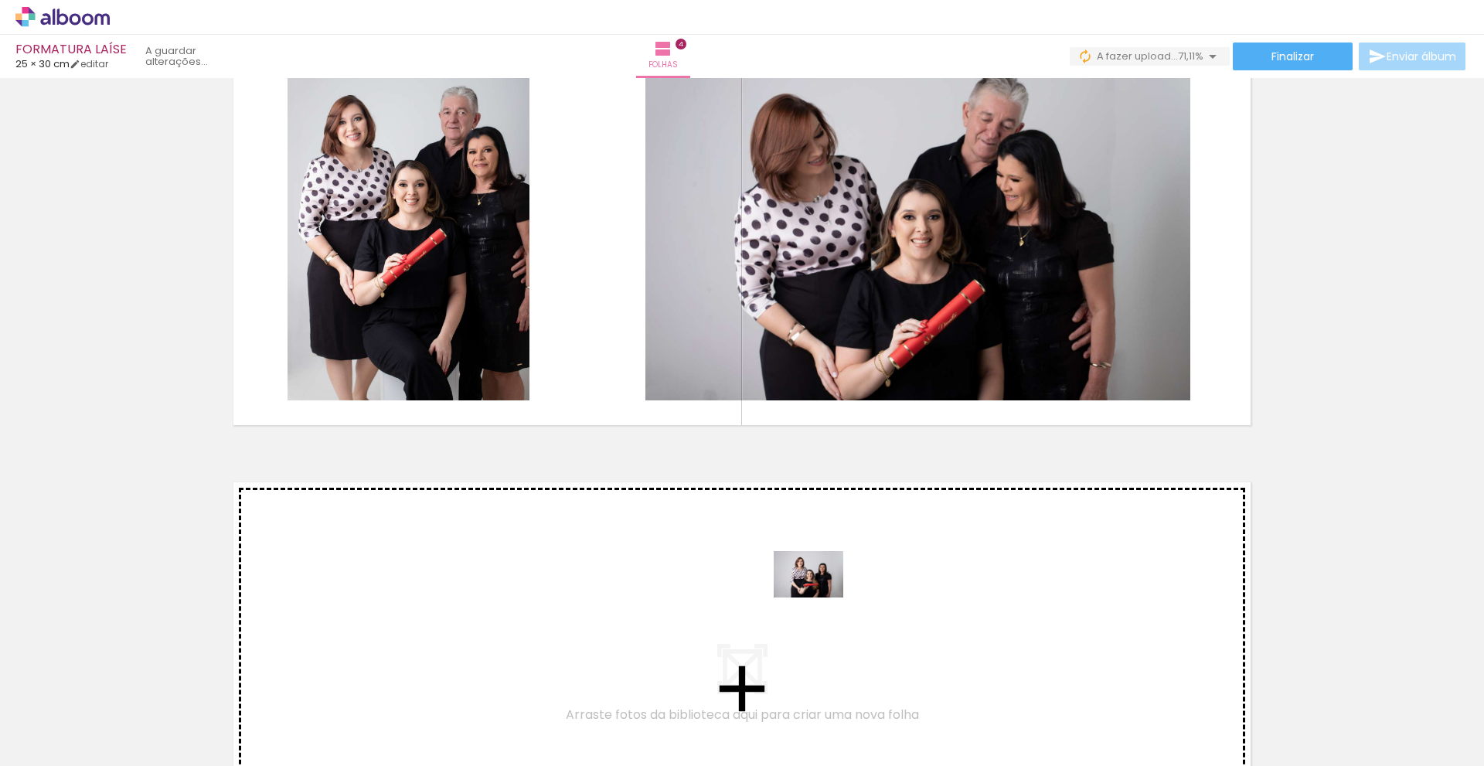
drag, startPoint x: 942, startPoint y: 726, endPoint x: 820, endPoint y: 597, distance: 177.1
click at [820, 597] on quentale-workspace at bounding box center [742, 383] width 1484 height 766
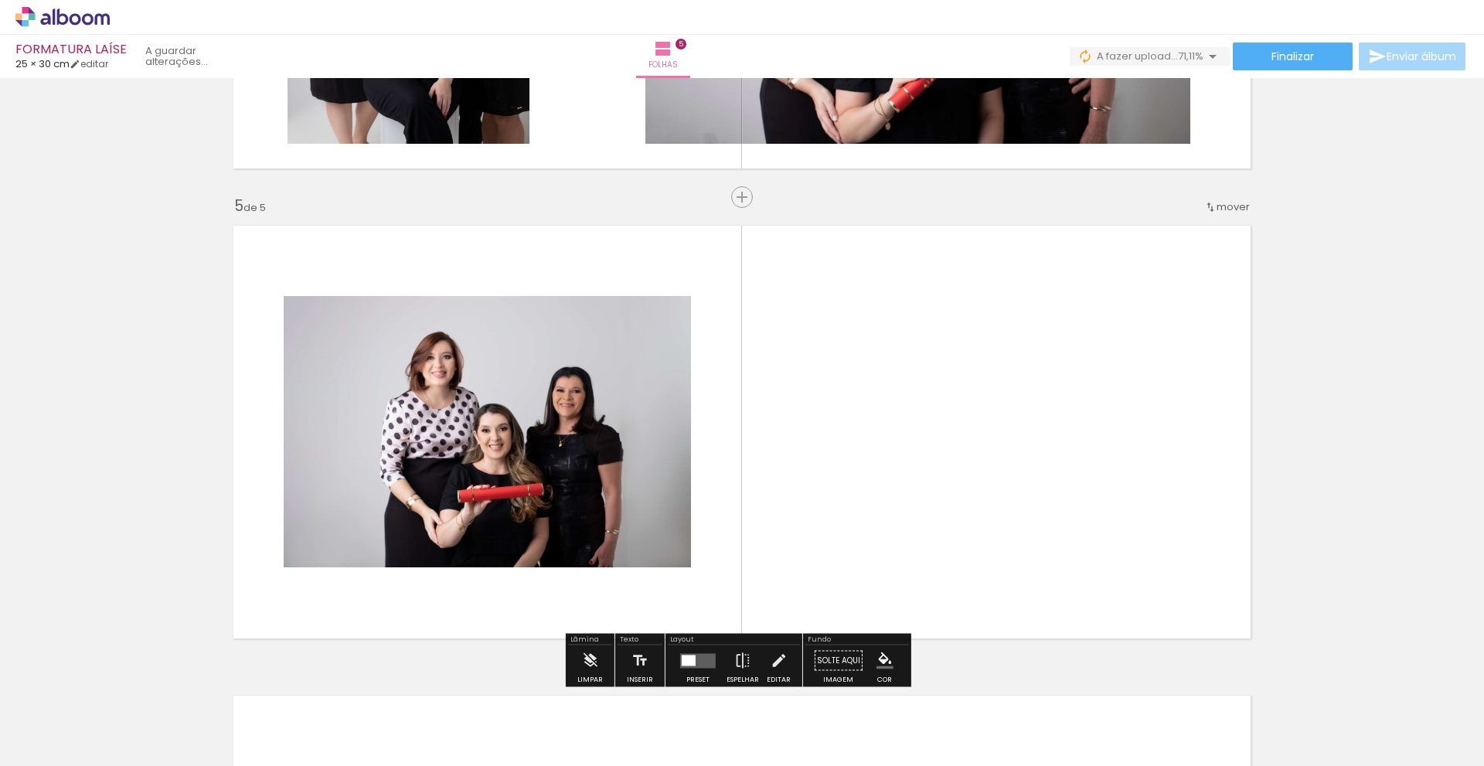
scroll to position [1845, 0]
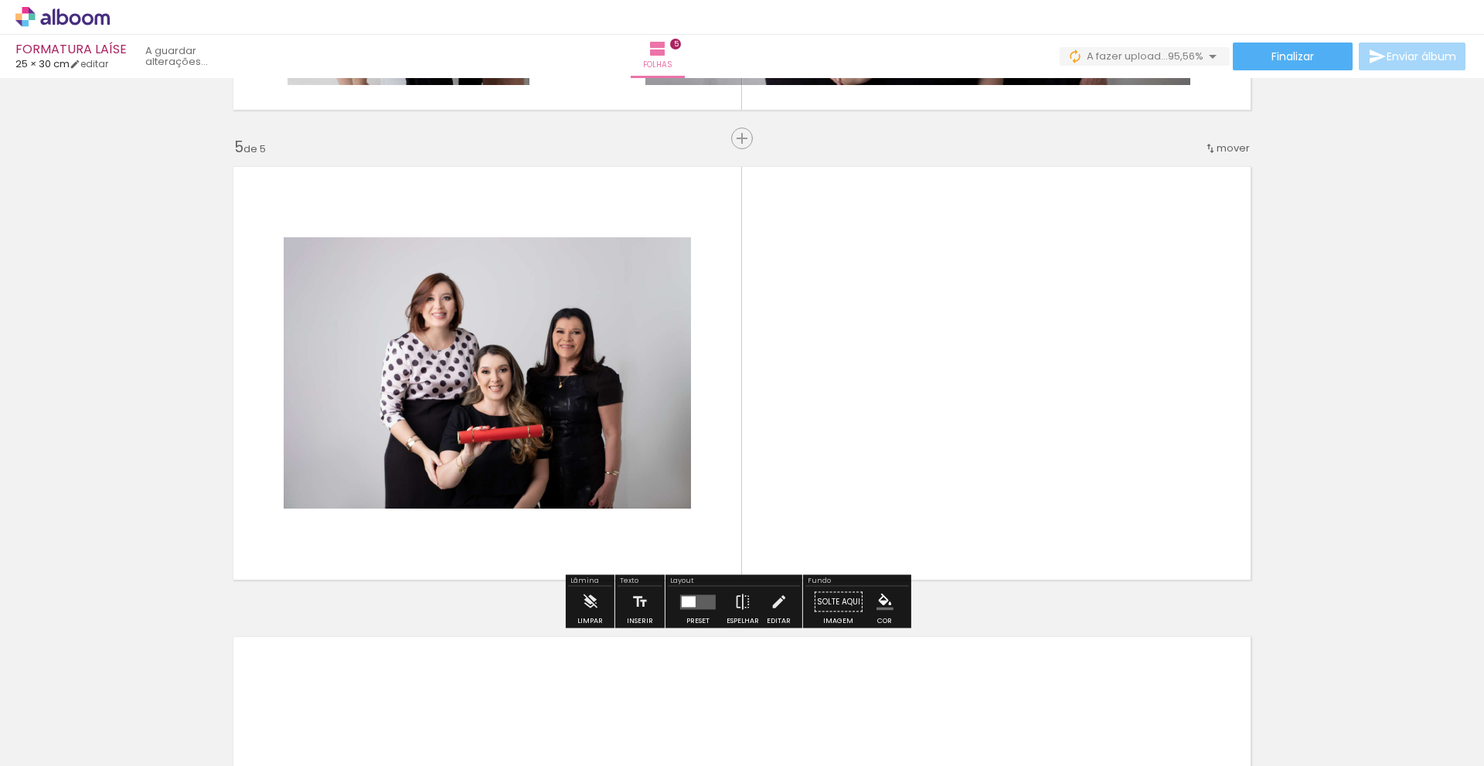
click at [687, 598] on div at bounding box center [689, 601] width 14 height 11
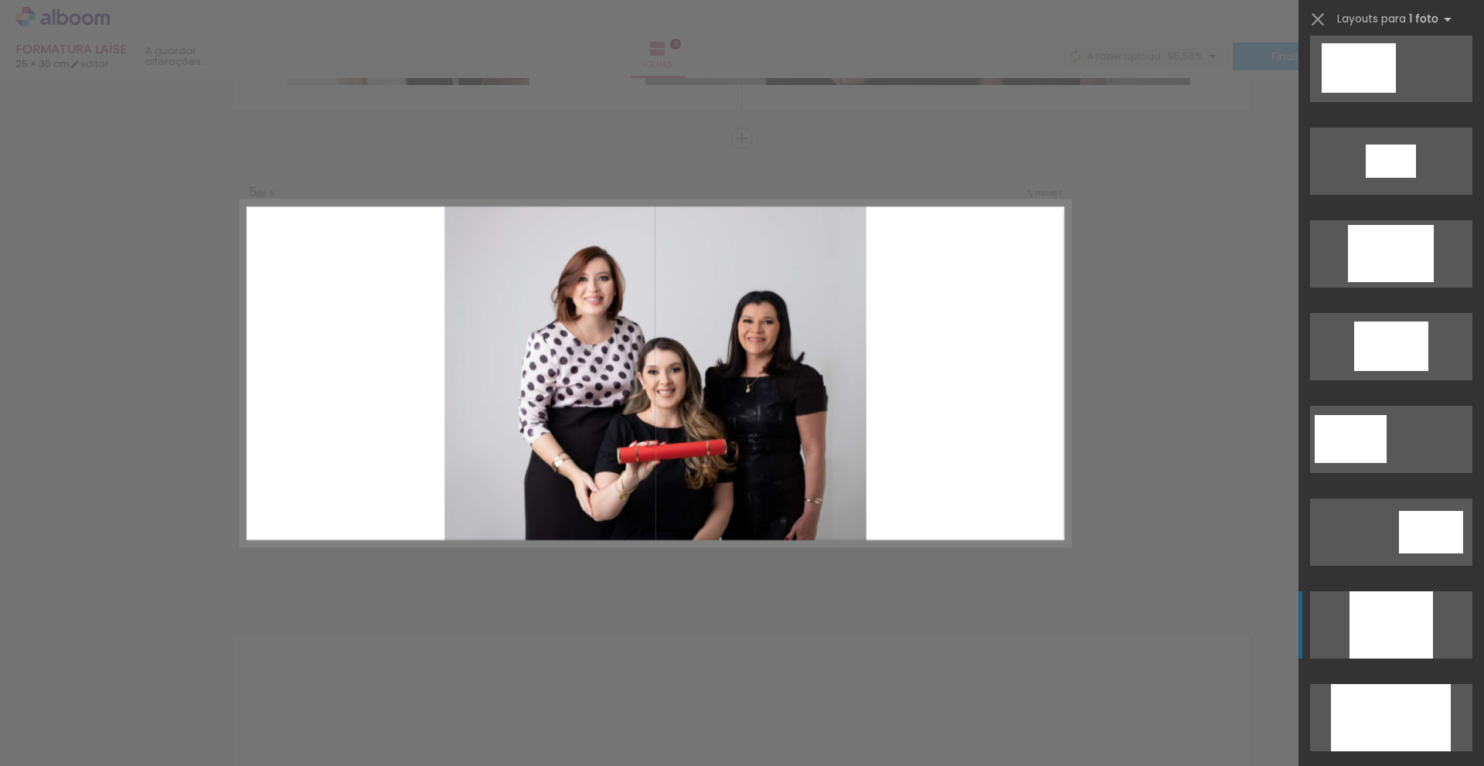
scroll to position [541, 0]
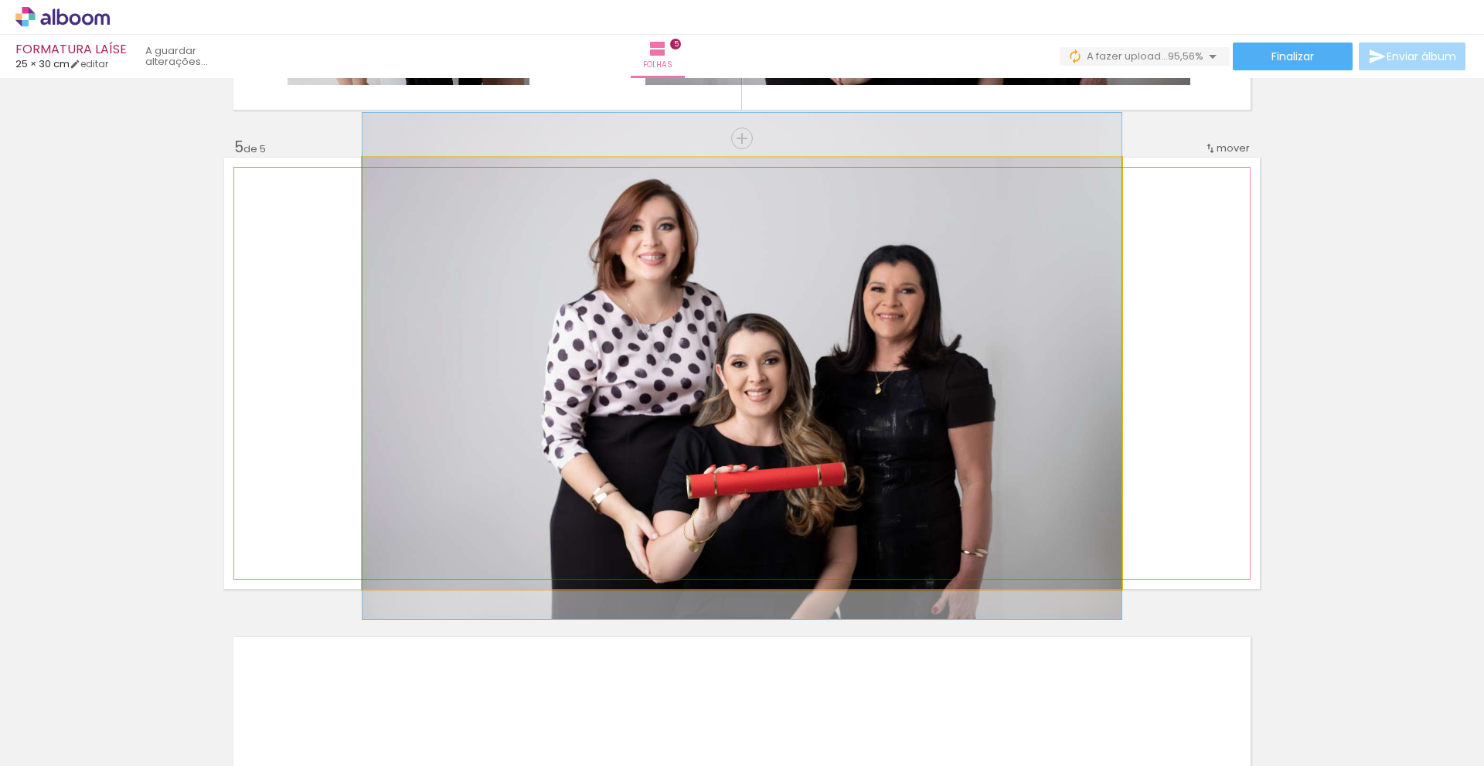
drag, startPoint x: 786, startPoint y: 373, endPoint x: 928, endPoint y: 366, distance: 142.4
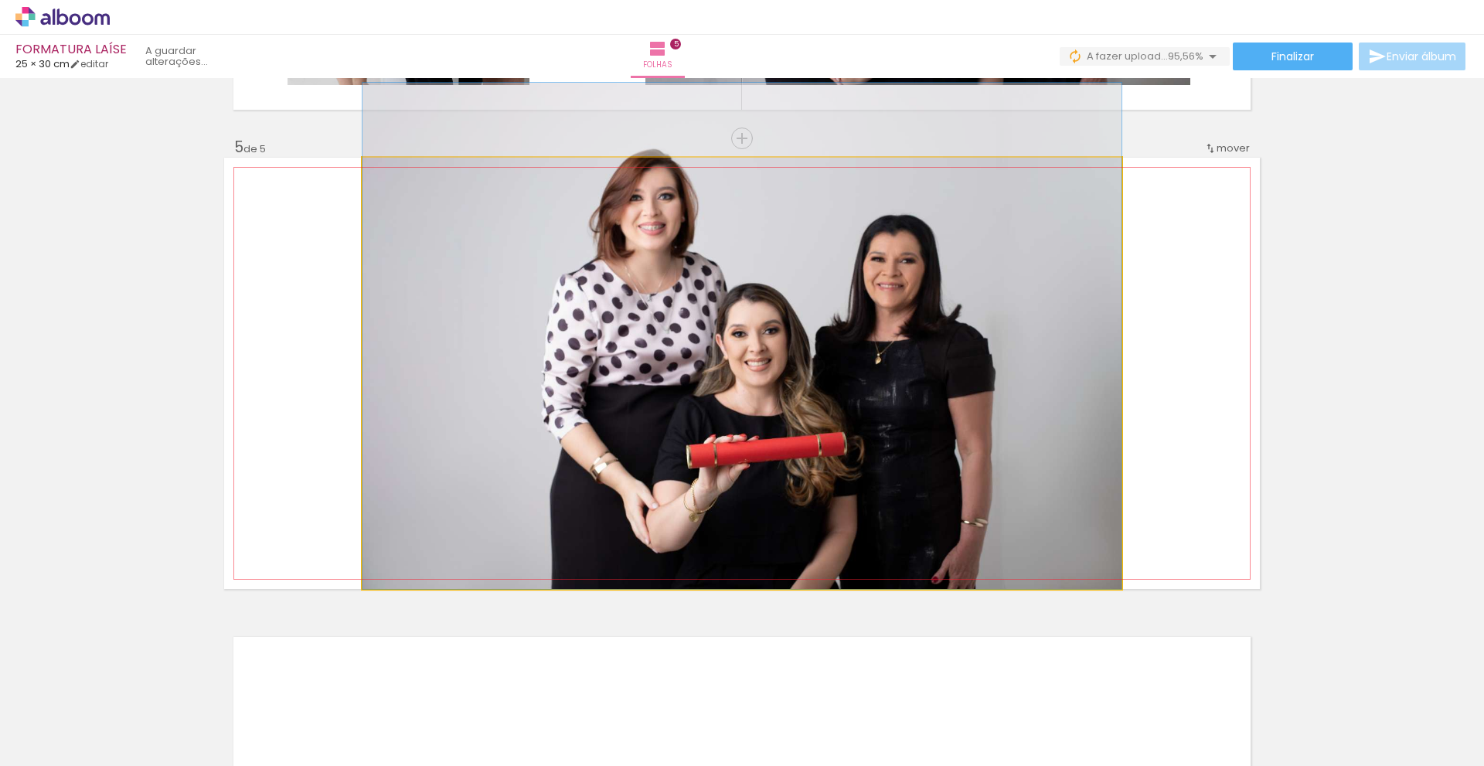
drag, startPoint x: 921, startPoint y: 372, endPoint x: 916, endPoint y: 328, distance: 44.4
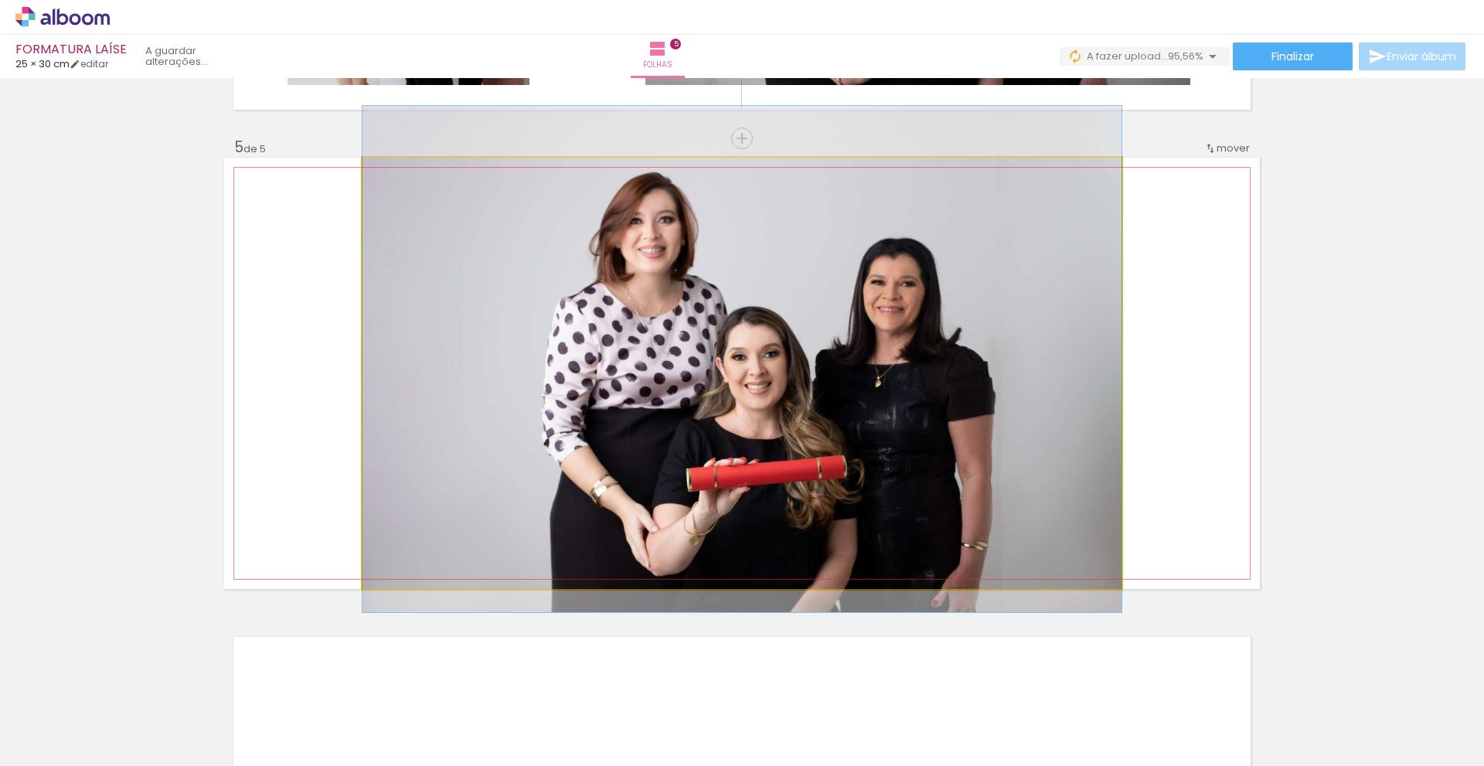
drag, startPoint x: 916, startPoint y: 328, endPoint x: 918, endPoint y: 351, distance: 23.2
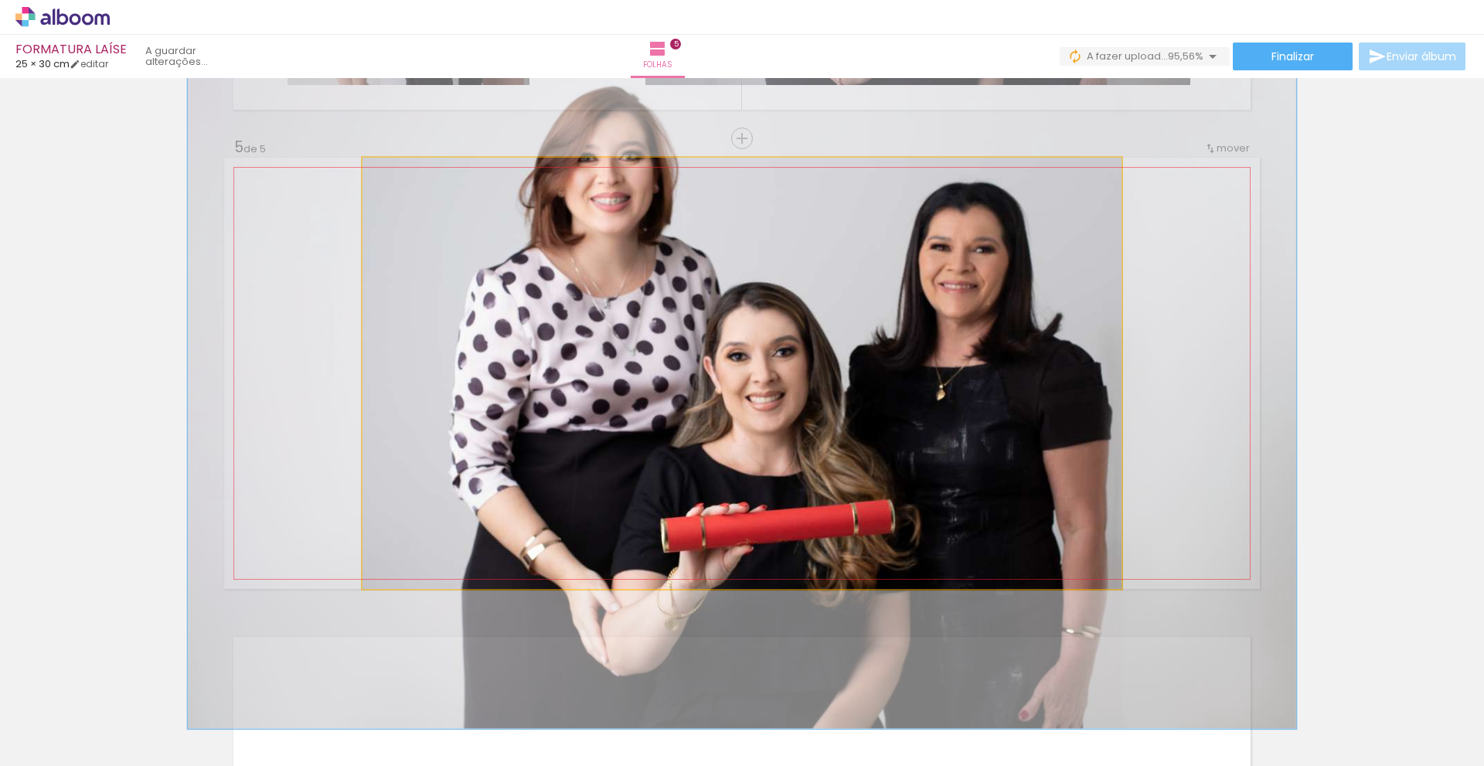
drag, startPoint x: 394, startPoint y: 175, endPoint x: 419, endPoint y: 175, distance: 24.7
click at [419, 175] on div at bounding box center [424, 174] width 14 height 14
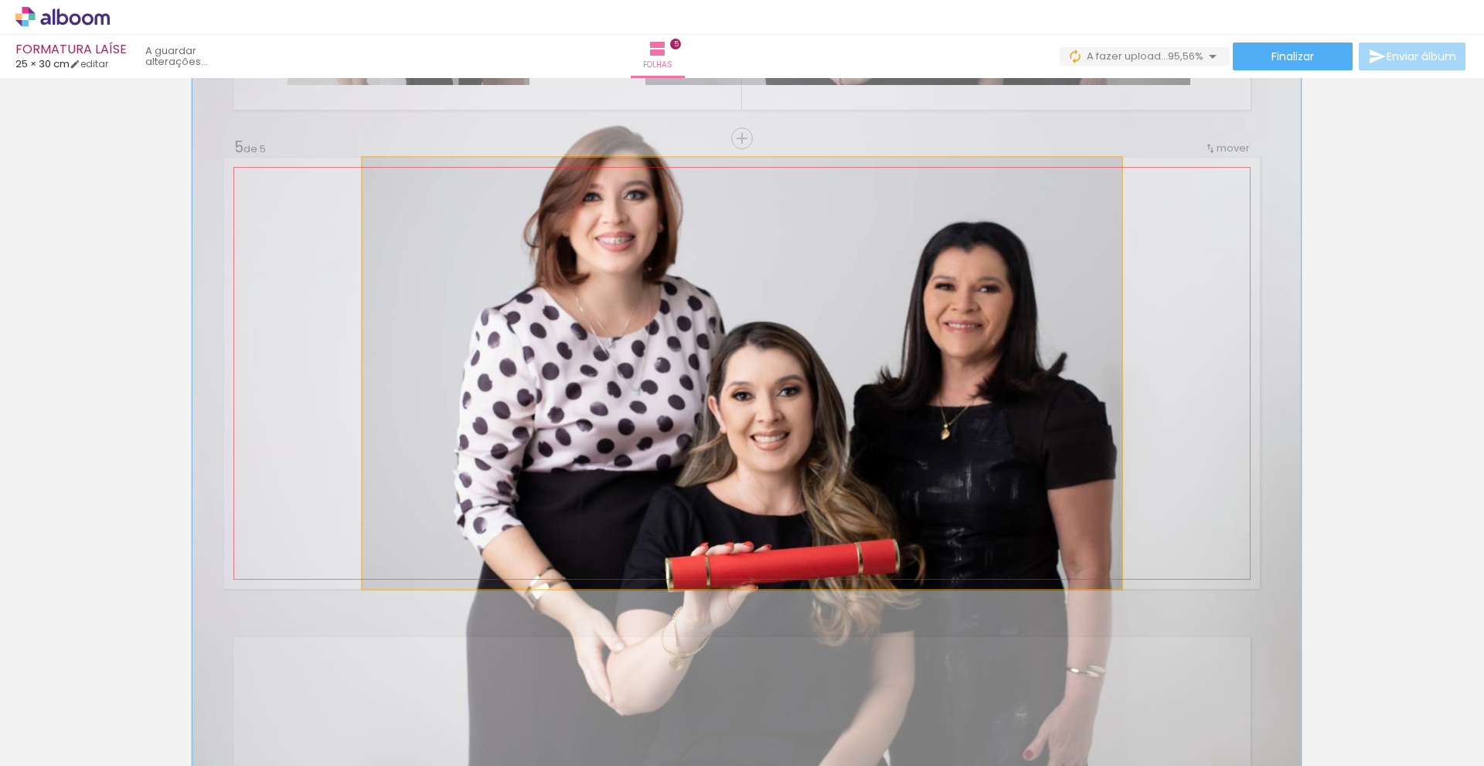
drag, startPoint x: 861, startPoint y: 322, endPoint x: 863, endPoint y: 359, distance: 37.2
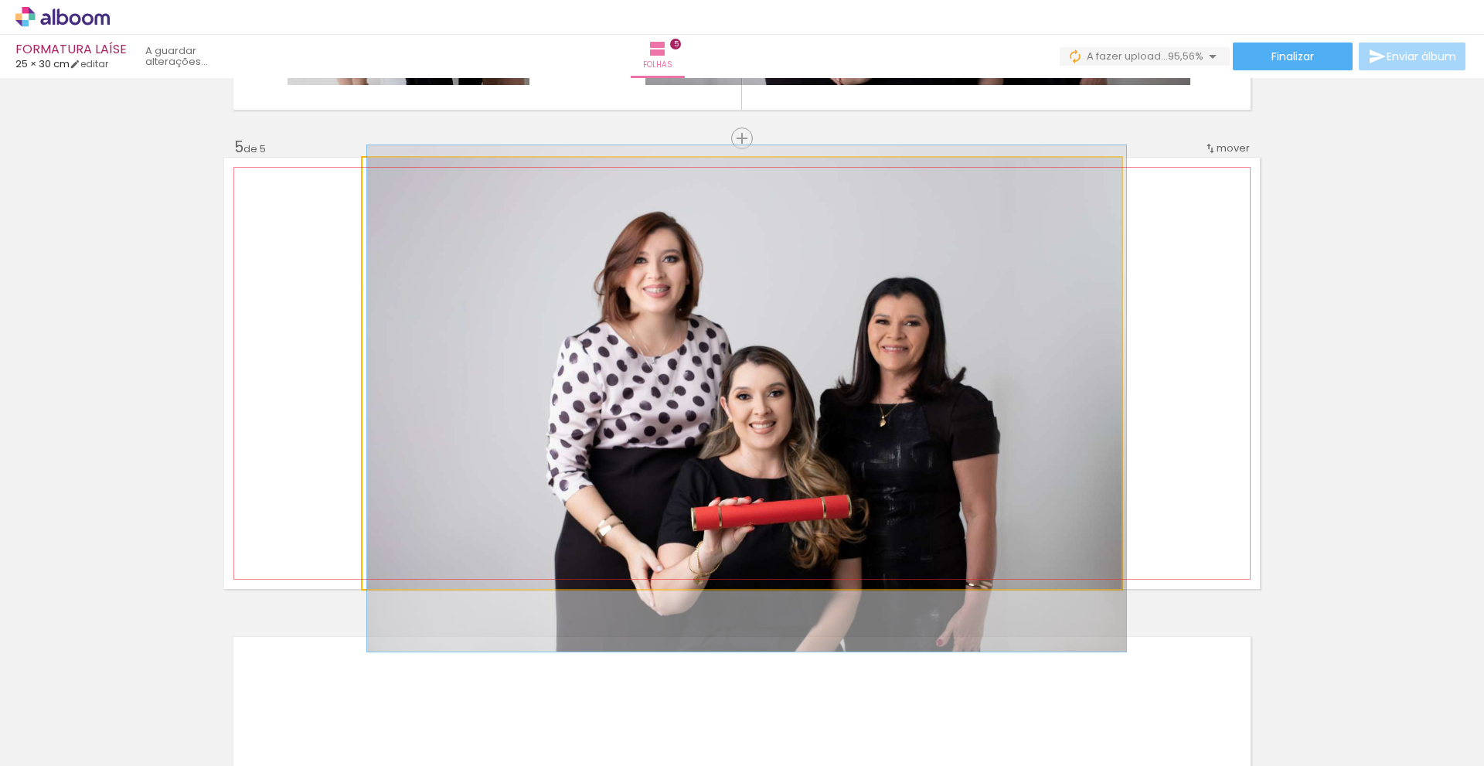
drag, startPoint x: 421, startPoint y: 172, endPoint x: 383, endPoint y: 172, distance: 37.9
type paper-slider "100"
click at [386, 172] on div at bounding box center [398, 174] width 25 height 25
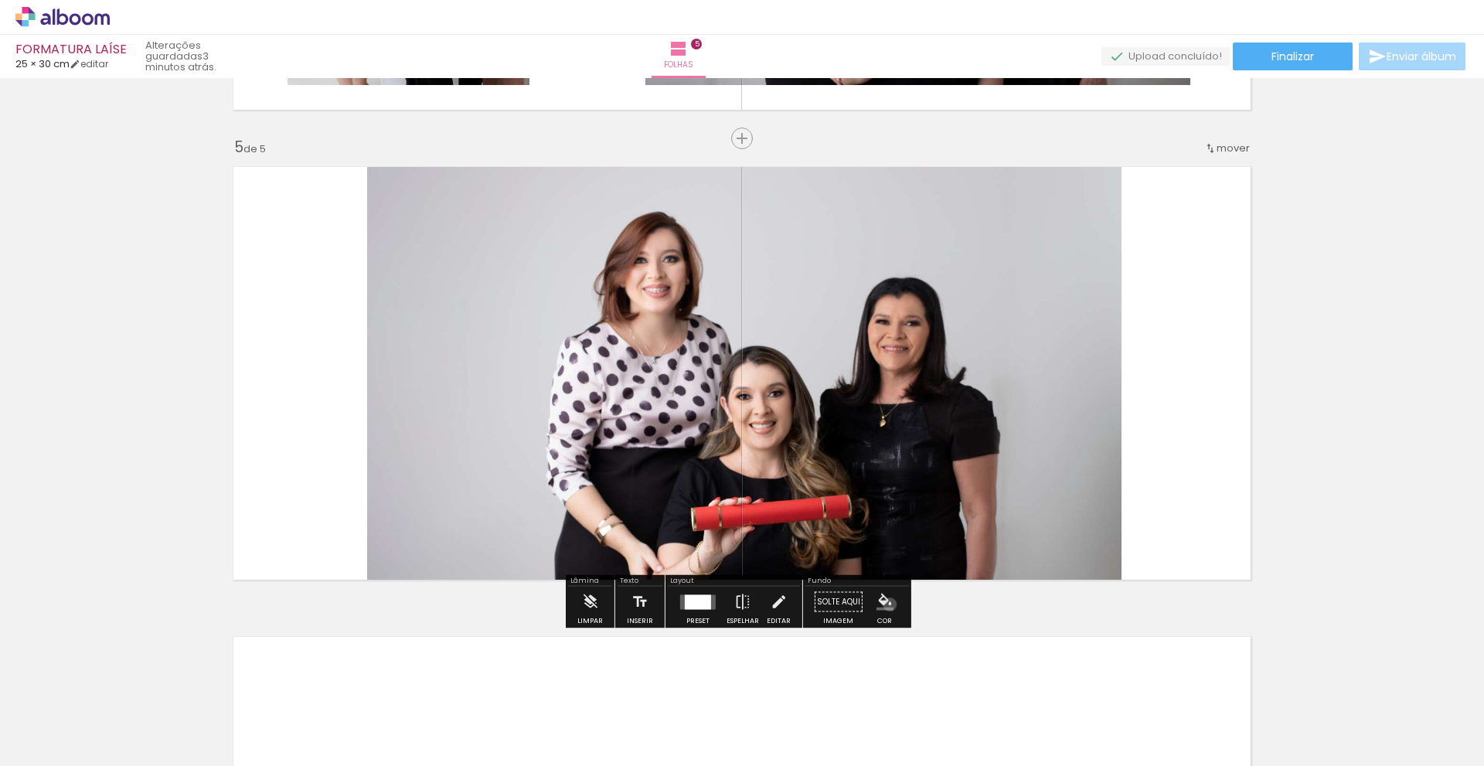
click at [884, 604] on iron-icon "color picker" at bounding box center [885, 602] width 17 height 17
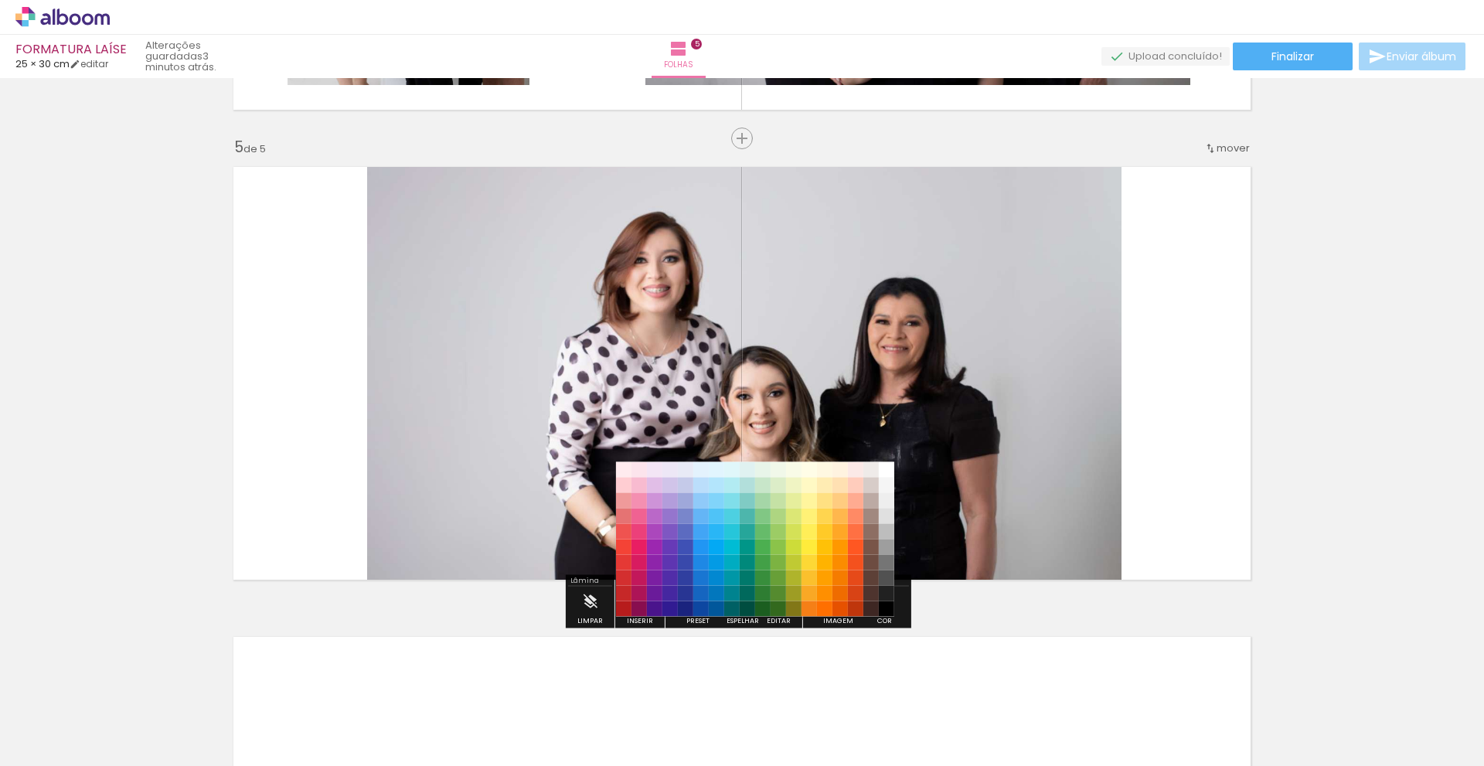
click at [882, 621] on div "#ffebee #ffcdd2 #ef9a9a #e57373 #ef5350 #f44336 #e53935 #d32f2f #c62828 #b71c1c…" at bounding box center [755, 547] width 278 height 155
click at [834, 623] on div "#ffebee #ffcdd2 #ef9a9a #e57373 #ef5350 #f44336 #e53935 #d32f2f #c62828 #b71c1c…" at bounding box center [755, 547] width 278 height 155
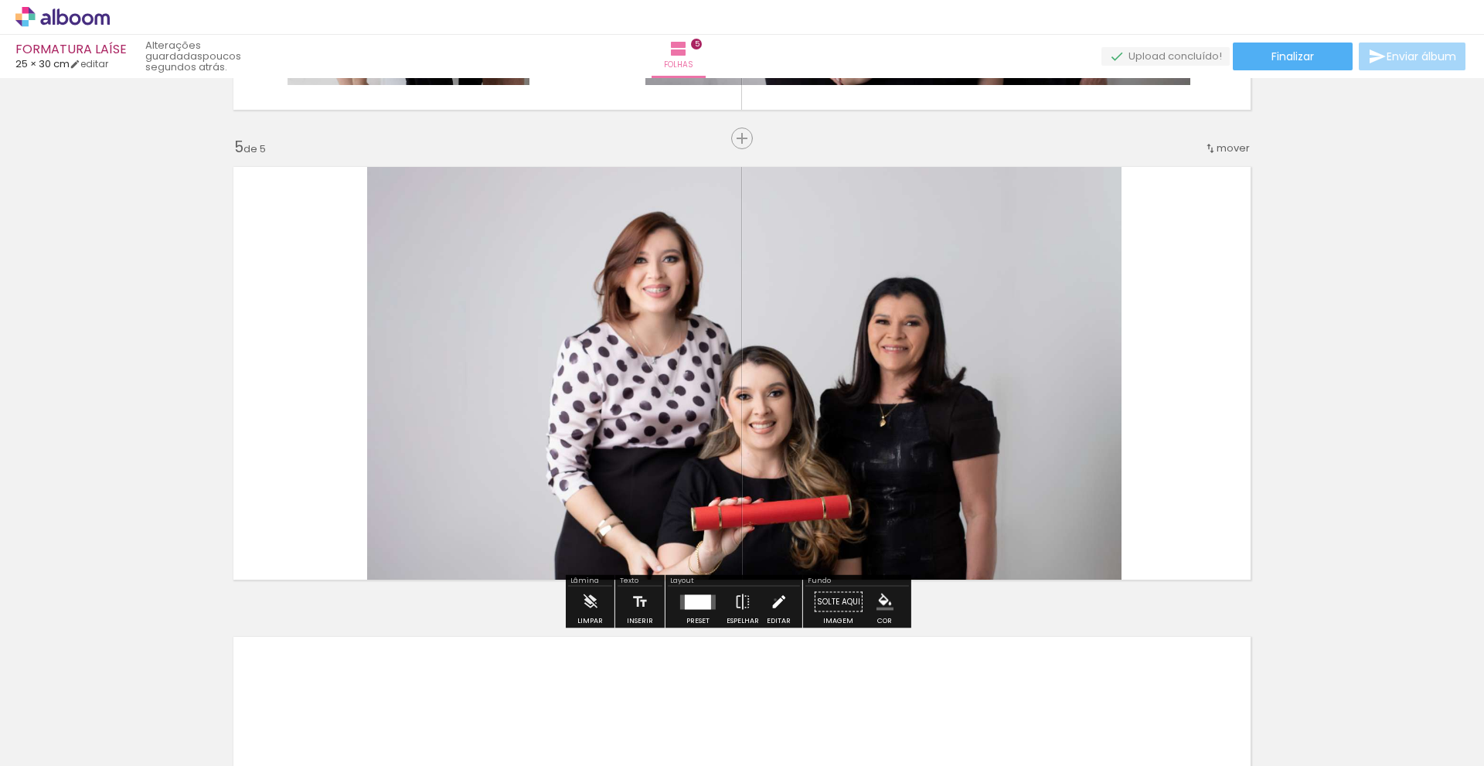
click at [771, 600] on iron-icon at bounding box center [778, 602] width 17 height 31
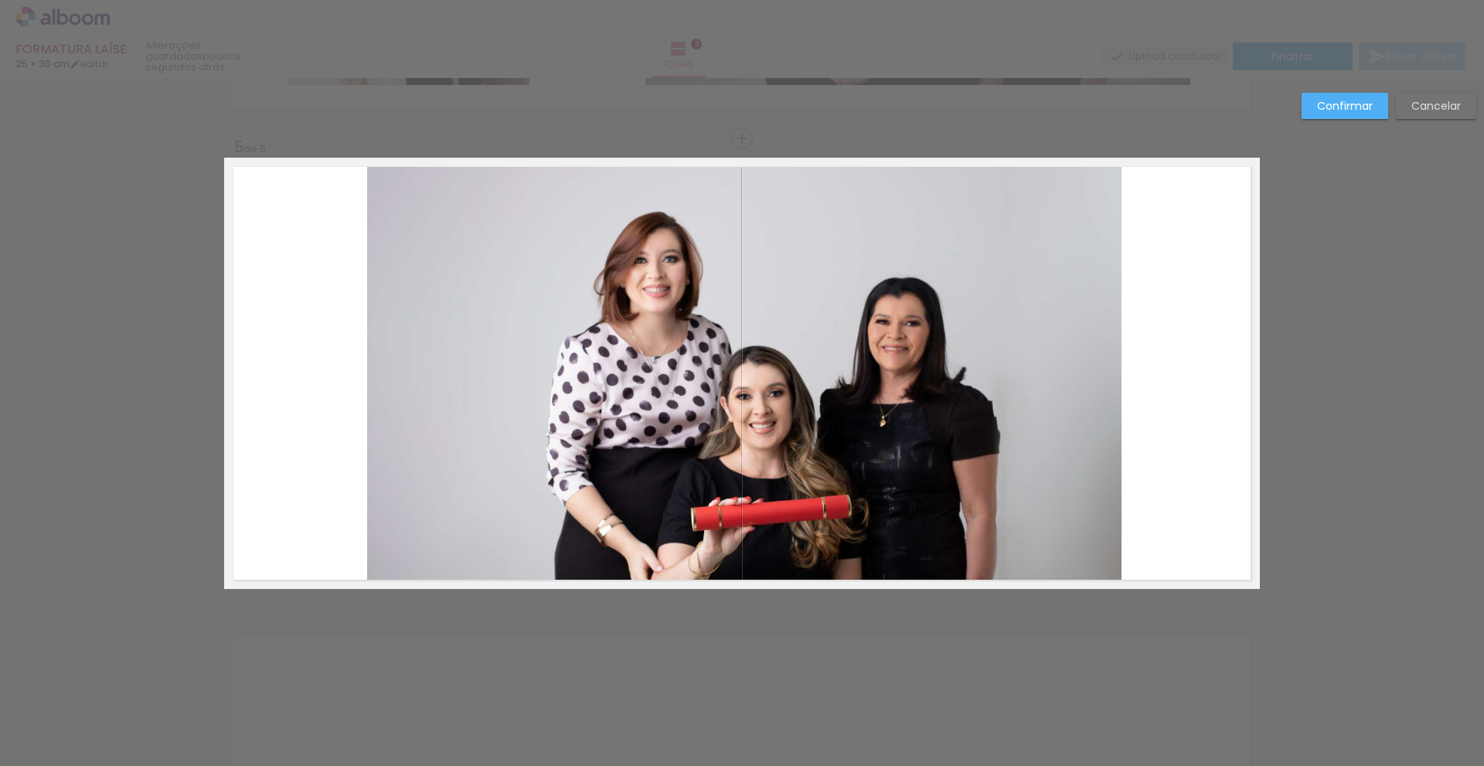
click at [1030, 358] on quentale-photo at bounding box center [742, 373] width 759 height 431
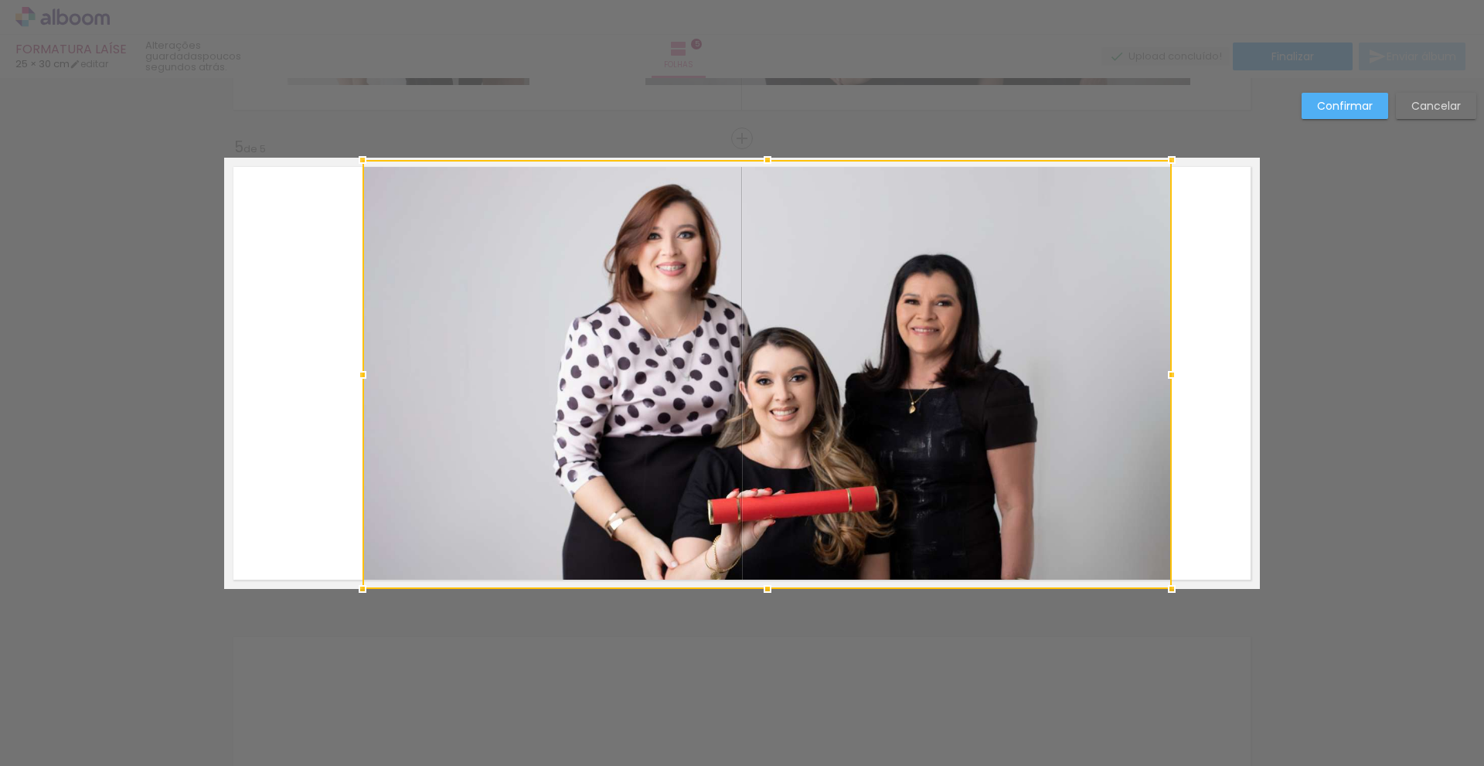
drag, startPoint x: 1114, startPoint y: 155, endPoint x: 1170, endPoint y: 127, distance: 63.3
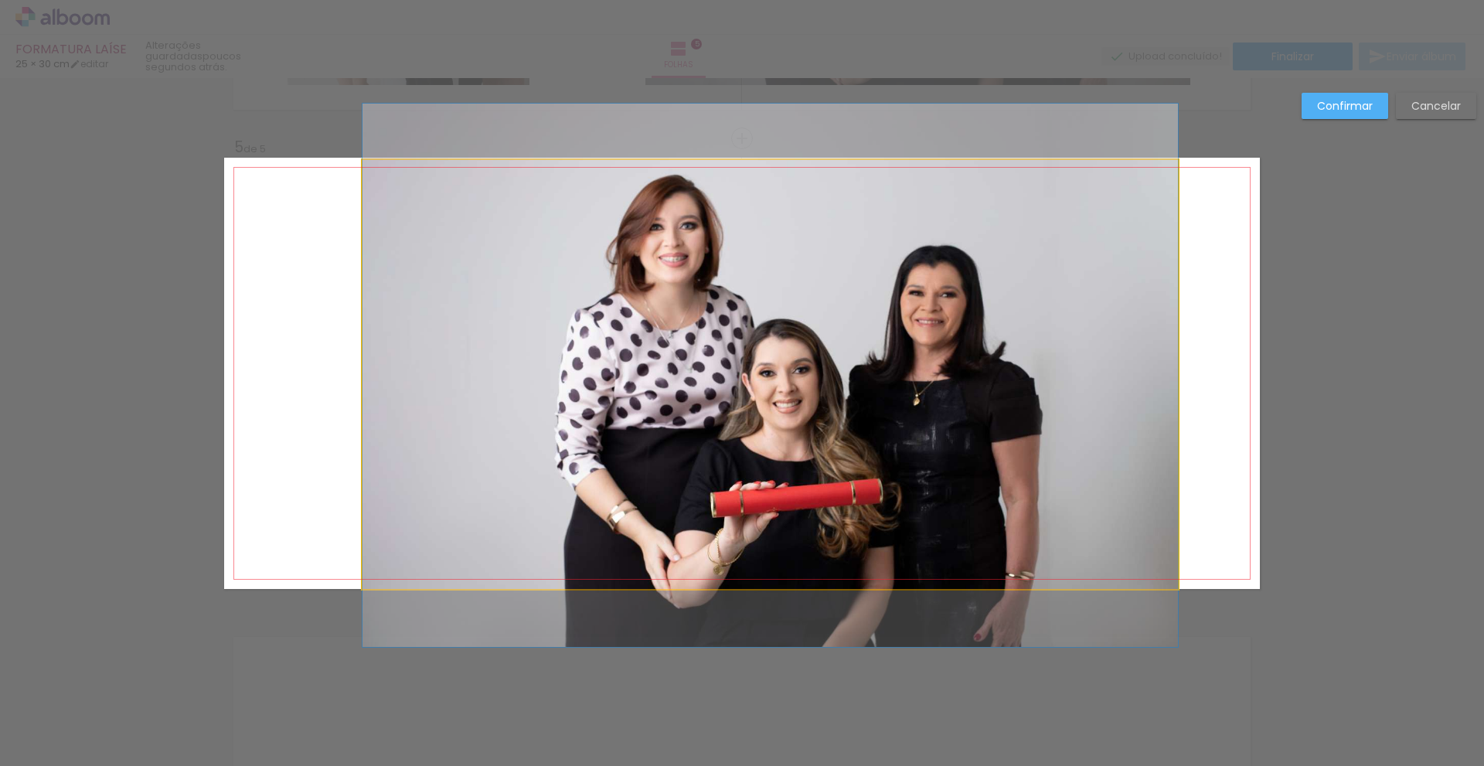
drag, startPoint x: 1023, startPoint y: 339, endPoint x: 1016, endPoint y: 330, distance: 11.5
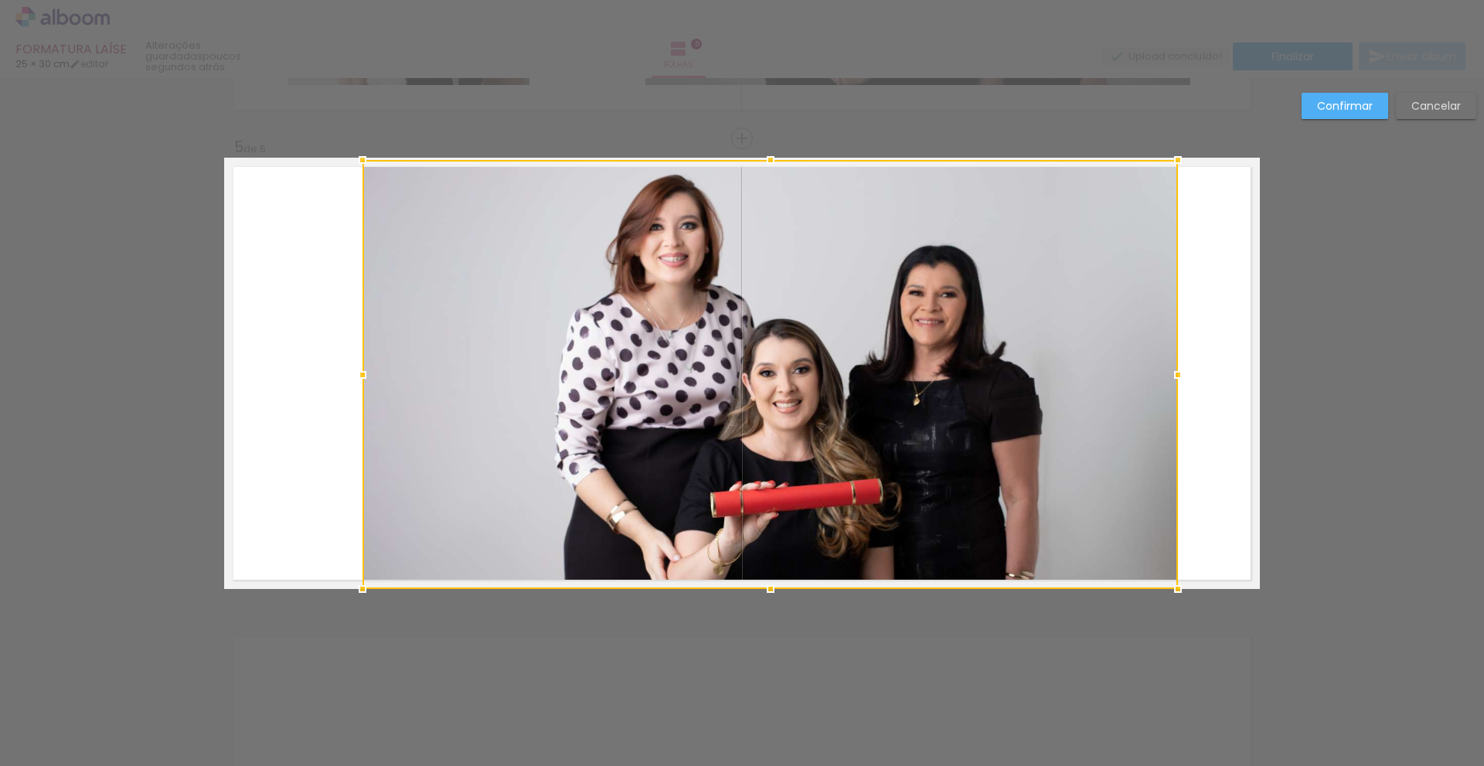
click at [0, 0] on slot "Confirmar" at bounding box center [0, 0] width 0 height 0
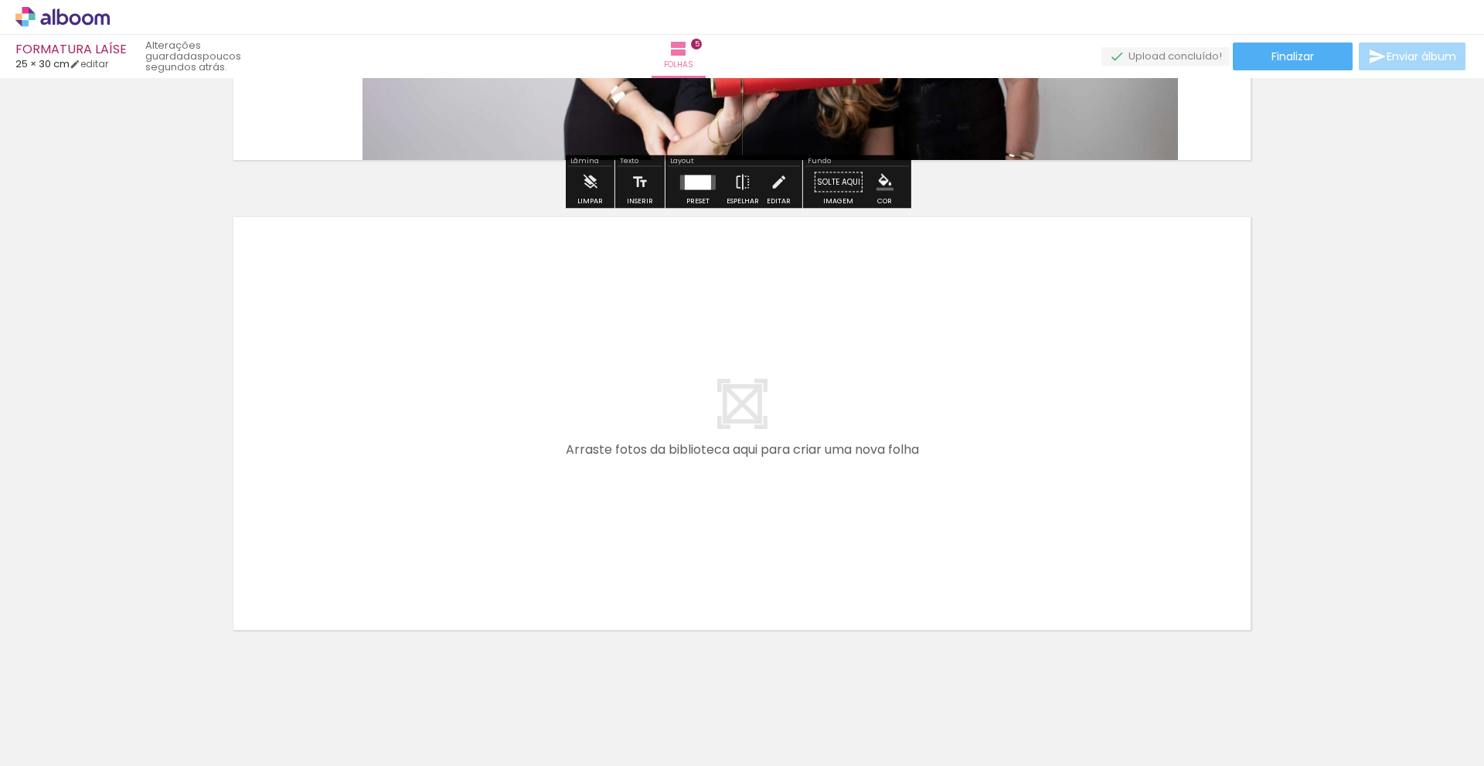
scroll to position [2289, 0]
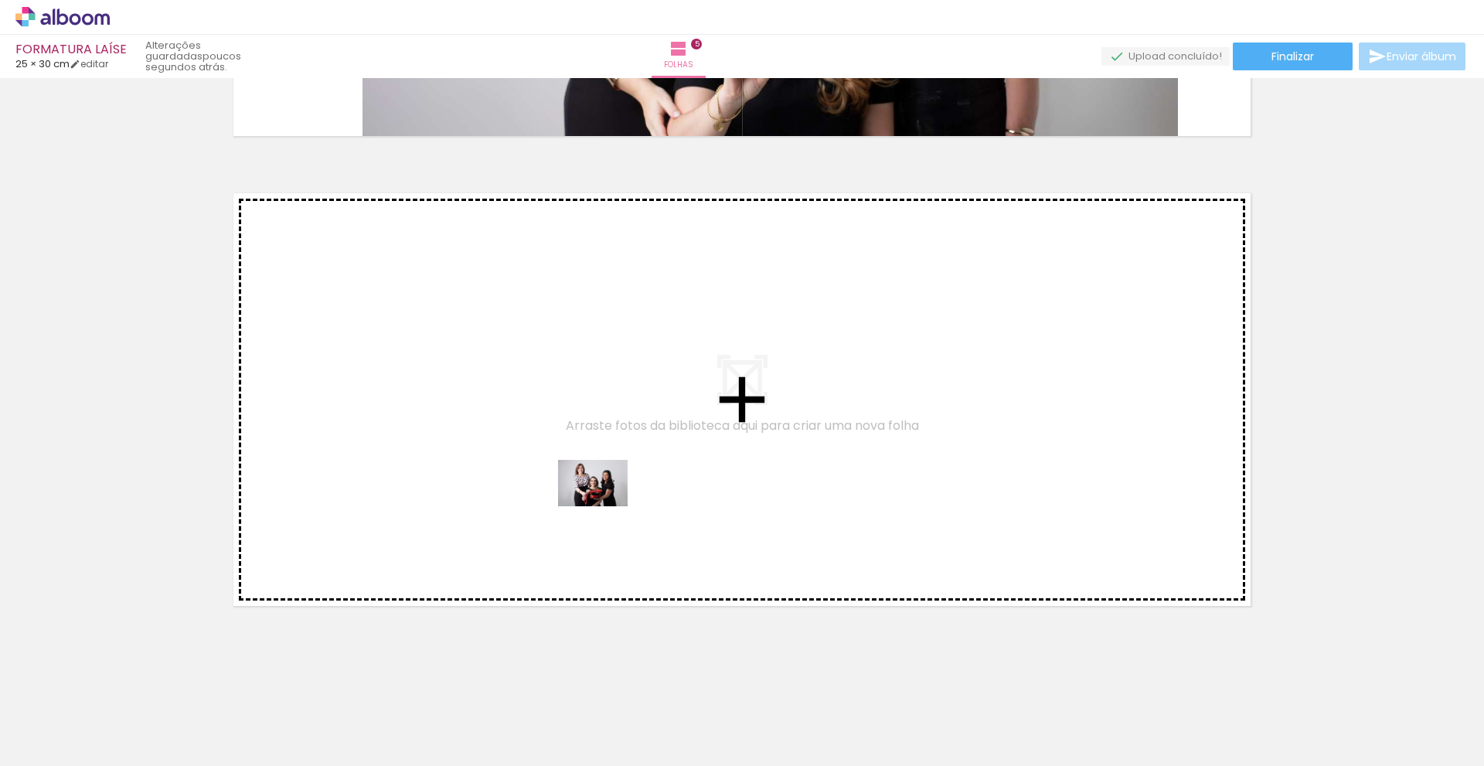
drag, startPoint x: 1043, startPoint y: 724, endPoint x: 604, endPoint y: 506, distance: 490.2
click at [604, 506] on quentale-workspace at bounding box center [742, 383] width 1484 height 766
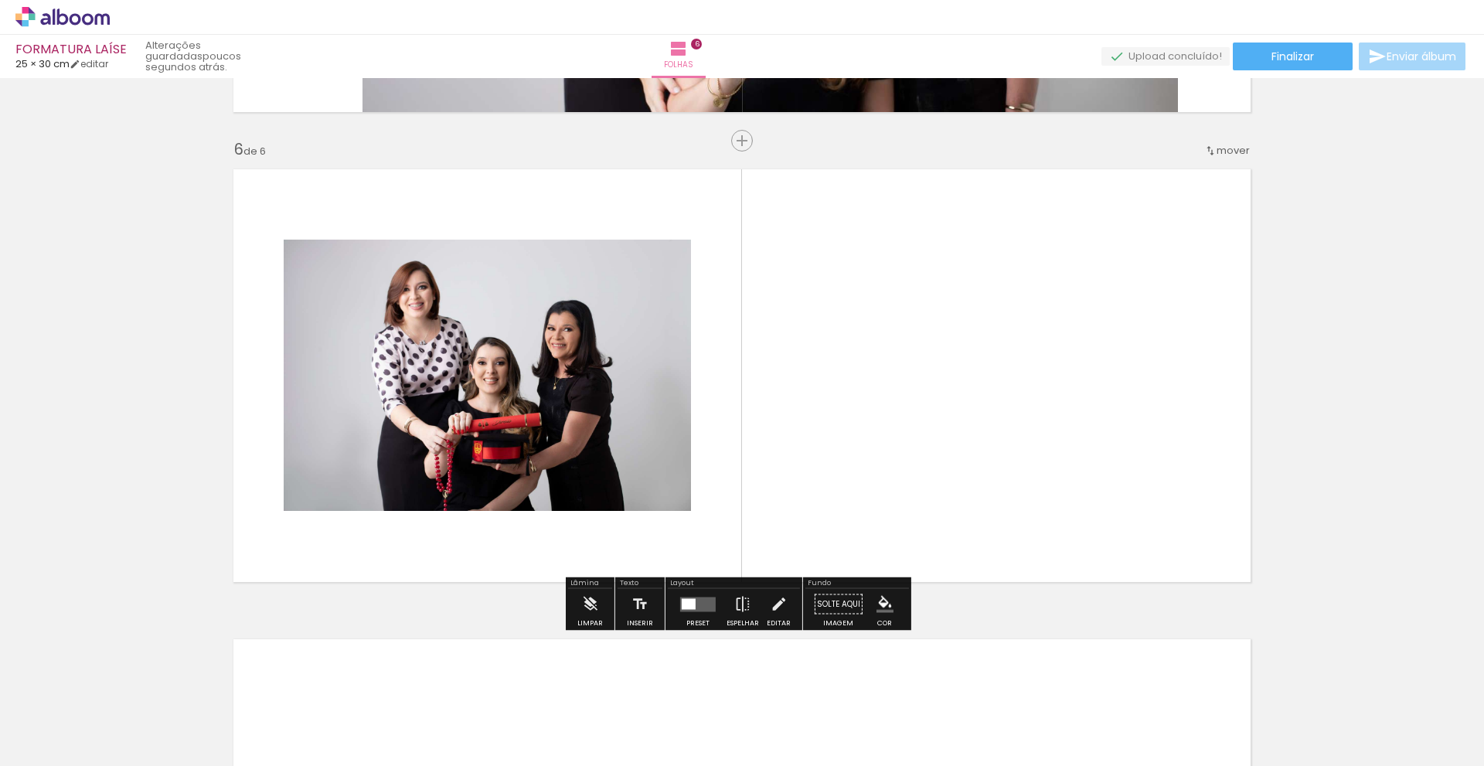
scroll to position [2315, 0]
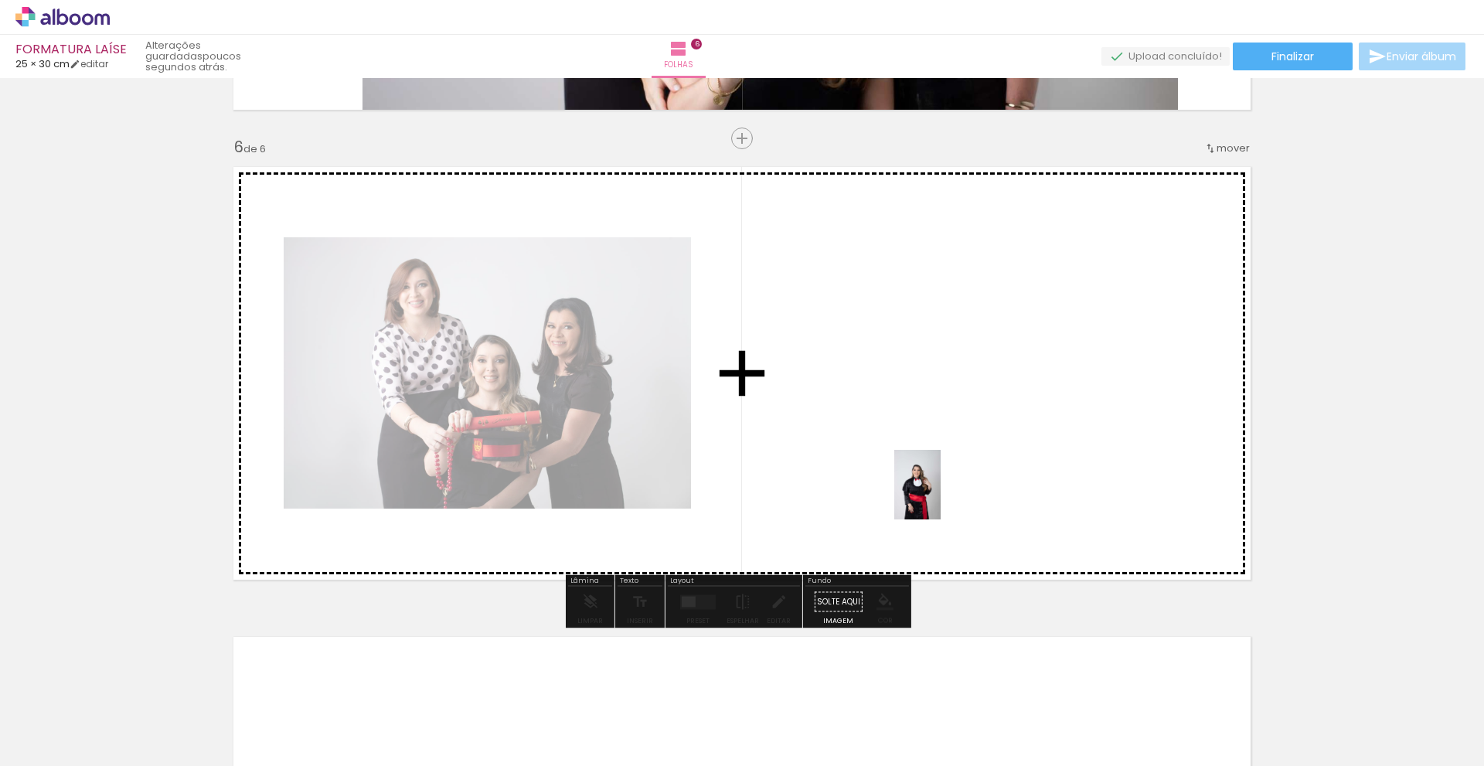
drag, startPoint x: 1104, startPoint y: 704, endPoint x: 907, endPoint y: 468, distance: 307.4
click at [907, 468] on quentale-workspace at bounding box center [742, 383] width 1484 height 766
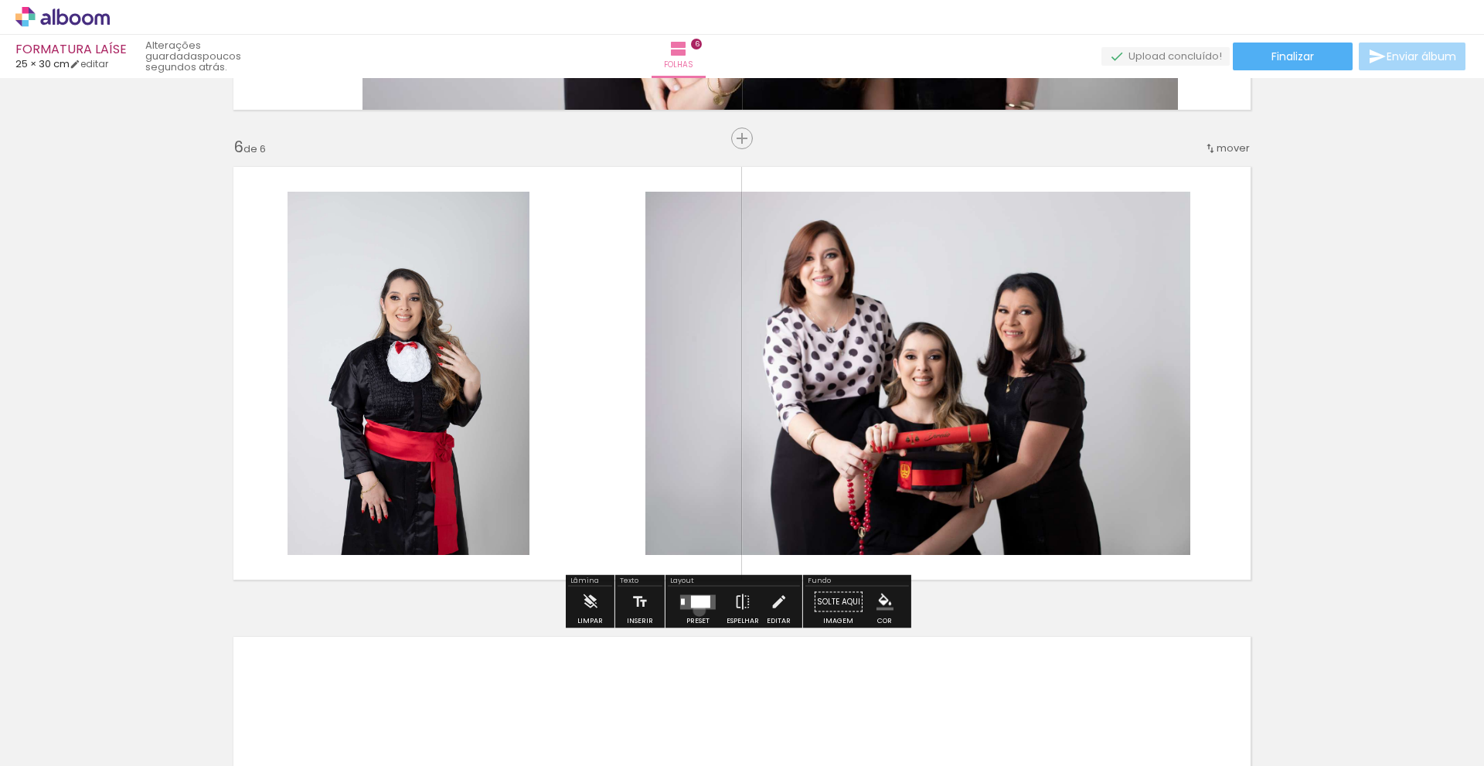
click at [696, 610] on div at bounding box center [698, 602] width 42 height 31
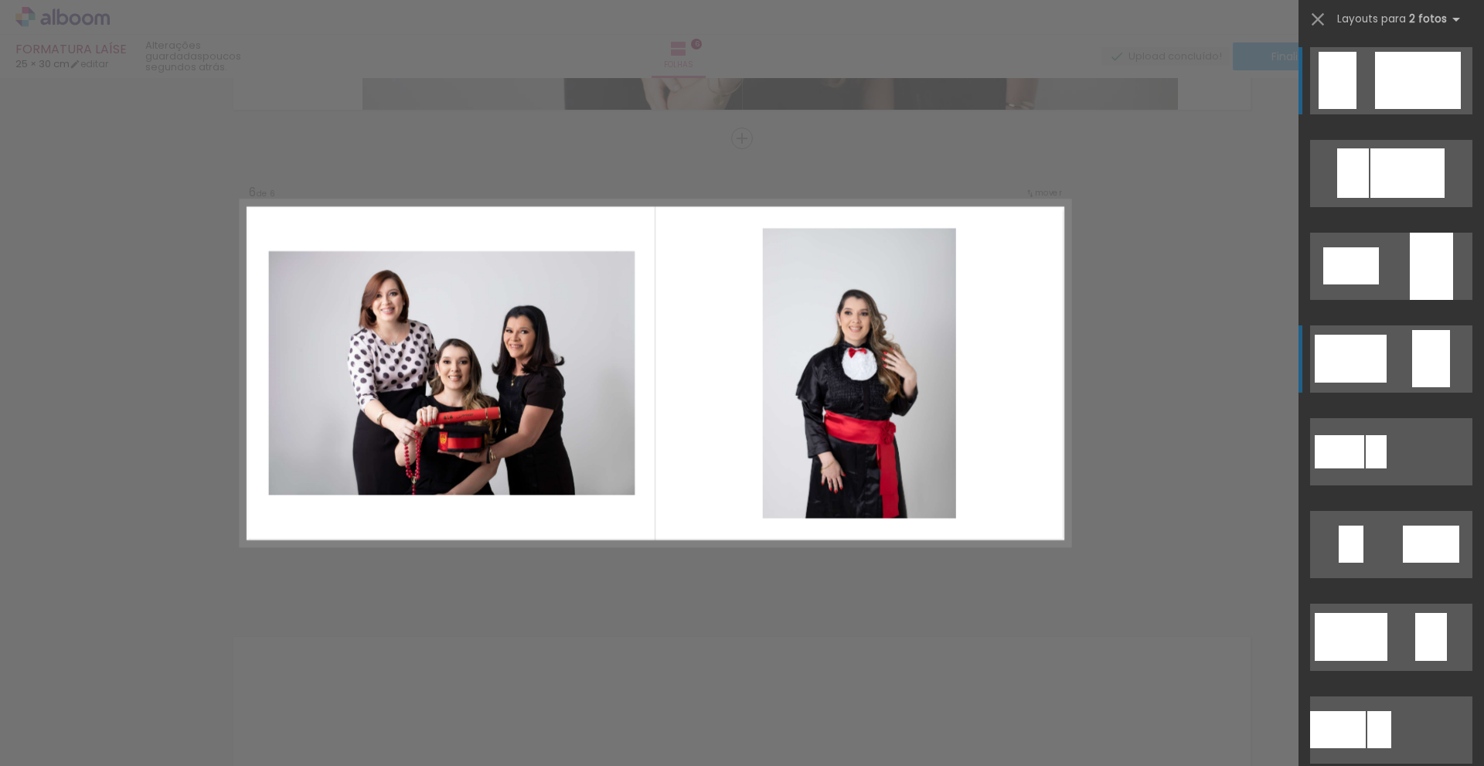
click at [1425, 109] on div at bounding box center [1418, 80] width 86 height 57
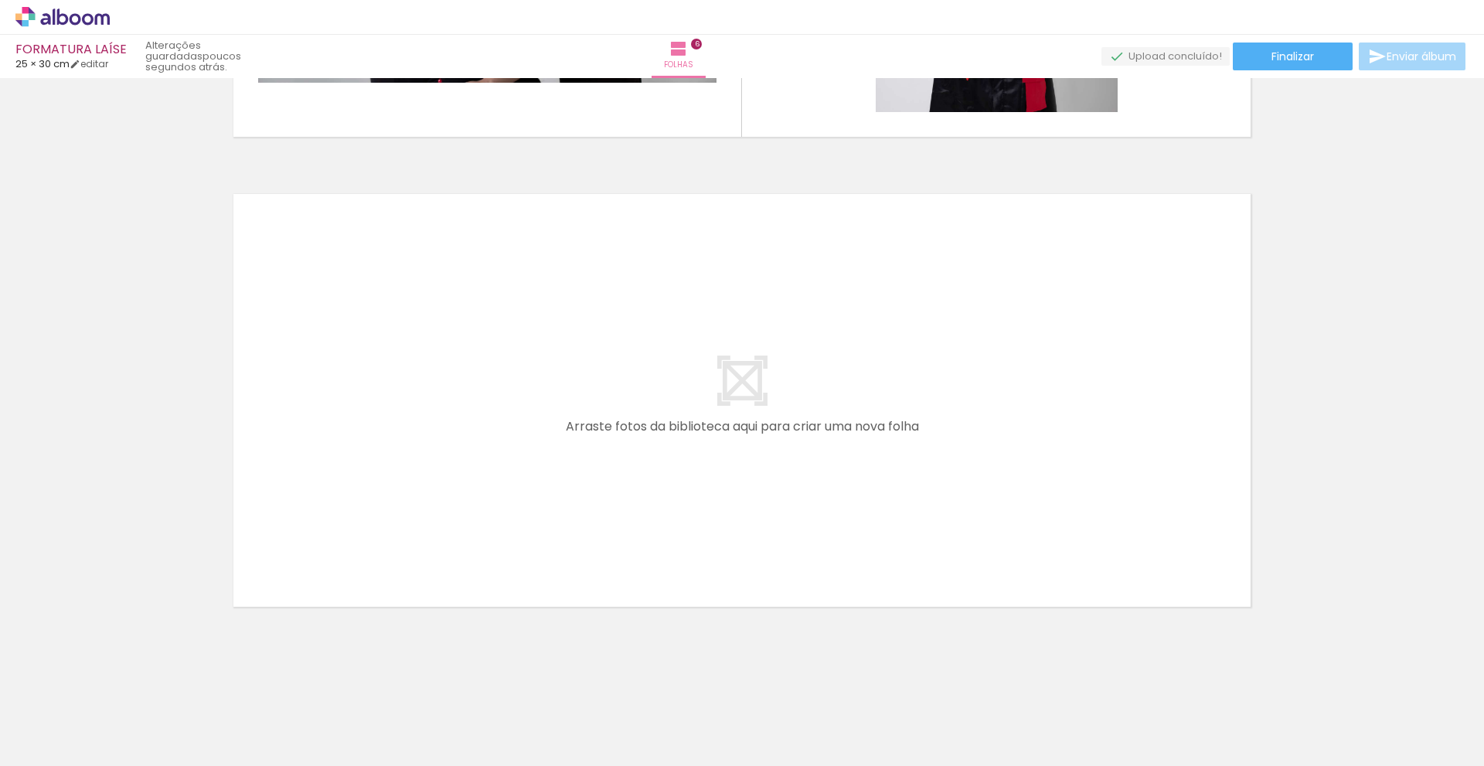
scroll to position [2759, 0]
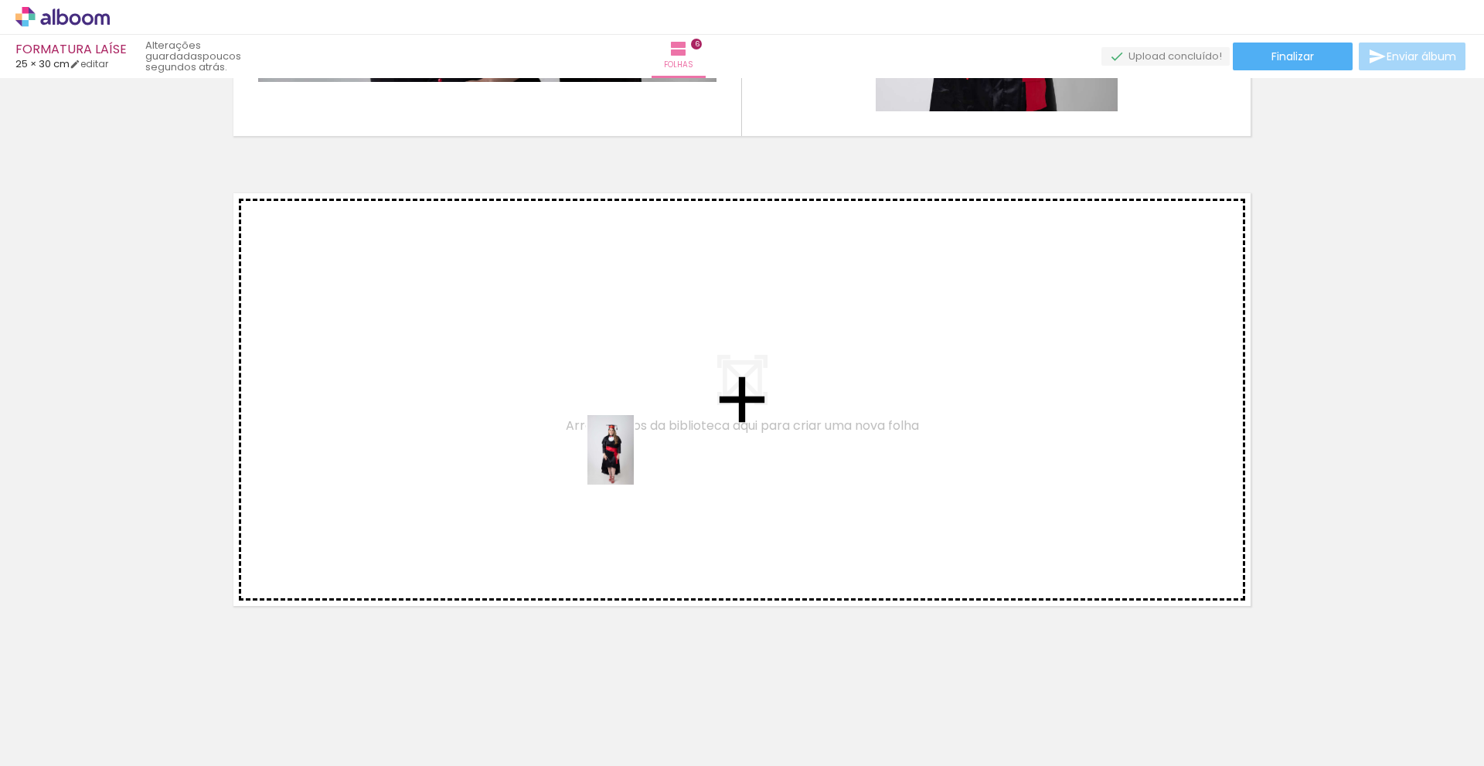
drag, startPoint x: 1203, startPoint y: 717, endPoint x: 634, endPoint y: 461, distance: 623.5
click at [634, 461] on quentale-workspace at bounding box center [742, 383] width 1484 height 766
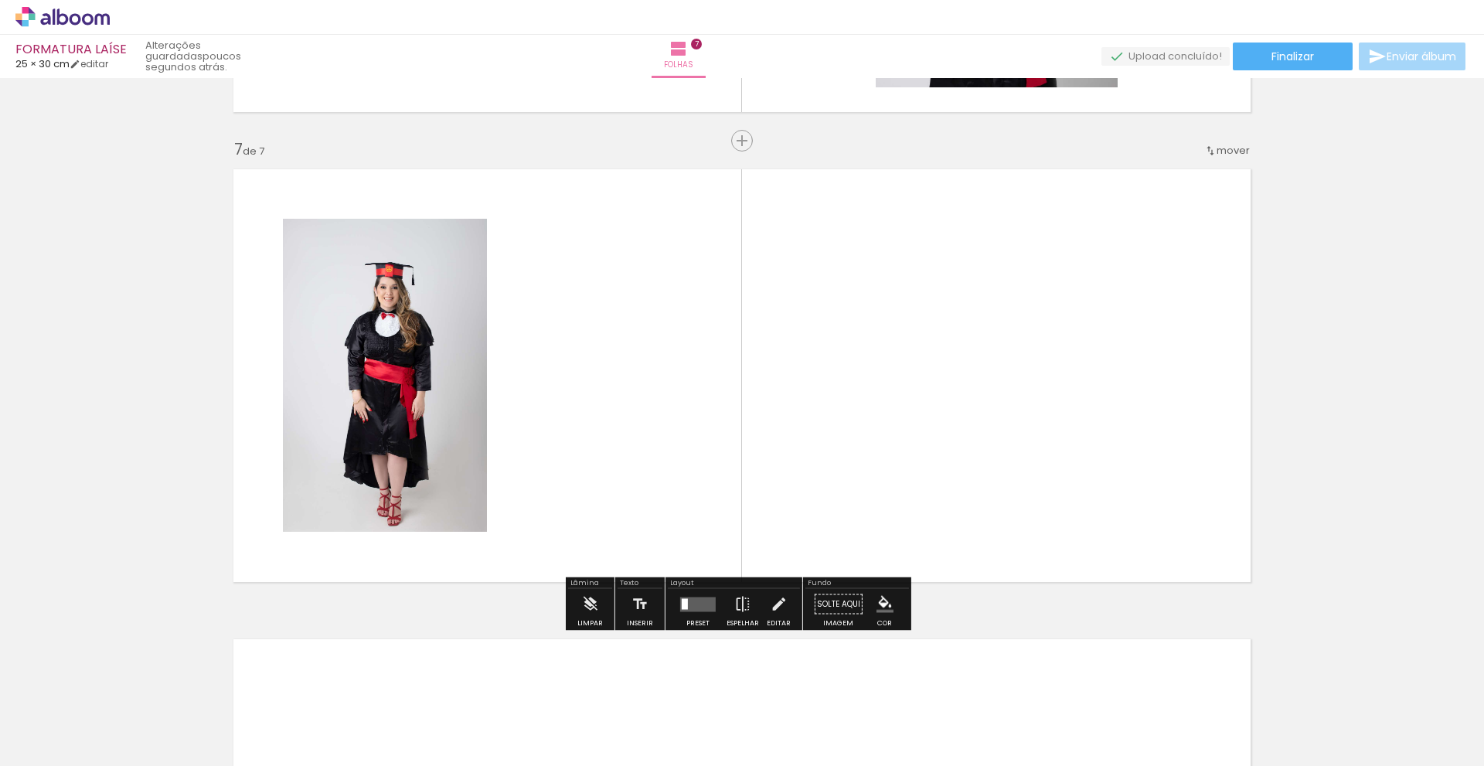
scroll to position [2785, 0]
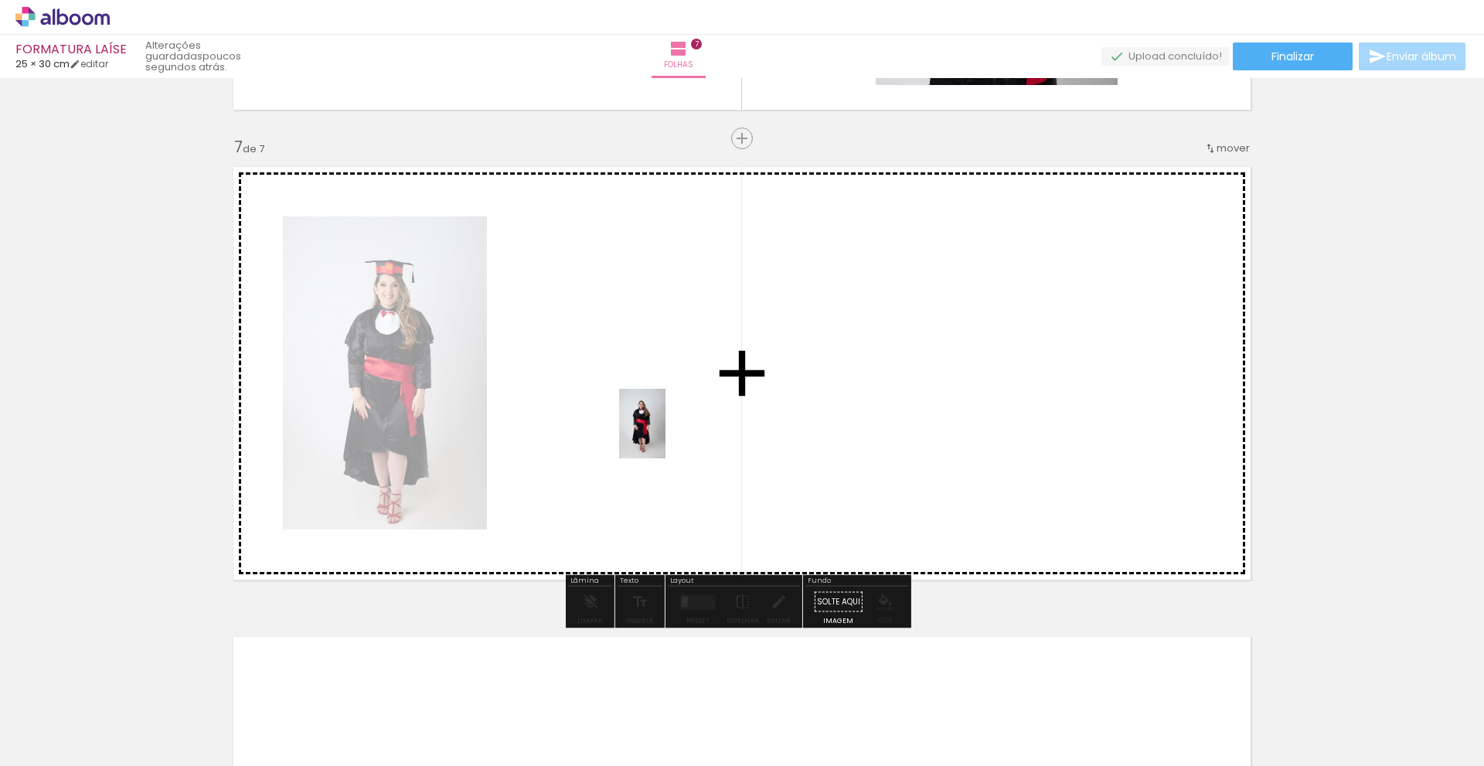
drag, startPoint x: 1293, startPoint y: 720, endPoint x: 661, endPoint y: 432, distance: 694.6
click at [661, 432] on quentale-workspace at bounding box center [742, 383] width 1484 height 766
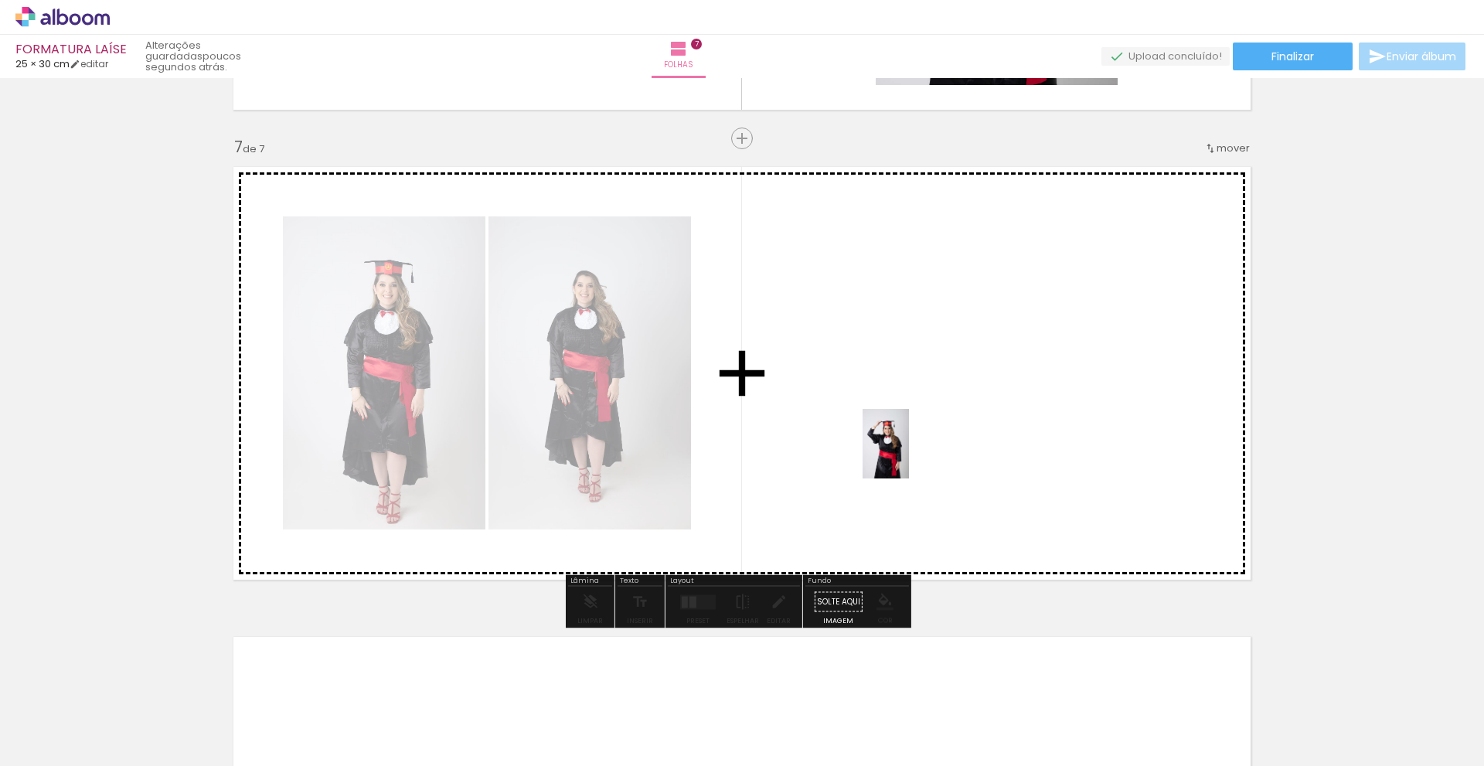
drag, startPoint x: 1381, startPoint y: 714, endPoint x: 909, endPoint y: 455, distance: 538.6
click at [909, 455] on quentale-workspace at bounding box center [742, 383] width 1484 height 766
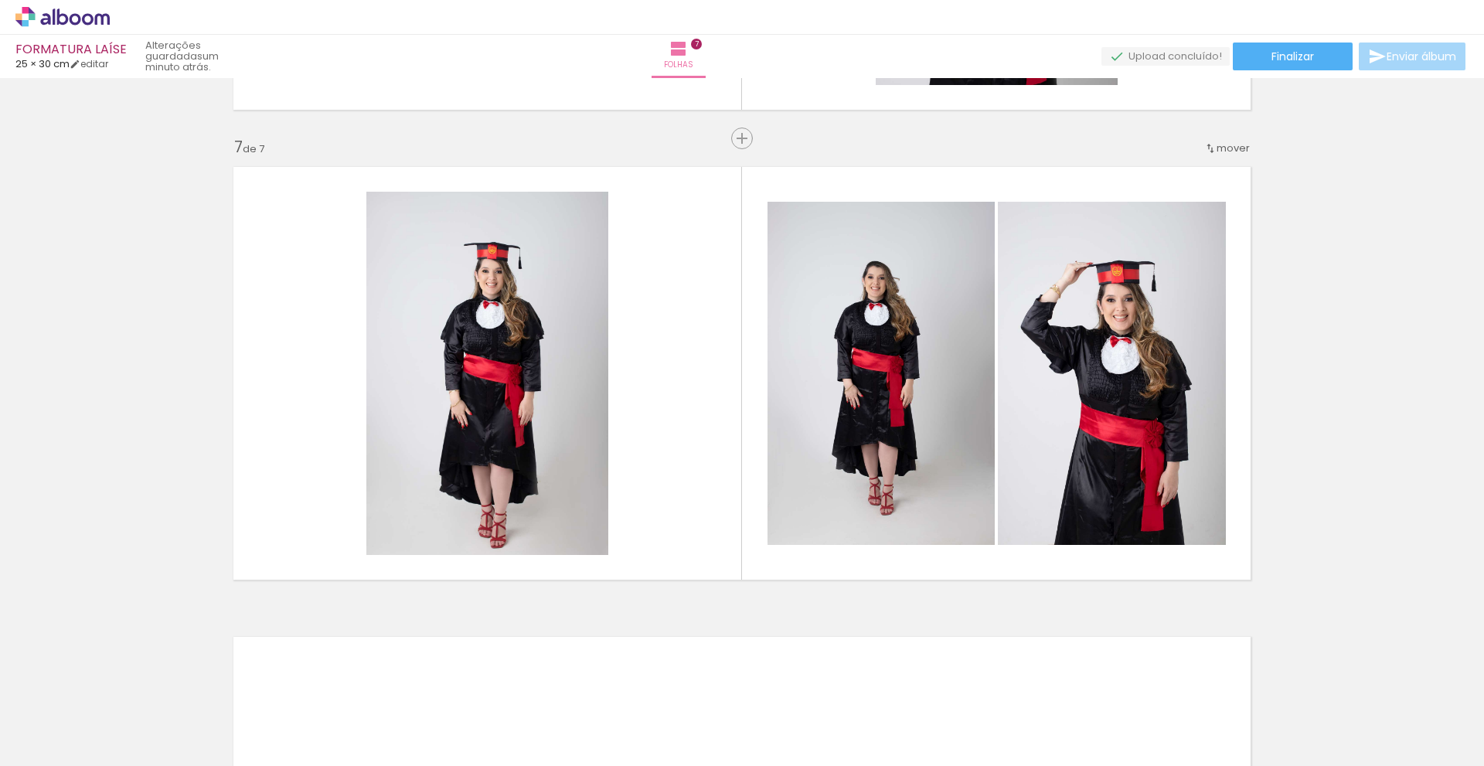
scroll to position [0, 911]
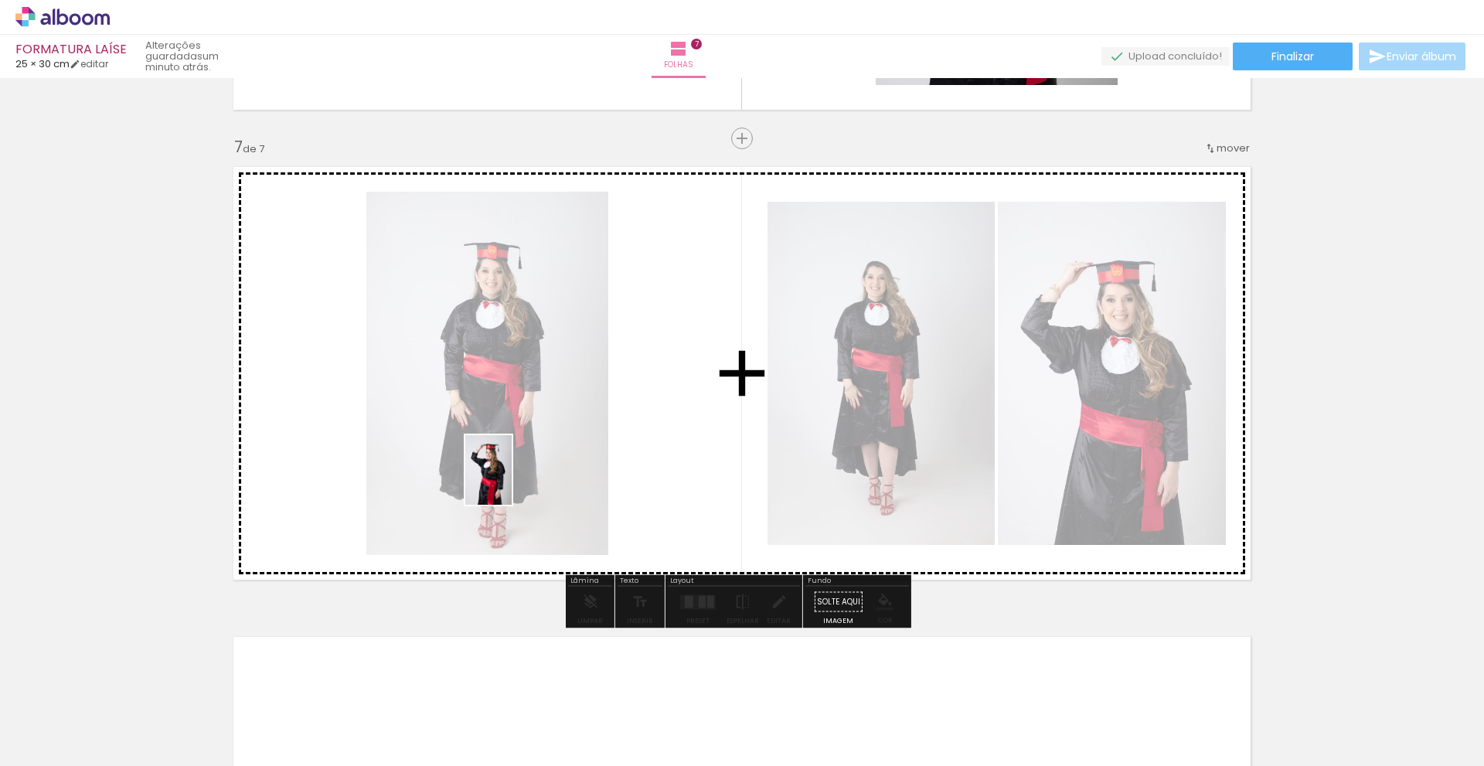
drag, startPoint x: 551, startPoint y: 721, endPoint x: 512, endPoint y: 482, distance: 242.8
click at [512, 482] on quentale-workspace at bounding box center [742, 383] width 1484 height 766
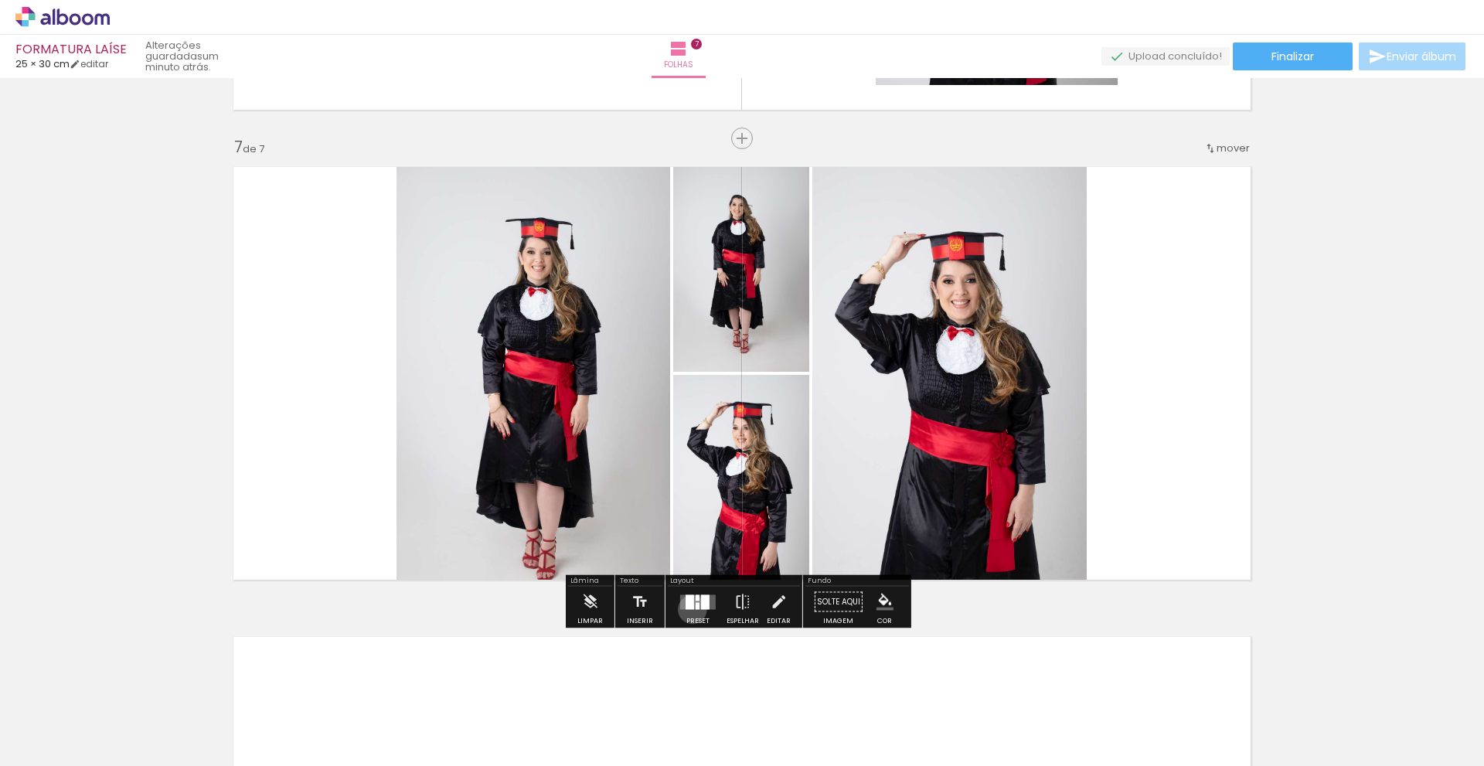
click at [689, 609] on div at bounding box center [698, 602] width 42 height 31
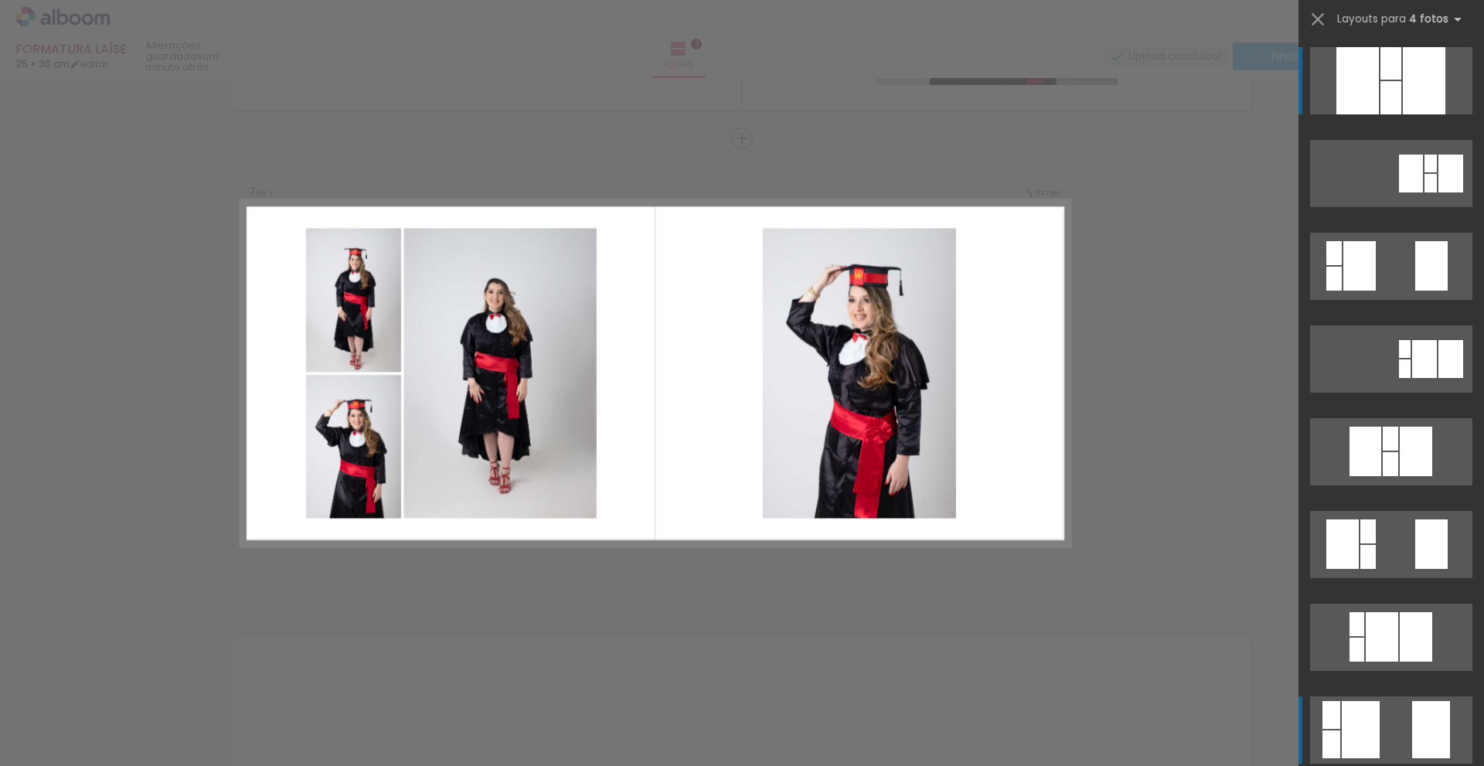
click at [1381, 80] on div at bounding box center [1391, 63] width 21 height 32
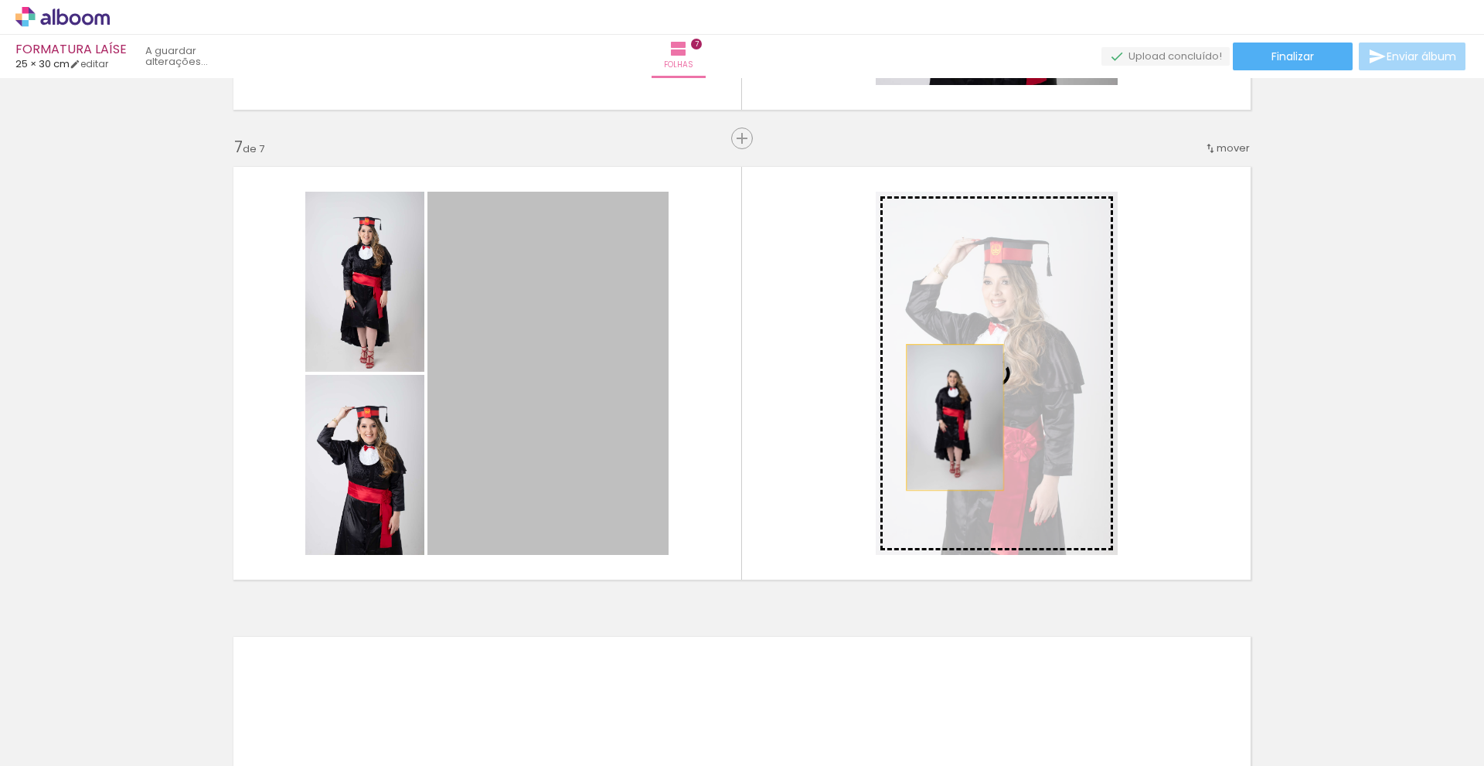
drag, startPoint x: 577, startPoint y: 400, endPoint x: 949, endPoint y: 417, distance: 372.2
click at [0, 0] on slot at bounding box center [0, 0] width 0 height 0
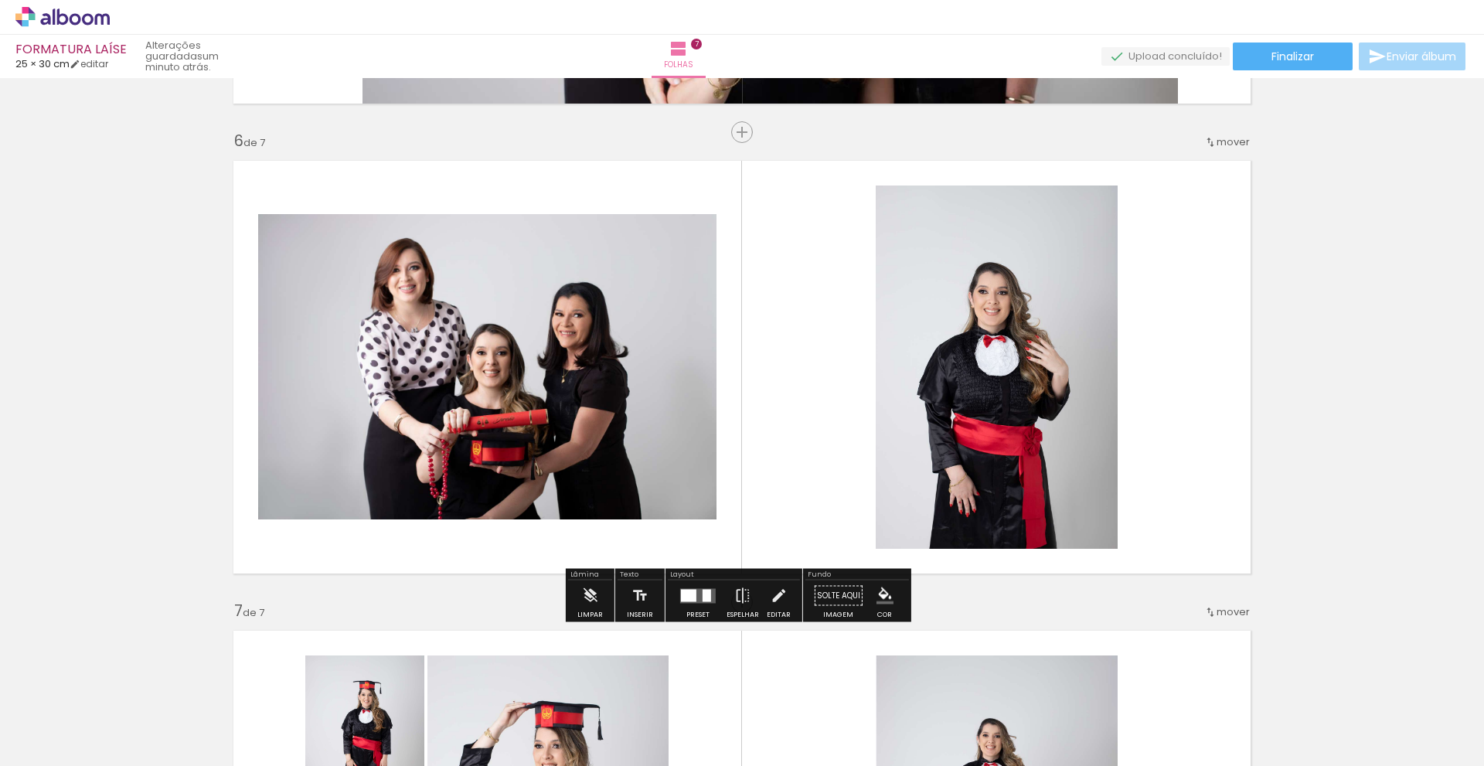
scroll to position [2862, 0]
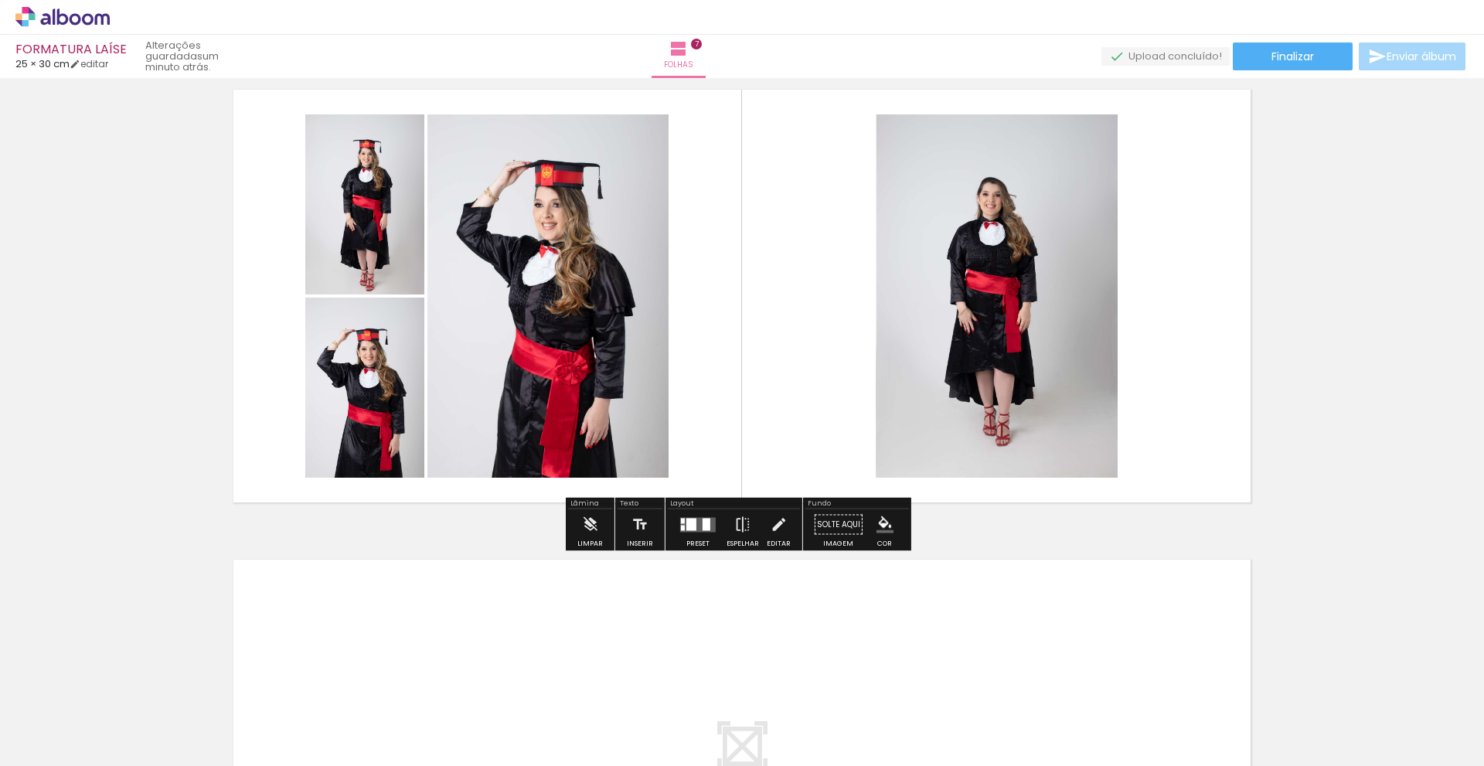
click at [697, 528] on quentale-layouter at bounding box center [698, 524] width 36 height 15
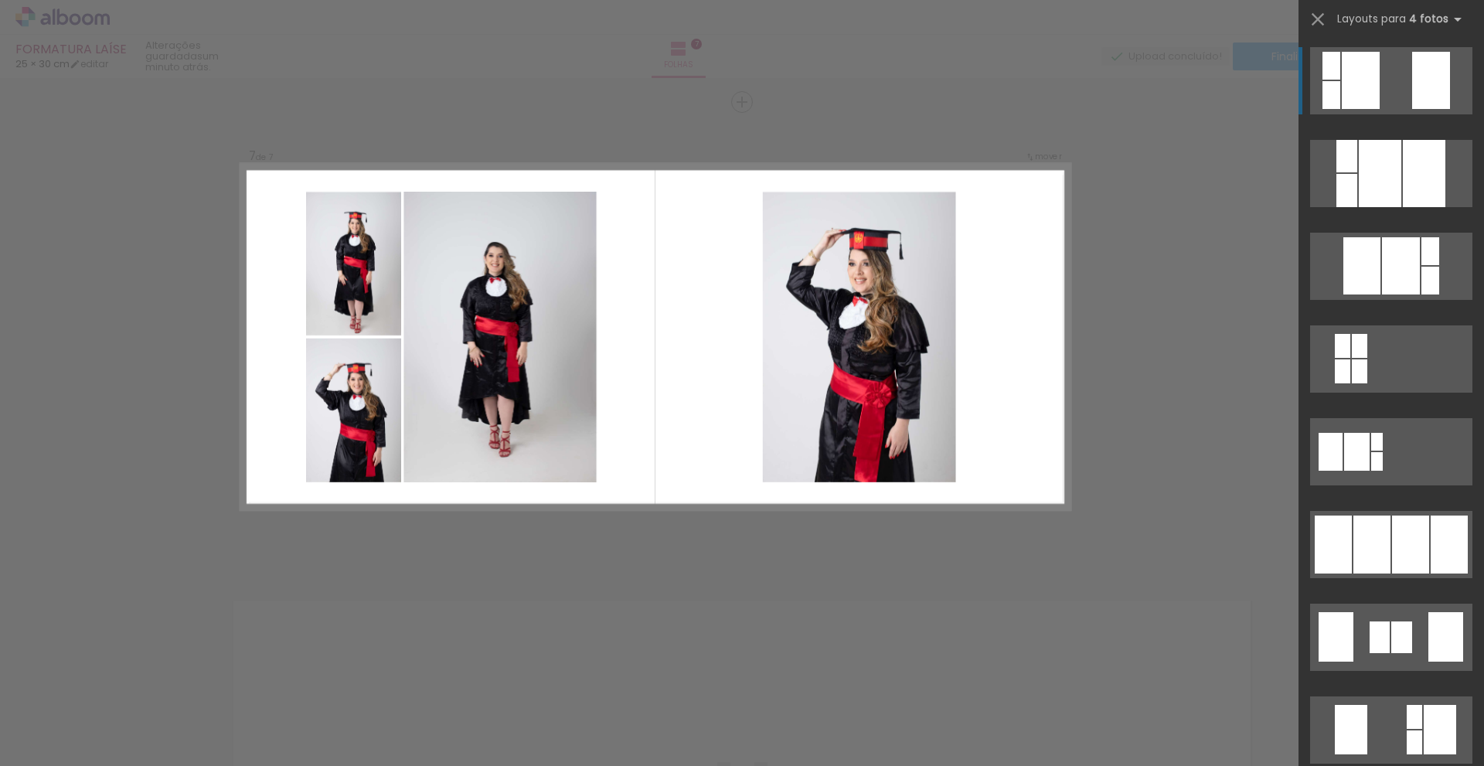
scroll to position [2785, 0]
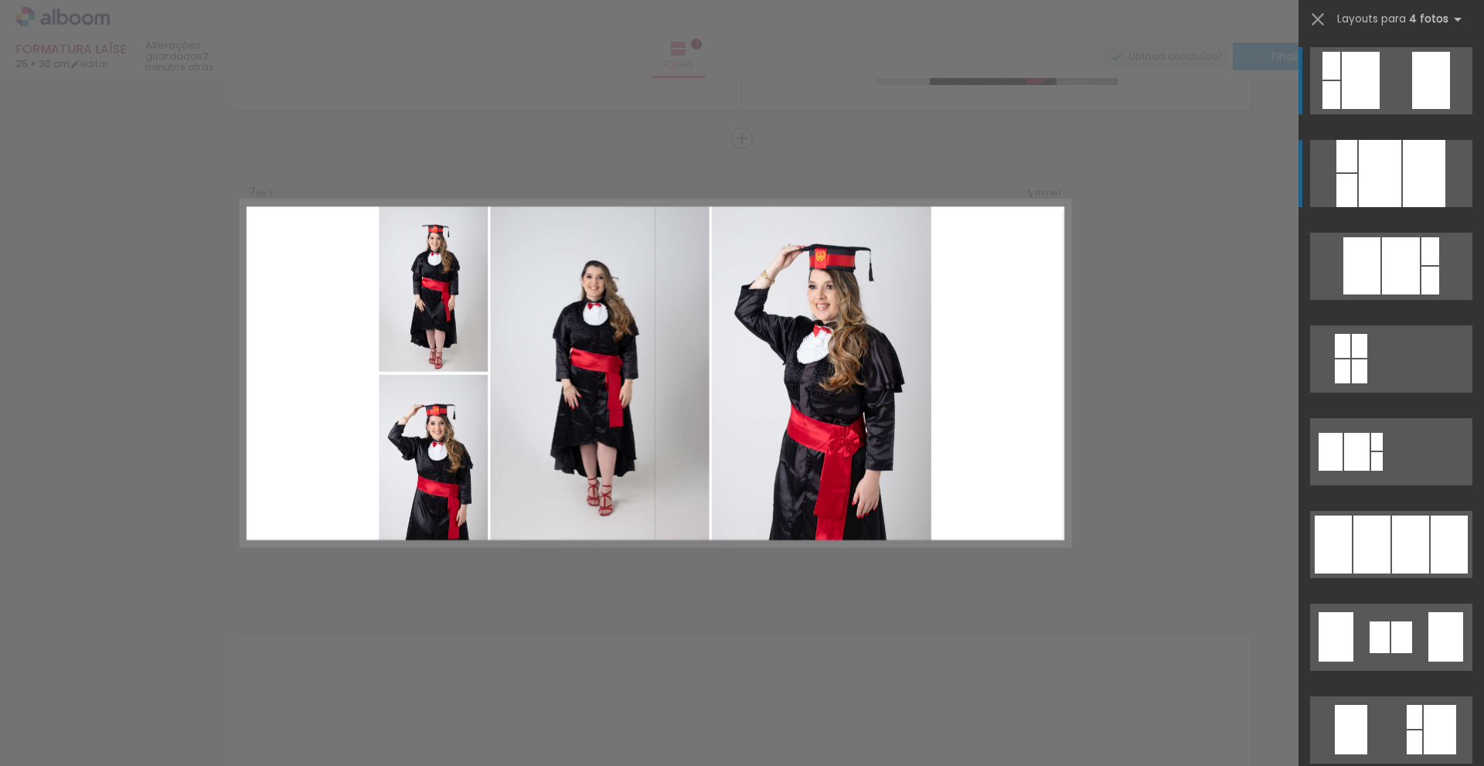
click at [1387, 181] on div at bounding box center [1380, 173] width 43 height 67
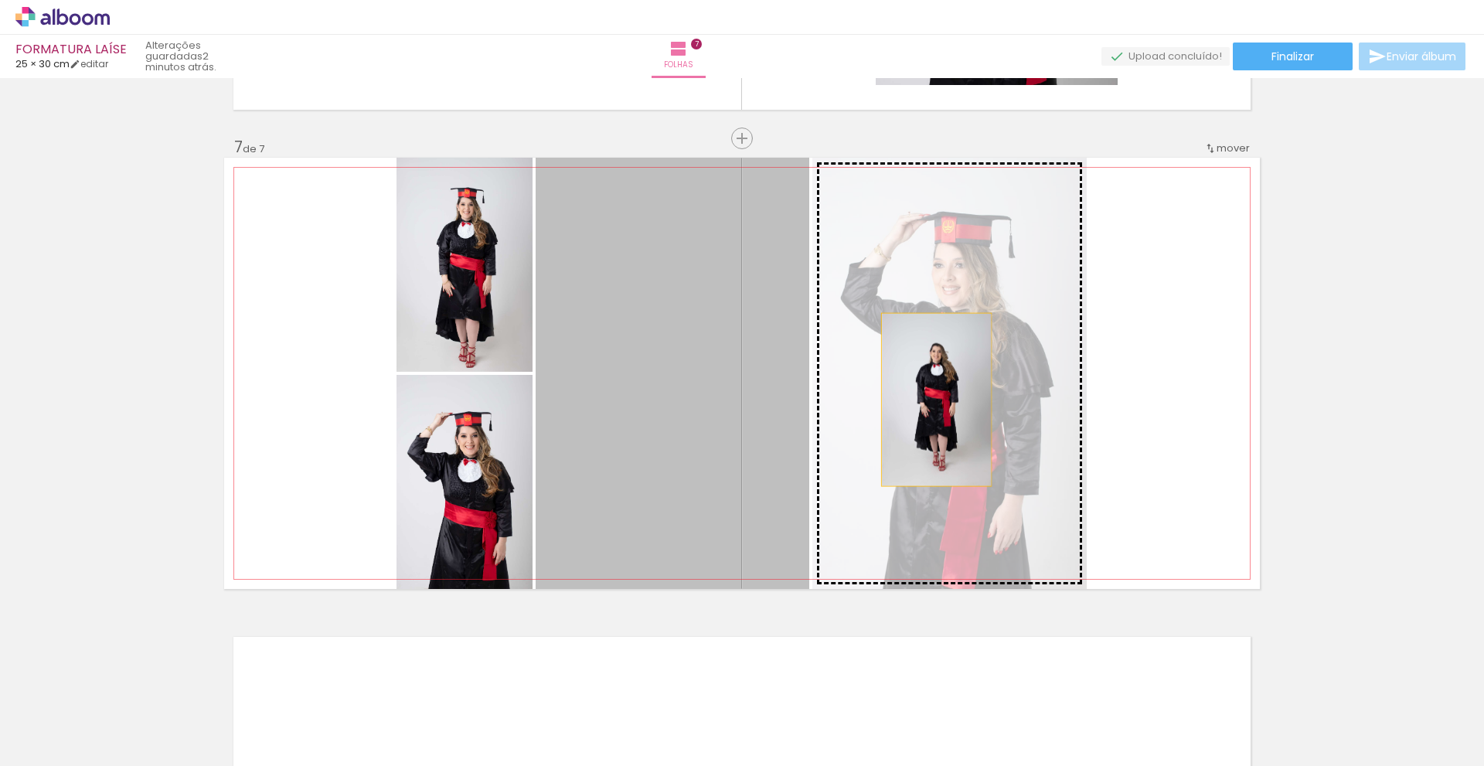
drag, startPoint x: 674, startPoint y: 388, endPoint x: 931, endPoint y: 400, distance: 256.9
click at [0, 0] on slot at bounding box center [0, 0] width 0 height 0
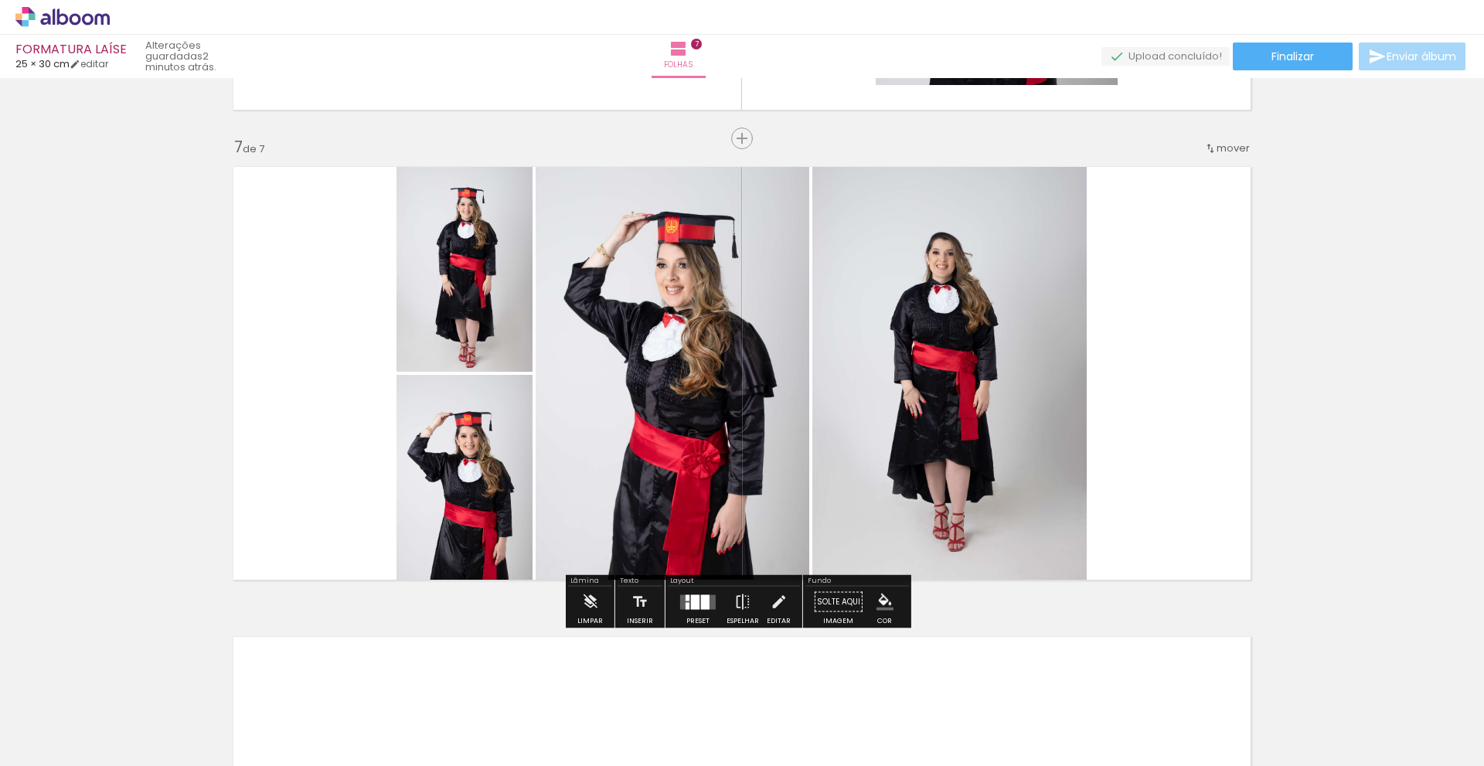
click at [683, 601] on quentale-layouter at bounding box center [698, 601] width 36 height 15
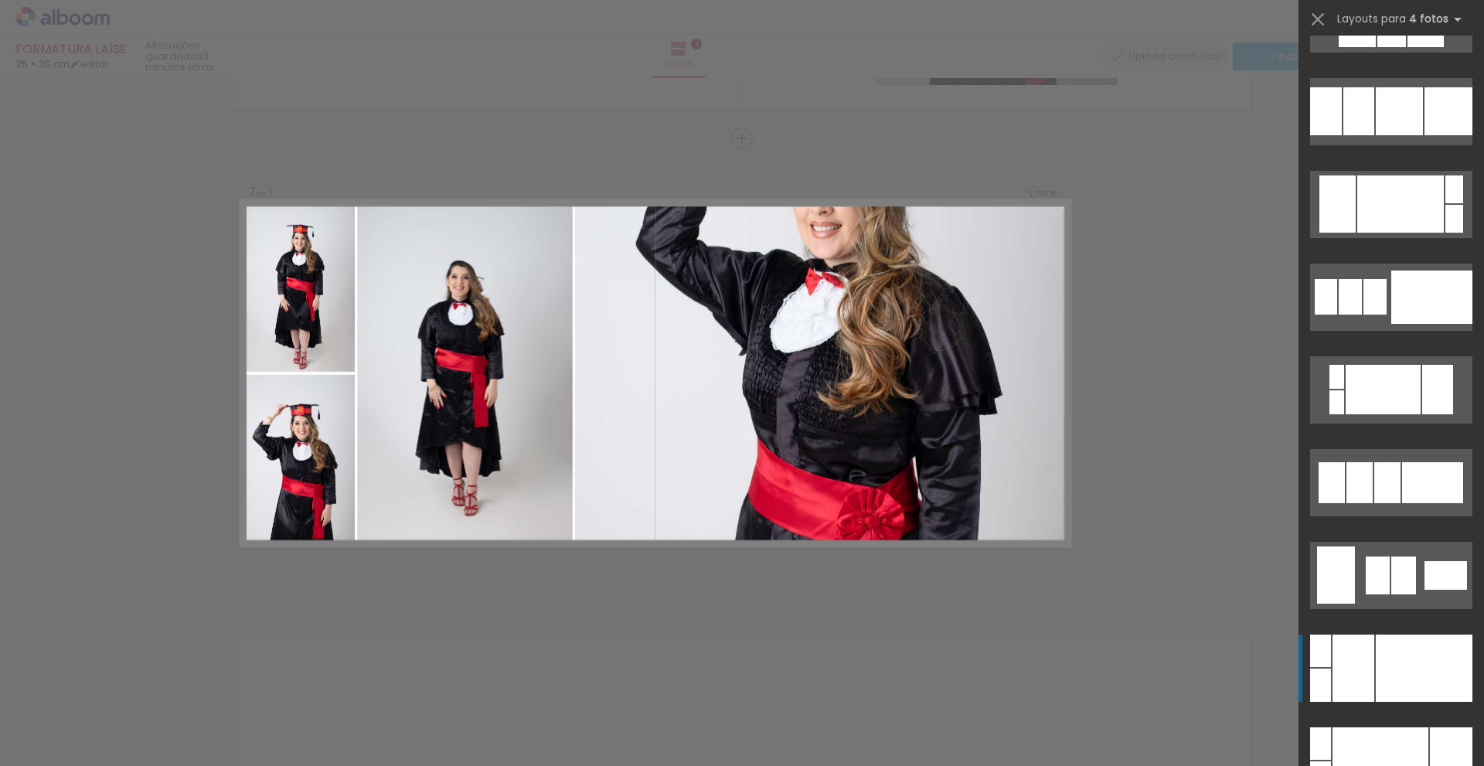
scroll to position [4761, 0]
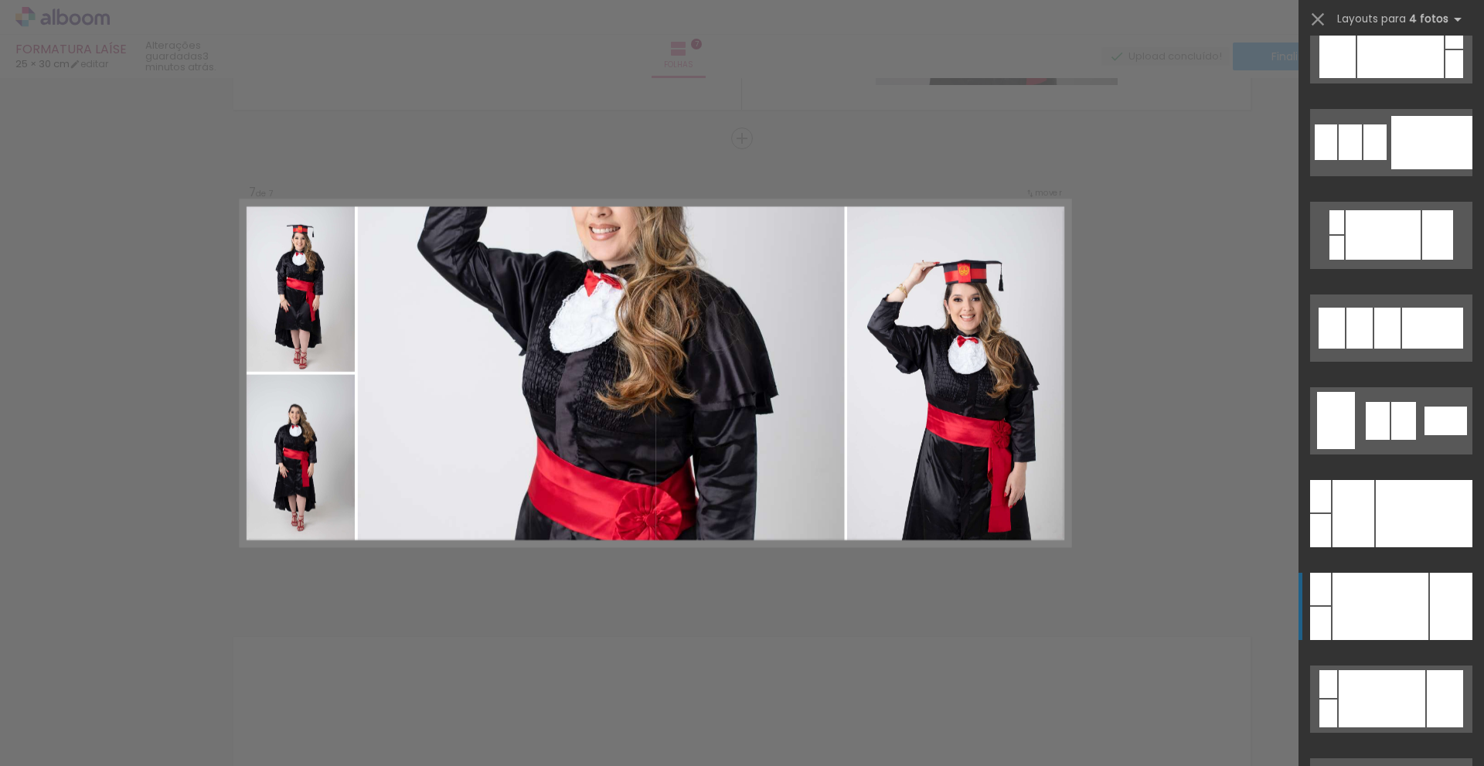
click at [1331, 547] on div at bounding box center [1320, 530] width 21 height 33
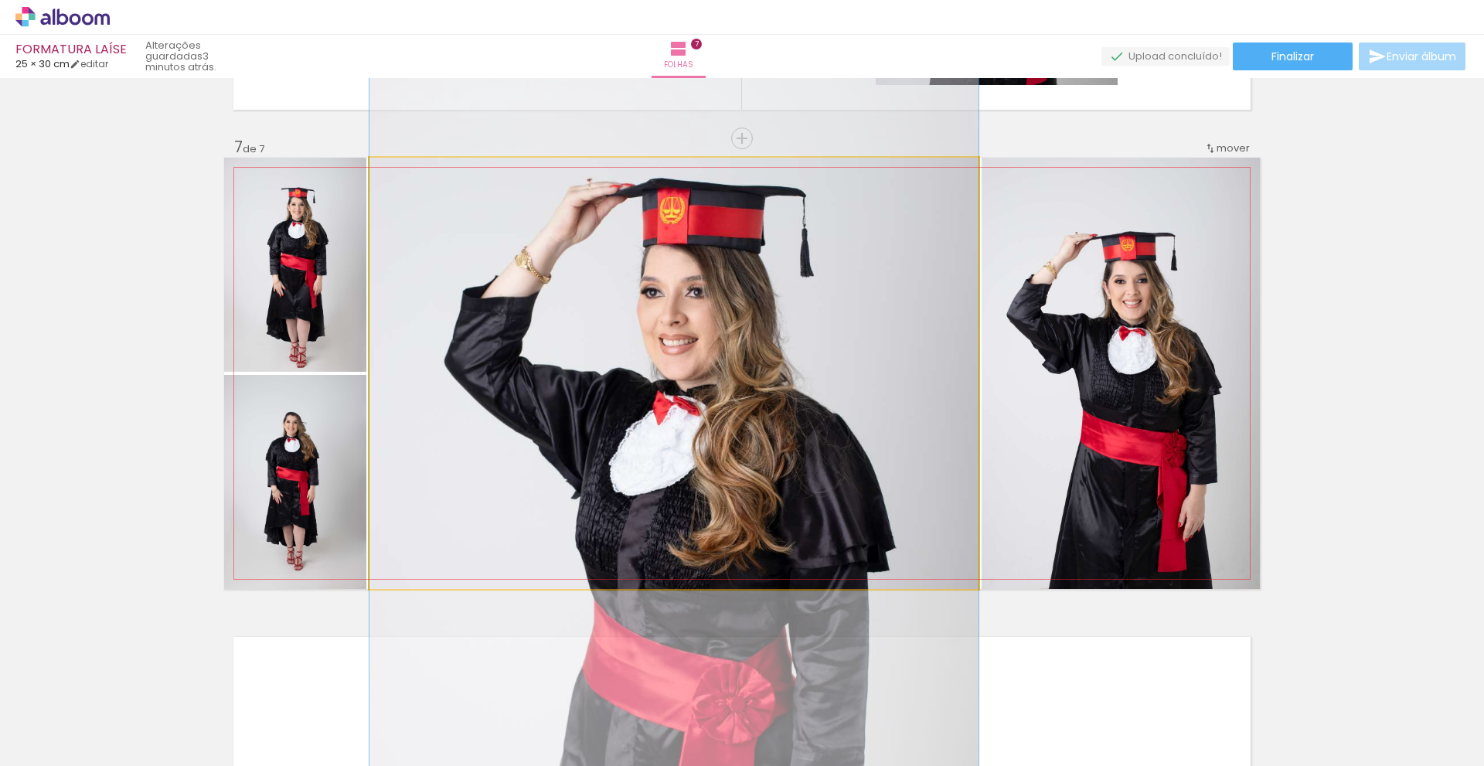
drag, startPoint x: 664, startPoint y: 322, endPoint x: 650, endPoint y: 470, distance: 148.3
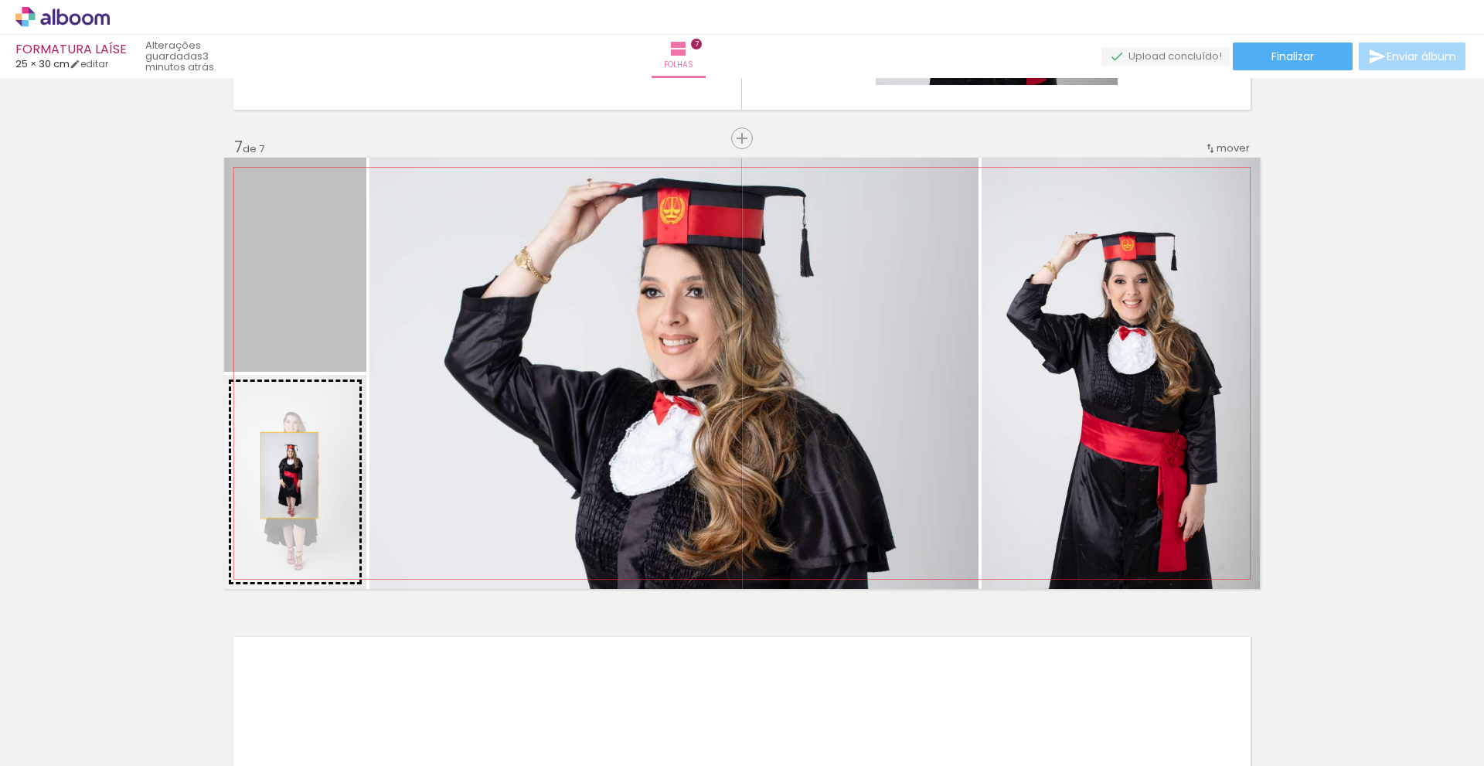
drag, startPoint x: 277, startPoint y: 311, endPoint x: 284, endPoint y: 476, distance: 165.6
click at [0, 0] on slot at bounding box center [0, 0] width 0 height 0
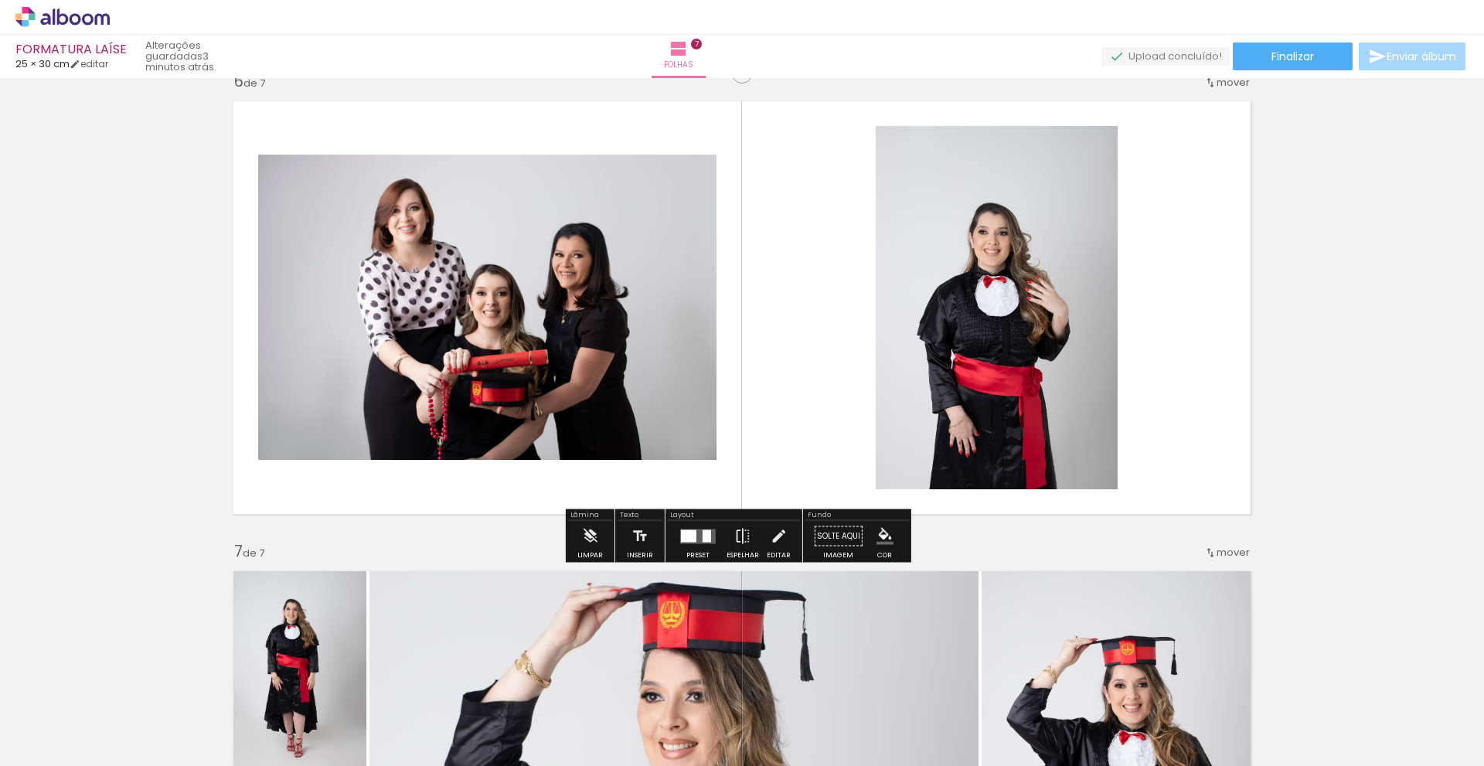
scroll to position [2476, 0]
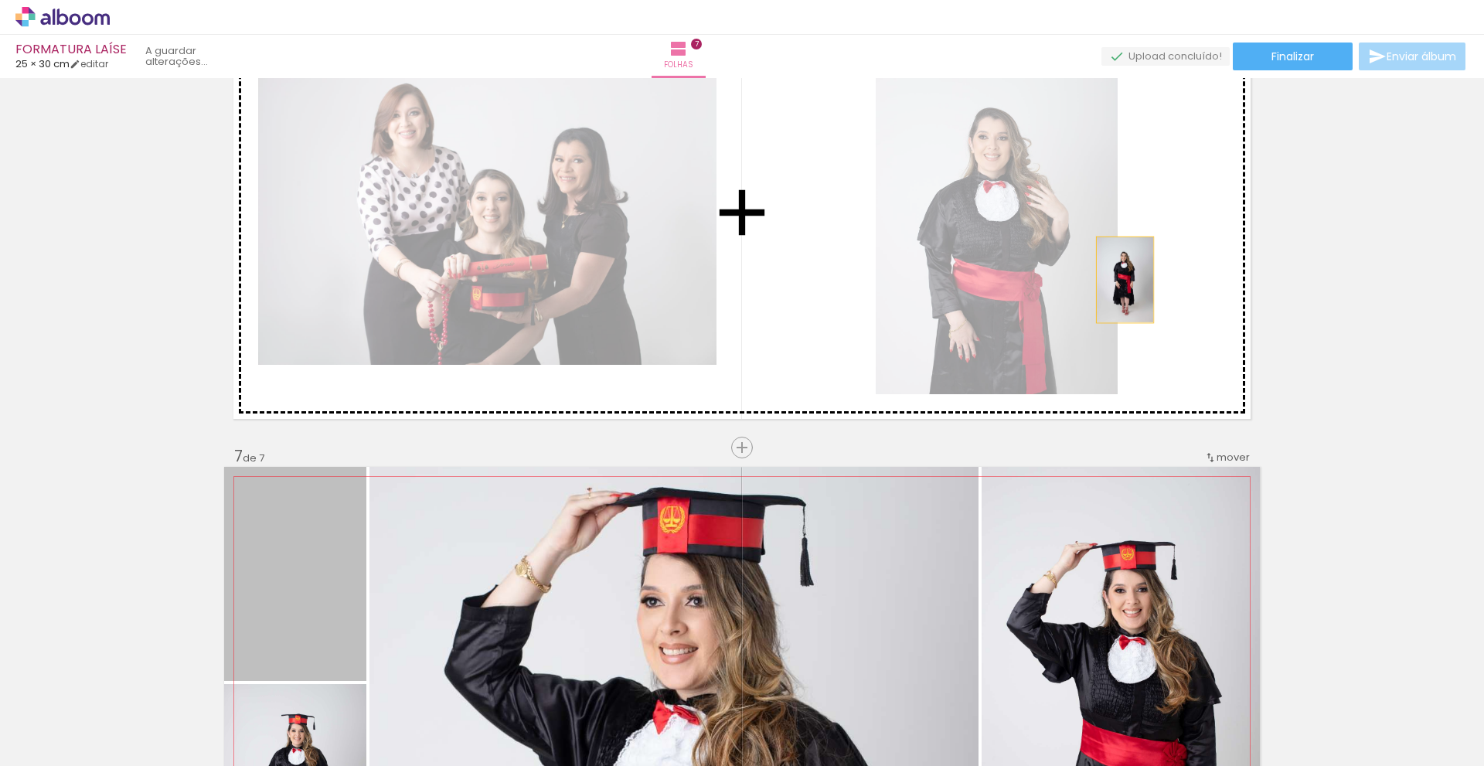
drag, startPoint x: 294, startPoint y: 568, endPoint x: 1120, endPoint y: 280, distance: 874.4
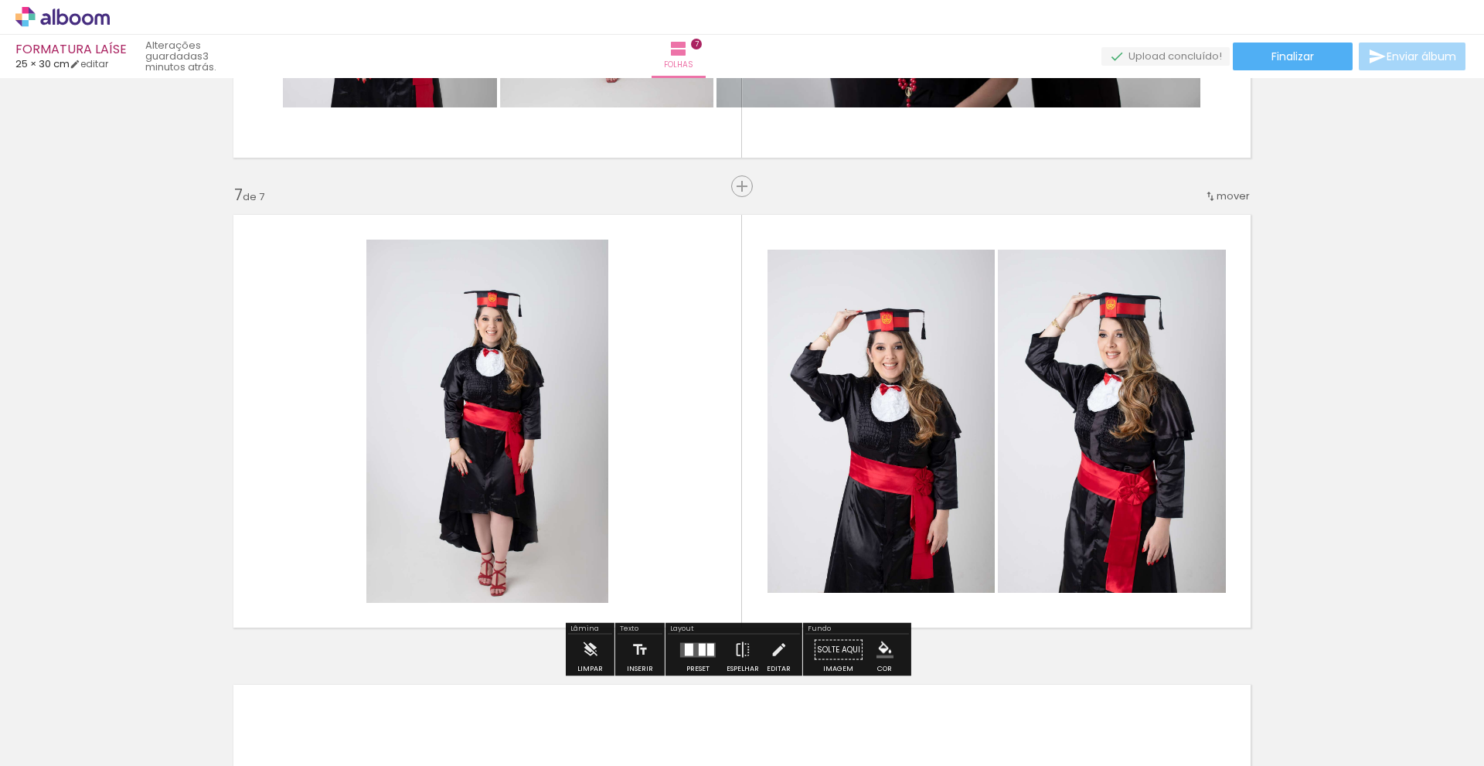
scroll to position [2785, 0]
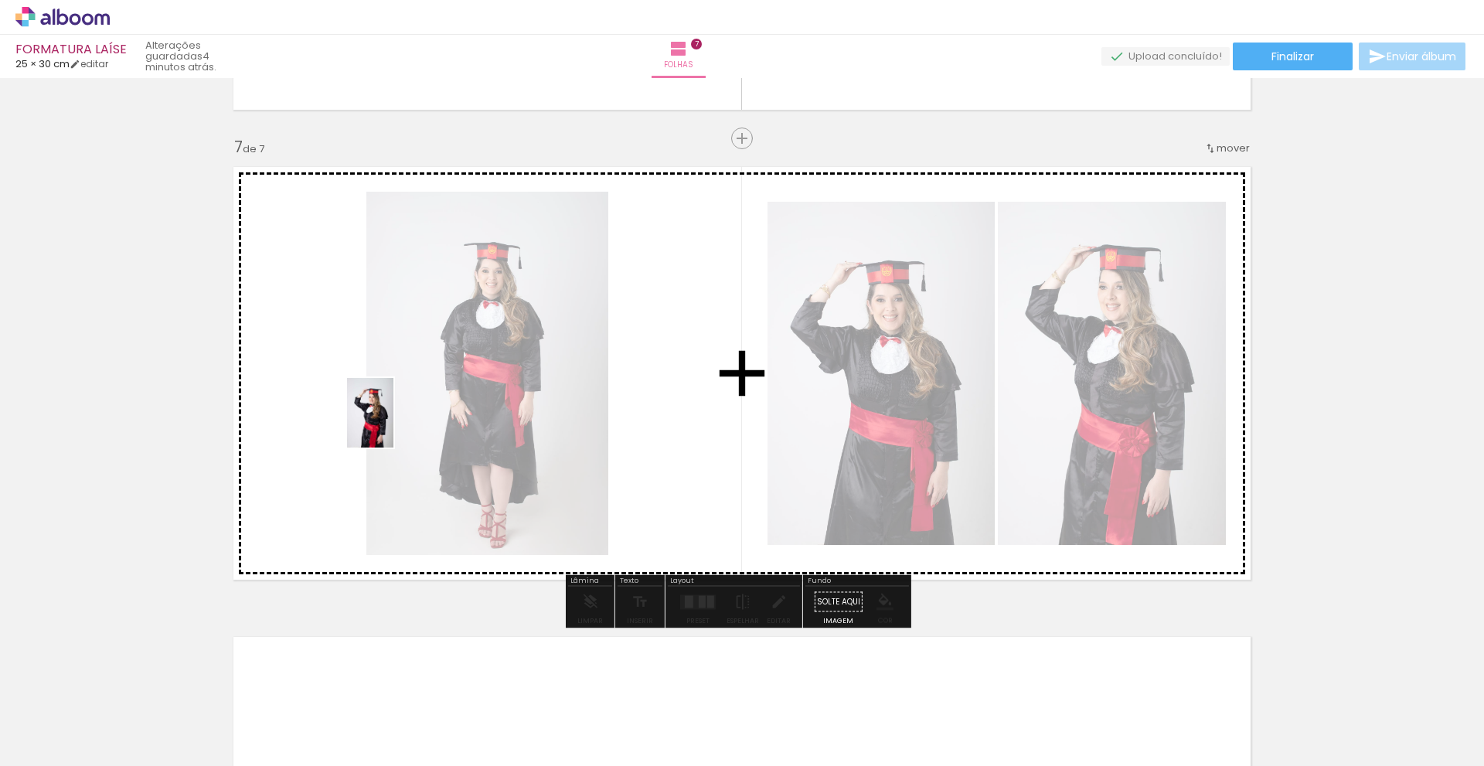
drag, startPoint x: 636, startPoint y: 721, endPoint x: 391, endPoint y: 421, distance: 387.3
click at [392, 421] on quentale-workspace at bounding box center [742, 383] width 1484 height 766
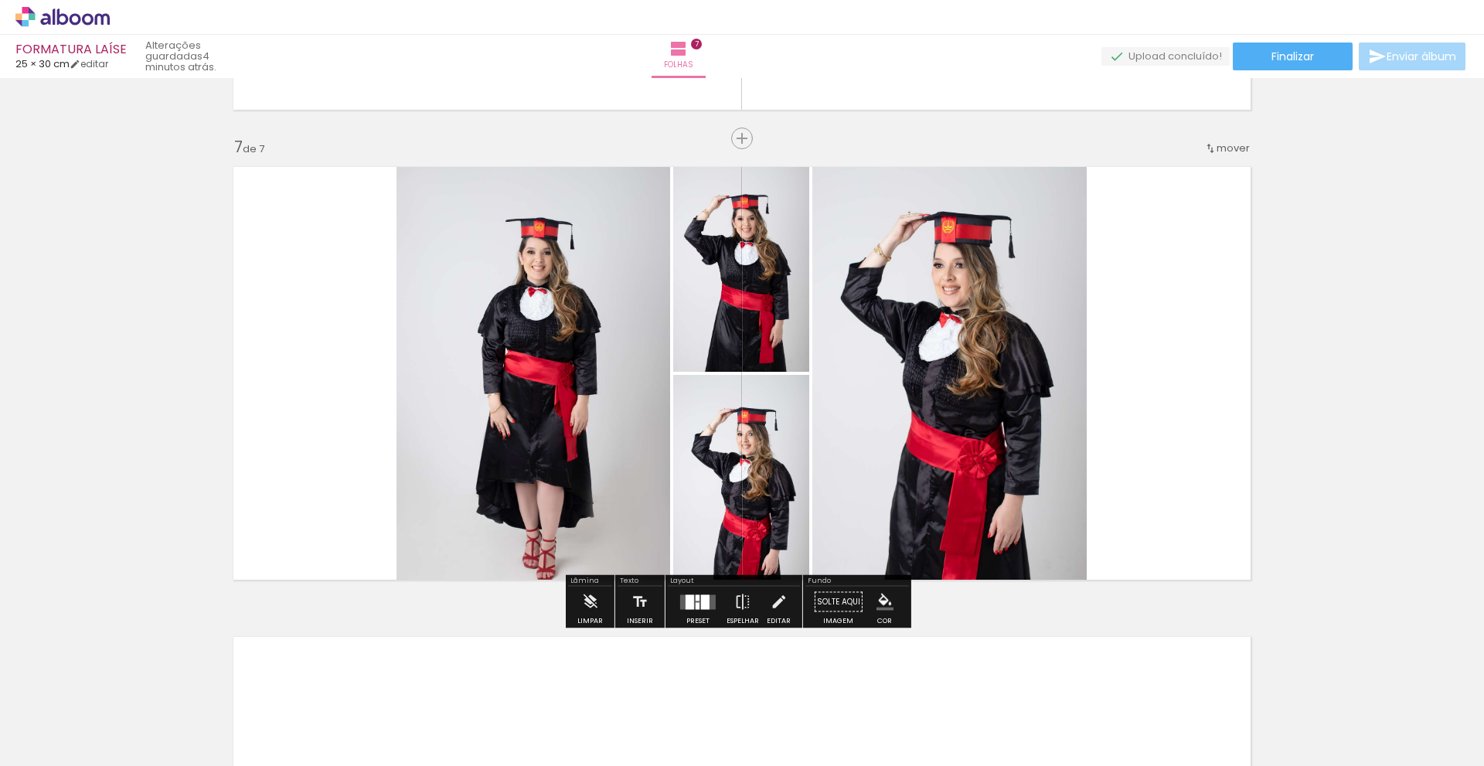
click at [697, 606] on quentale-layouter at bounding box center [698, 601] width 36 height 15
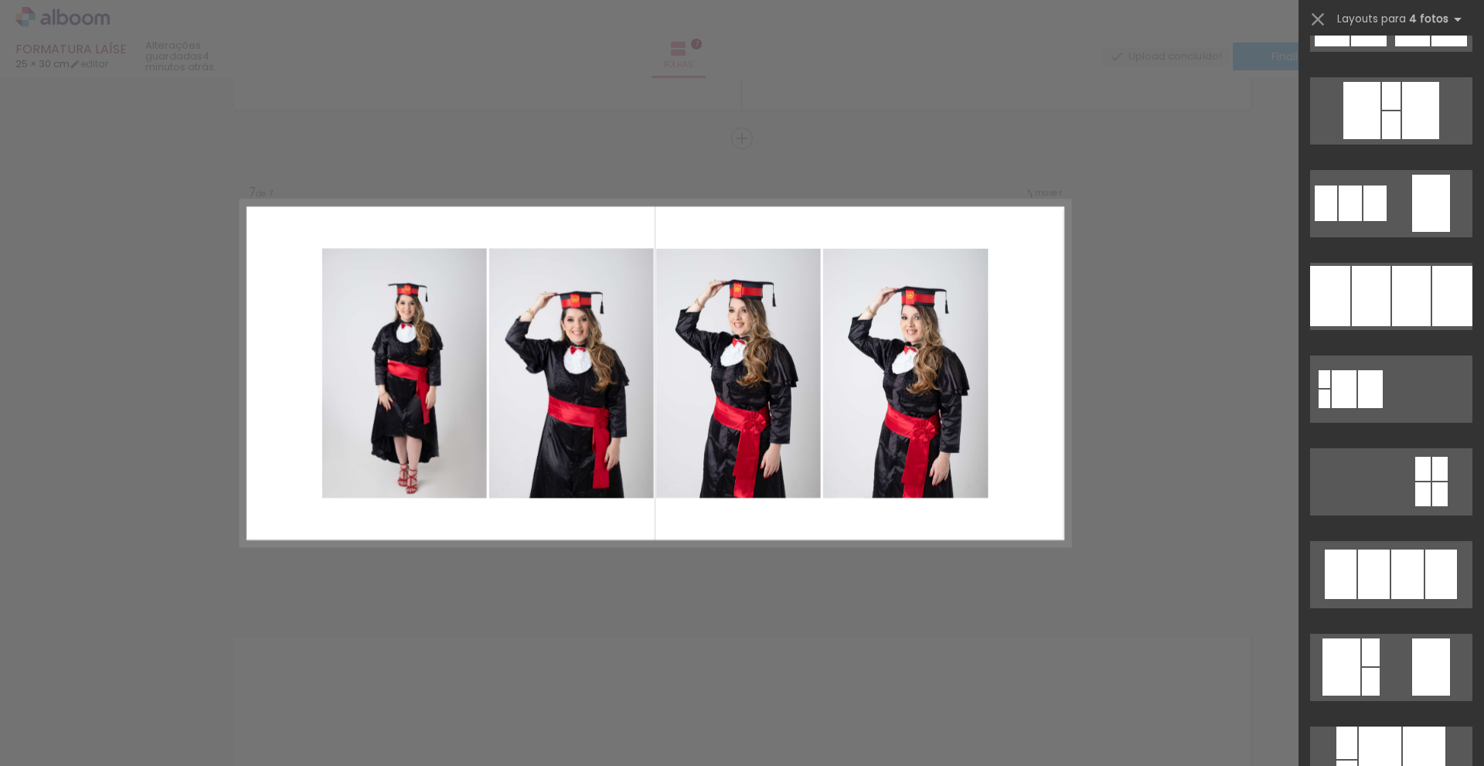
scroll to position [1469, 0]
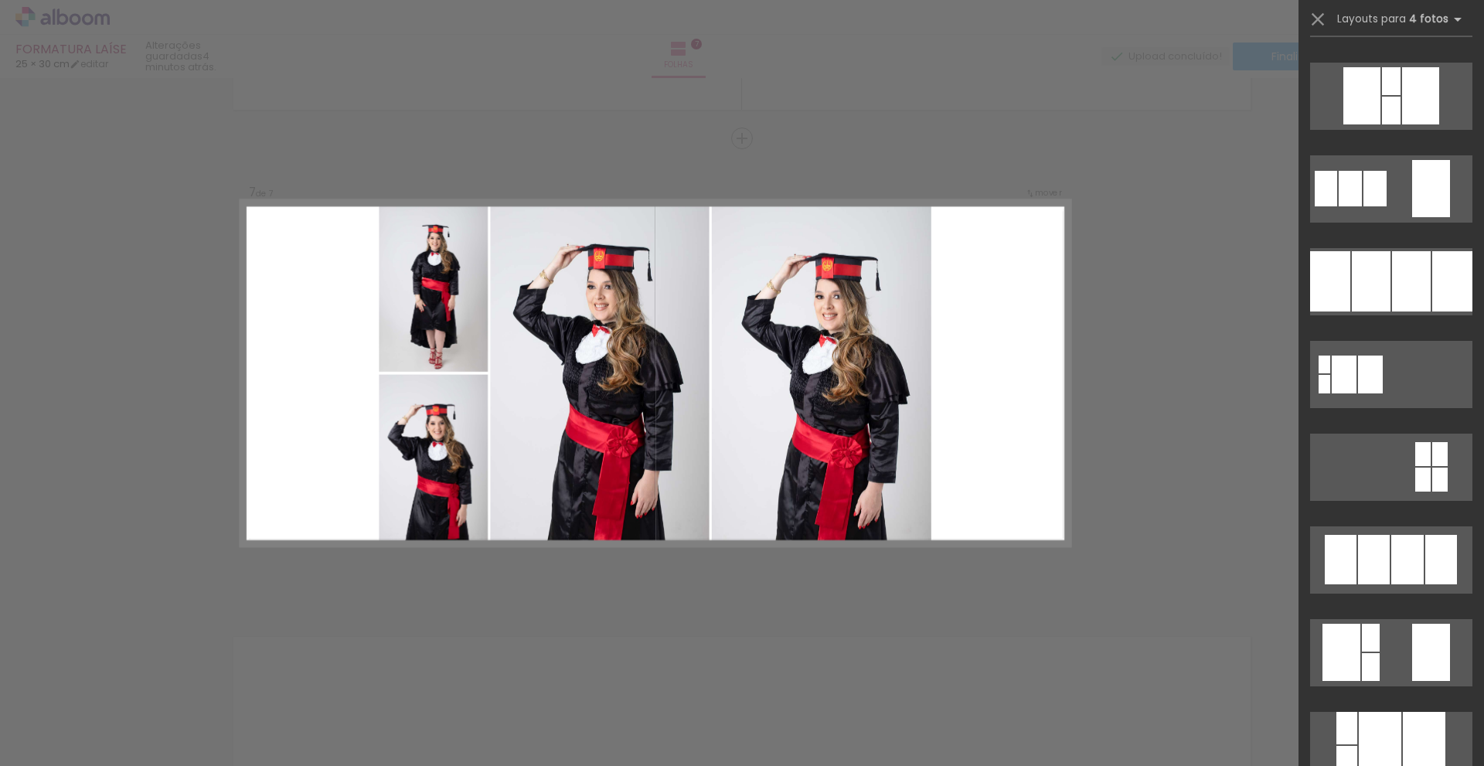
click at [1380, 720] on div at bounding box center [1380, 745] width 43 height 67
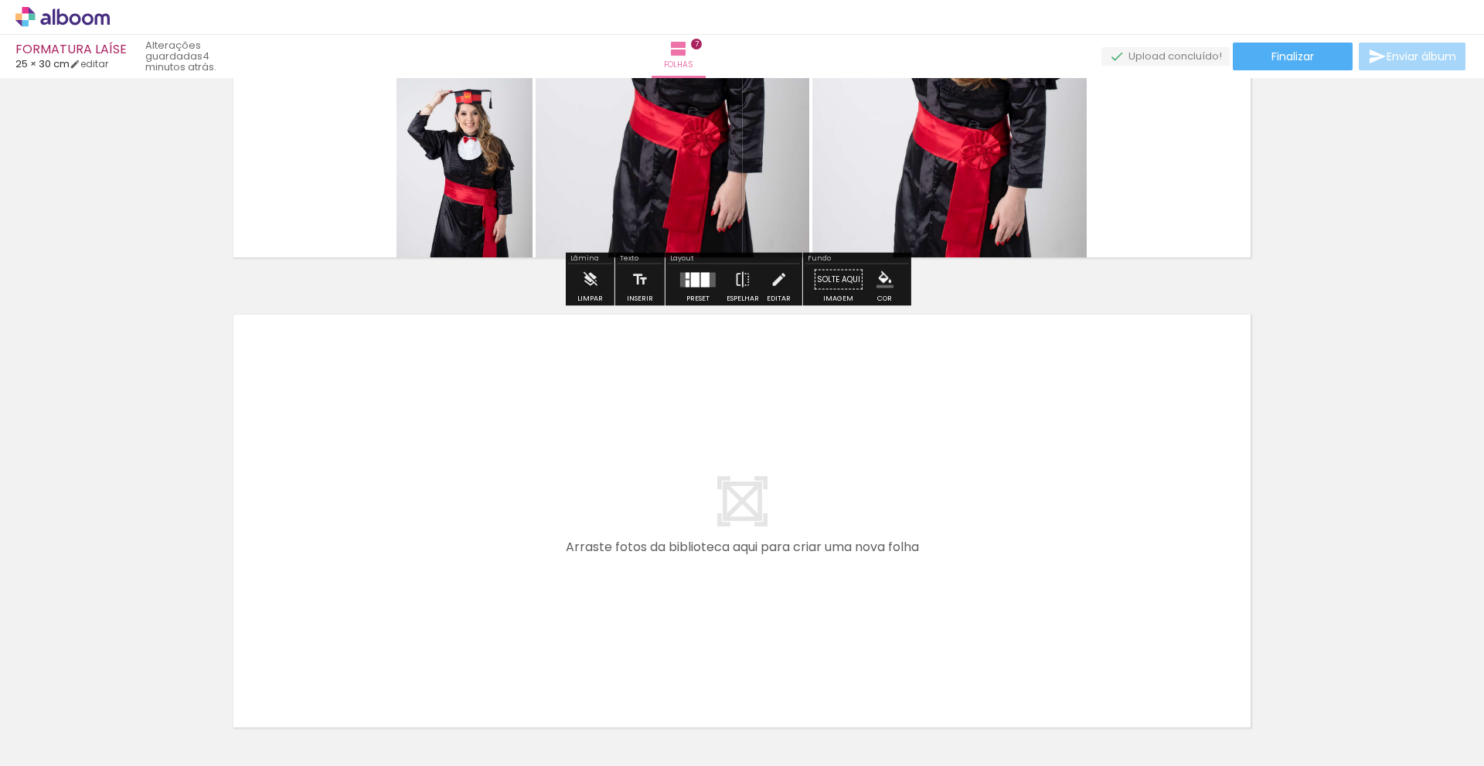
scroll to position [3229, 0]
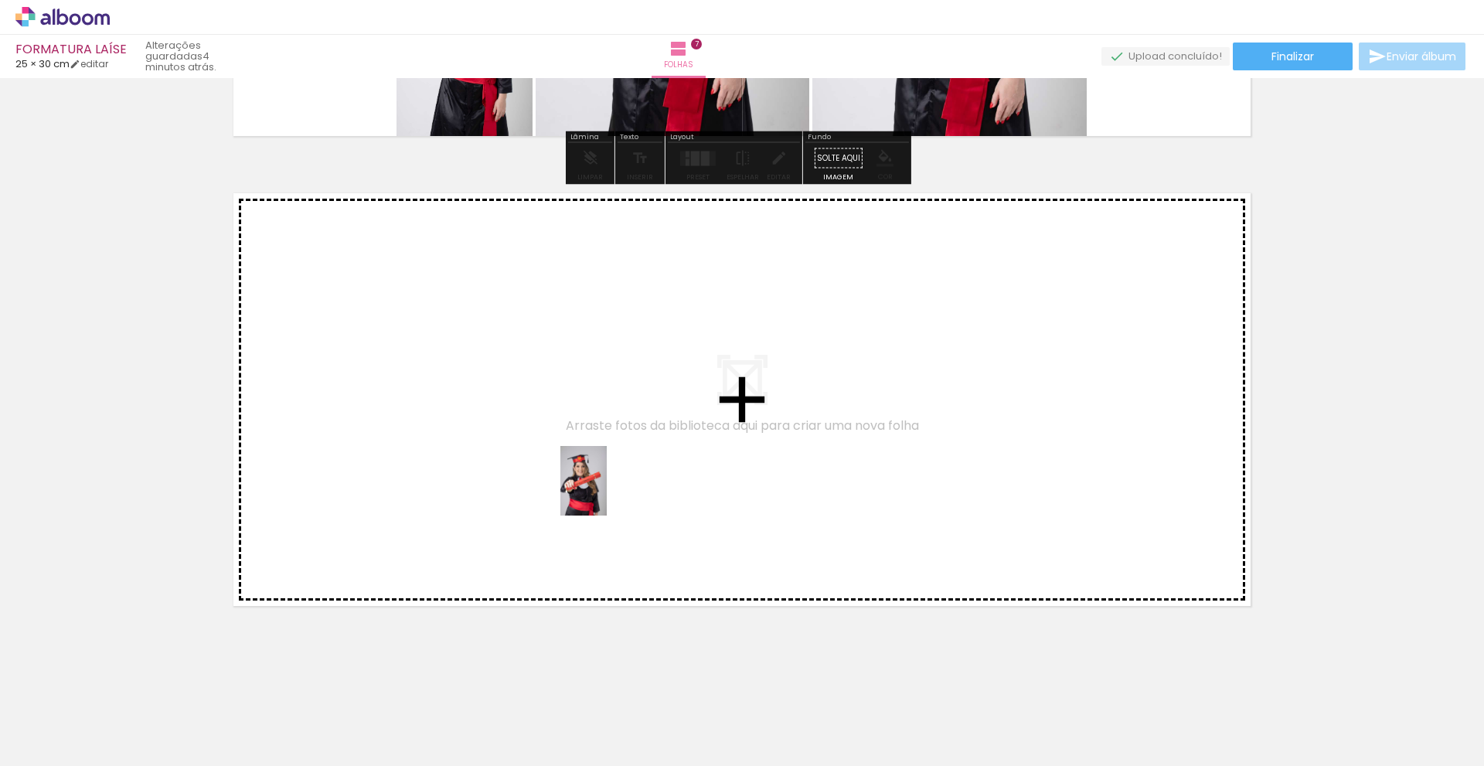
drag, startPoint x: 724, startPoint y: 720, endPoint x: 607, endPoint y: 492, distance: 256.5
click at [607, 492] on quentale-workspace at bounding box center [742, 383] width 1484 height 766
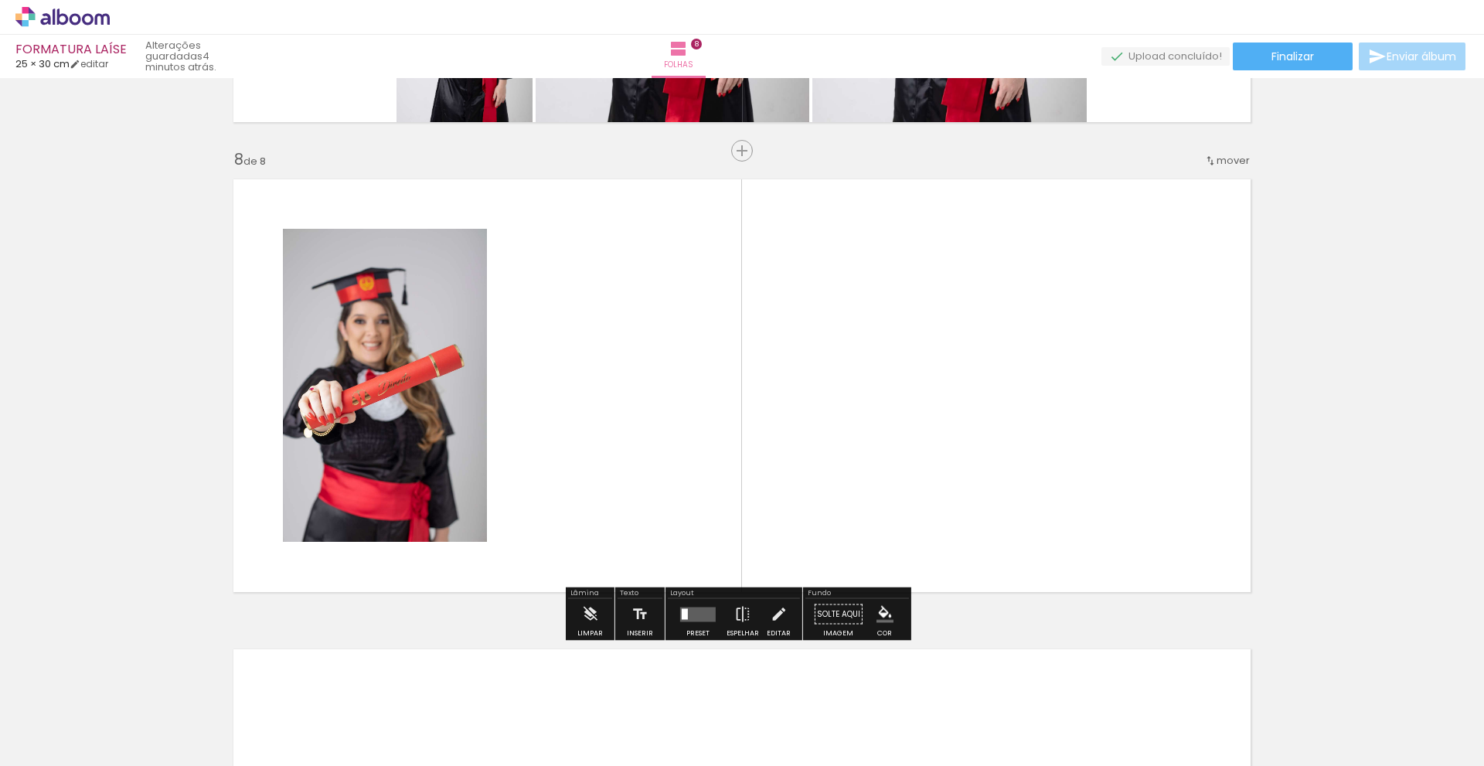
scroll to position [3255, 0]
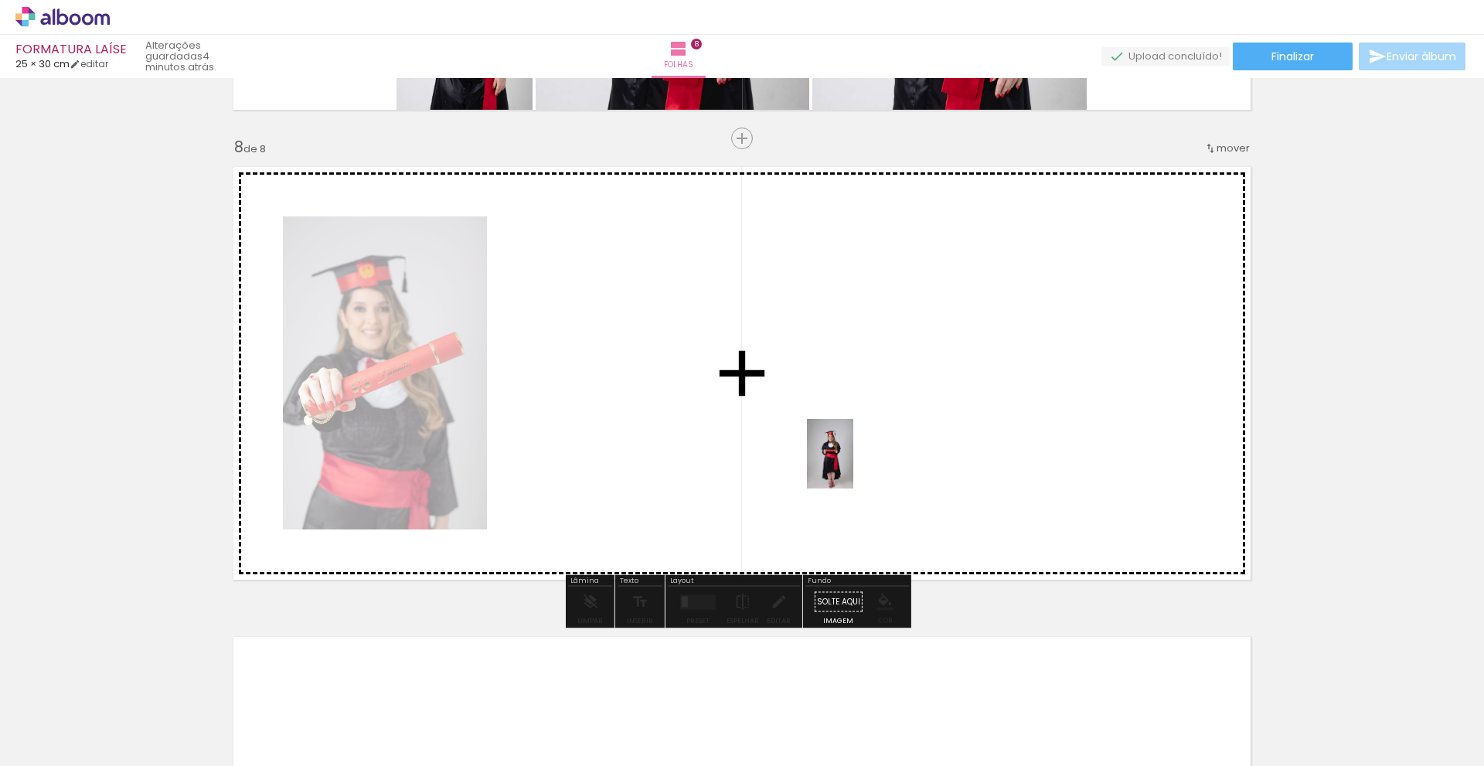
drag, startPoint x: 818, startPoint y: 729, endPoint x: 853, endPoint y: 465, distance: 266.0
click at [853, 465] on quentale-workspace at bounding box center [742, 383] width 1484 height 766
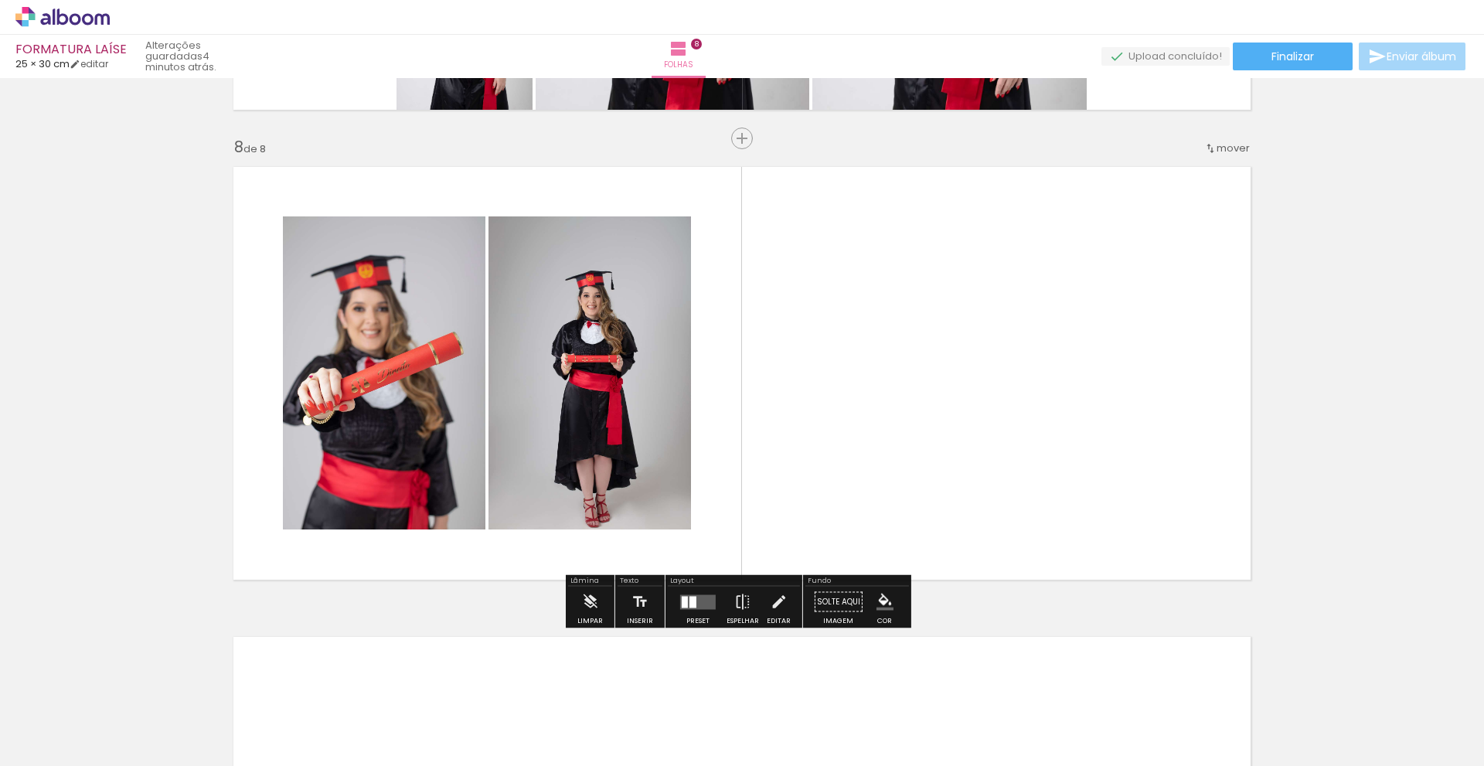
click at [684, 605] on div at bounding box center [685, 602] width 6 height 12
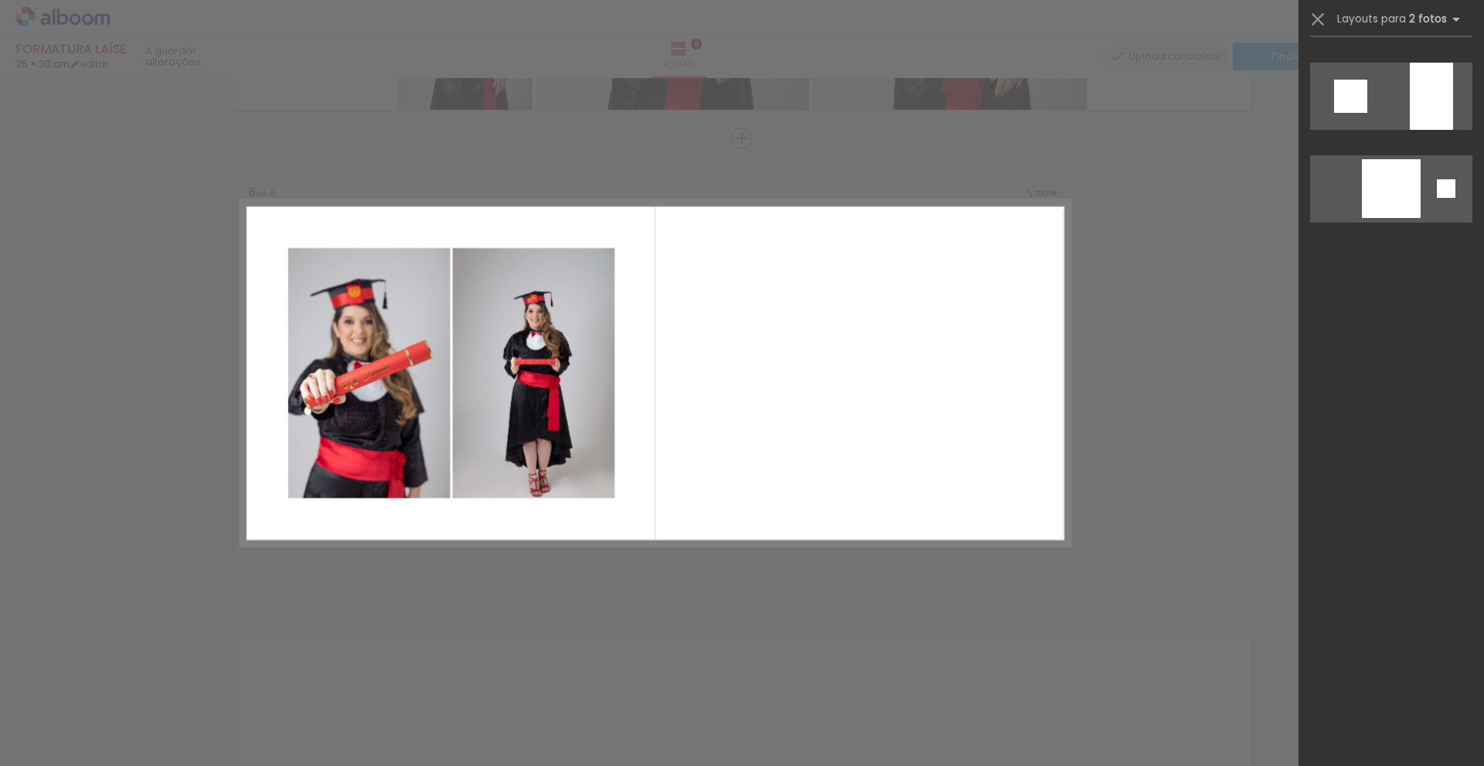
scroll to position [0, 0]
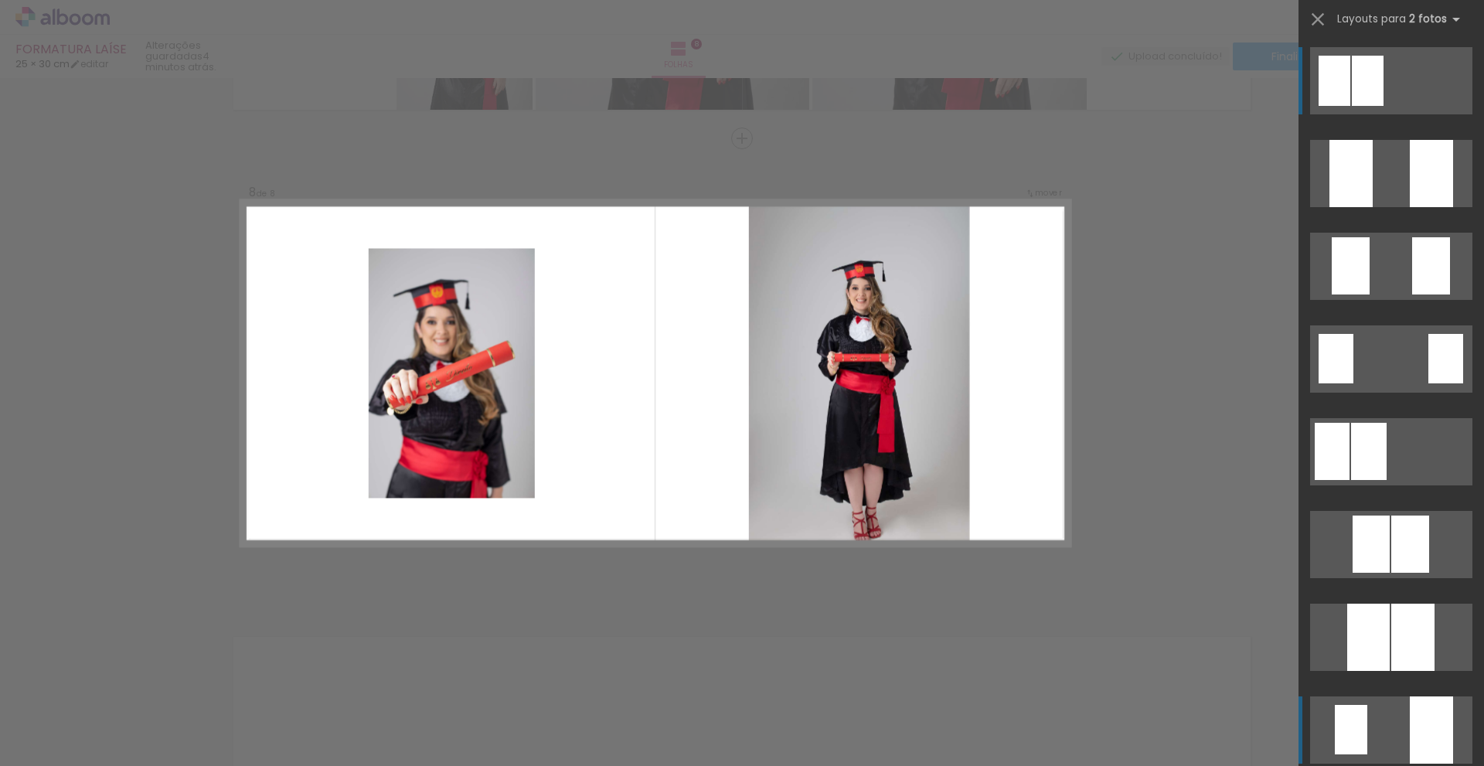
click at [1374, 207] on quentale-layouter at bounding box center [1391, 173] width 162 height 67
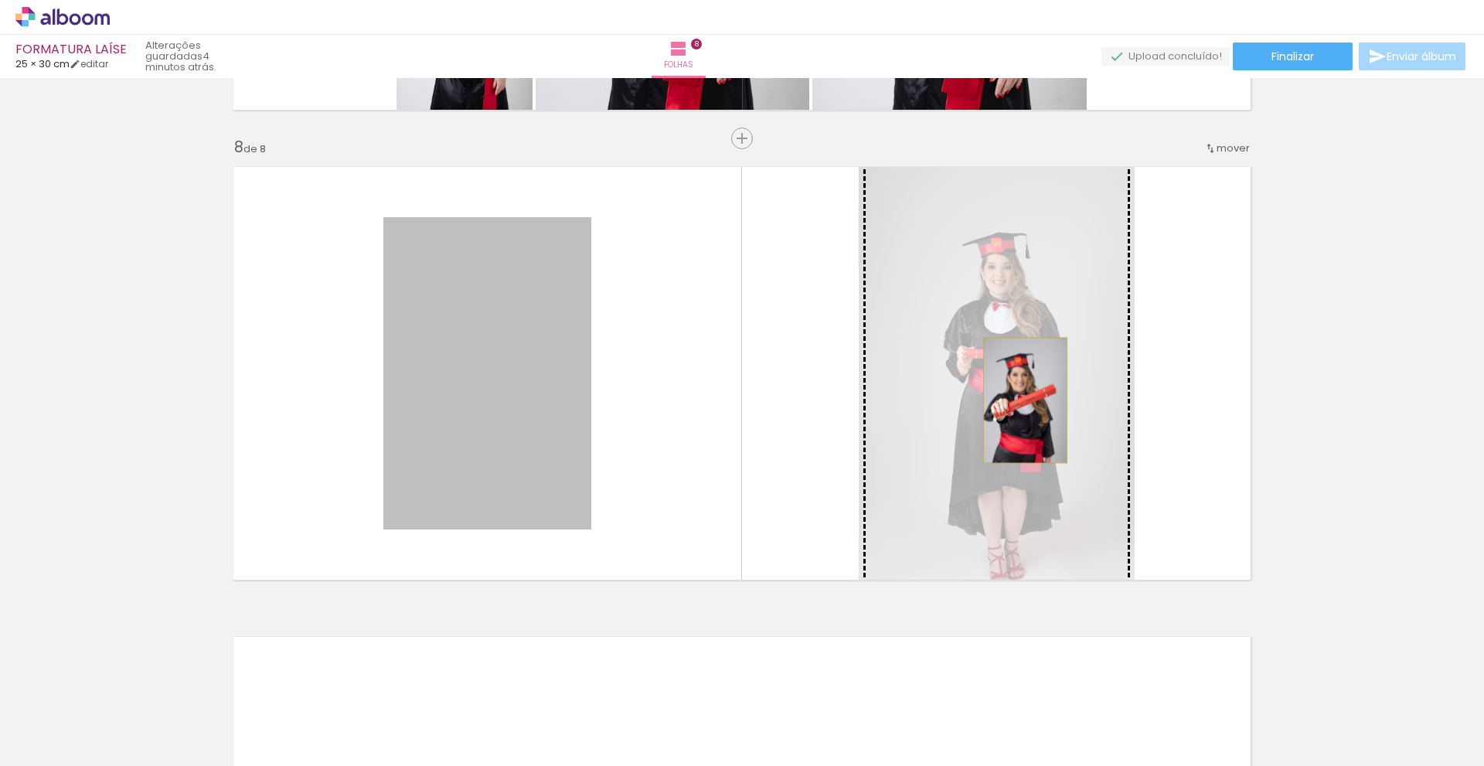
drag, startPoint x: 509, startPoint y: 384, endPoint x: 1020, endPoint y: 400, distance: 511.2
click at [0, 0] on slot at bounding box center [0, 0] width 0 height 0
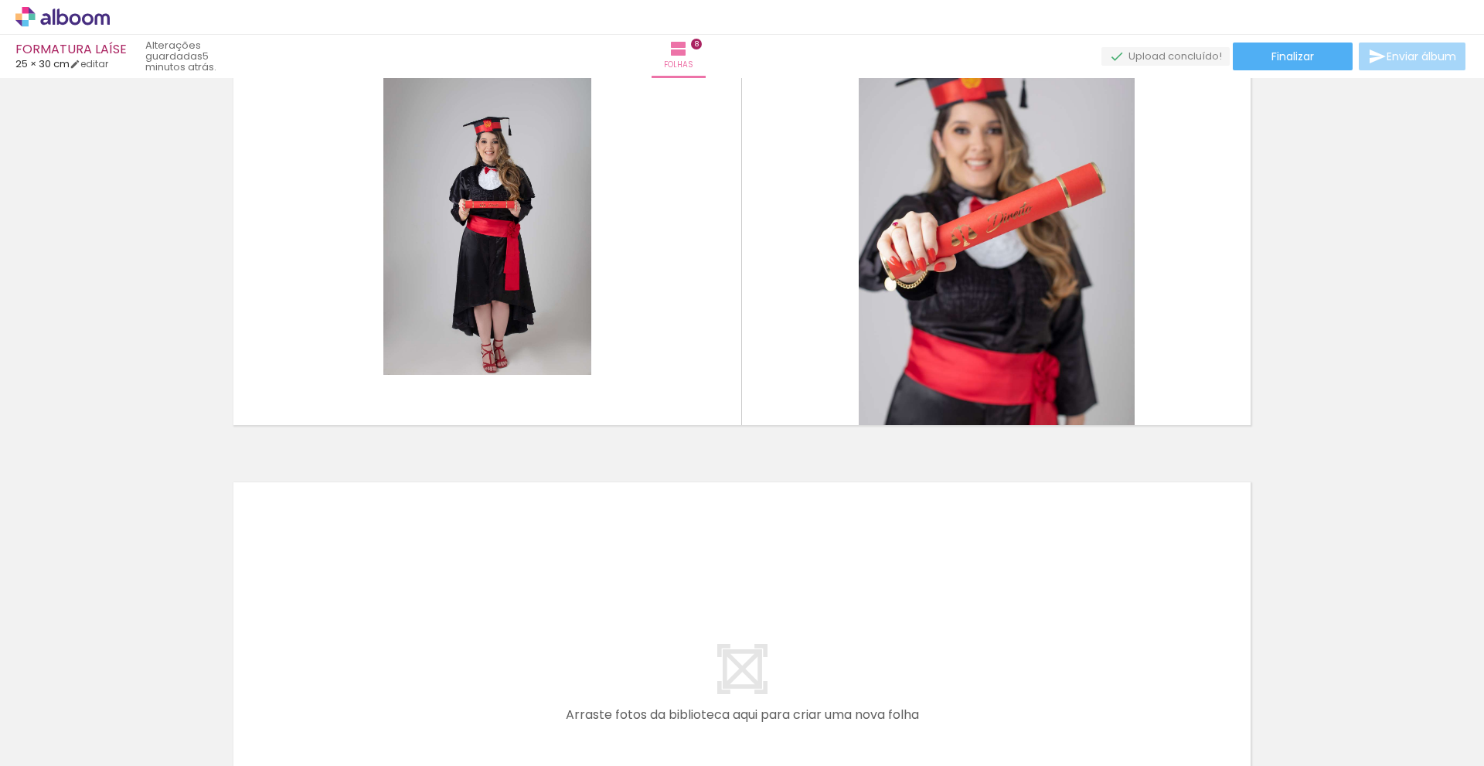
scroll to position [3699, 0]
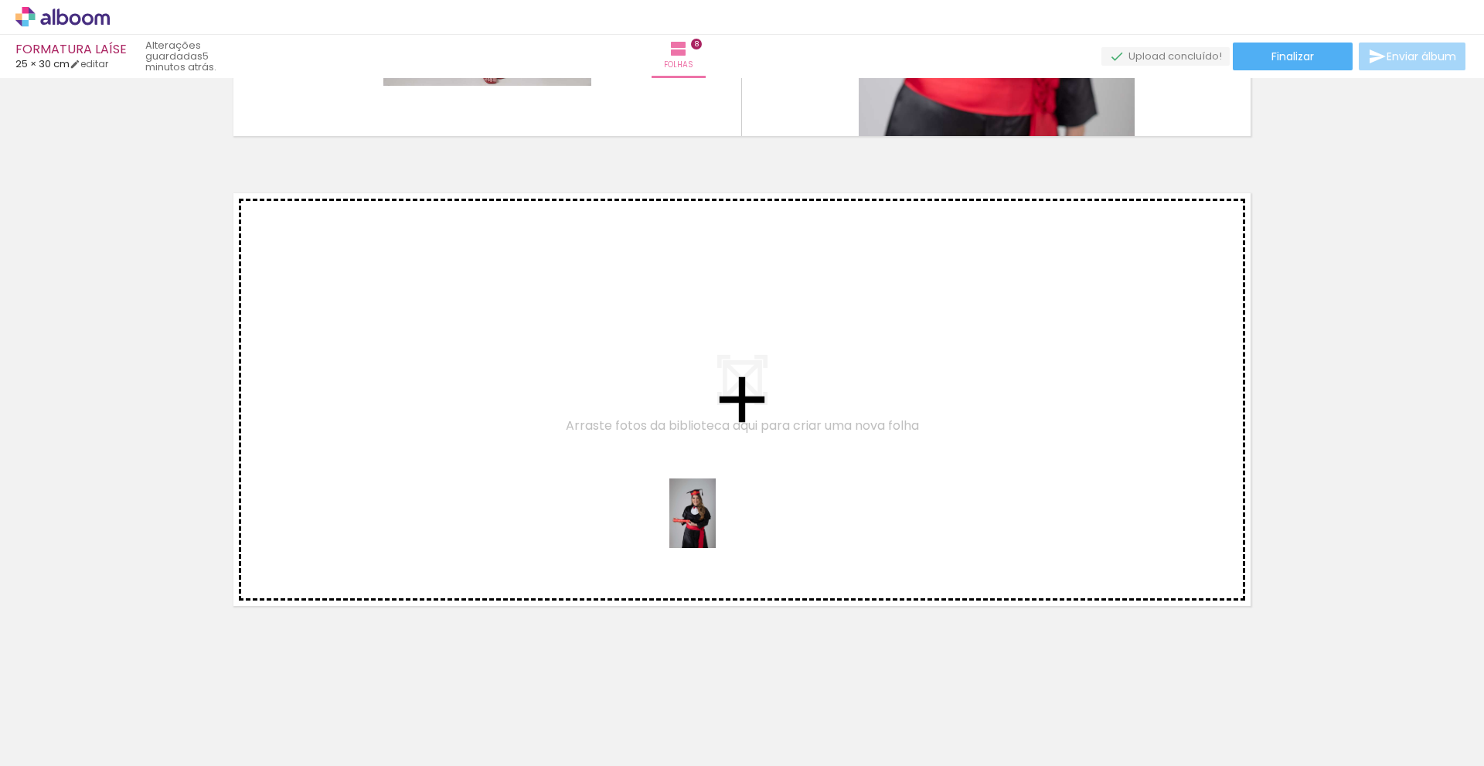
drag, startPoint x: 883, startPoint y: 722, endPoint x: 716, endPoint y: 525, distance: 258.8
click at [716, 525] on quentale-workspace at bounding box center [742, 383] width 1484 height 766
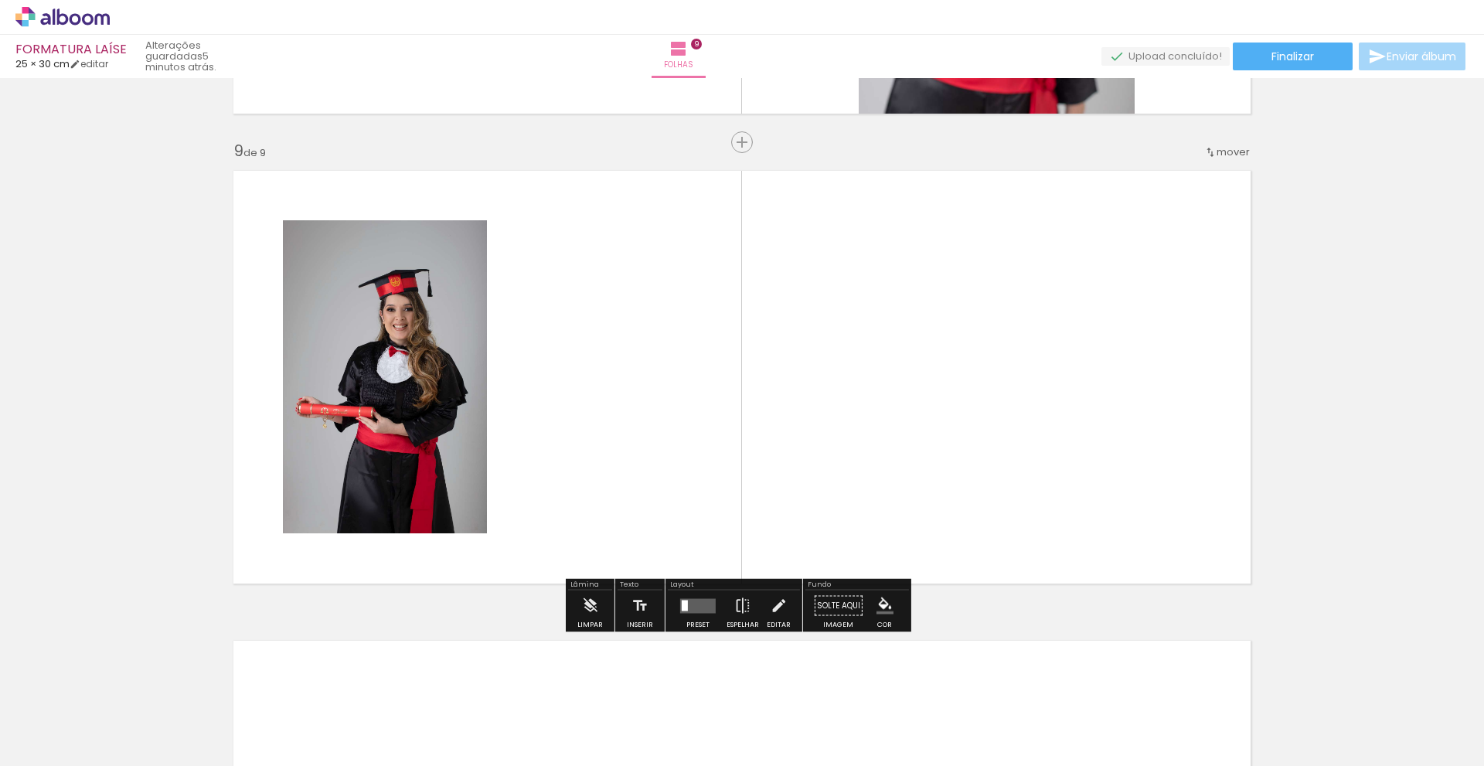
scroll to position [3725, 0]
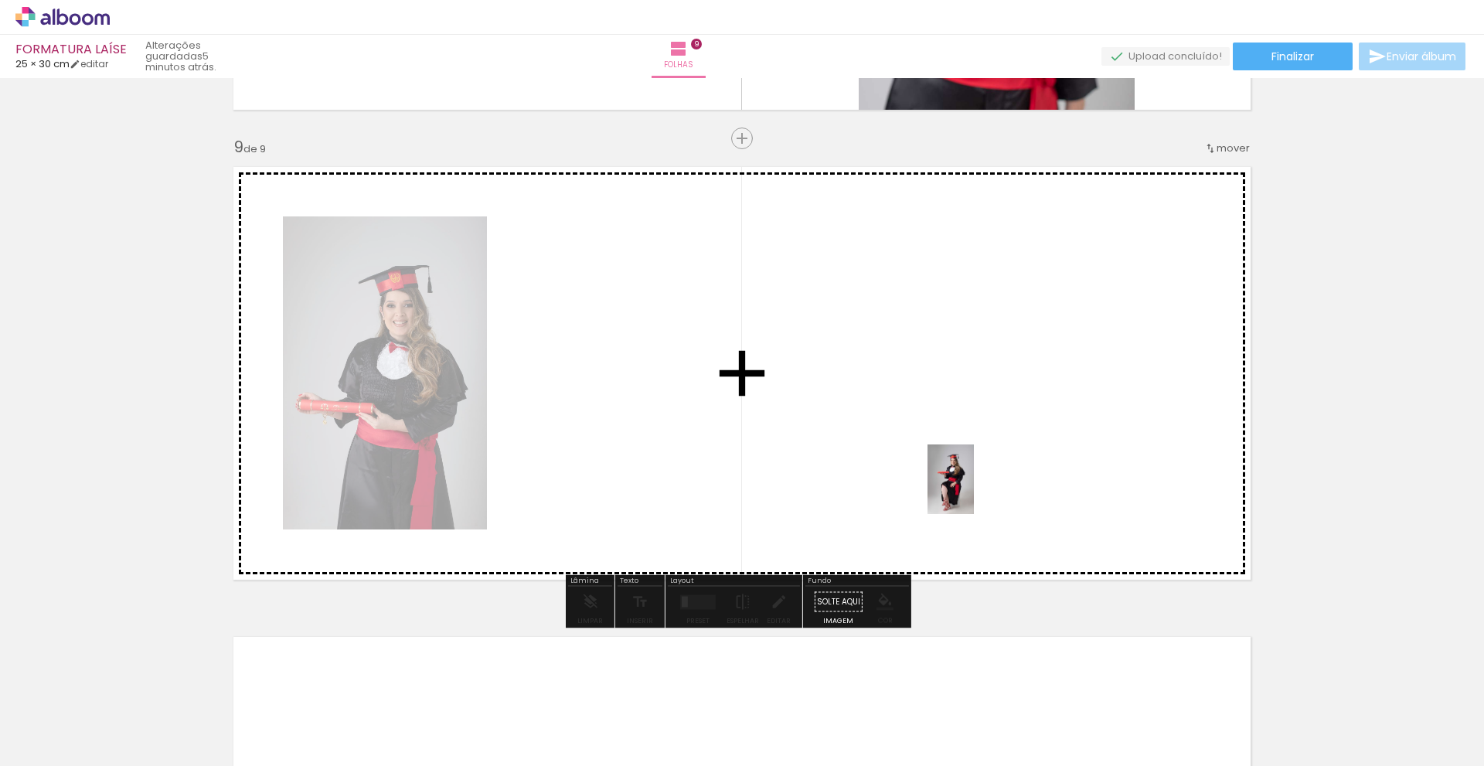
drag, startPoint x: 985, startPoint y: 732, endPoint x: 975, endPoint y: 471, distance: 261.5
click at [975, 471] on quentale-workspace at bounding box center [742, 383] width 1484 height 766
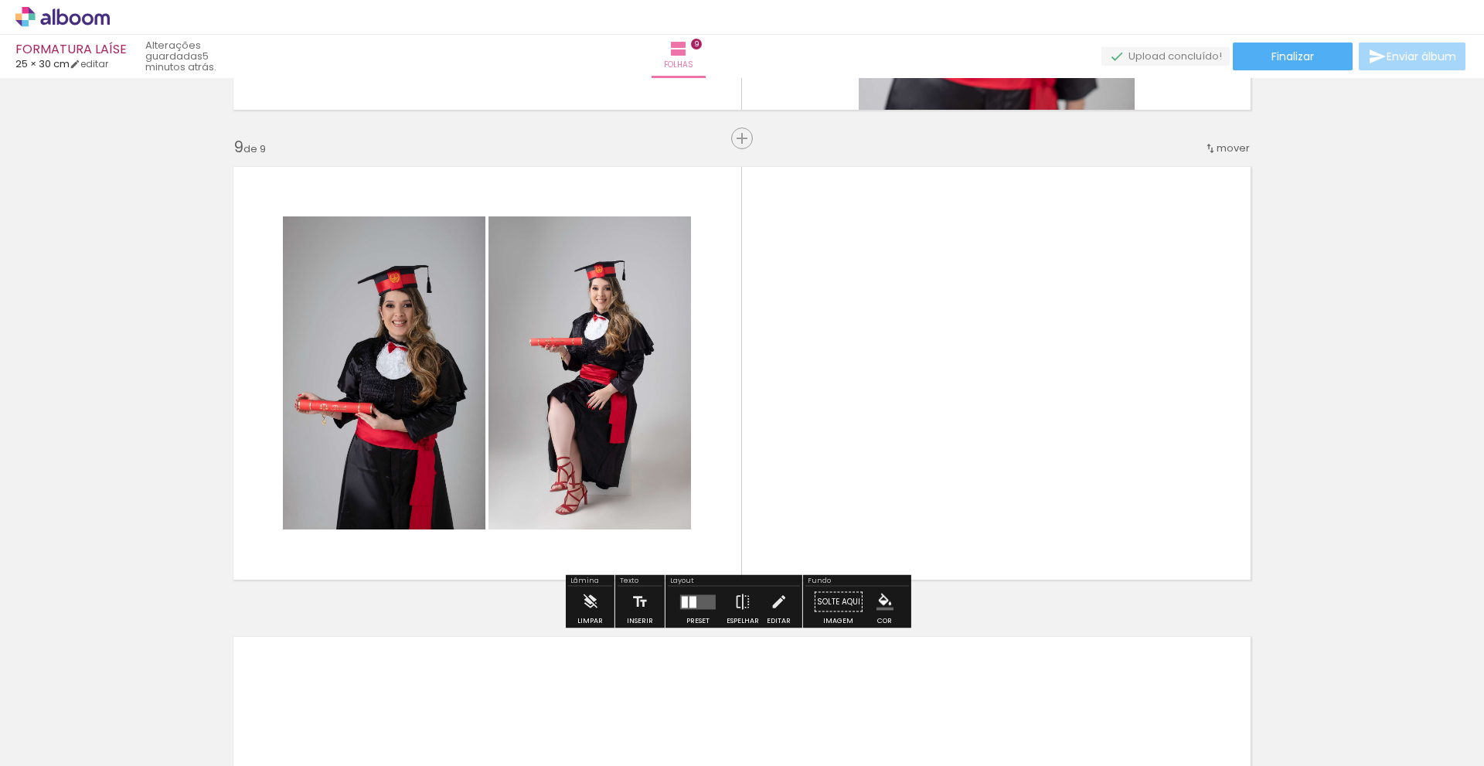
click at [689, 601] on div at bounding box center [692, 602] width 7 height 12
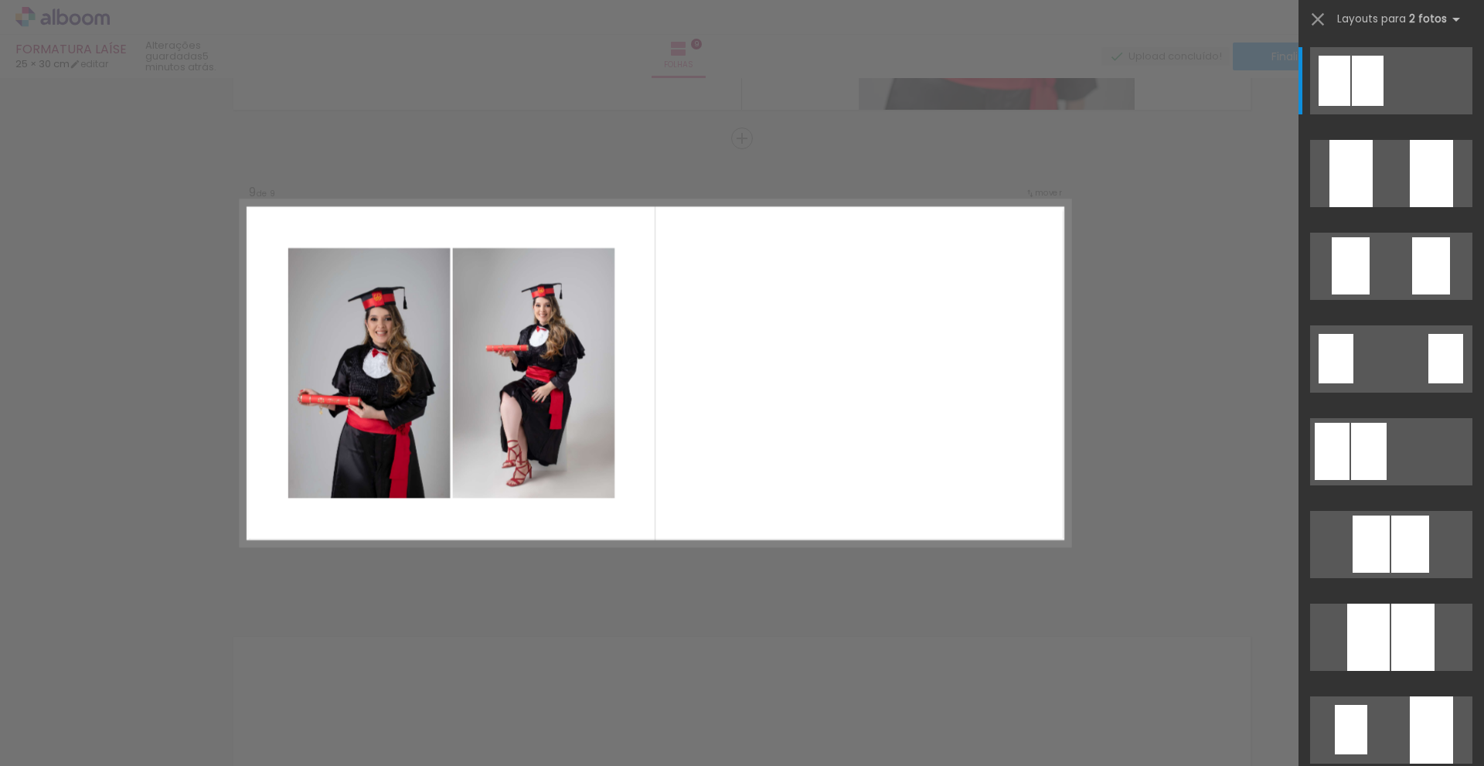
scroll to position [0, 911]
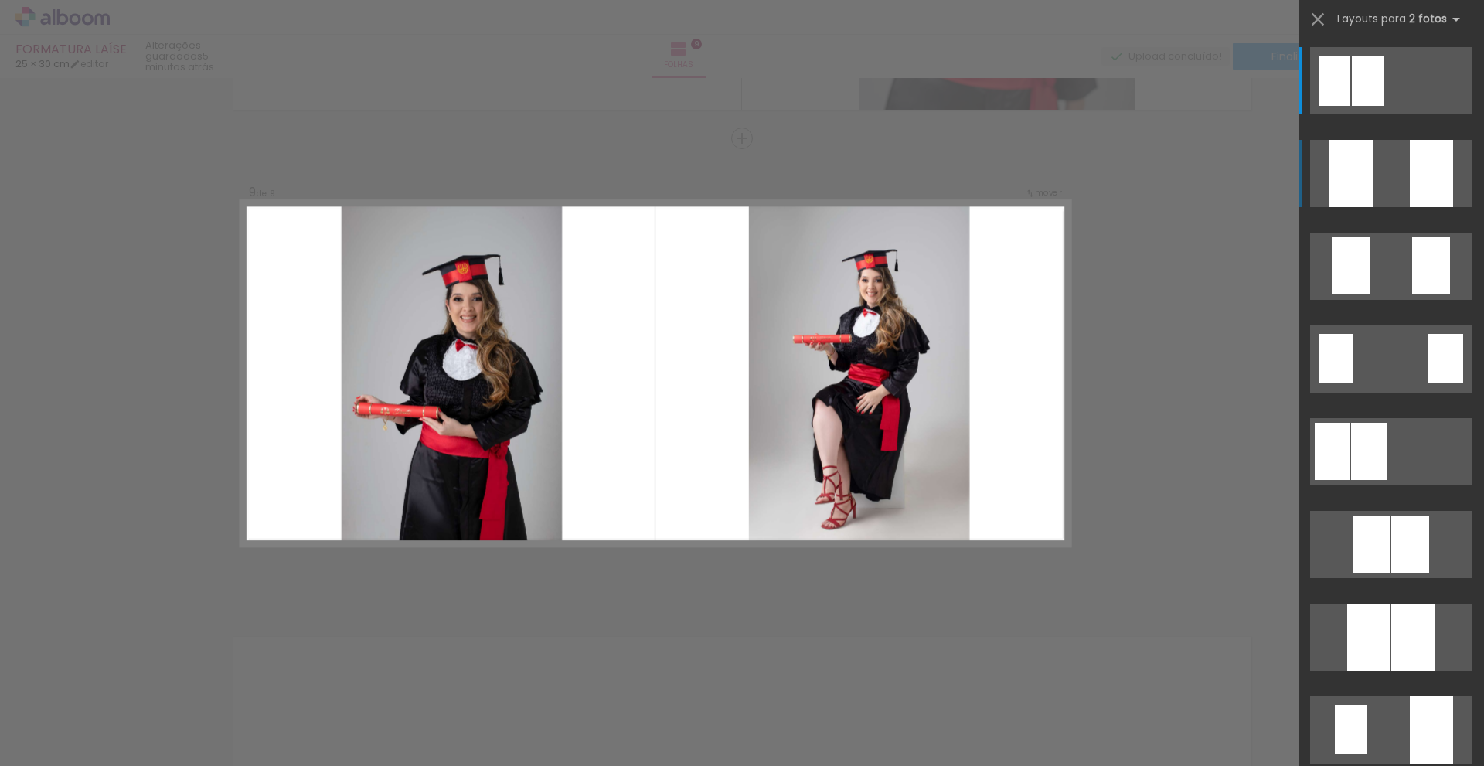
click at [1429, 188] on div at bounding box center [1431, 173] width 43 height 67
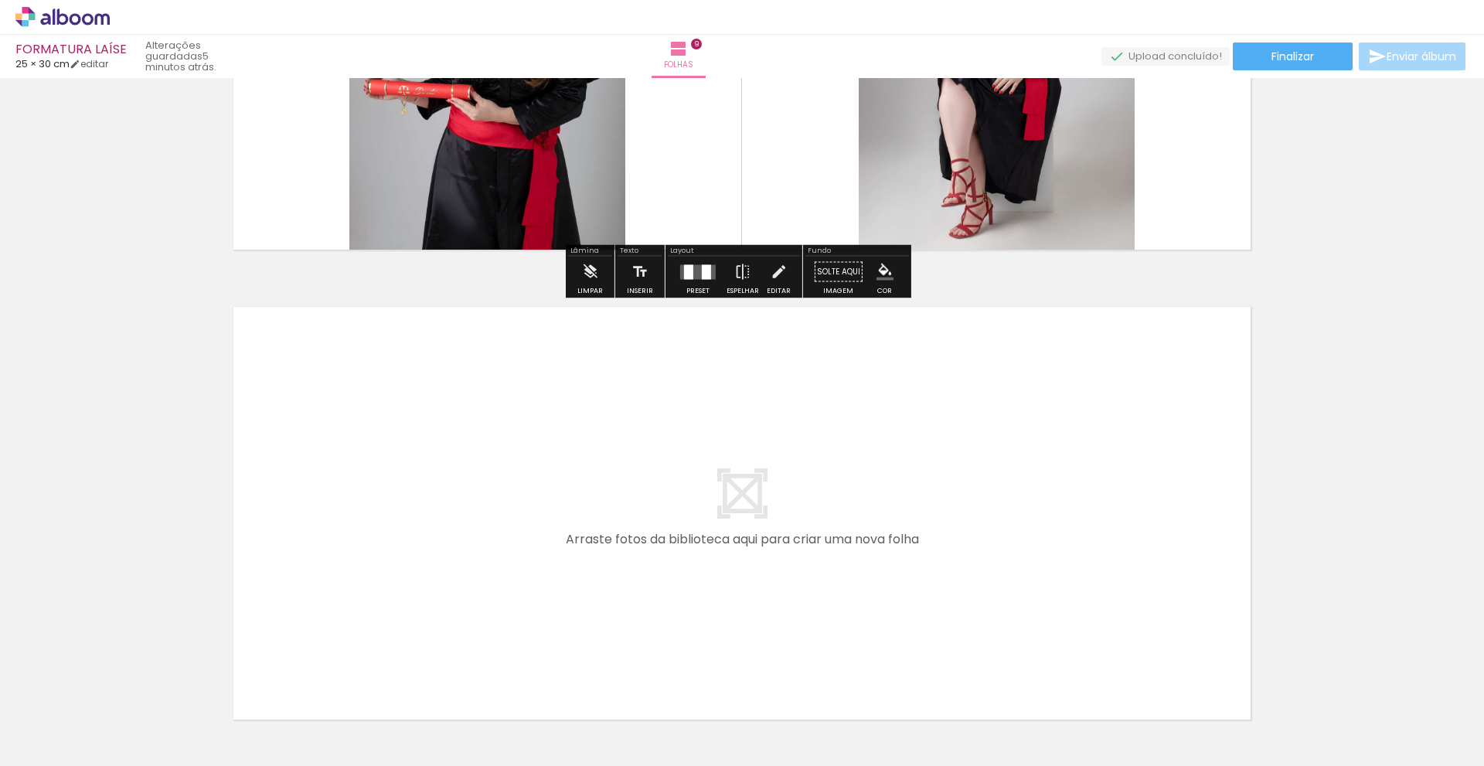
scroll to position [4111, 0]
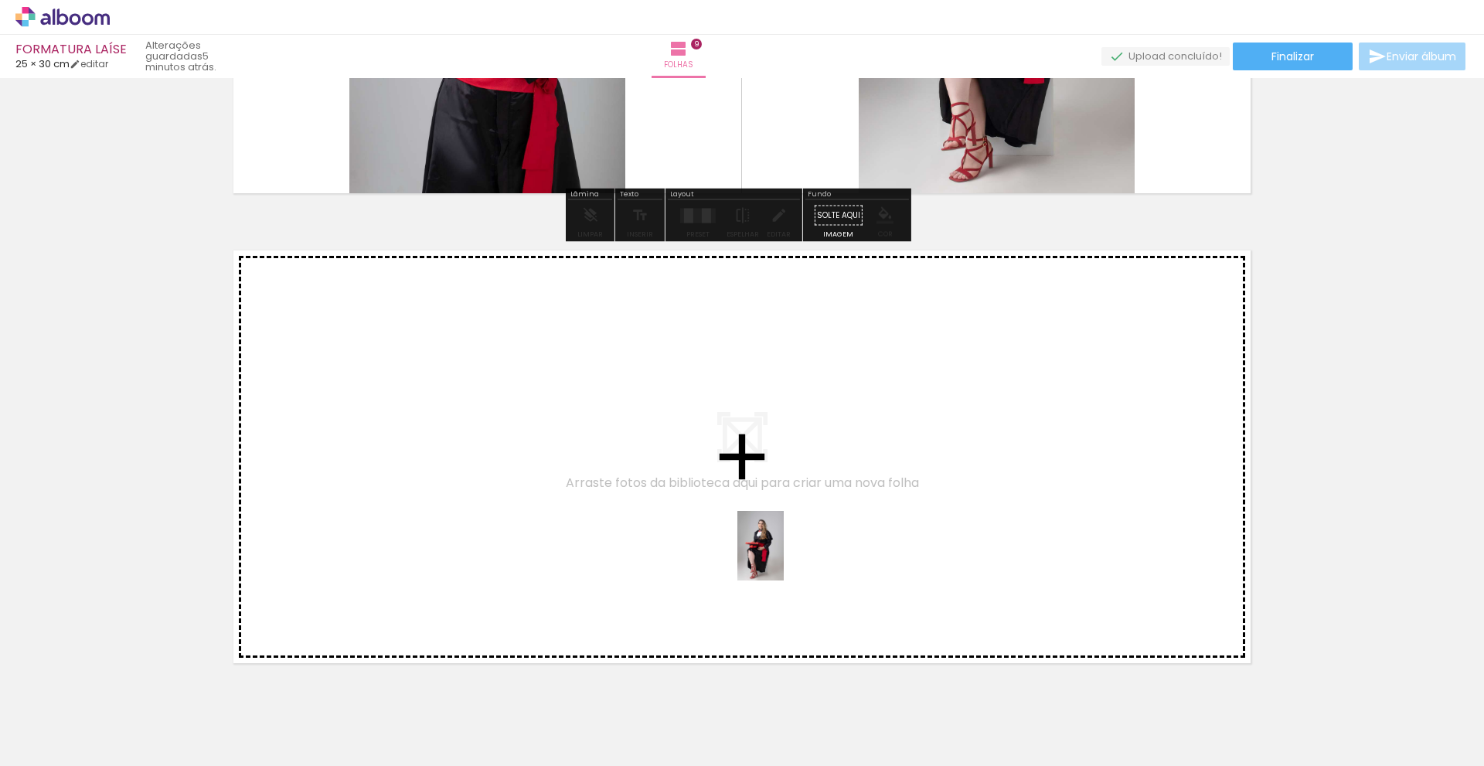
drag, startPoint x: 1060, startPoint y: 727, endPoint x: 784, endPoint y: 557, distance: 323.7
click at [784, 557] on quentale-workspace at bounding box center [742, 383] width 1484 height 766
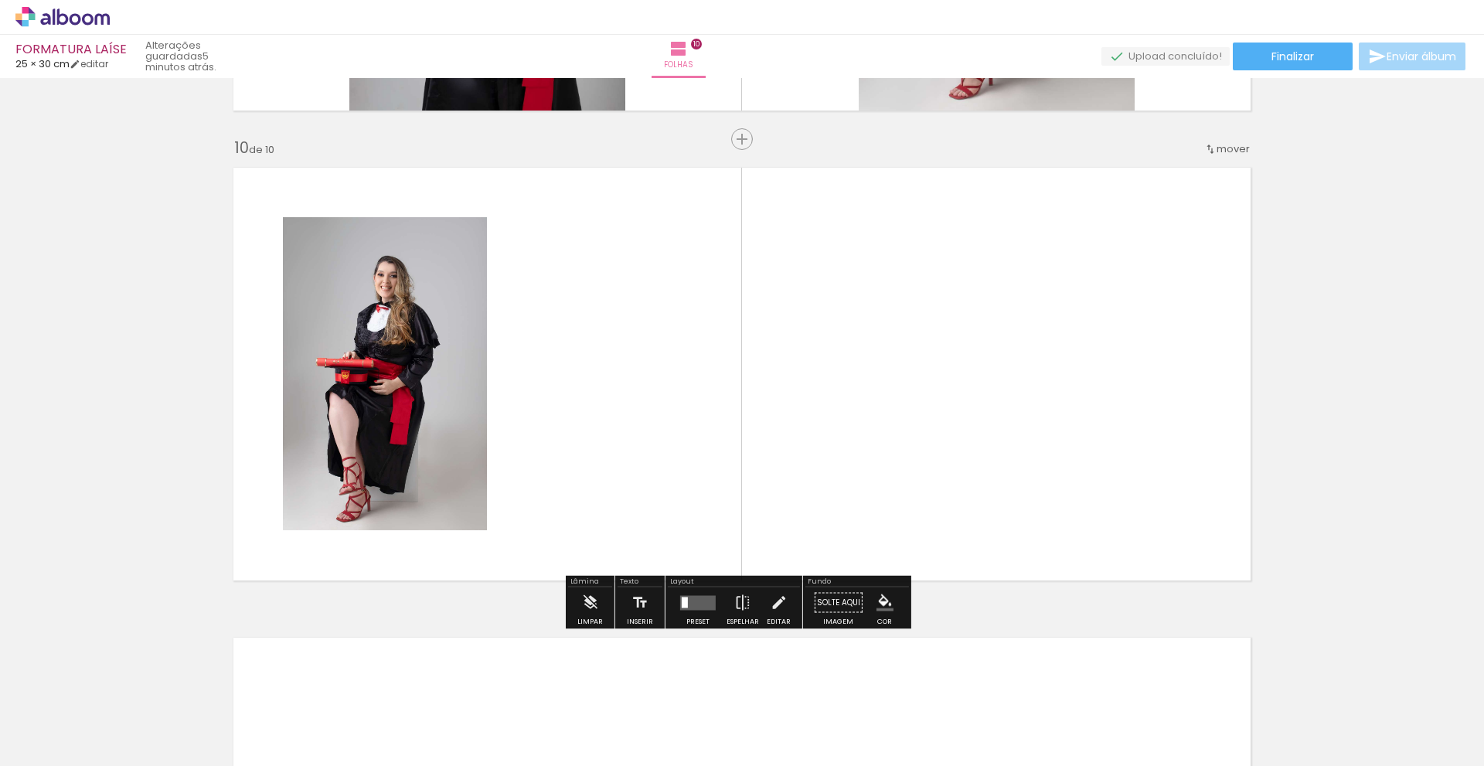
scroll to position [4195, 0]
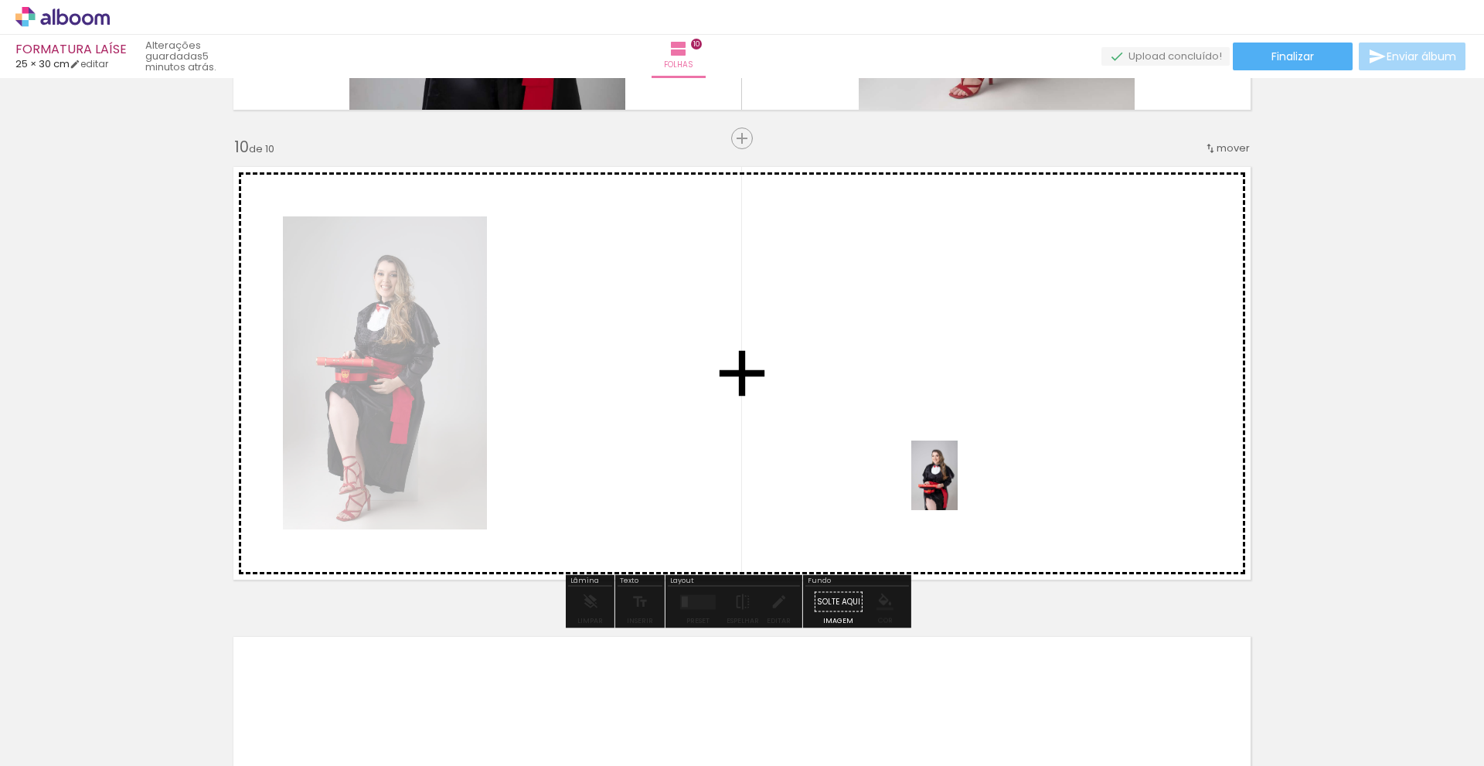
drag, startPoint x: 1160, startPoint y: 730, endPoint x: 955, endPoint y: 482, distance: 322.2
click at [955, 482] on quentale-workspace at bounding box center [742, 383] width 1484 height 766
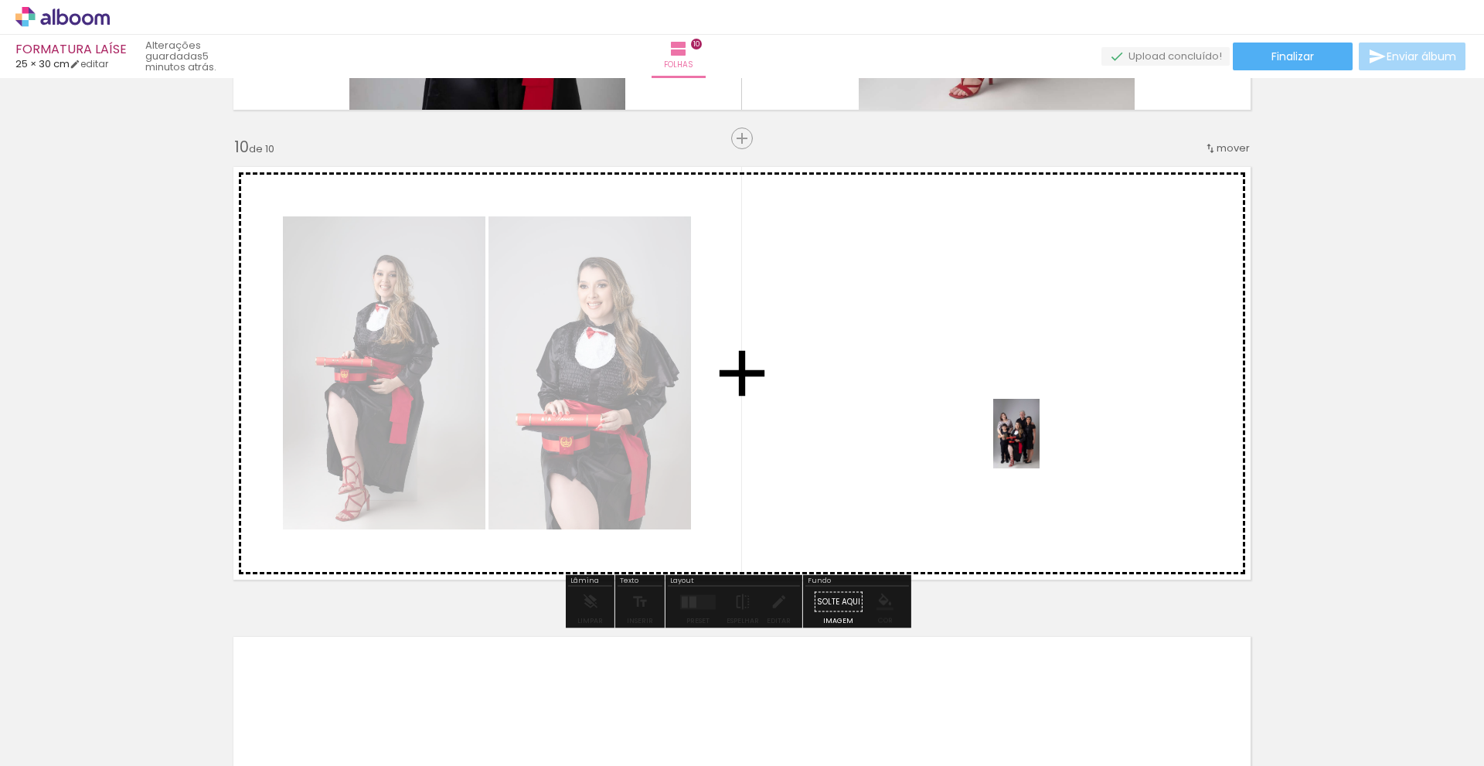
drag, startPoint x: 1224, startPoint y: 728, endPoint x: 1037, endPoint y: 441, distance: 342.6
click at [1037, 441] on quentale-workspace at bounding box center [742, 383] width 1484 height 766
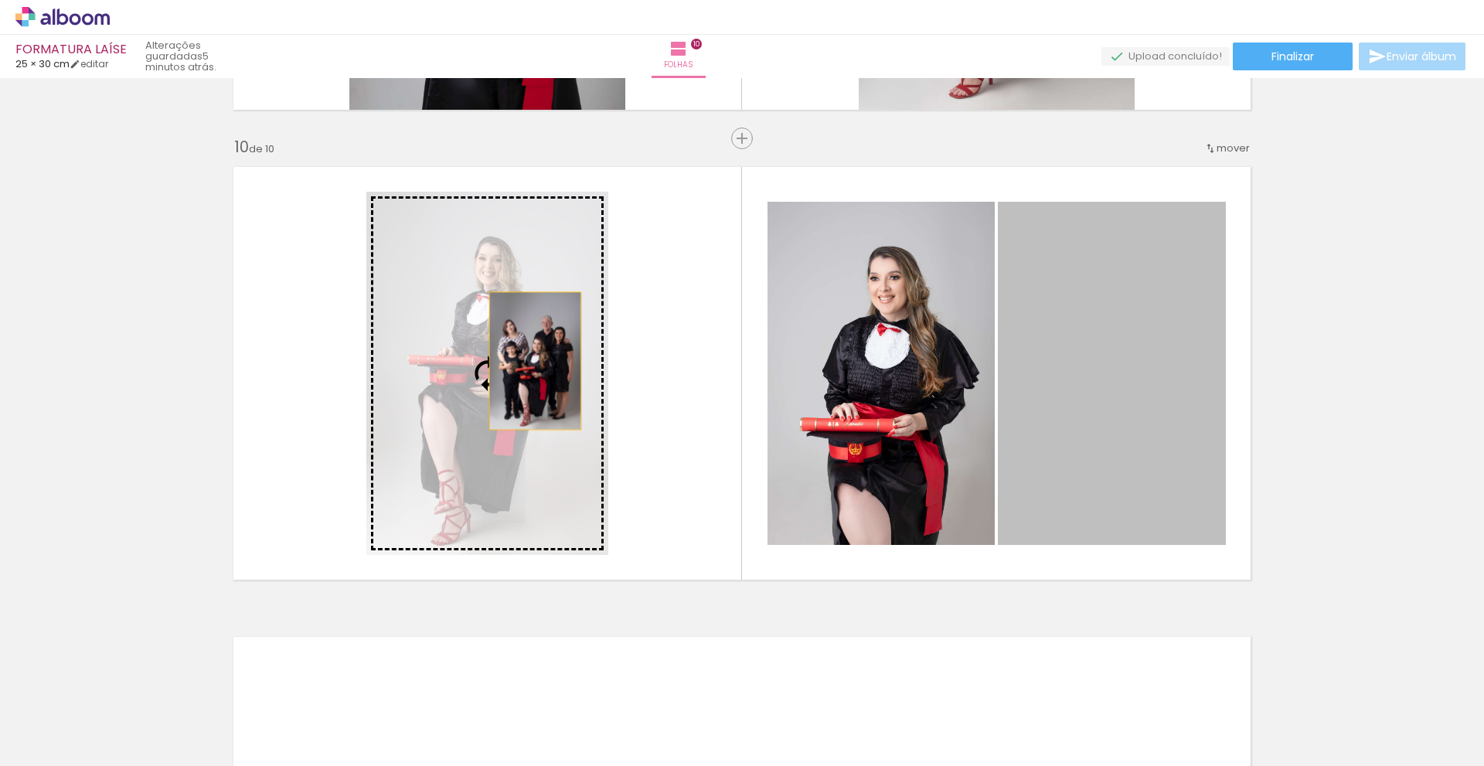
drag, startPoint x: 1089, startPoint y: 442, endPoint x: 529, endPoint y: 361, distance: 566.2
click at [0, 0] on slot at bounding box center [0, 0] width 0 height 0
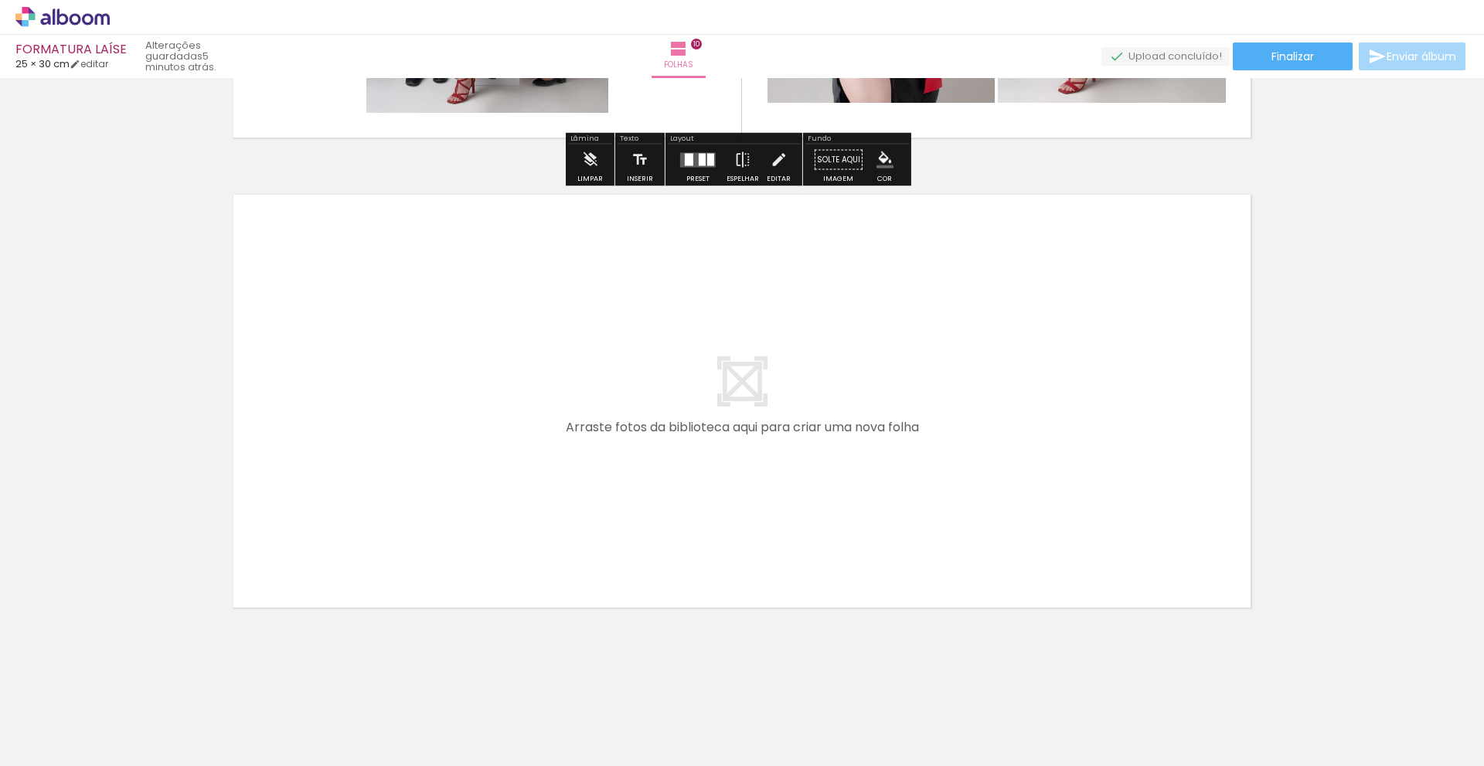
scroll to position [4639, 0]
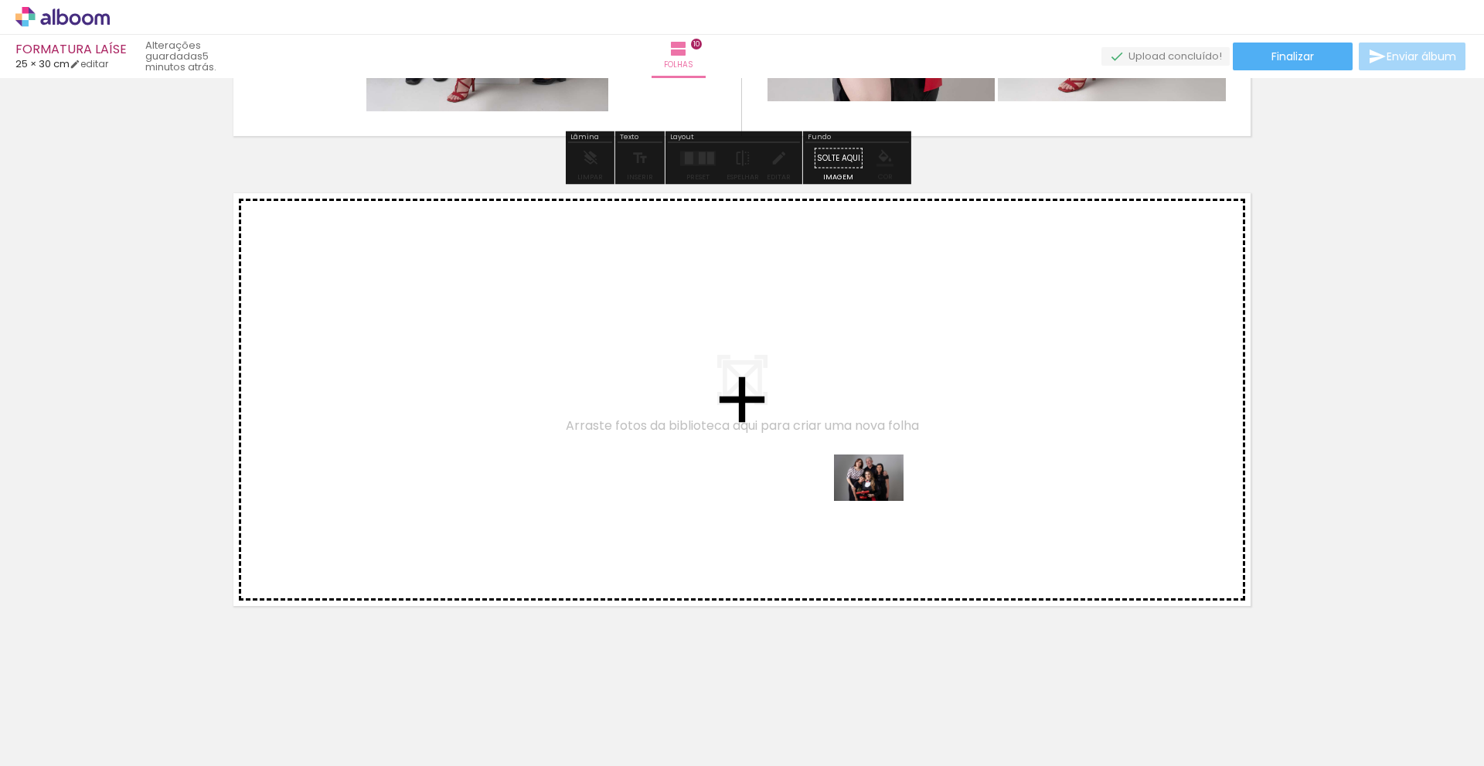
drag, startPoint x: 1335, startPoint y: 726, endPoint x: 875, endPoint y: 499, distance: 513.0
click at [877, 499] on quentale-workspace at bounding box center [742, 383] width 1484 height 766
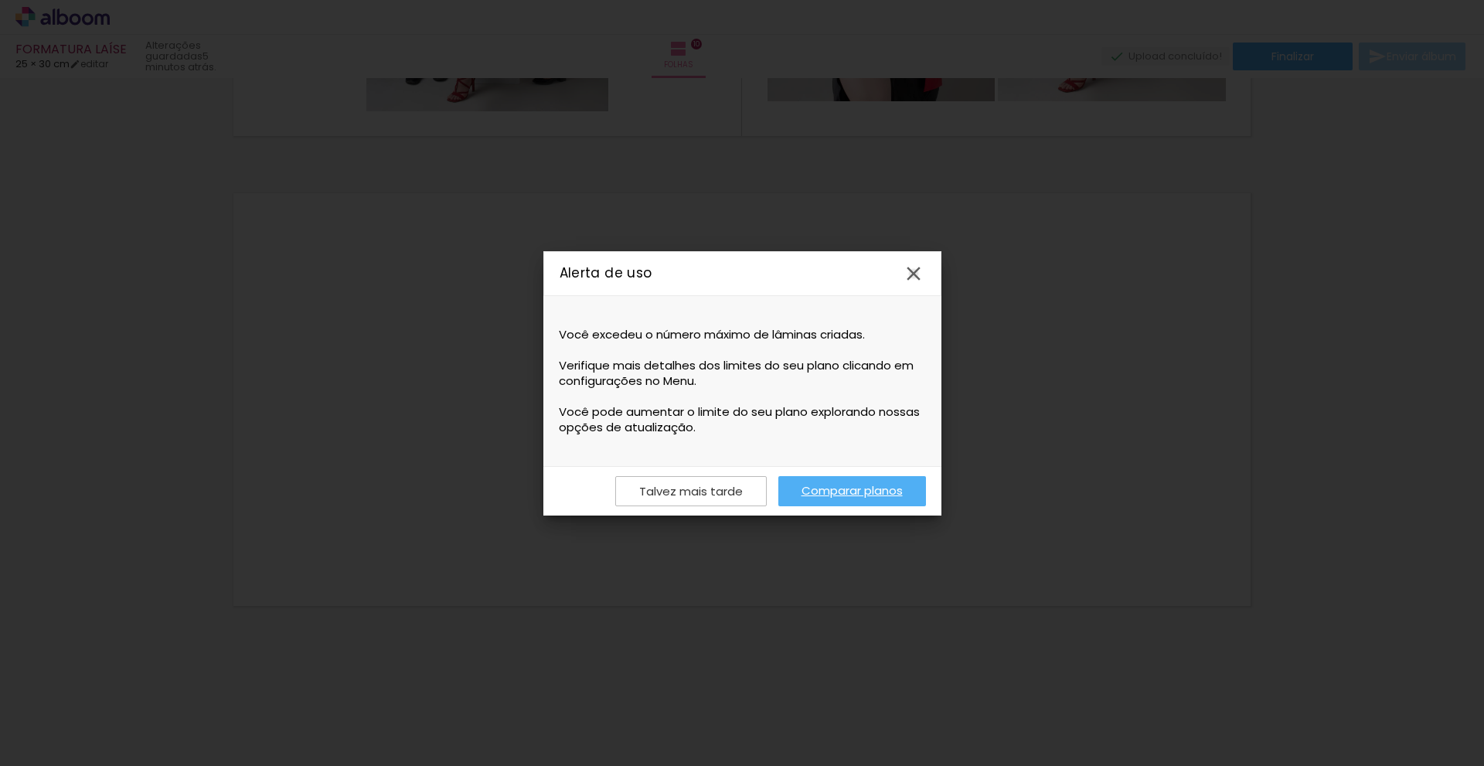
click at [919, 277] on iron-icon at bounding box center [913, 273] width 23 height 23
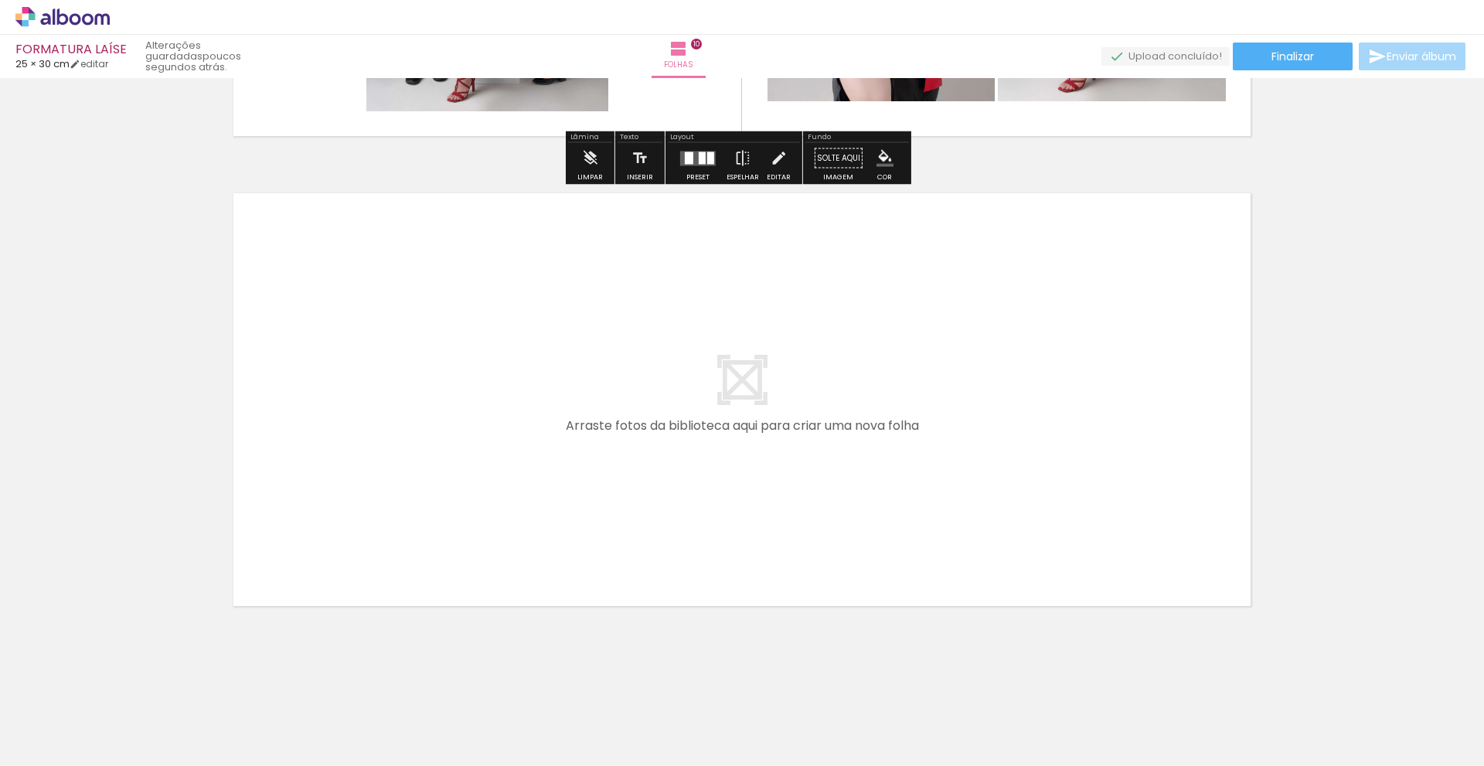
click at [740, 391] on quentale-layouter at bounding box center [742, 399] width 1036 height 431
click at [702, 41] on span "10" at bounding box center [696, 44] width 11 height 11
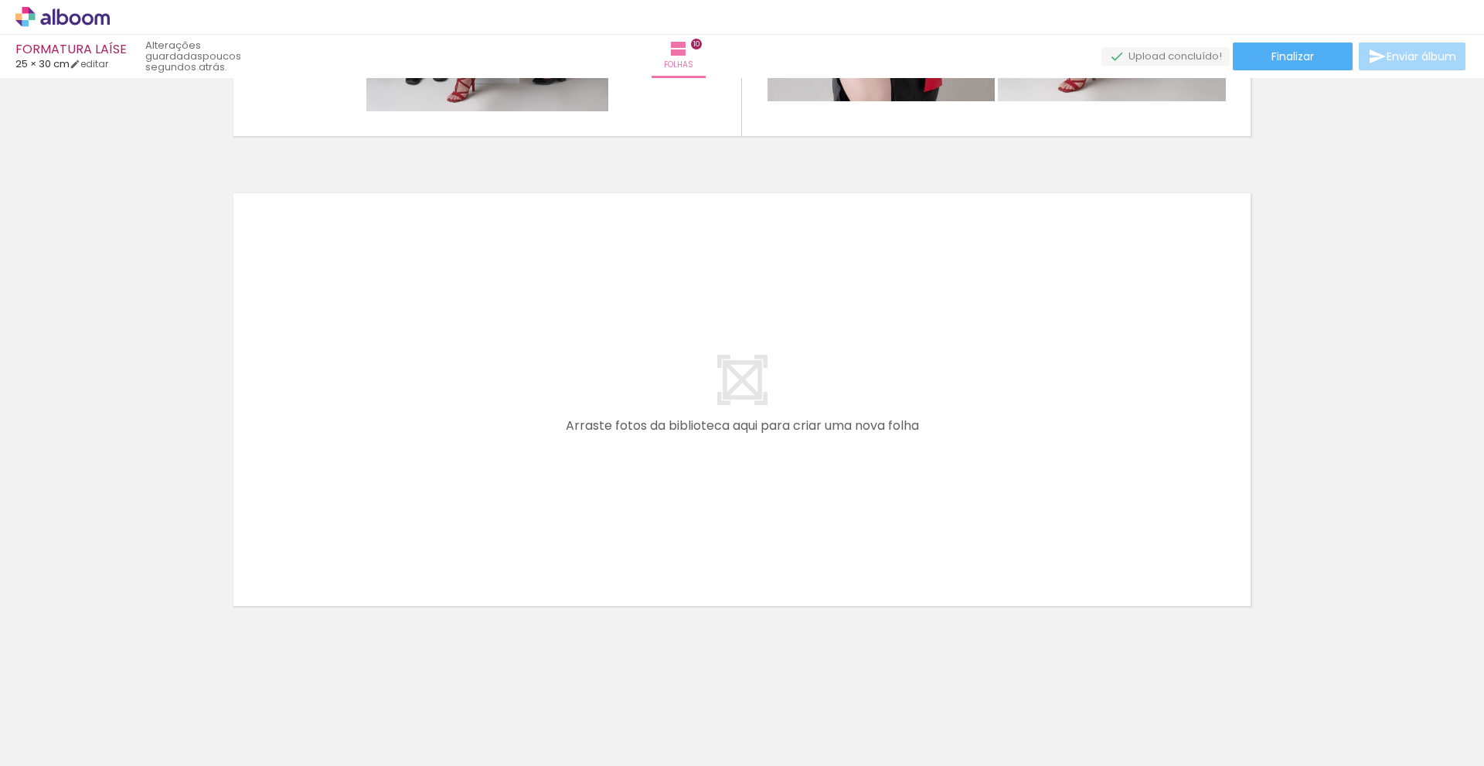
scroll to position [0, 1609]
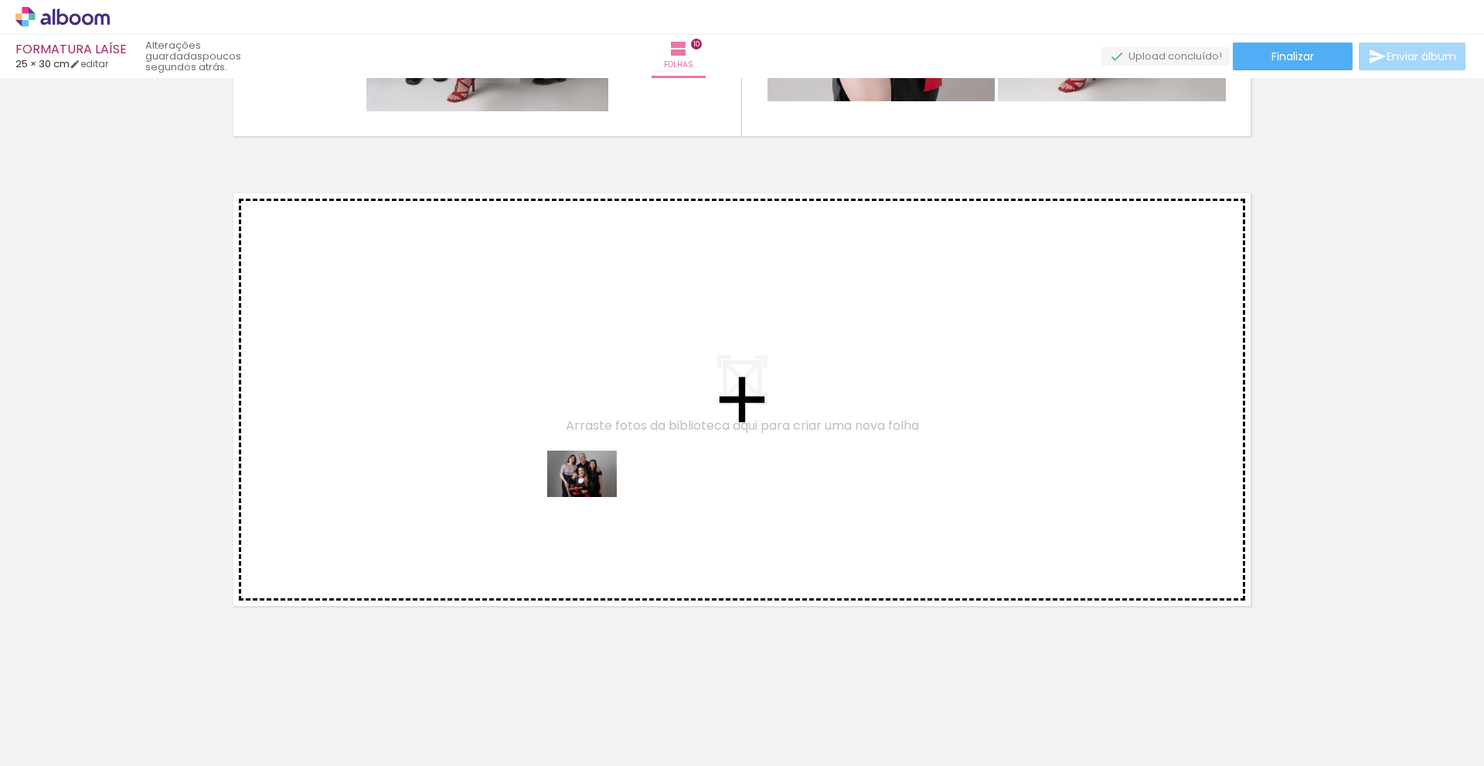
drag, startPoint x: 622, startPoint y: 715, endPoint x: 594, endPoint y: 497, distance: 219.8
click at [594, 497] on quentale-workspace at bounding box center [742, 383] width 1484 height 766
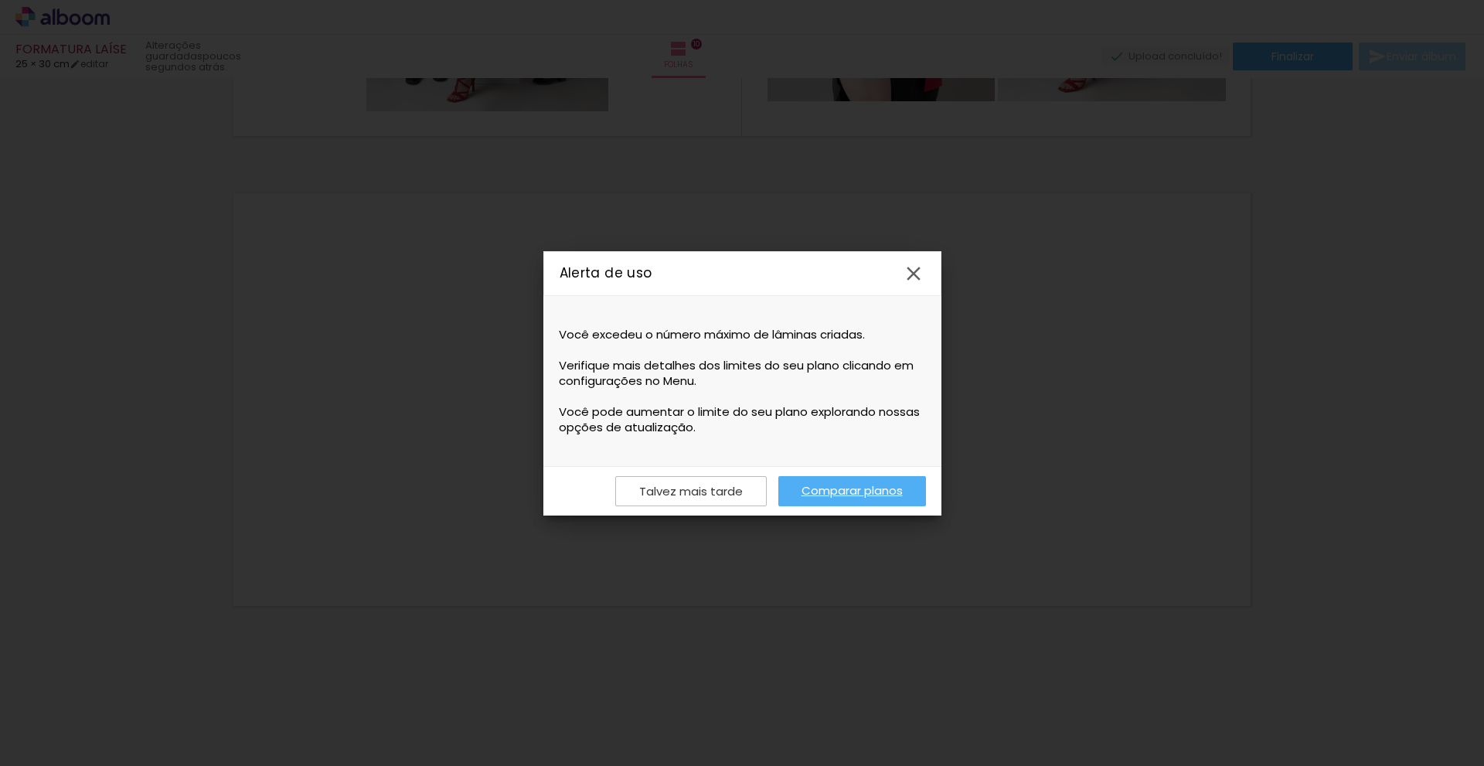
click at [873, 485] on link "Comparar planos" at bounding box center [852, 491] width 148 height 30
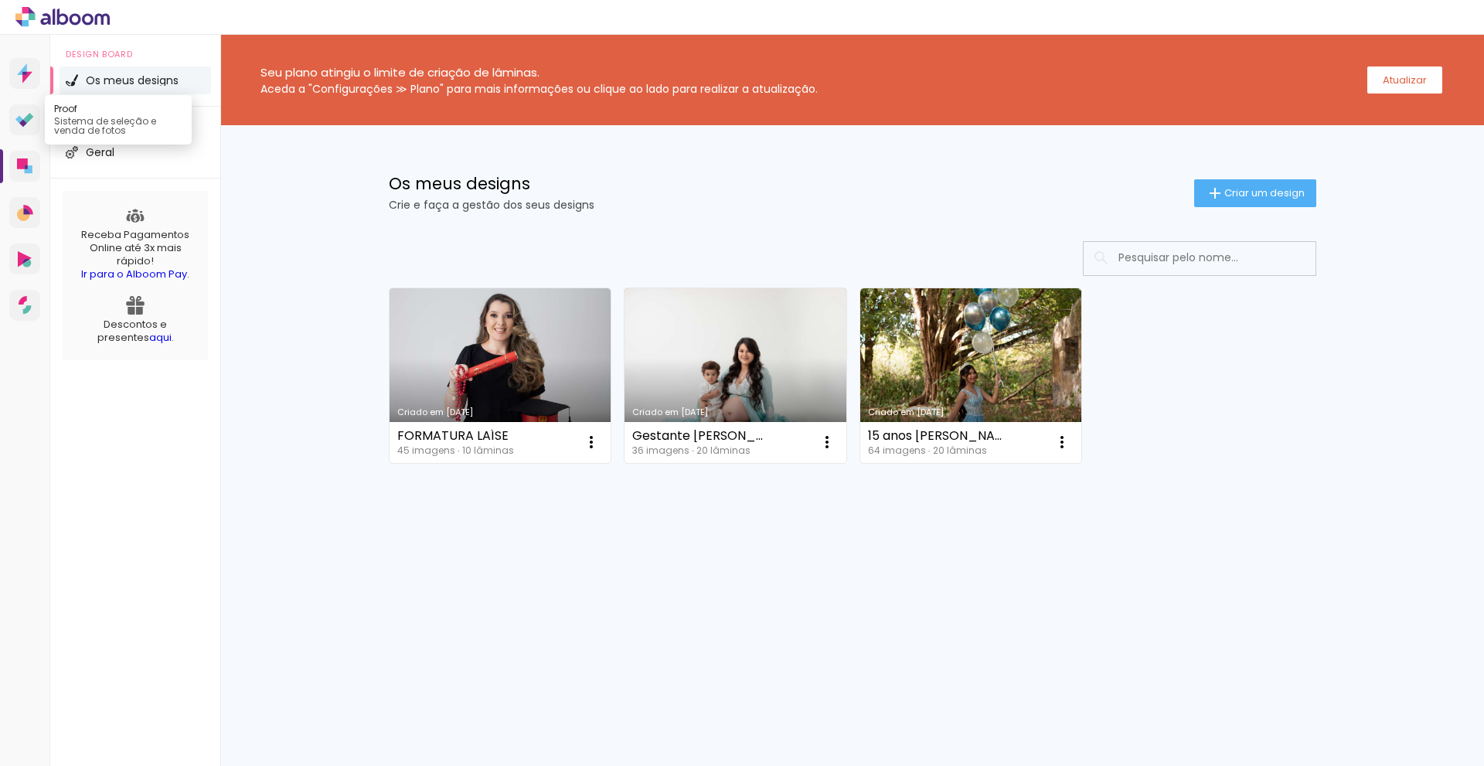
click at [20, 124] on icon at bounding box center [24, 120] width 19 height 15
